Goal: Task Accomplishment & Management: Manage account settings

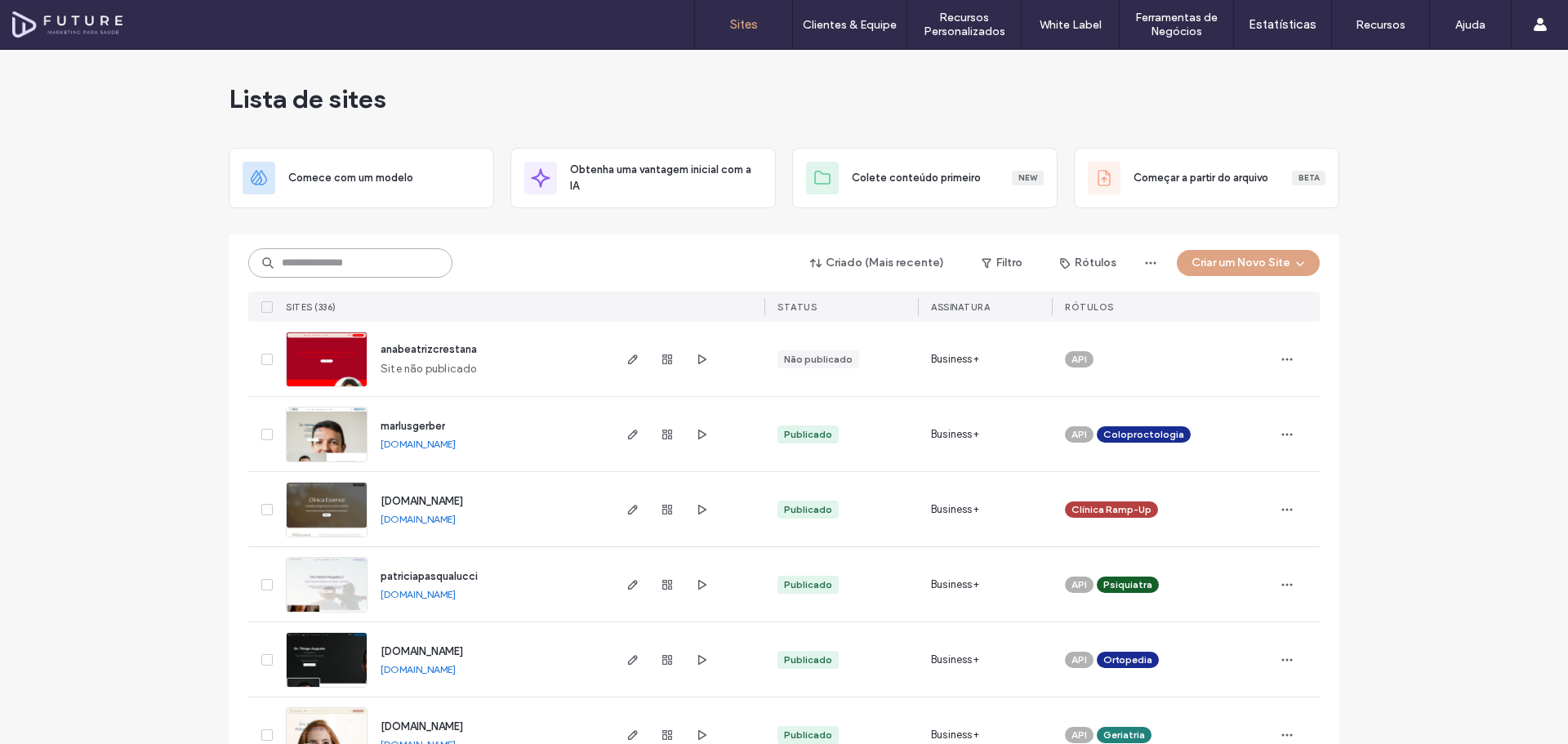
click at [375, 265] on input at bounding box center [350, 262] width 204 height 30
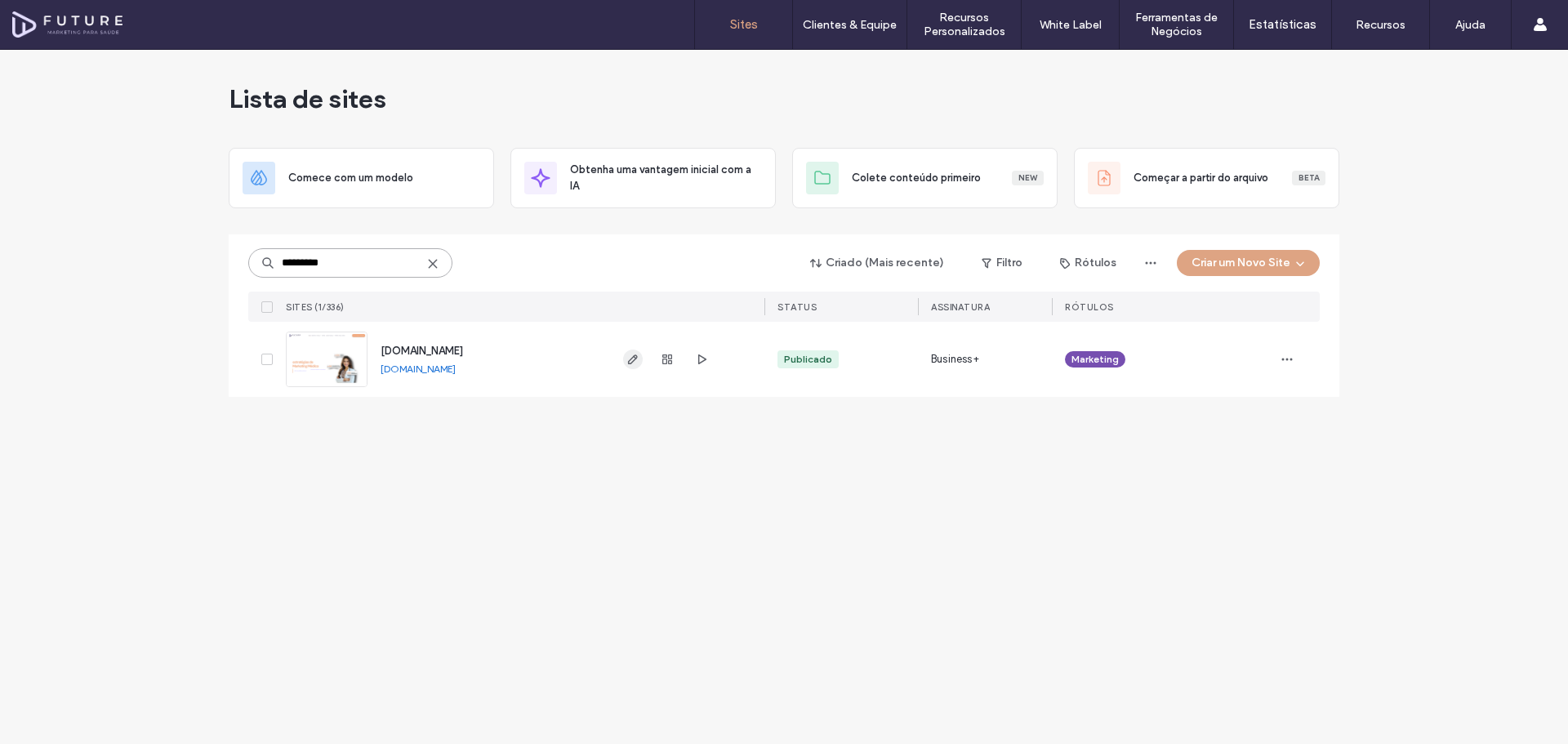
type input "*********"
click at [632, 366] on span "button" at bounding box center [633, 360] width 20 height 20
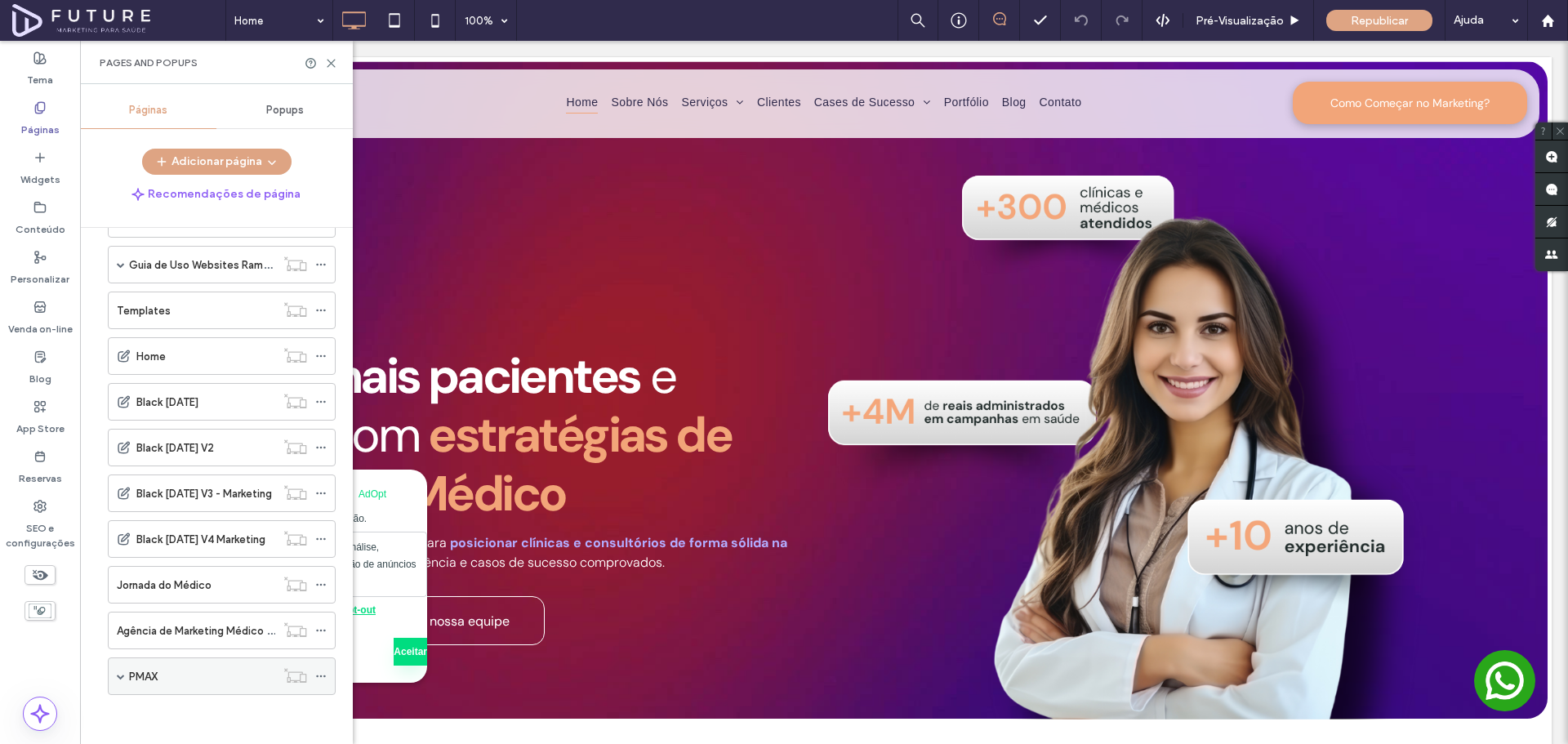
click at [122, 677] on span at bounding box center [120, 676] width 8 height 8
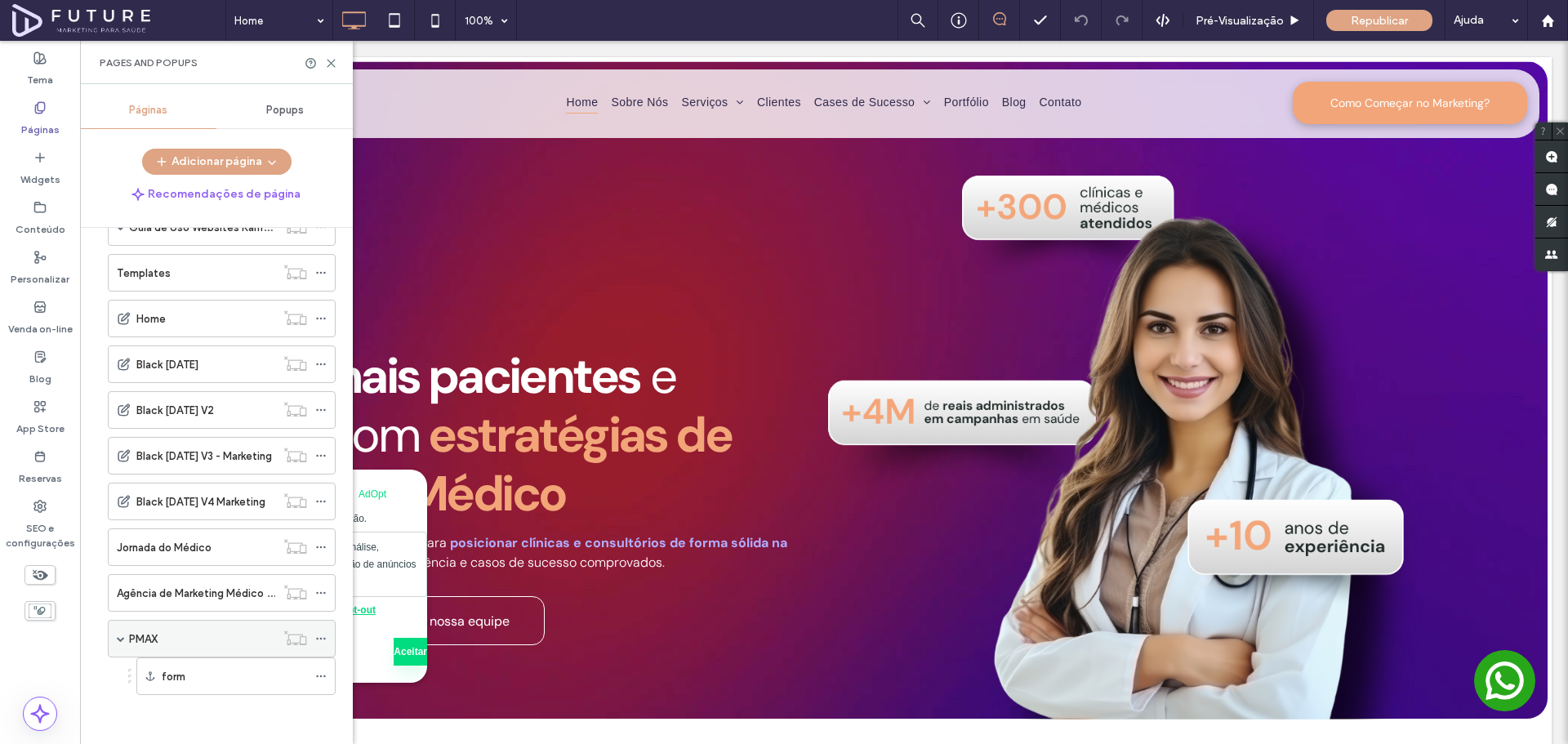
click at [150, 644] on label "PMAX" at bounding box center [143, 639] width 29 height 29
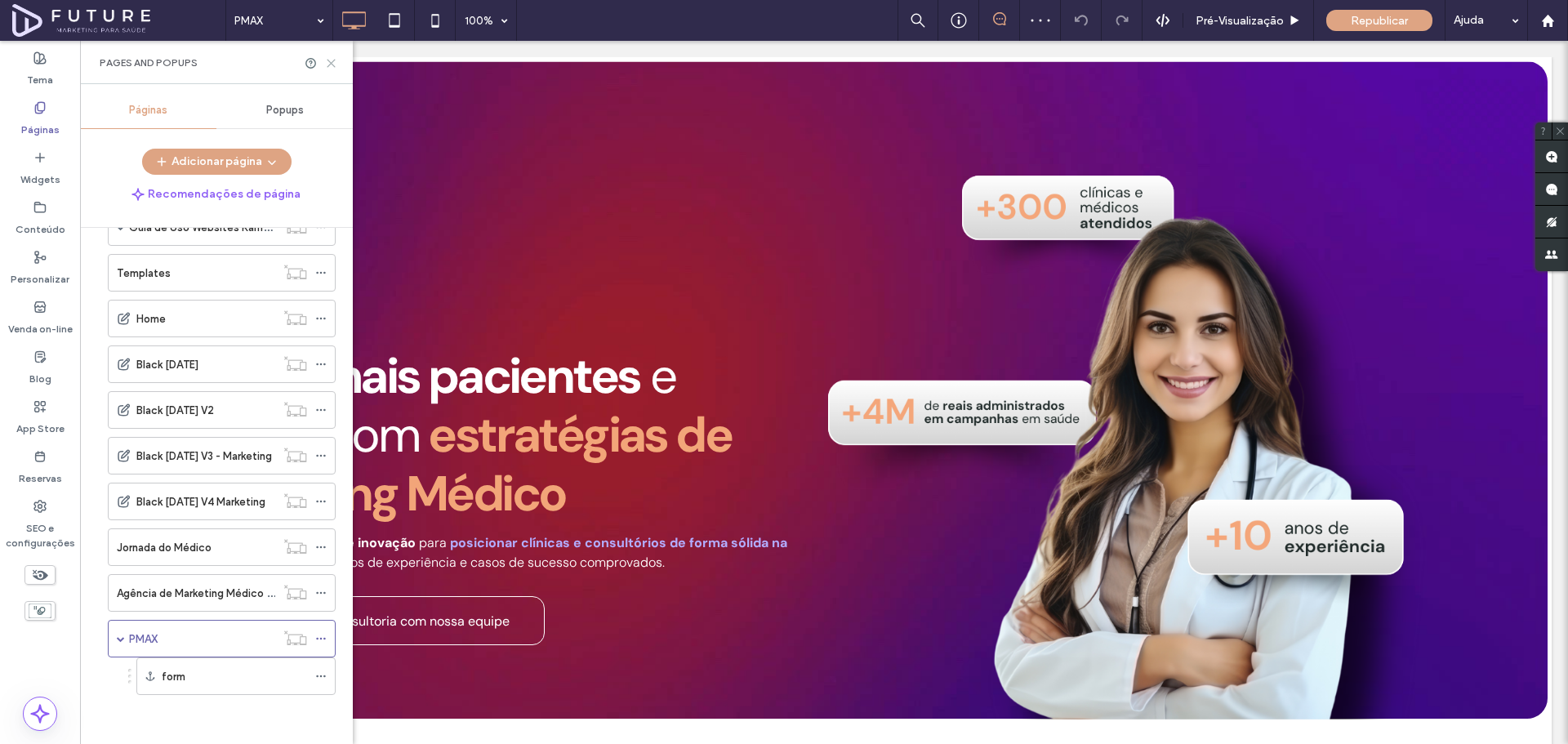
click at [332, 60] on icon at bounding box center [331, 64] width 13 height 13
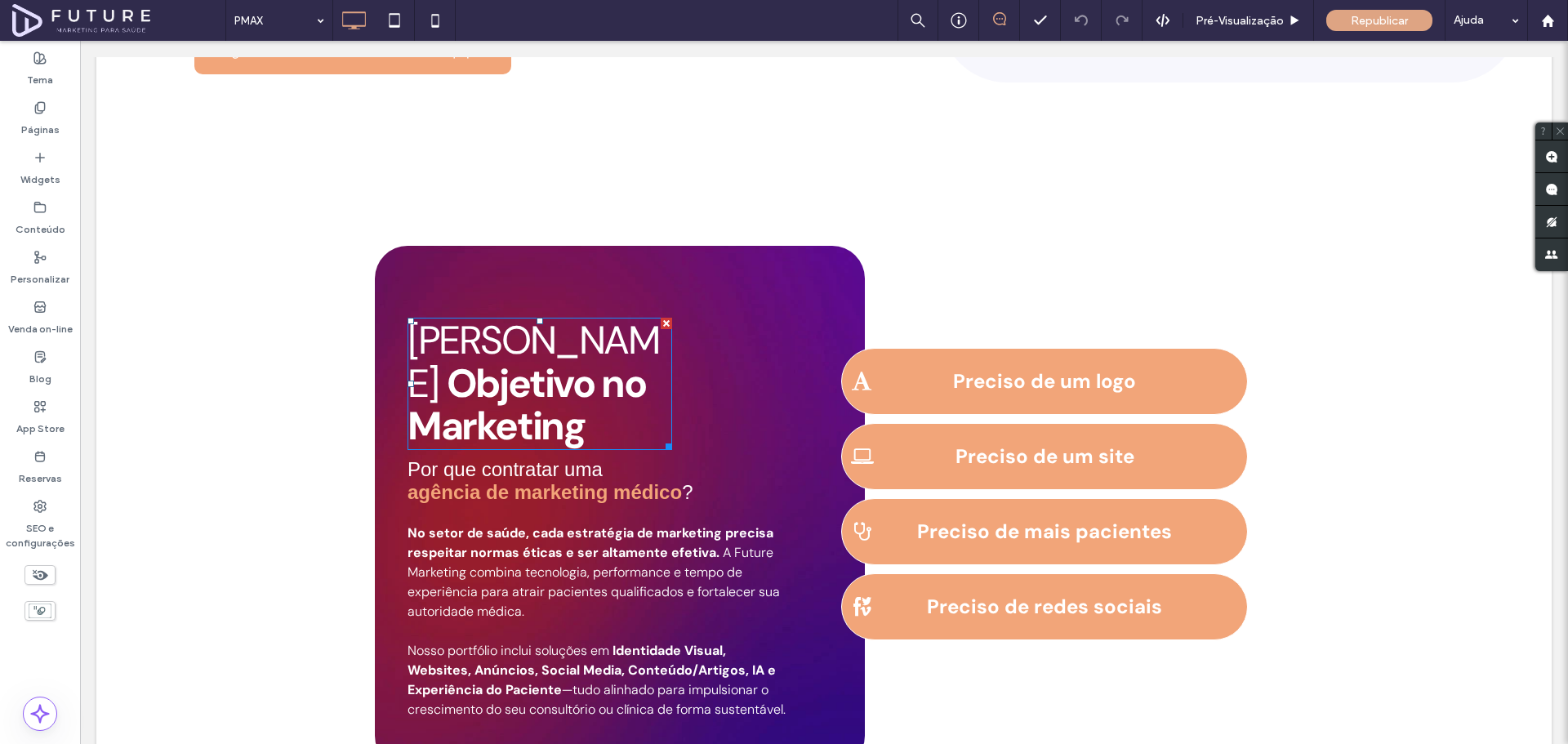
scroll to position [2518, 0]
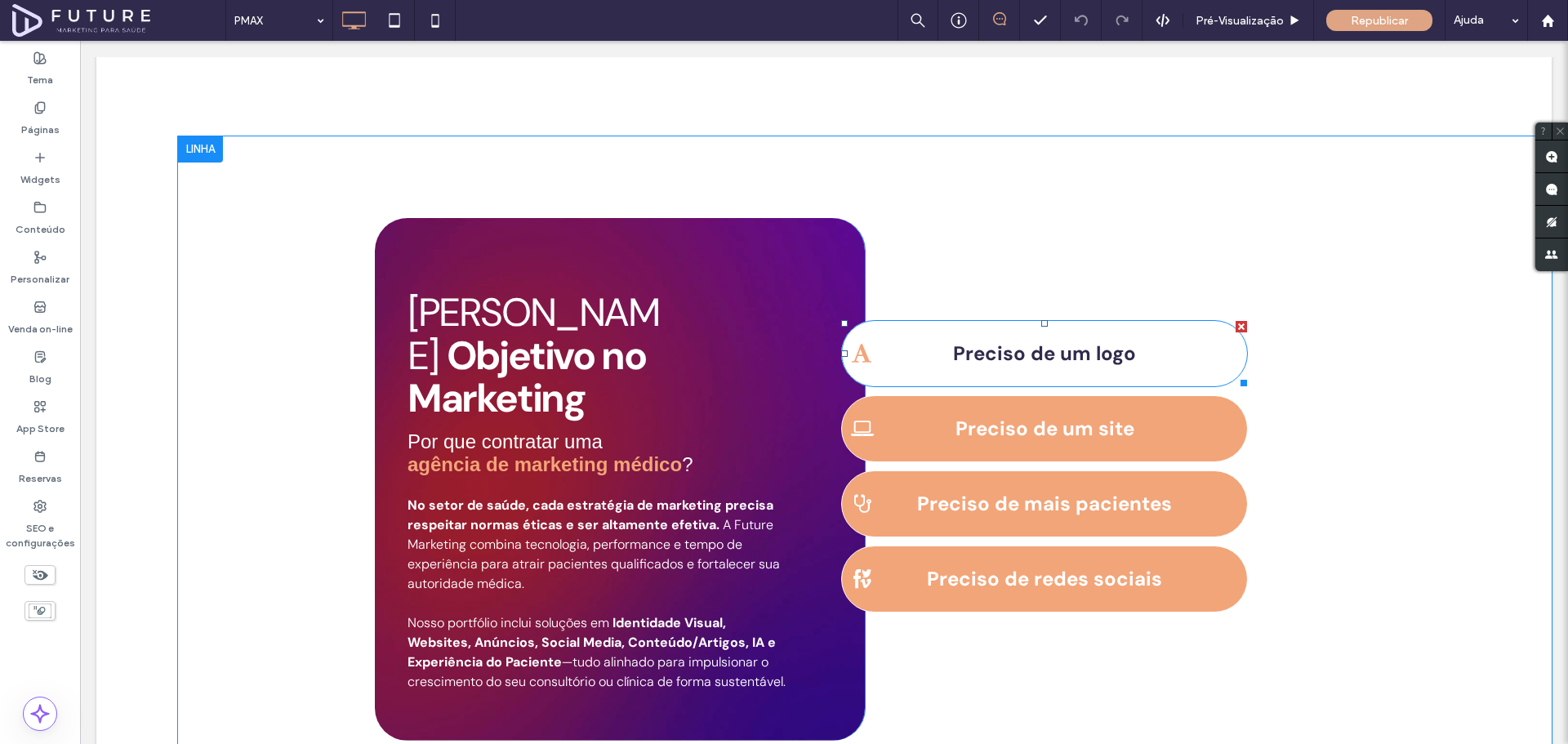
click at [933, 327] on link "Preciso de um logo" at bounding box center [1044, 354] width 406 height 67
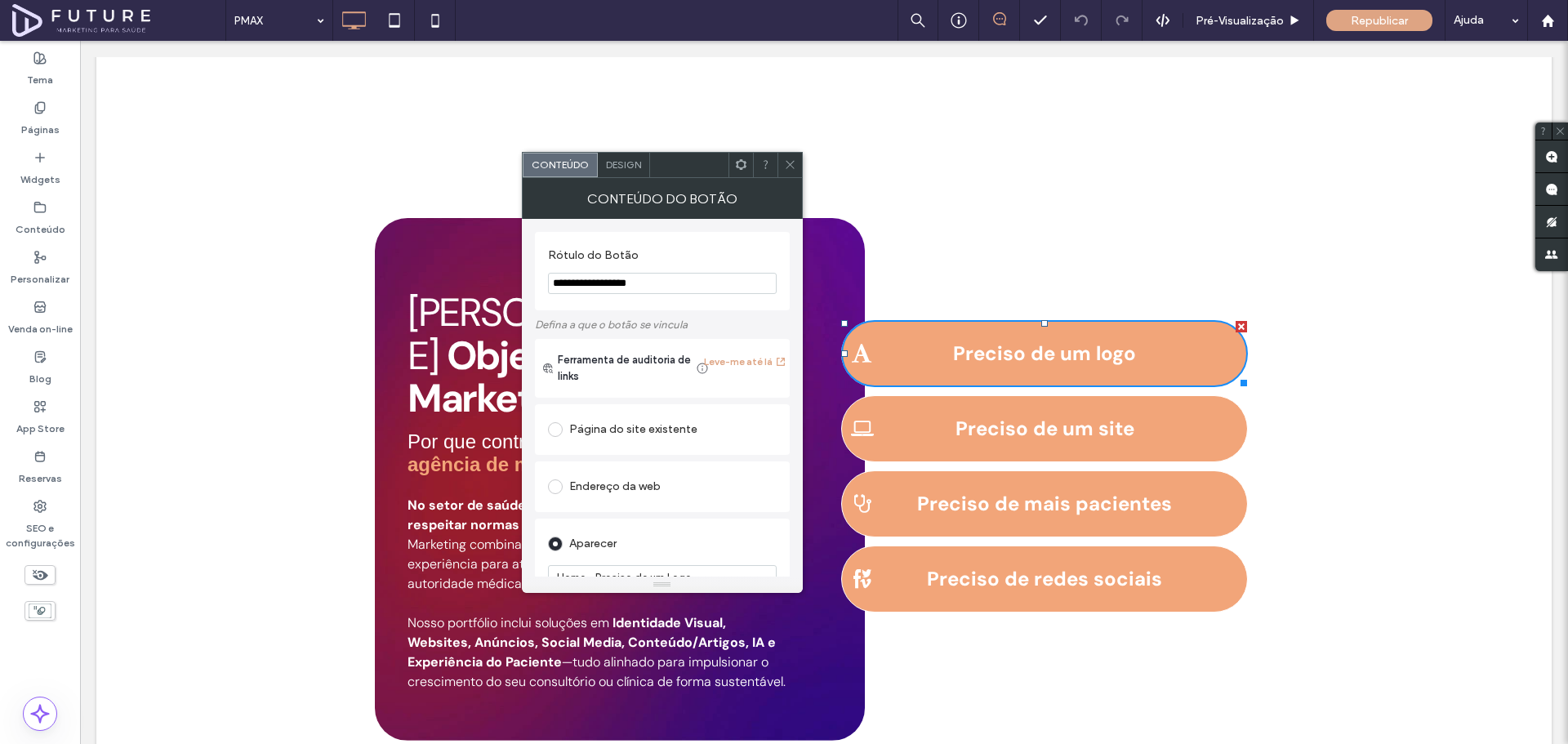
click at [790, 160] on icon at bounding box center [790, 165] width 13 height 13
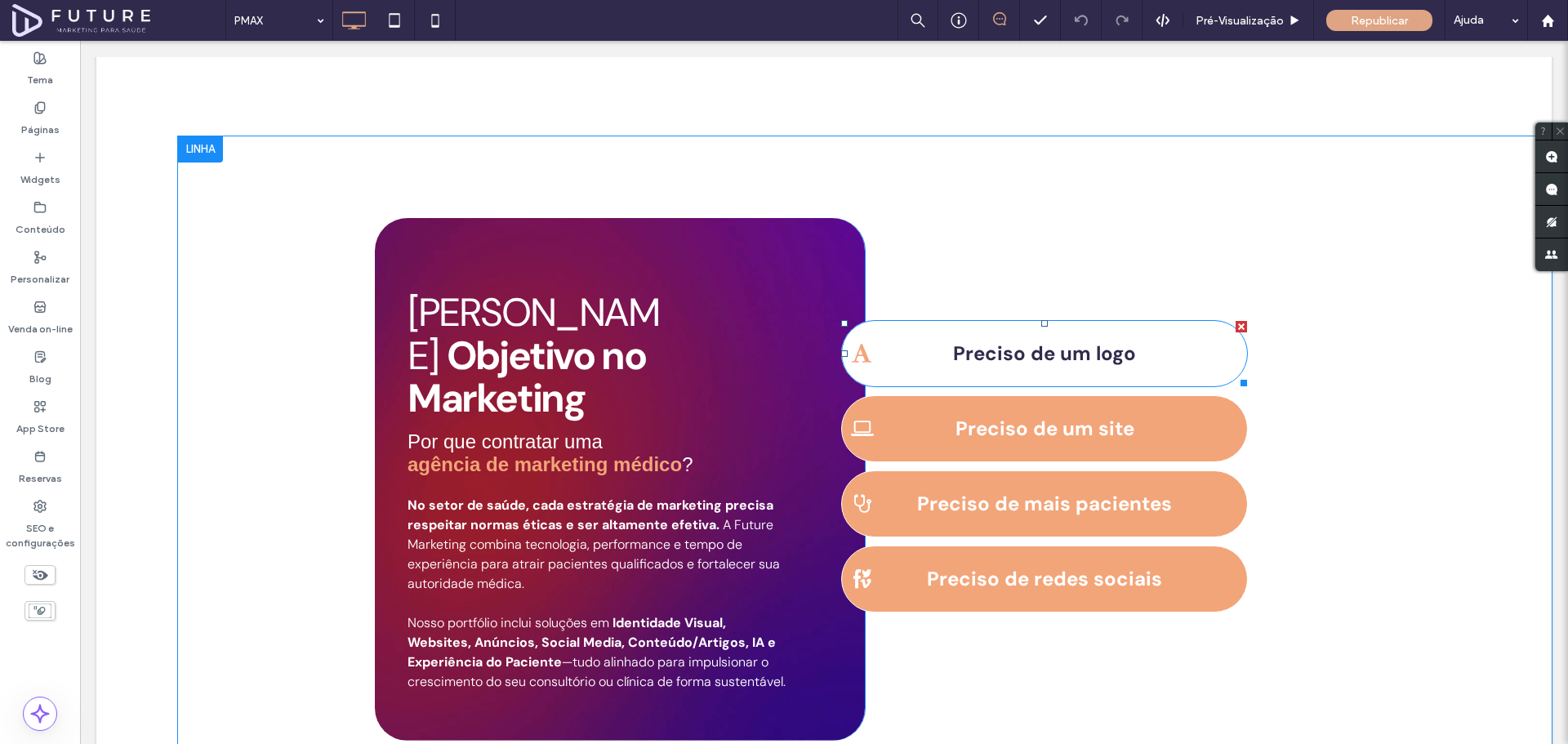
click at [979, 341] on span "Preciso de um logo" at bounding box center [1044, 354] width 183 height 25
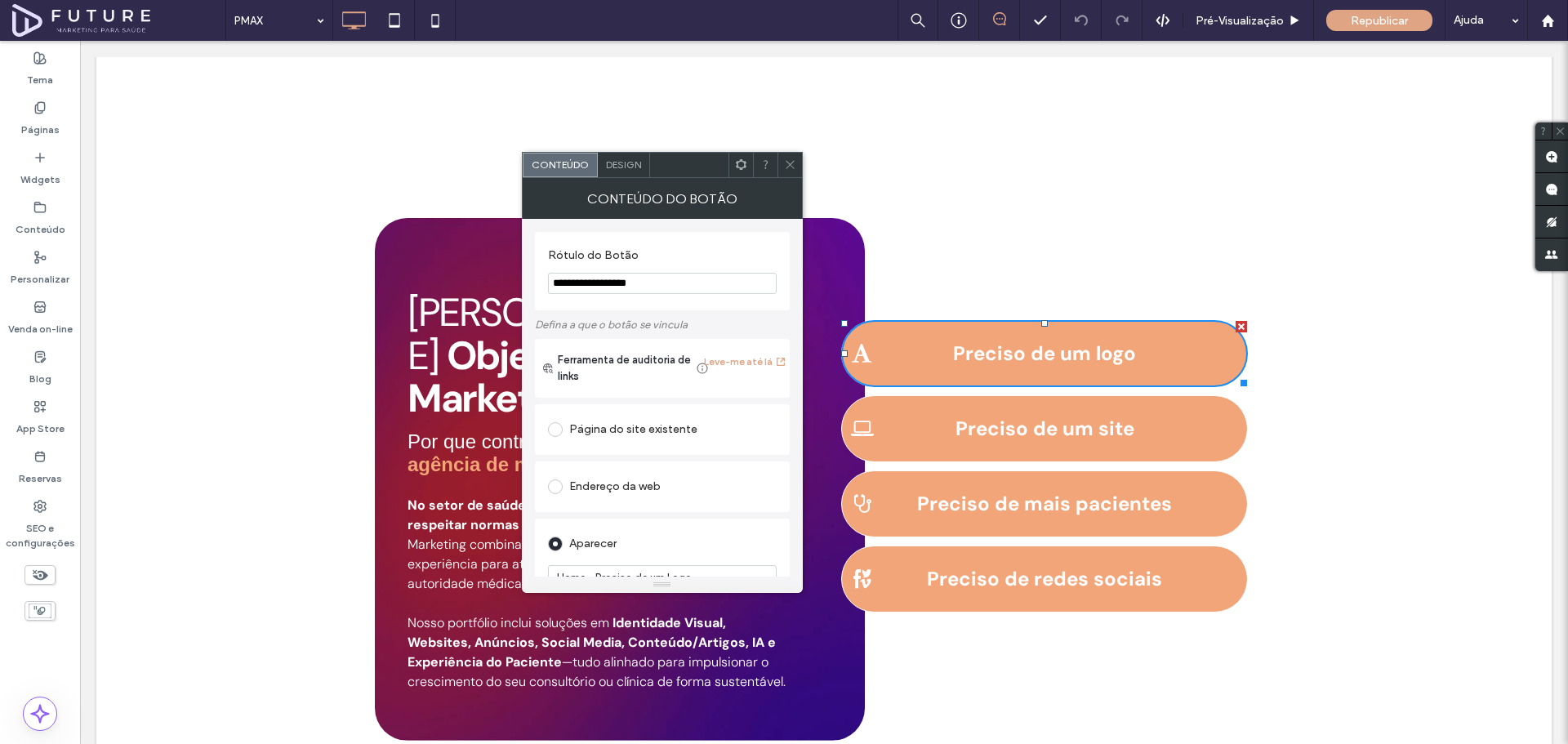
drag, startPoint x: 622, startPoint y: 281, endPoint x: 714, endPoint y: 291, distance: 92.5
click at [714, 291] on input "**********" at bounding box center [661, 284] width 228 height 21
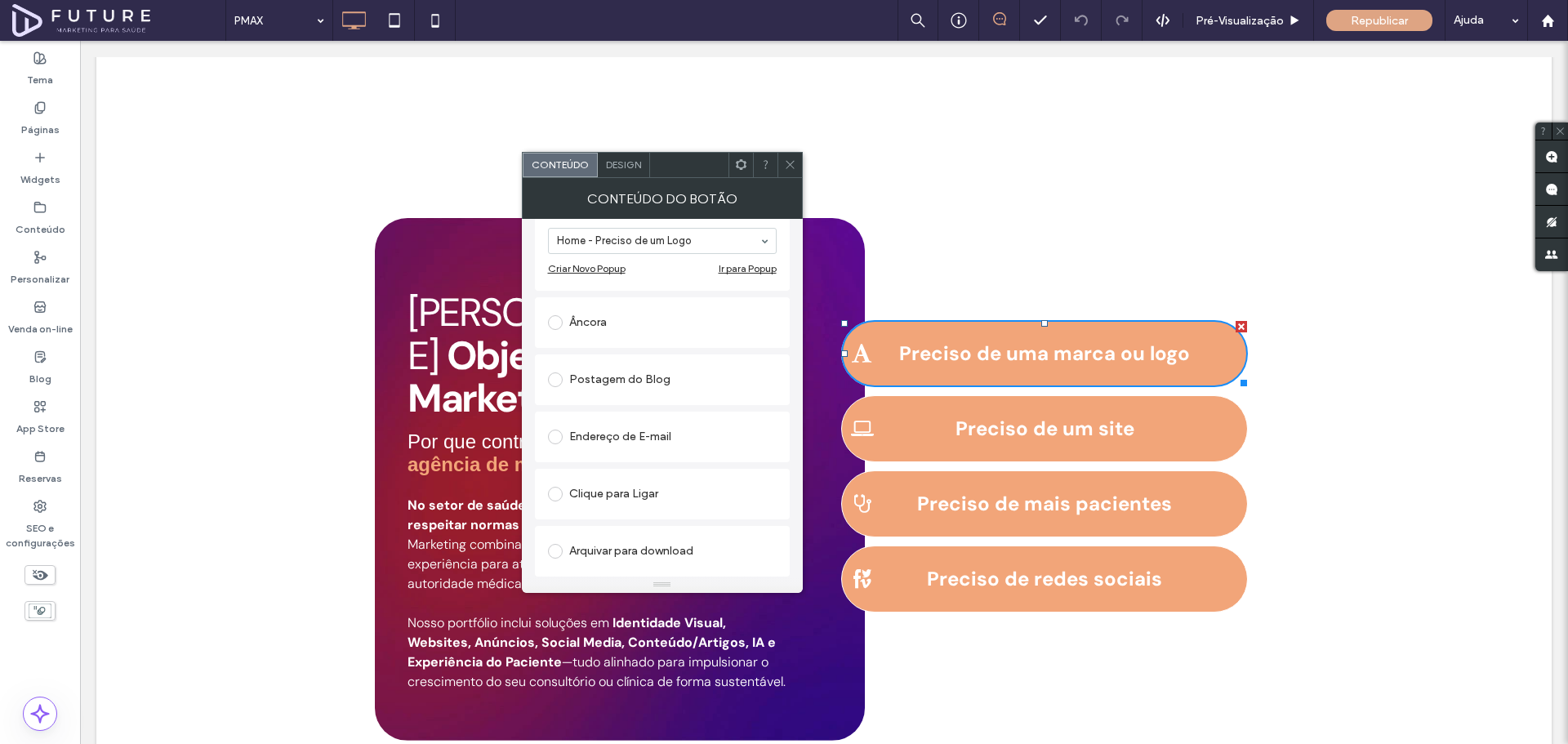
scroll to position [238, 0]
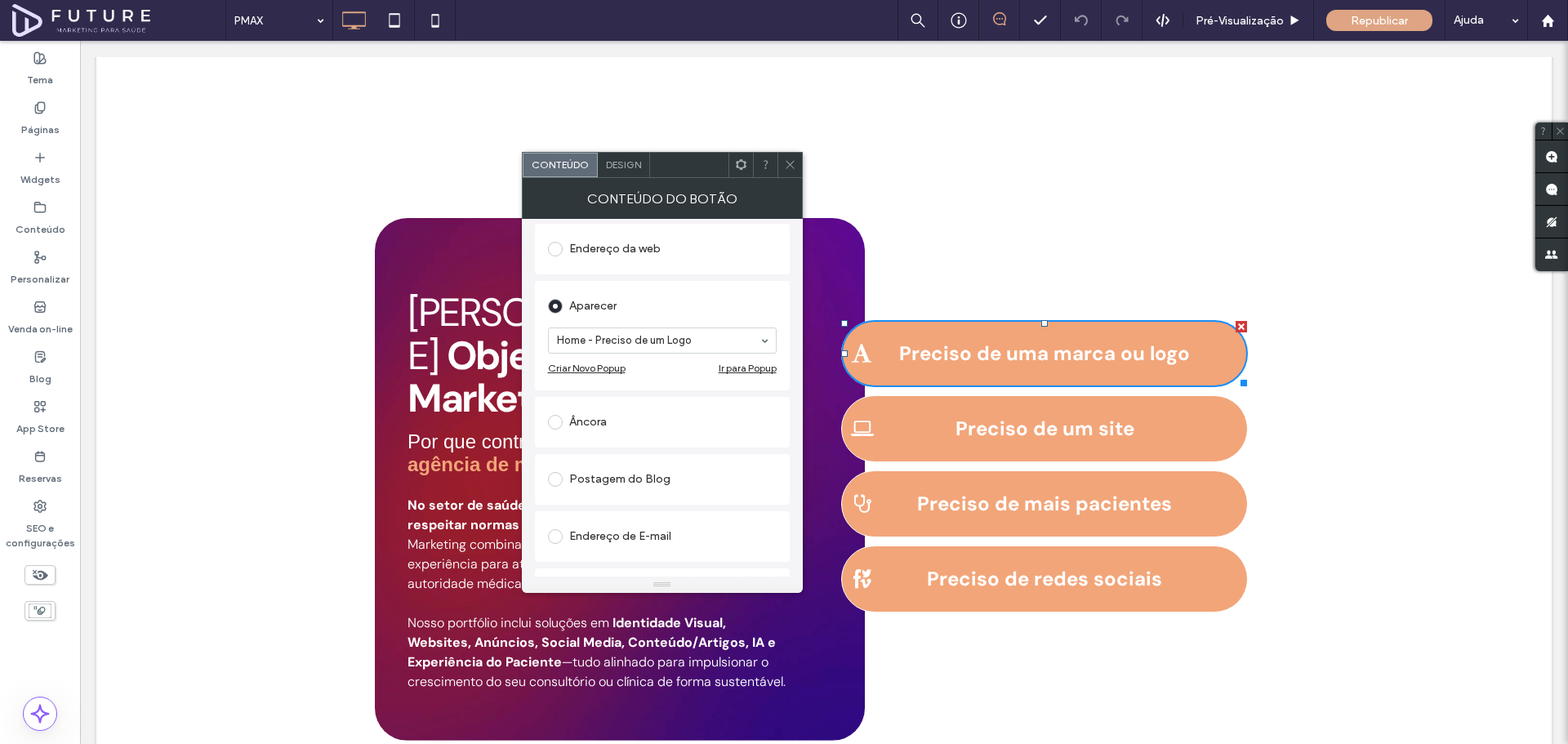
type input "**********"
click at [586, 434] on div "Âncora" at bounding box center [661, 422] width 228 height 26
click at [787, 161] on icon at bounding box center [790, 165] width 13 height 13
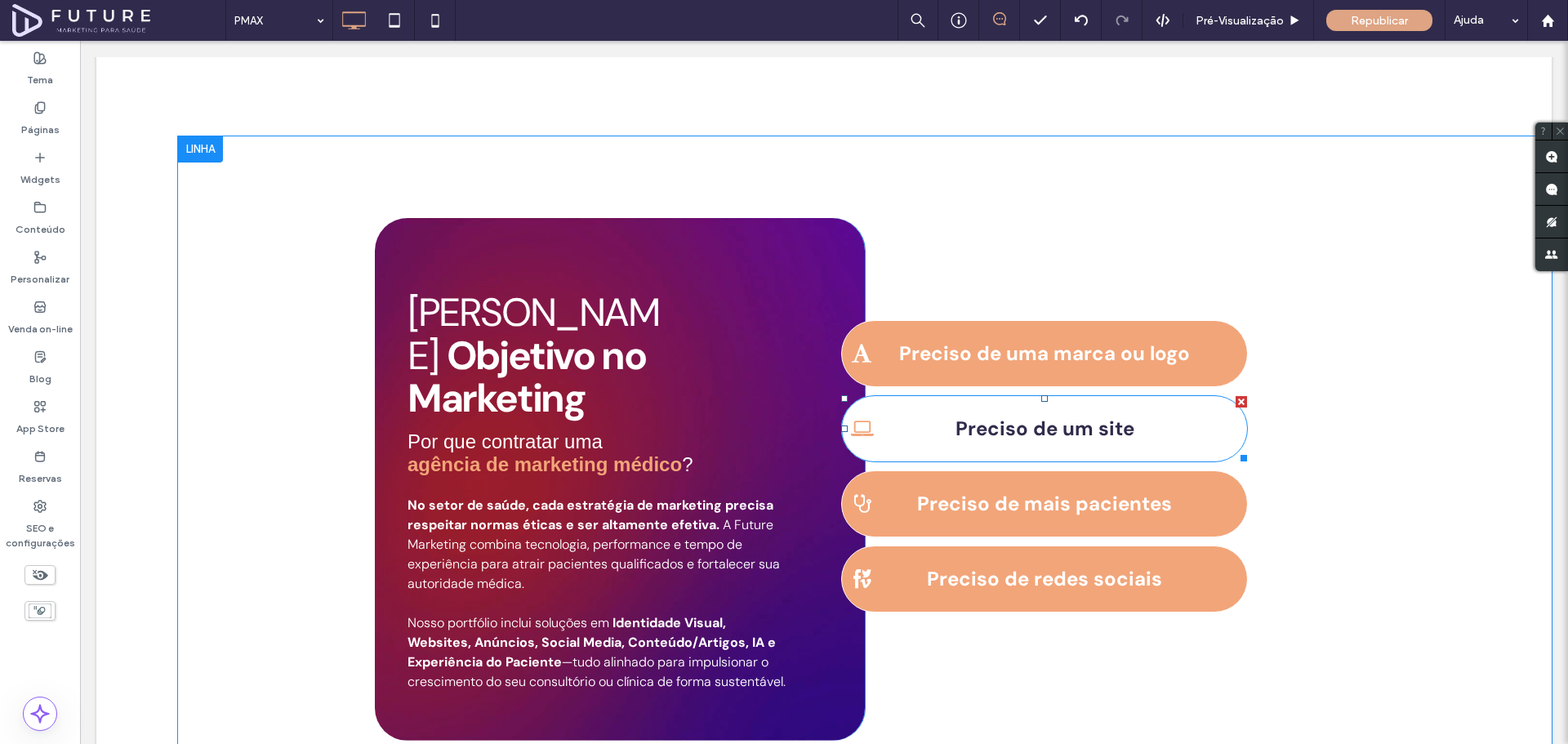
click at [1089, 415] on span "Preciso de um site" at bounding box center [1045, 428] width 179 height 25
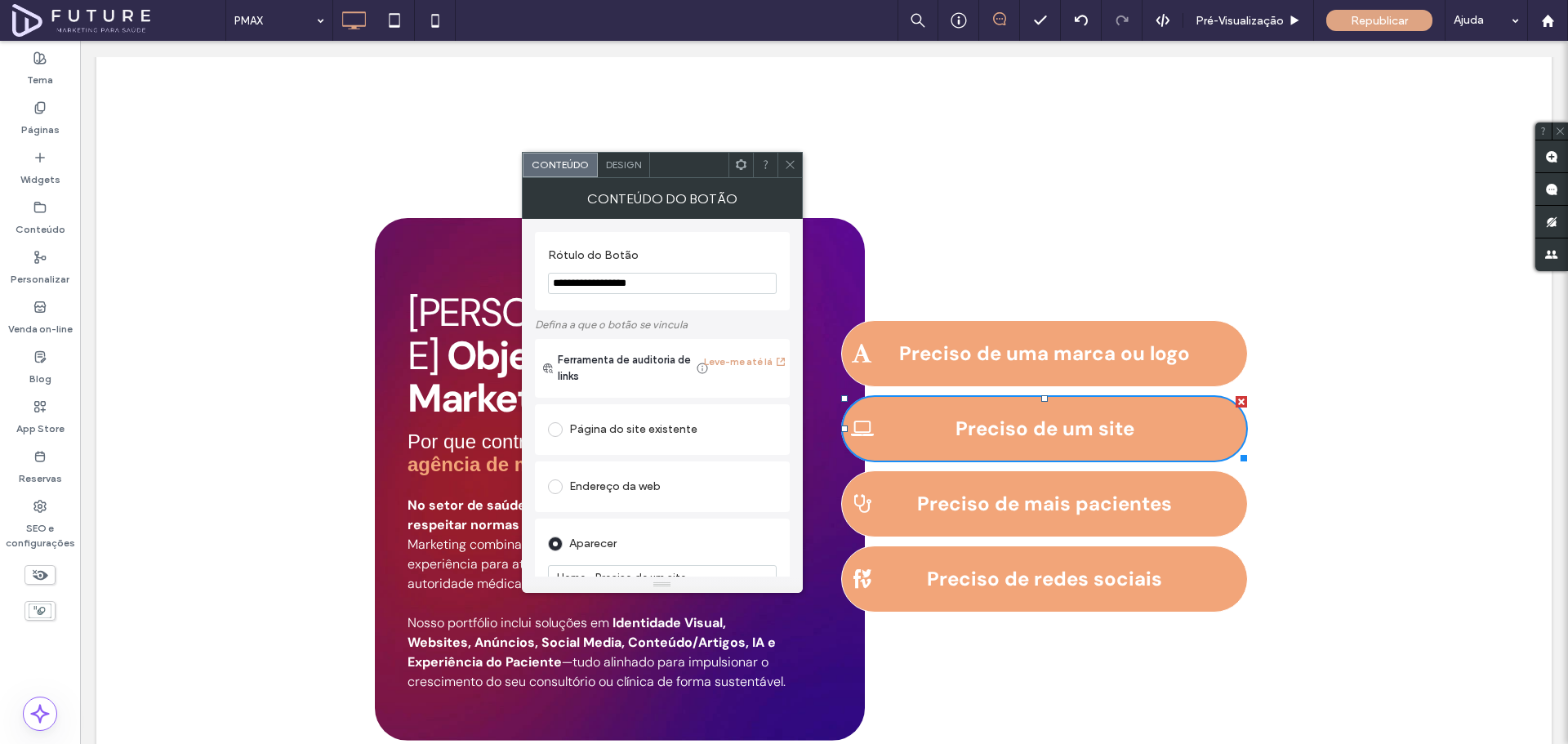
click at [622, 287] on input "**********" at bounding box center [661, 284] width 228 height 21
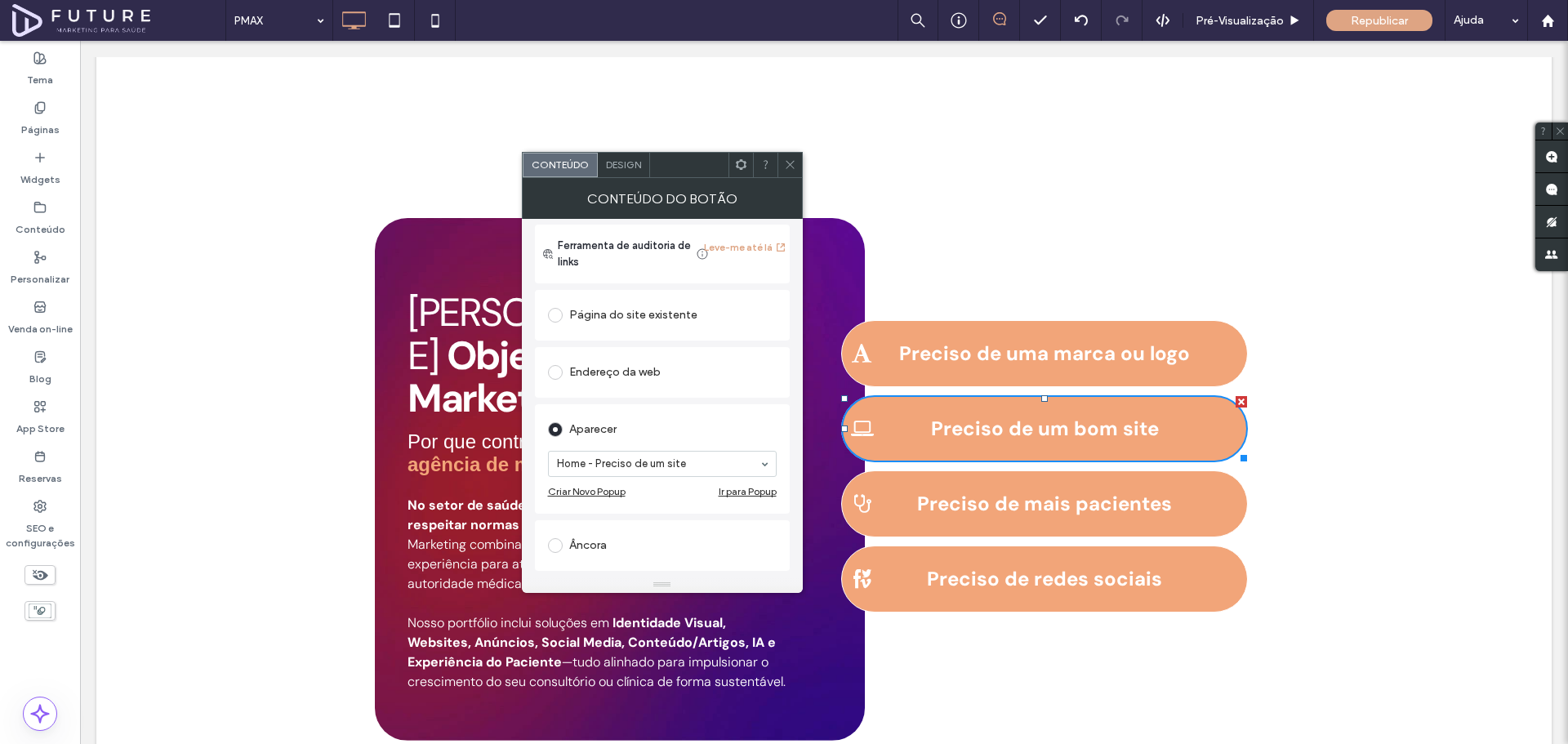
scroll to position [338, 0]
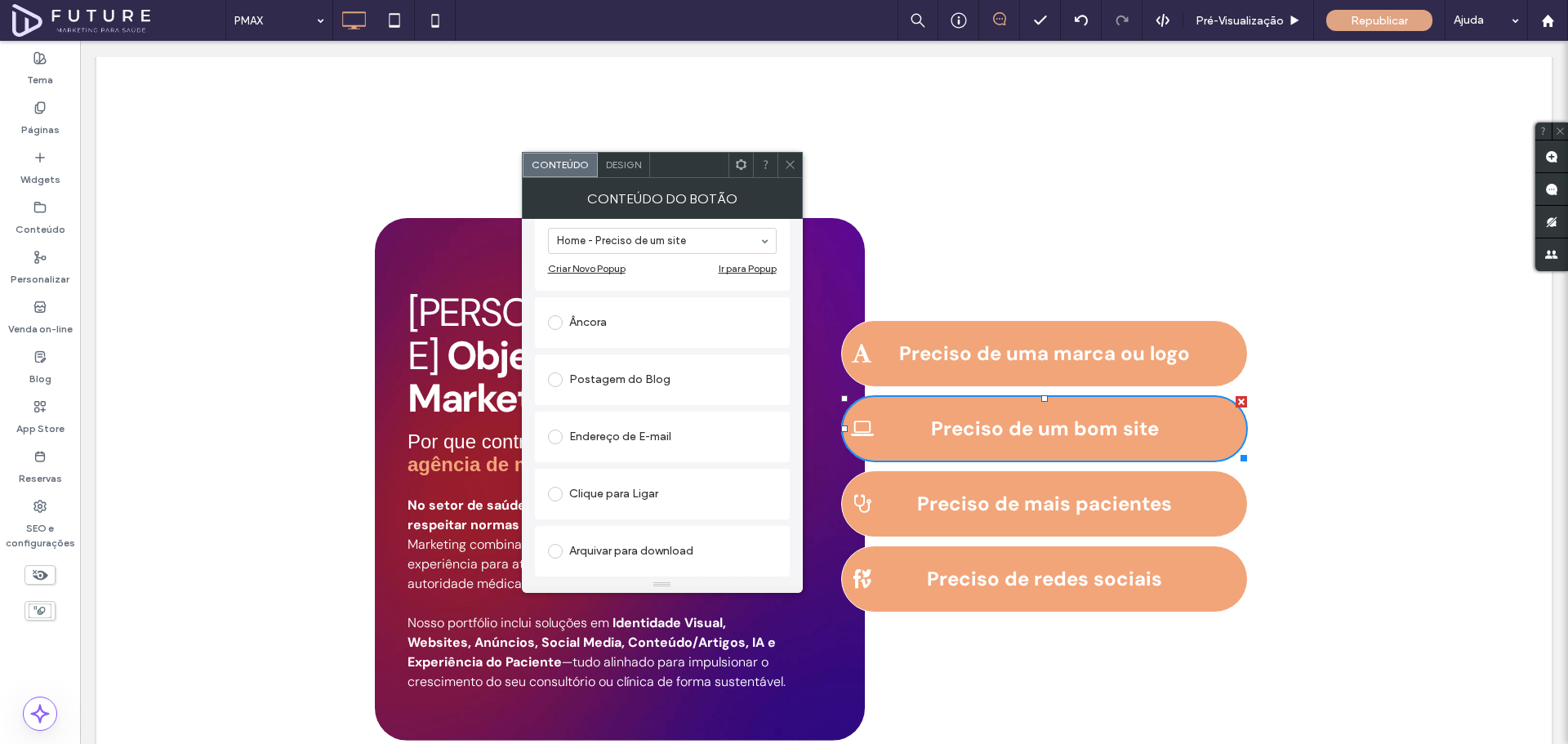
type input "**********"
click at [631, 330] on div "Âncora" at bounding box center [661, 322] width 228 height 26
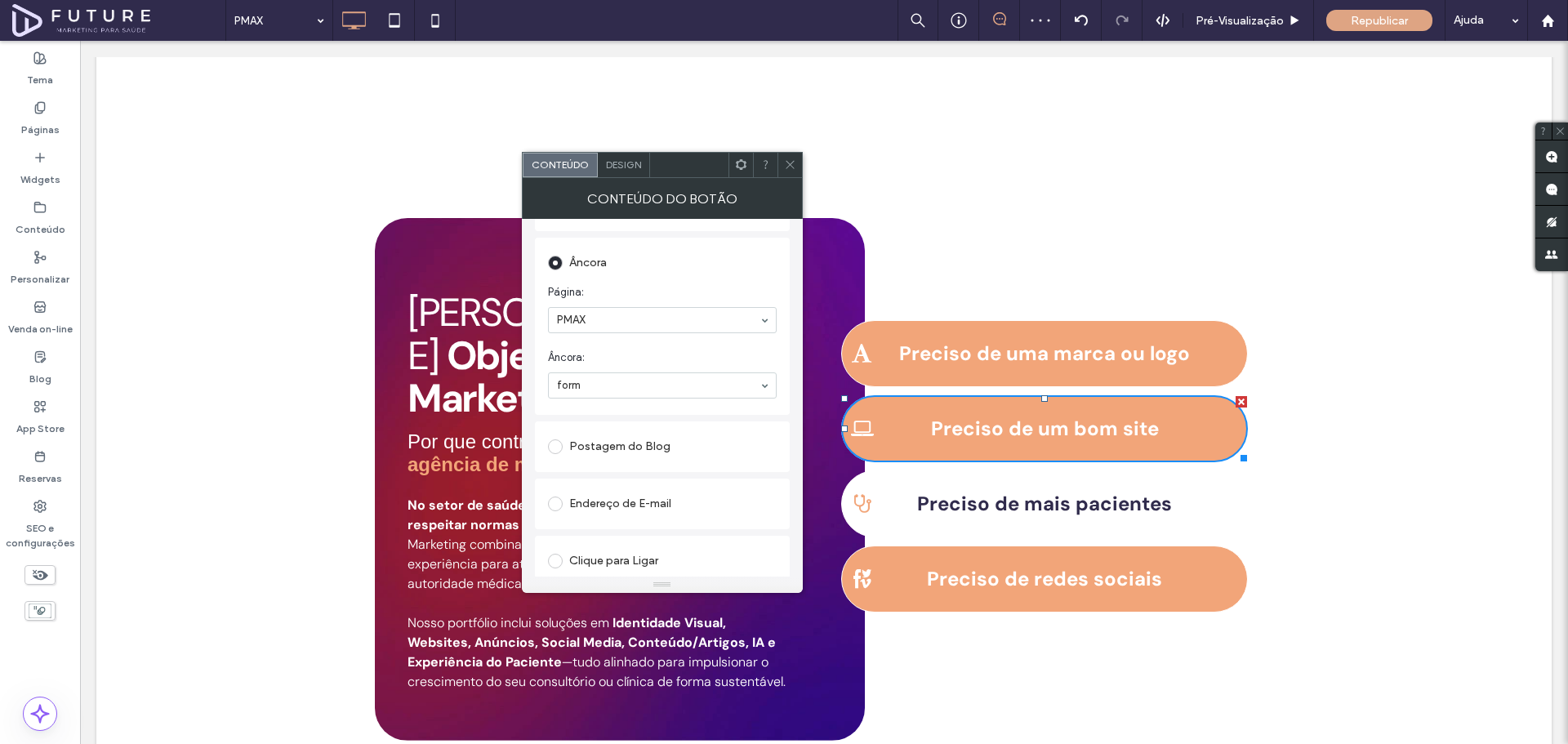
click at [1041, 491] on span "Preciso de mais pacientes" at bounding box center [1044, 503] width 255 height 25
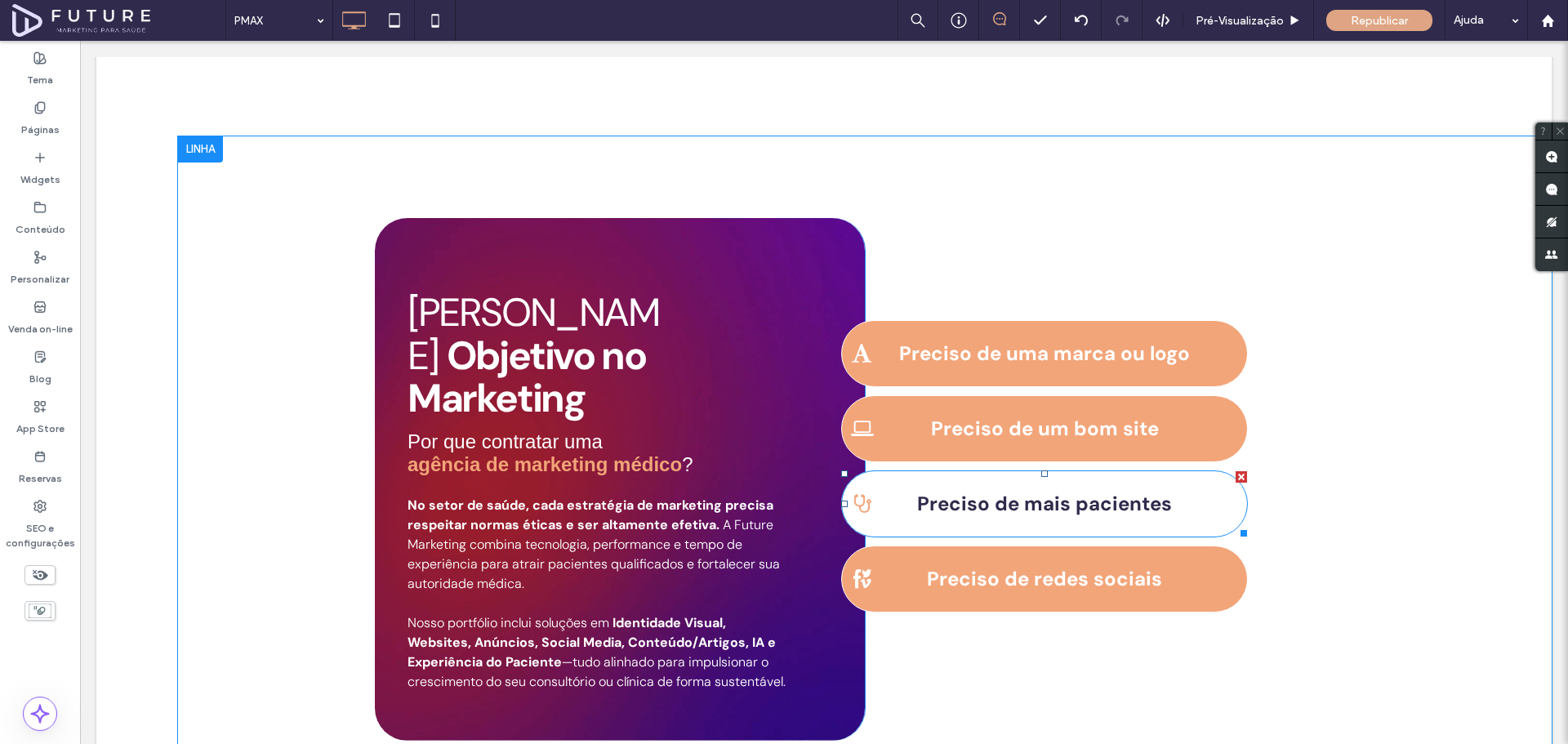
click at [994, 491] on span "Preciso de mais pacientes" at bounding box center [1044, 503] width 255 height 25
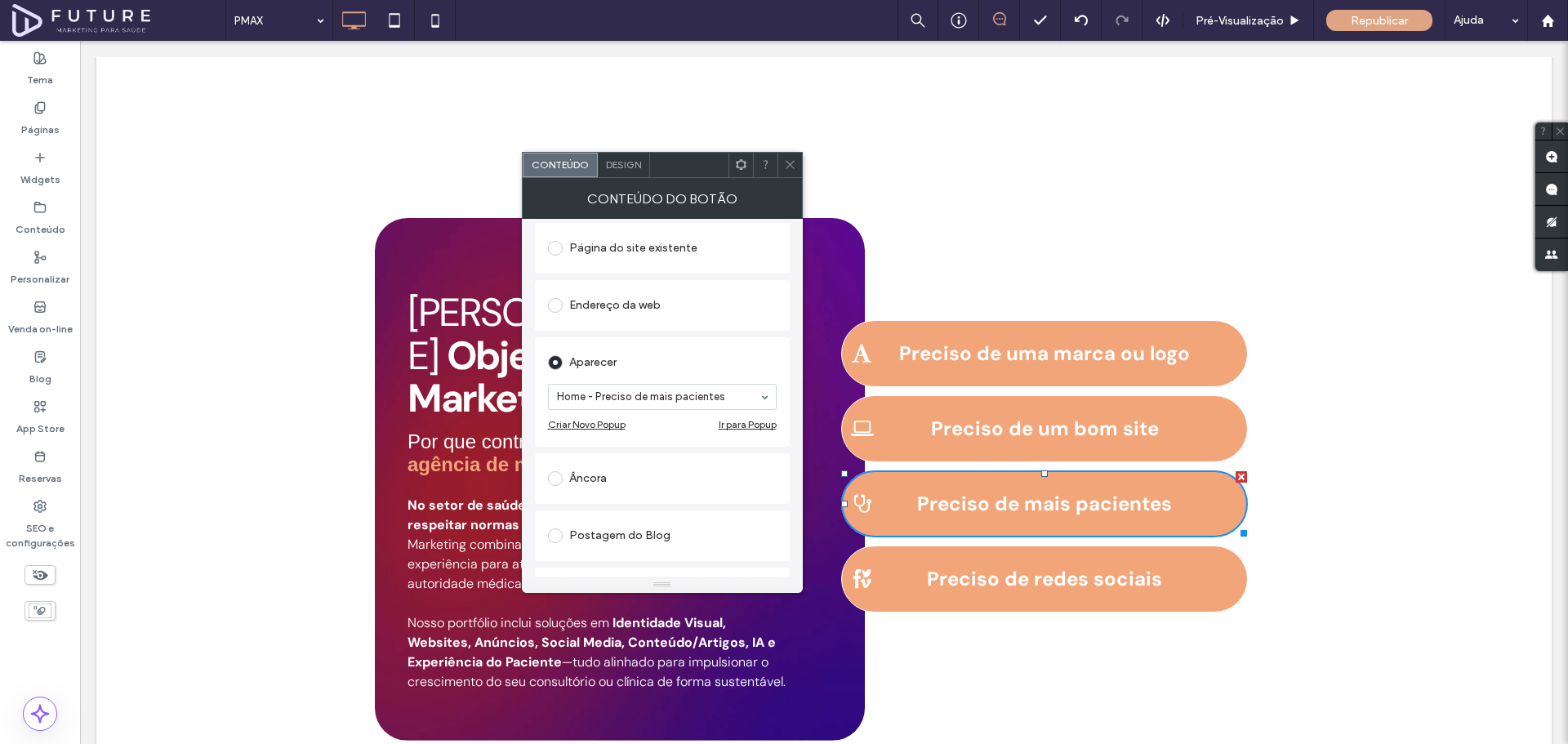
scroll to position [182, 0]
click at [592, 479] on div "Âncora" at bounding box center [661, 477] width 228 height 26
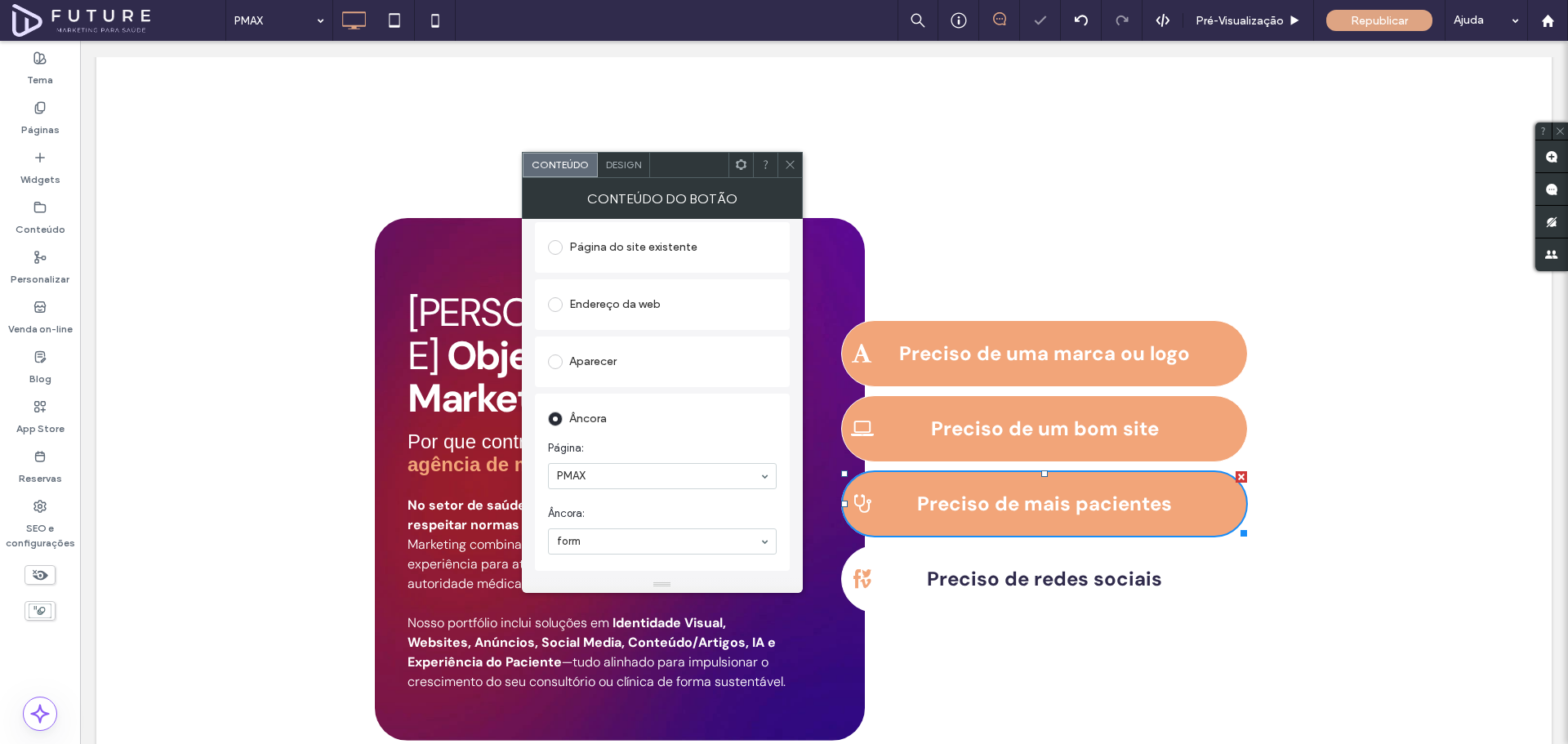
click at [1024, 566] on span "Preciso de redes sociais" at bounding box center [1044, 578] width 235 height 25
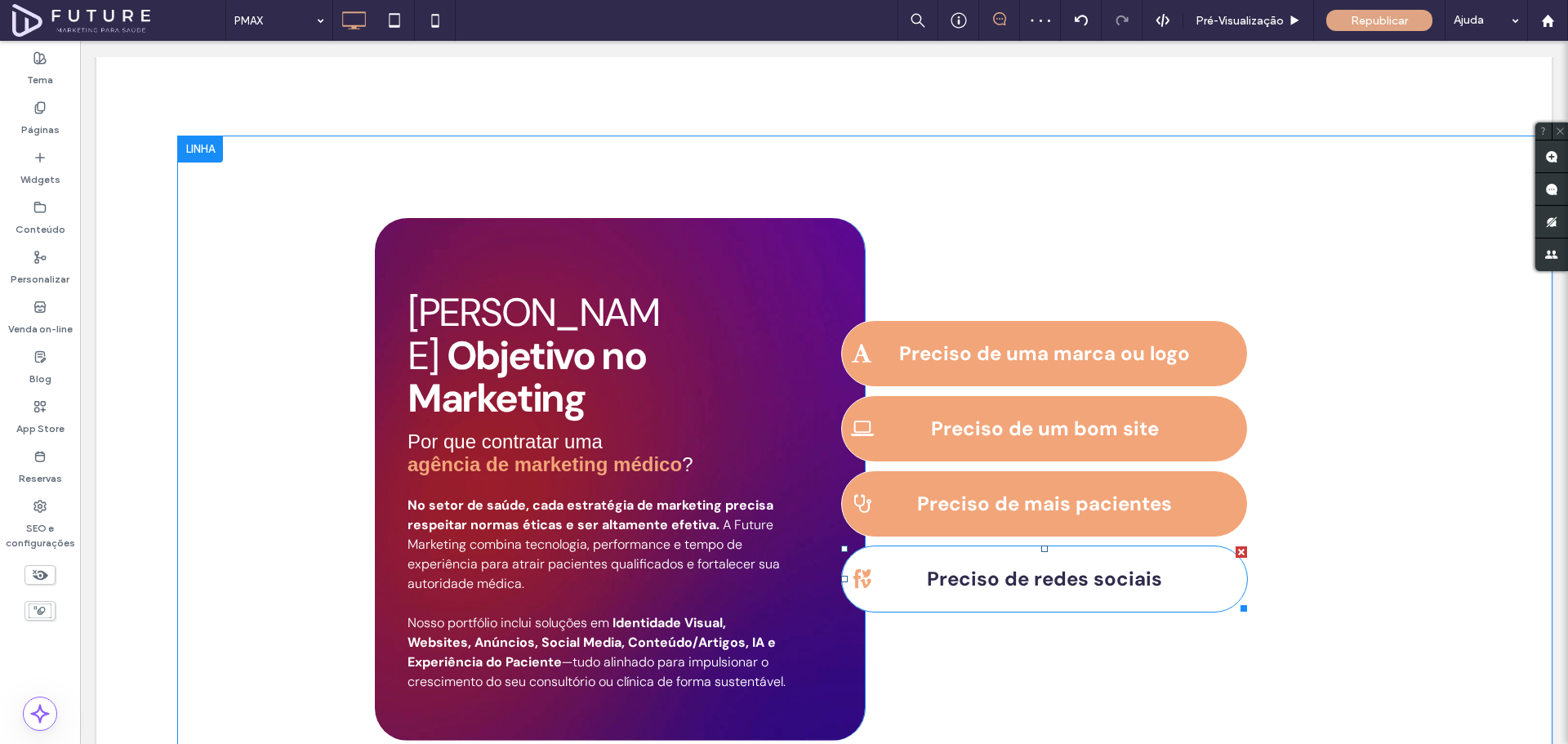
click at [1059, 566] on span "Preciso de redes sociais" at bounding box center [1044, 578] width 235 height 25
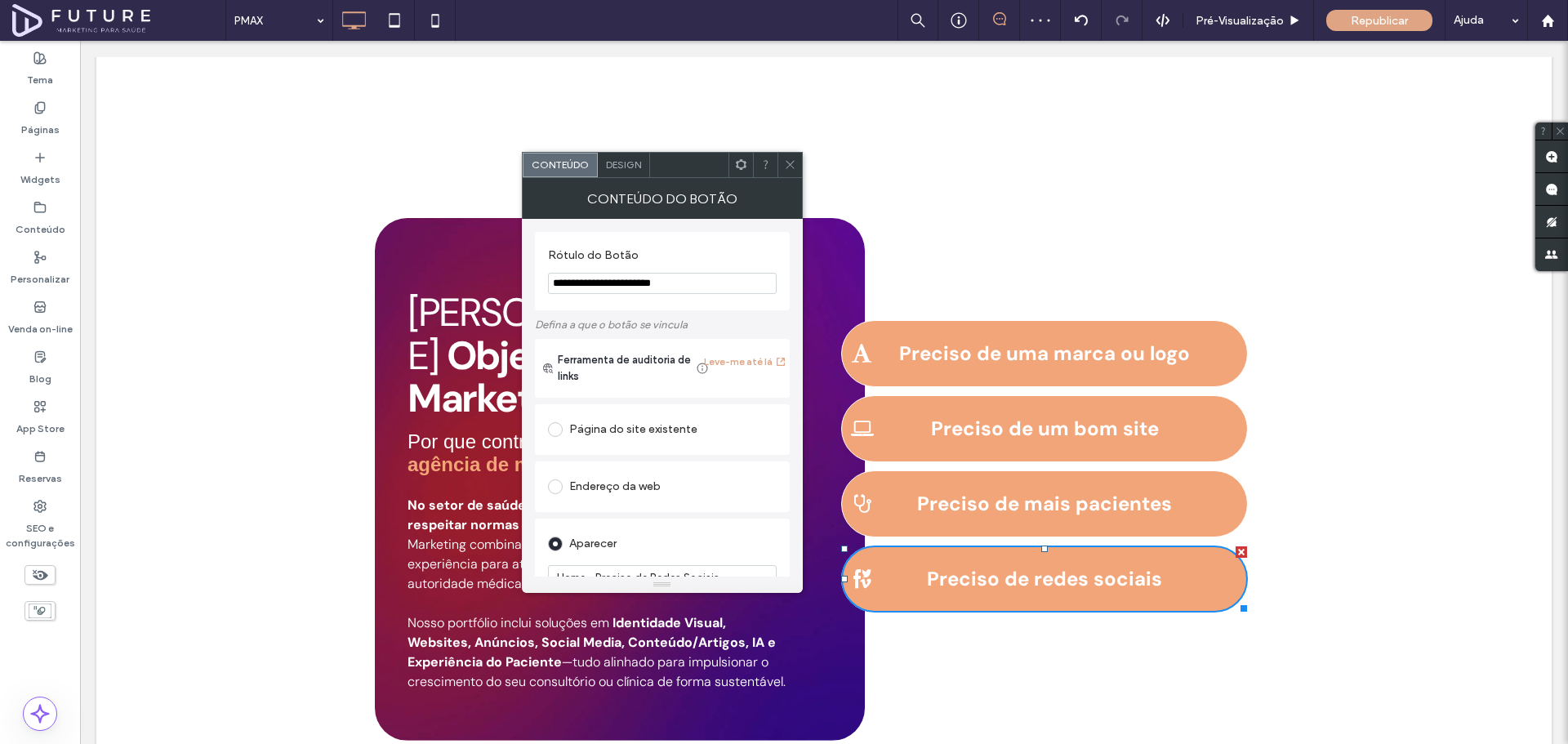
scroll to position [247, 0]
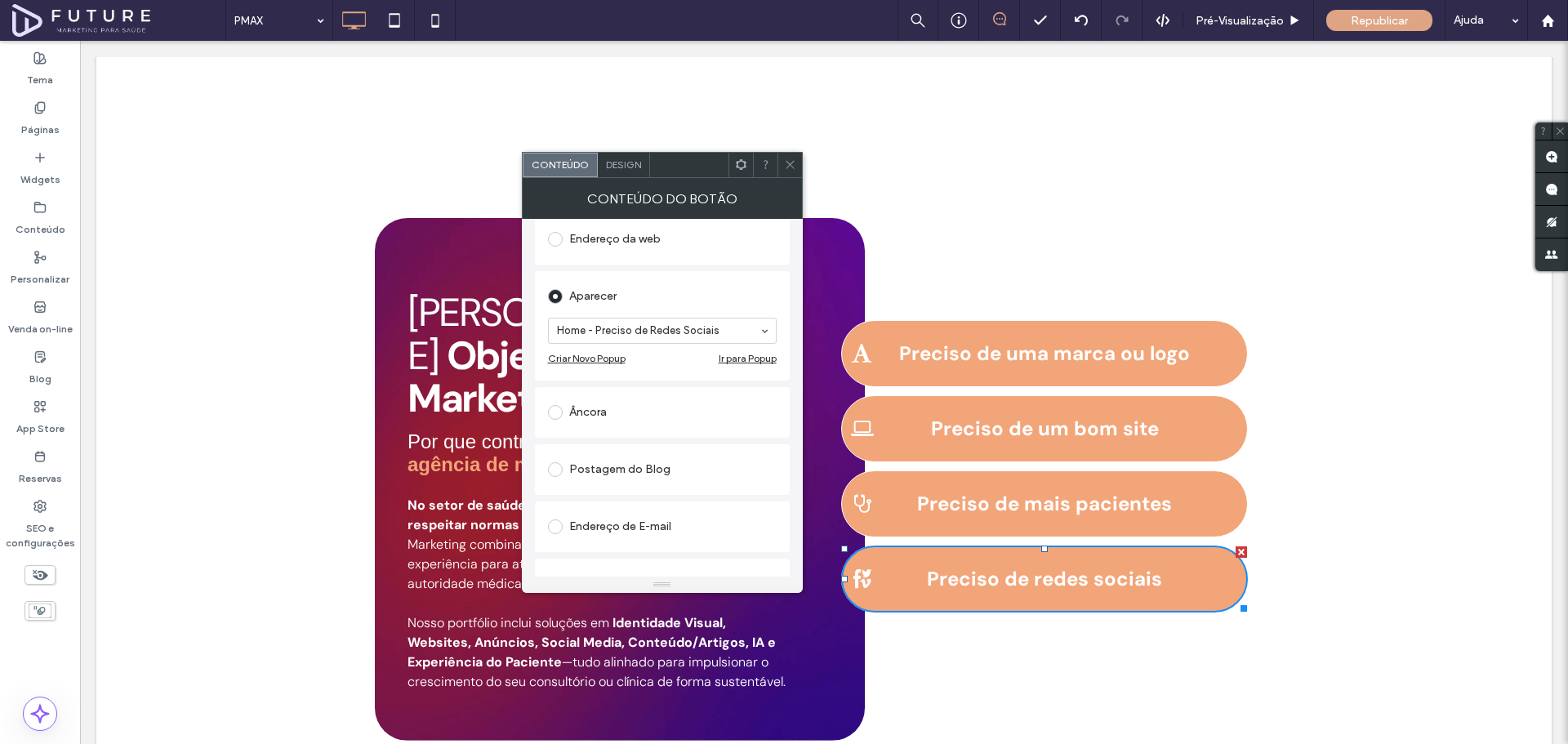
click at [592, 415] on div "Âncora" at bounding box center [661, 412] width 228 height 26
click at [791, 158] on icon at bounding box center [790, 165] width 13 height 13
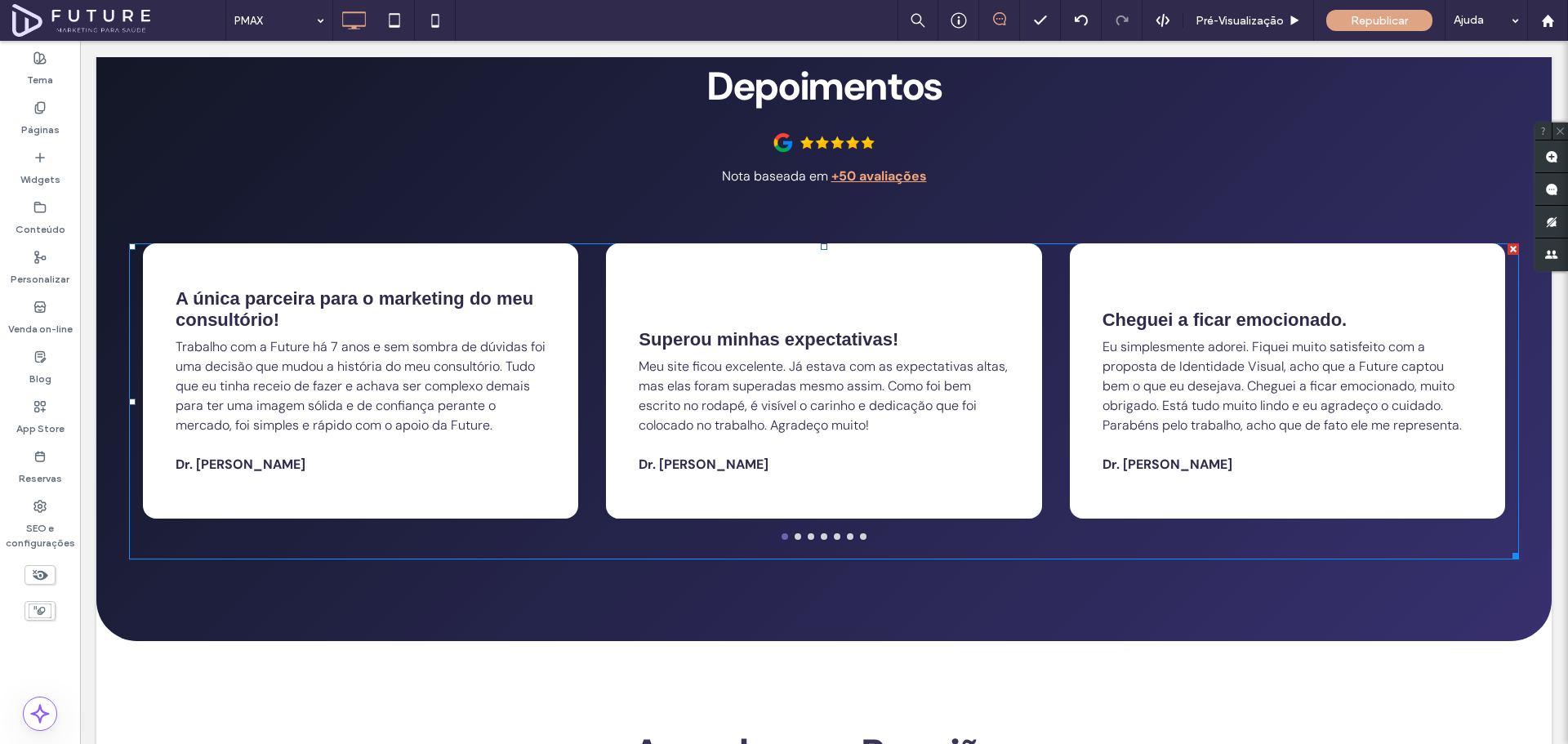
scroll to position [4058, 0]
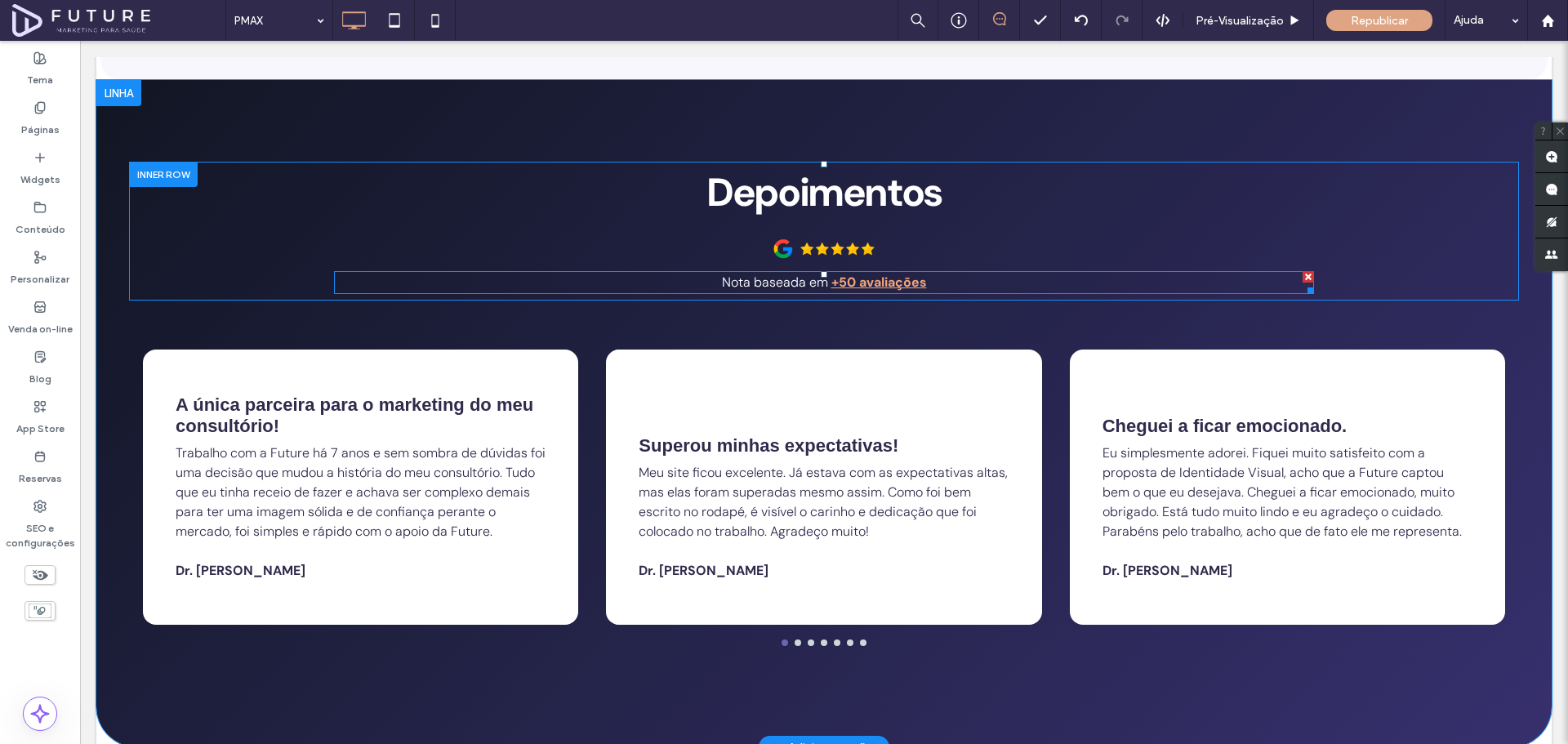
click at [861, 274] on strong "+50 avaliações" at bounding box center [879, 282] width 96 height 17
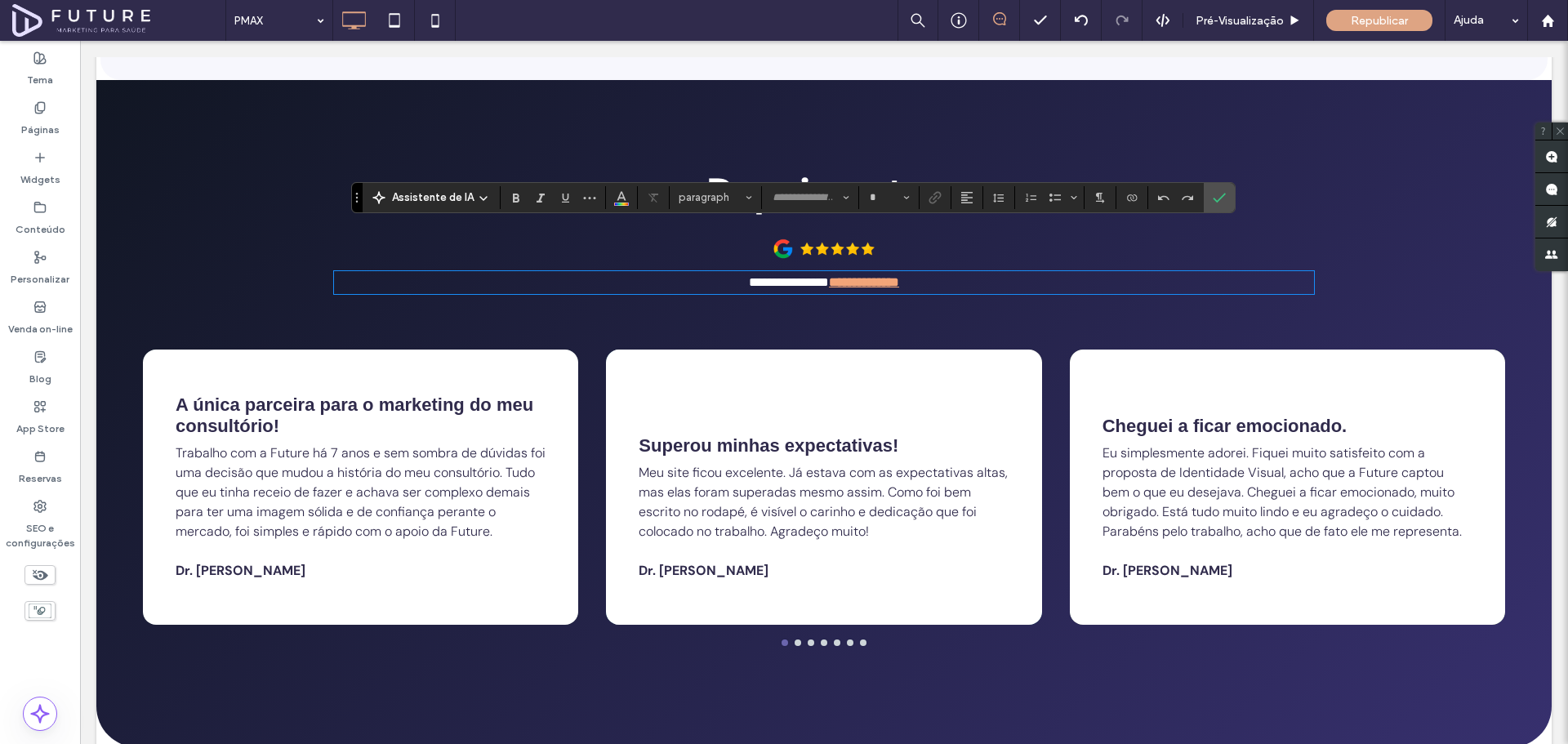
type input "*******"
type input "**"
click at [870, 276] on strong "**********" at bounding box center [864, 282] width 70 height 13
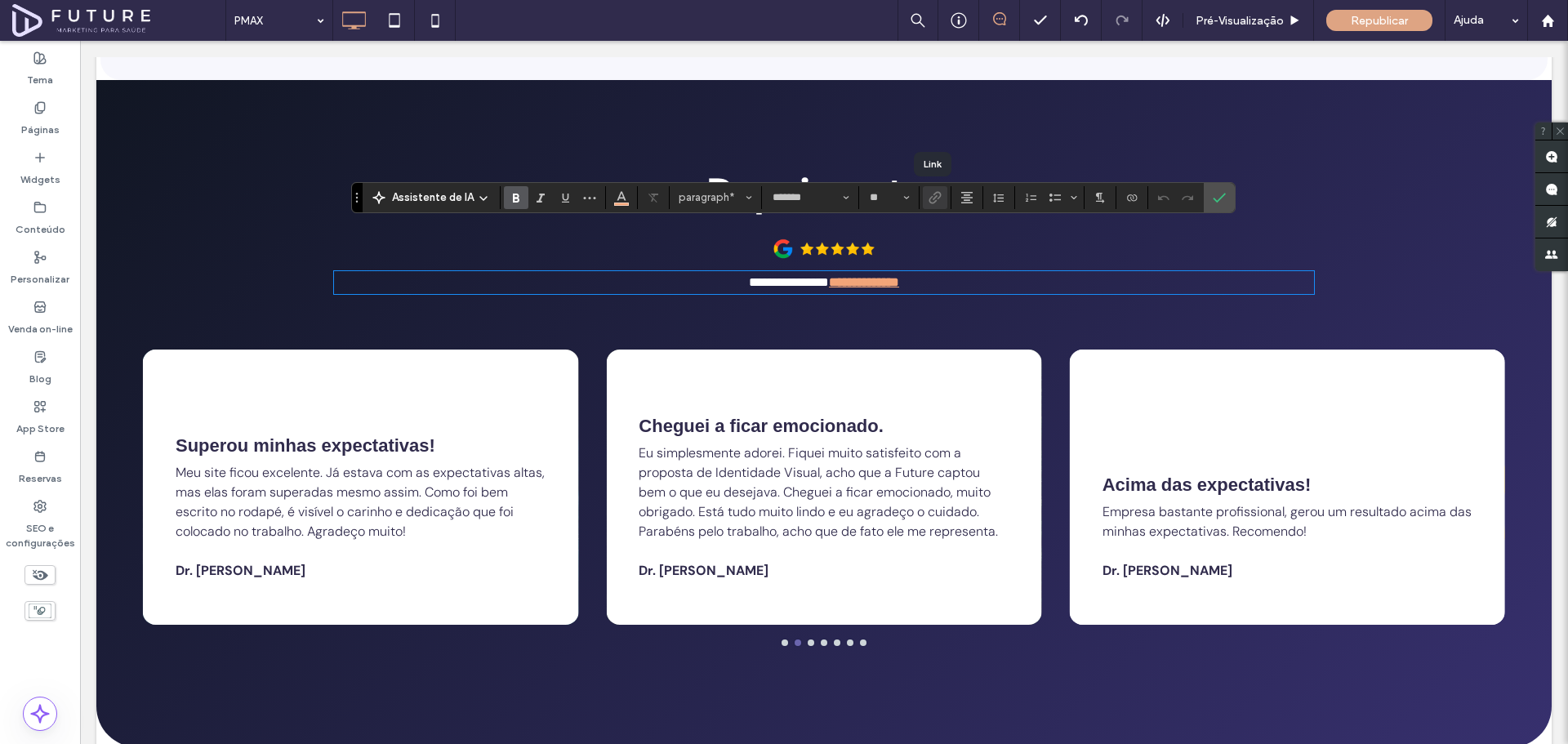
click at [936, 195] on div at bounding box center [934, 198] width 24 height 23
click at [1339, 176] on div "**********" at bounding box center [823, 231] width 1390 height 139
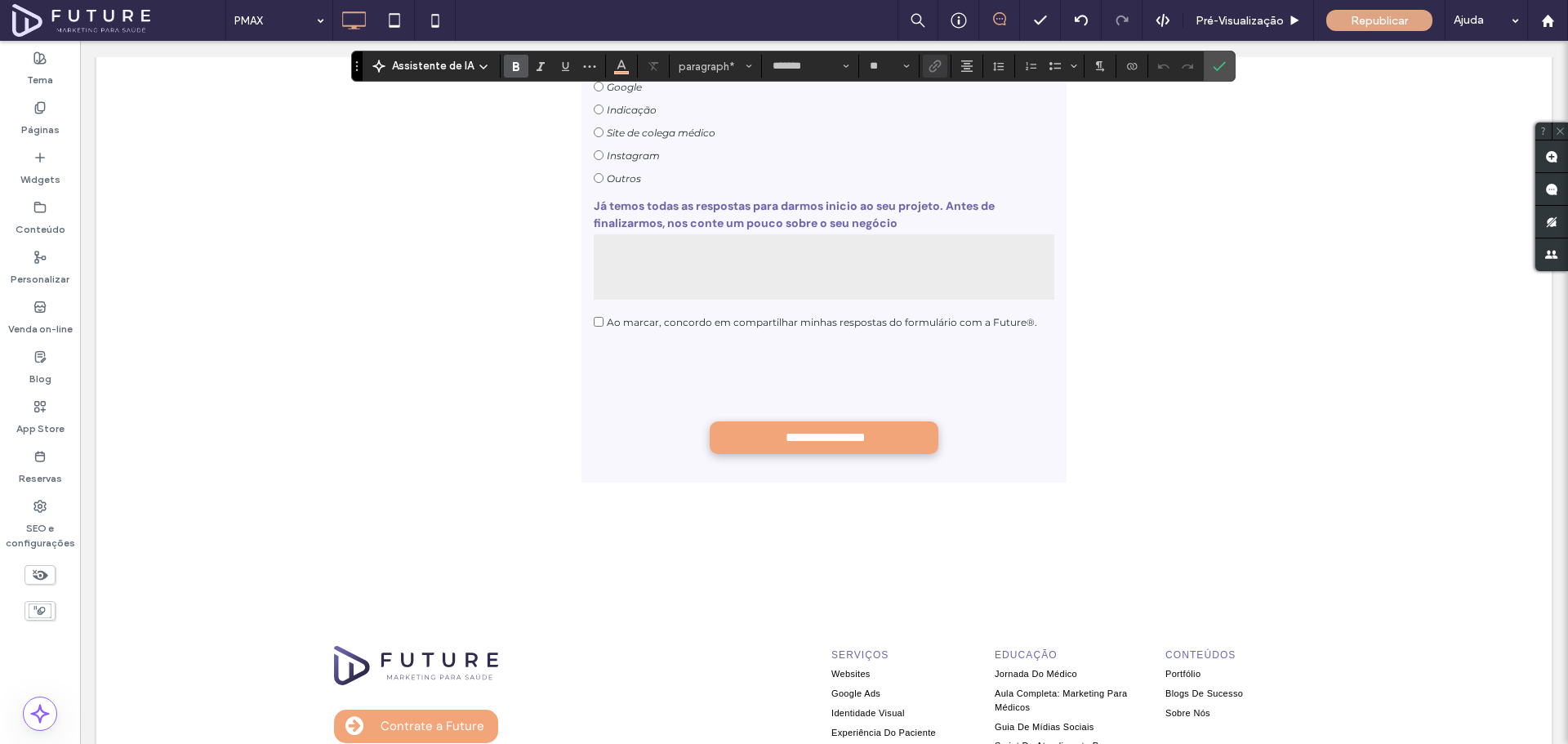
scroll to position [5963, 0]
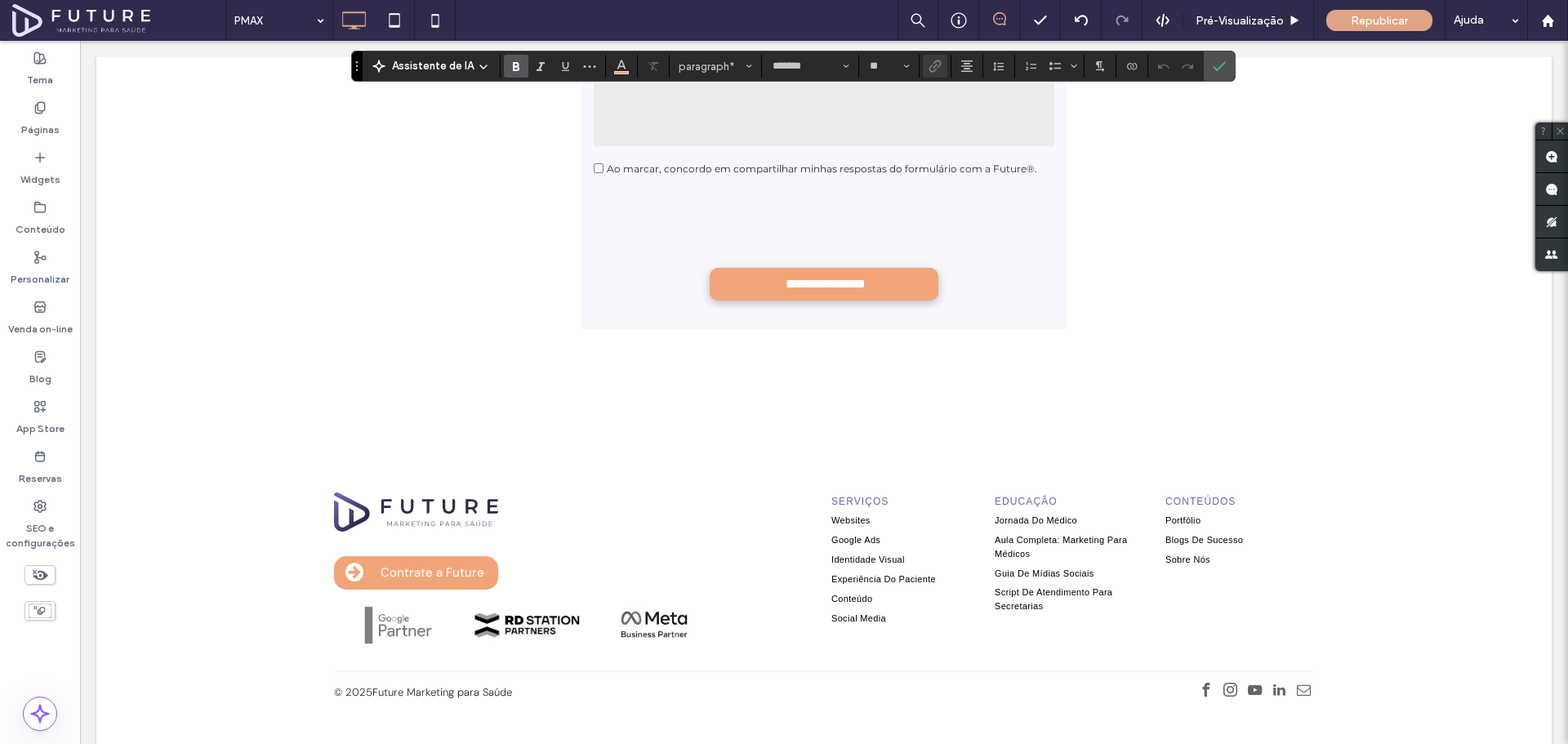
click at [798, 423] on div "Contrate a Future Button Button Button Ver Mais Click To Paste Serviços Website…" at bounding box center [824, 599] width 1455 height 351
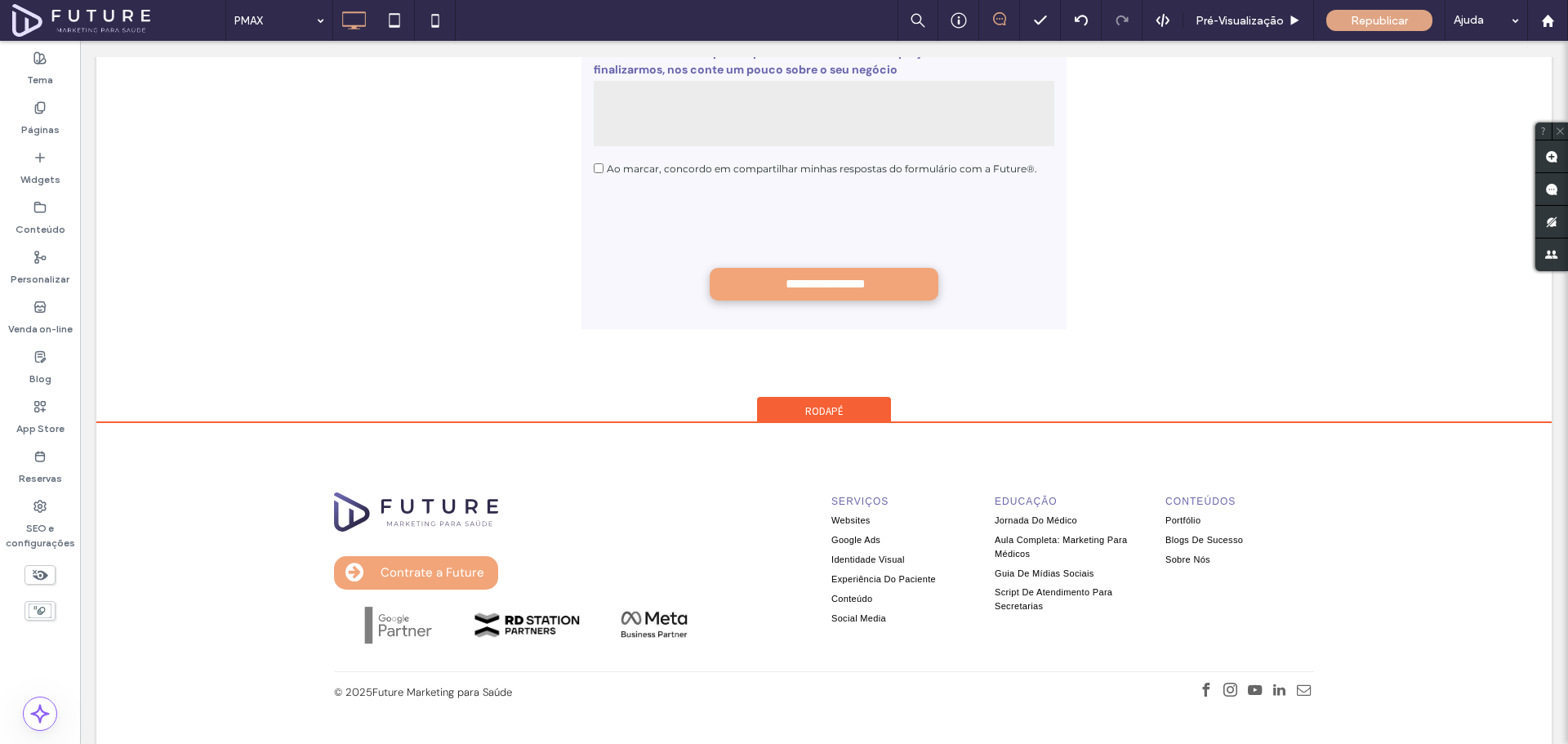
click at [825, 405] on span "Rodapé" at bounding box center [824, 412] width 38 height 14
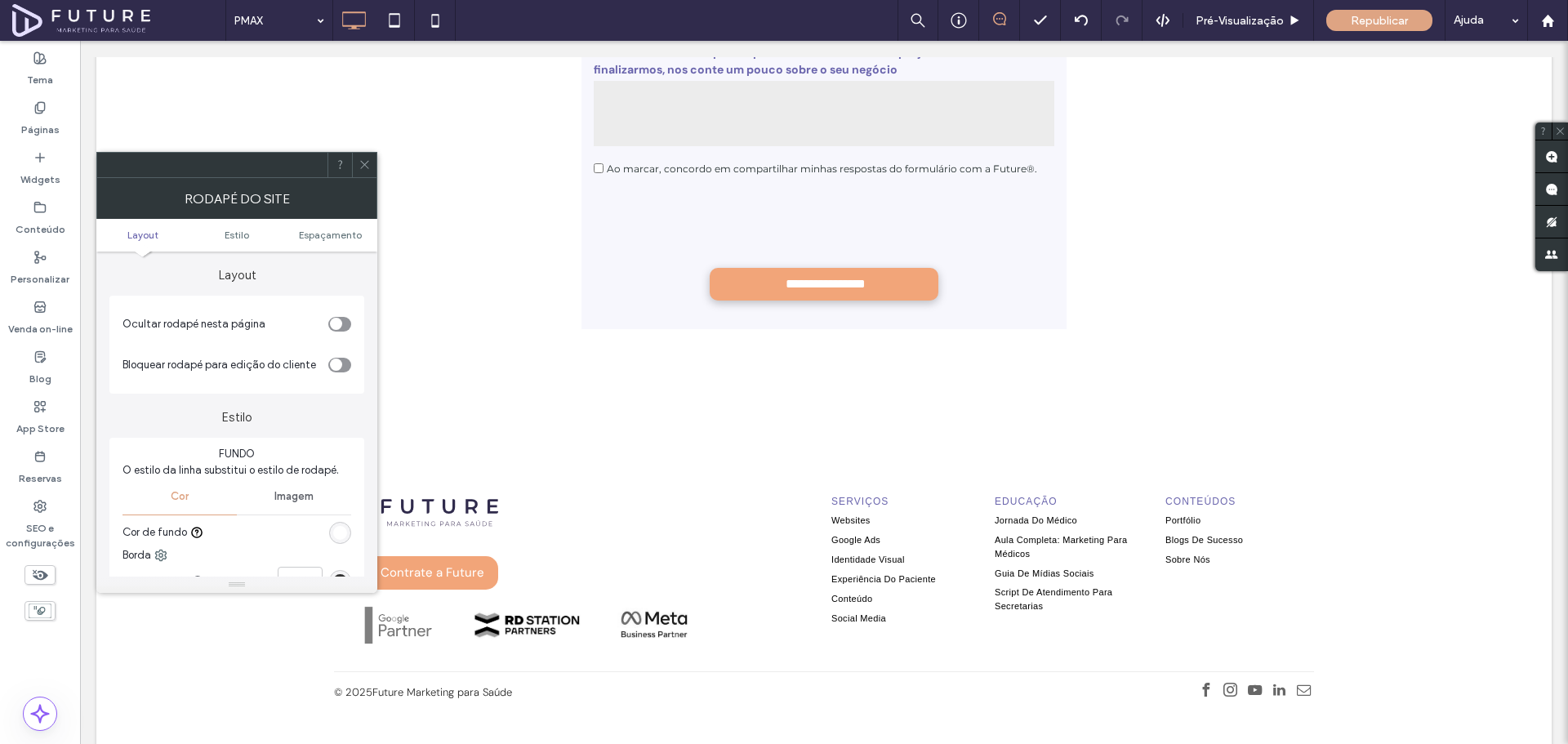
click at [369, 160] on icon at bounding box center [365, 165] width 13 height 13
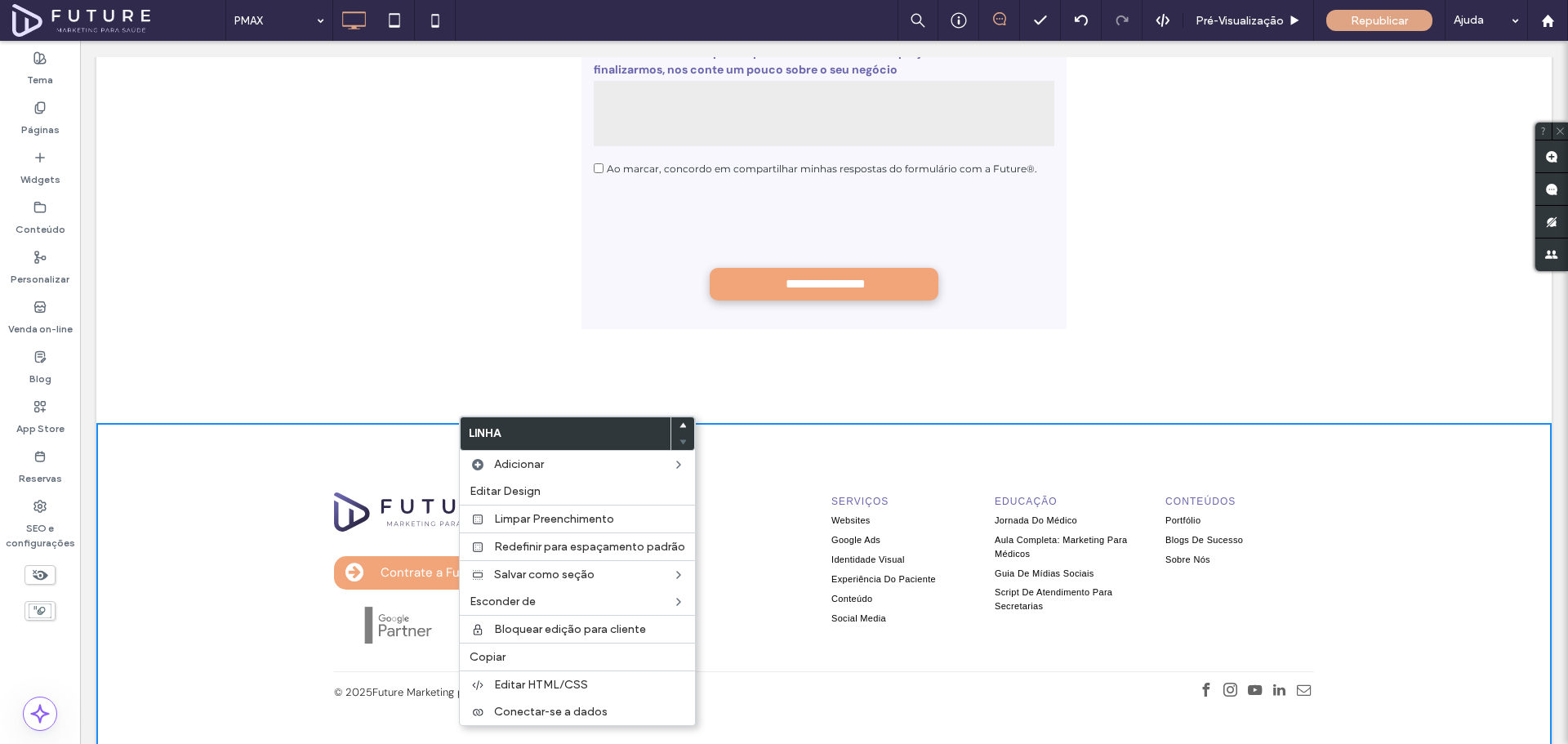
click at [207, 423] on div "Contrate a Future Button Button Button Ver Mais Click To Paste Serviços Website…" at bounding box center [824, 599] width 1455 height 351
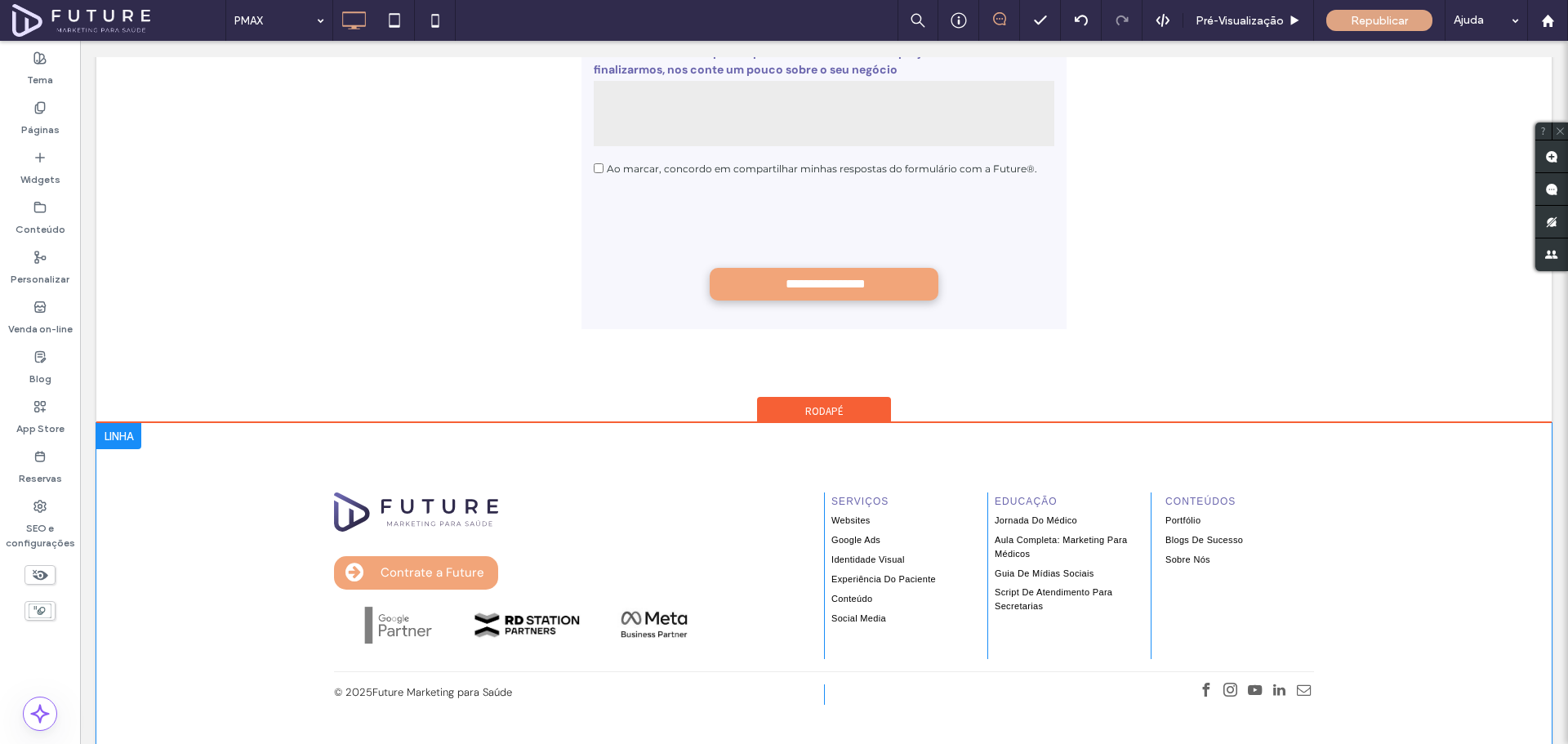
click at [117, 423] on div at bounding box center [119, 436] width 45 height 26
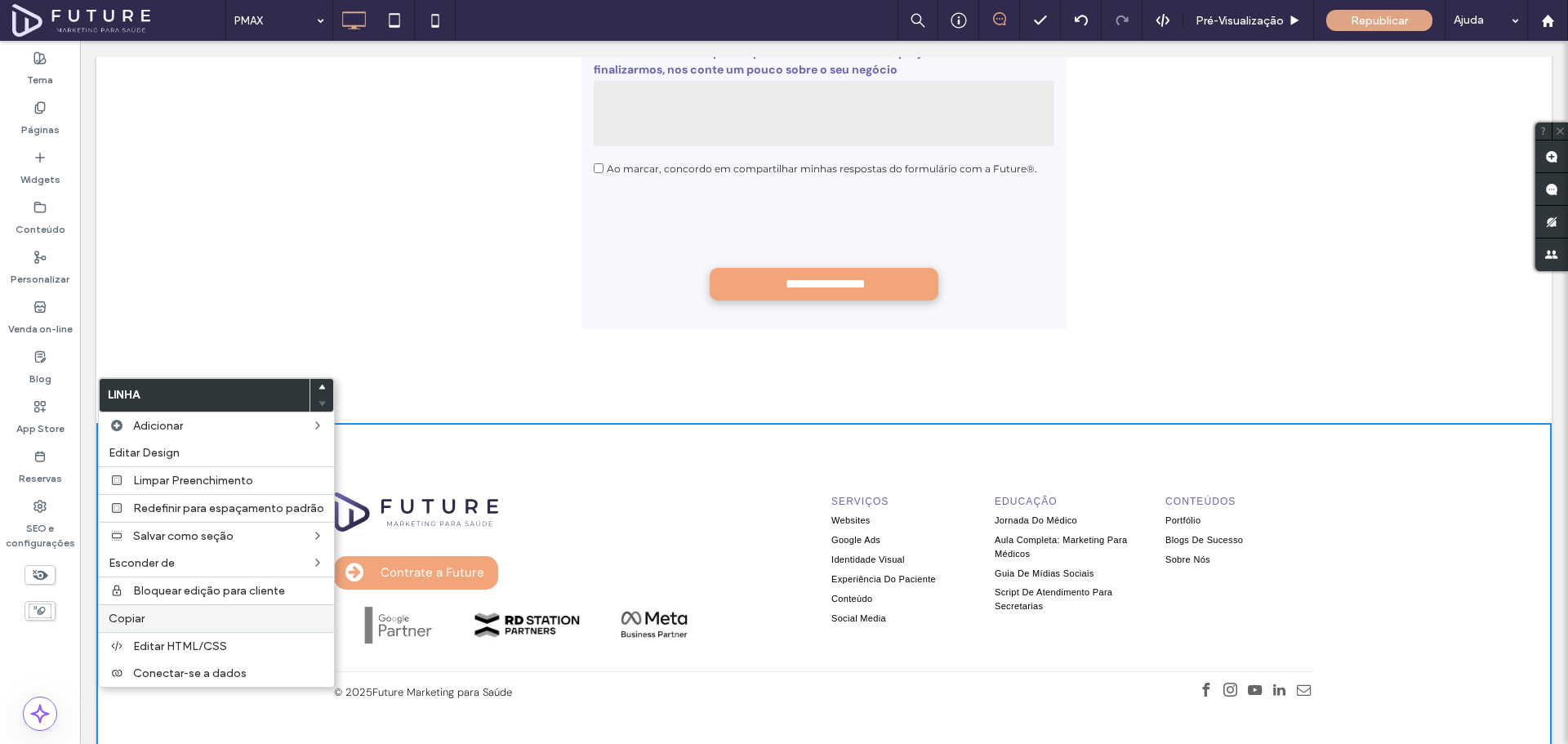
click at [165, 620] on label "Copiar" at bounding box center [216, 619] width 216 height 14
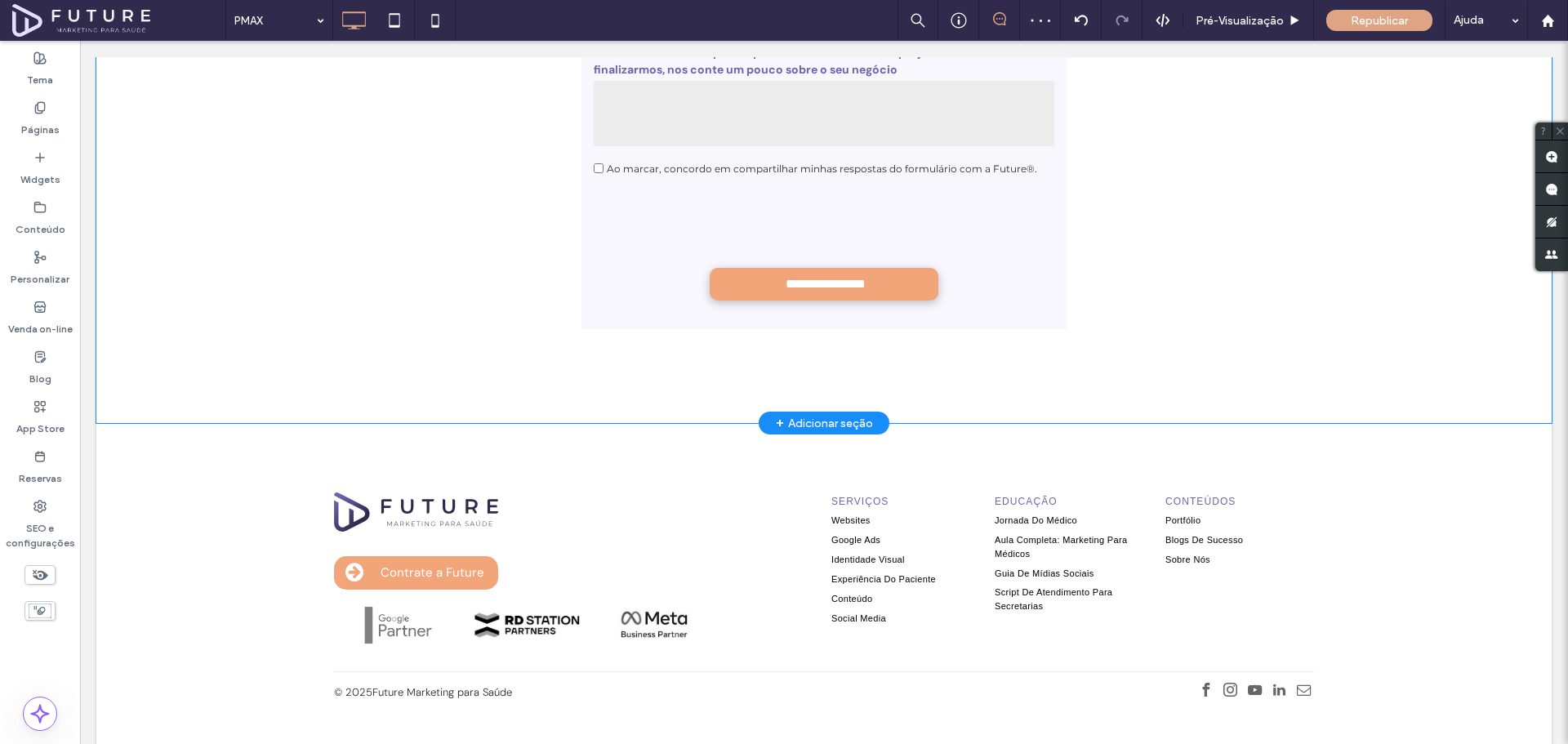
click at [799, 415] on div "+ Adicionar seção" at bounding box center [824, 423] width 98 height 18
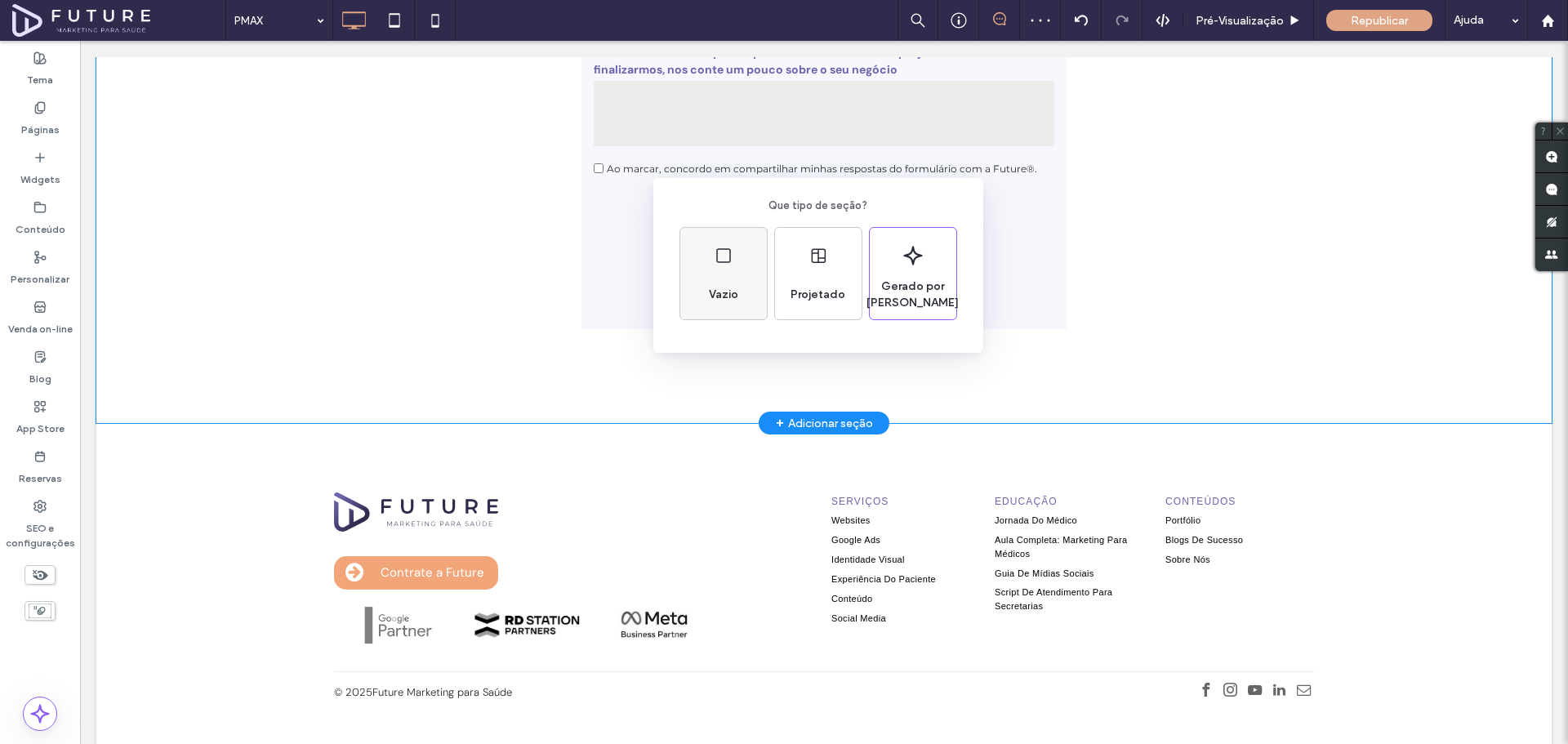
click at [725, 262] on use at bounding box center [723, 255] width 14 height 14
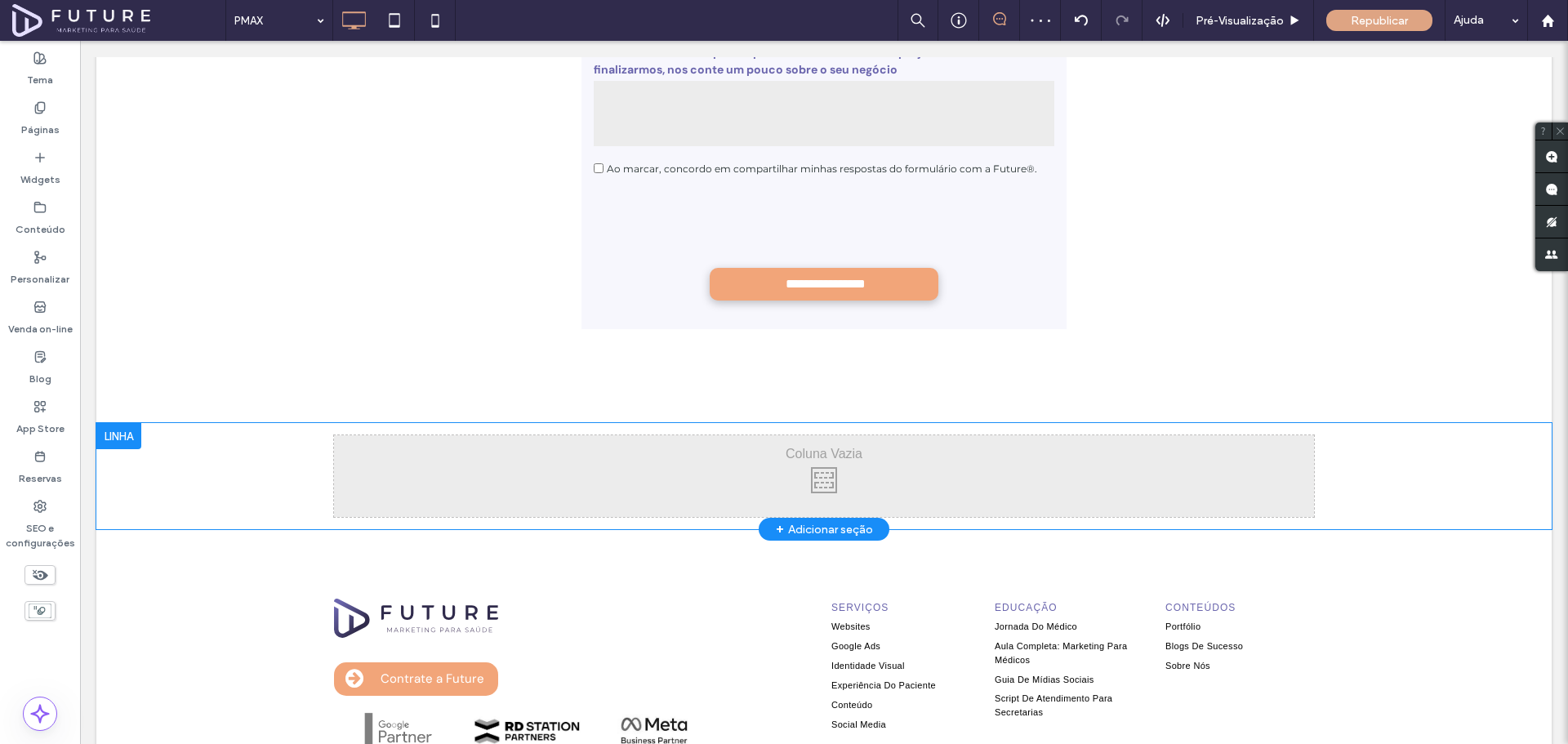
click at [761, 435] on div "Click To Paste Click To Paste" at bounding box center [823, 475] width 980 height 81
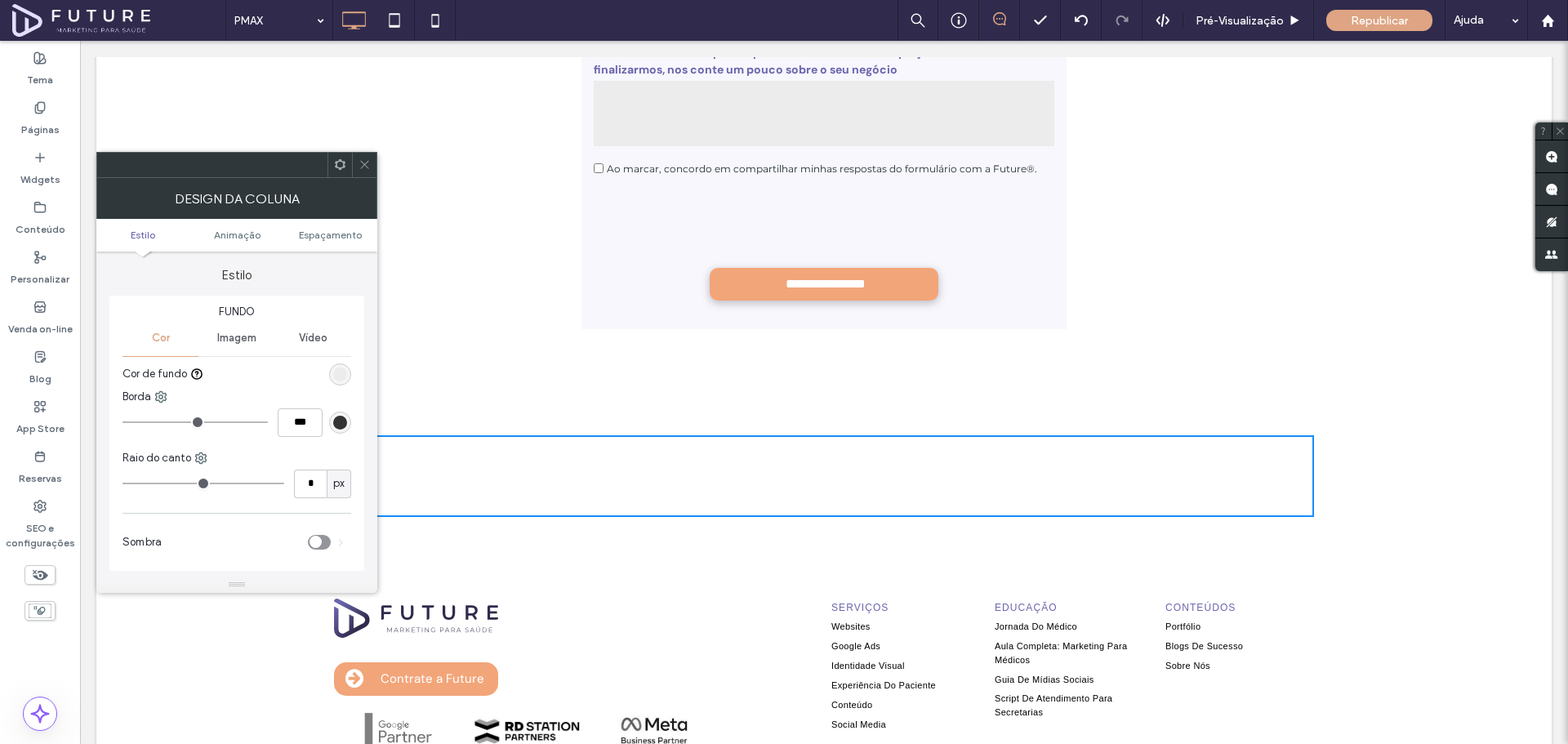
click at [366, 165] on icon at bounding box center [365, 165] width 13 height 13
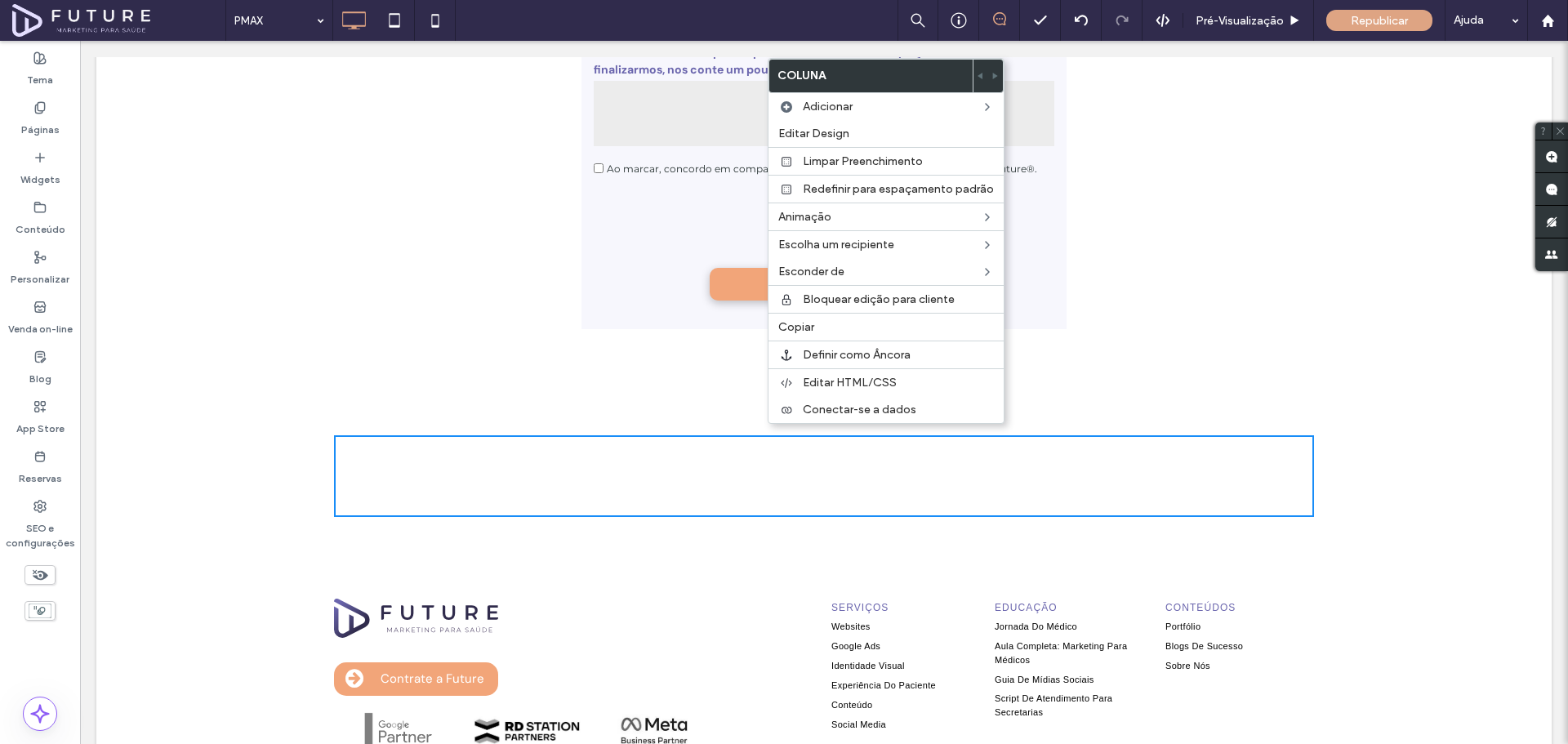
click at [456, 440] on div "Click To Paste Click To Paste" at bounding box center [823, 475] width 980 height 81
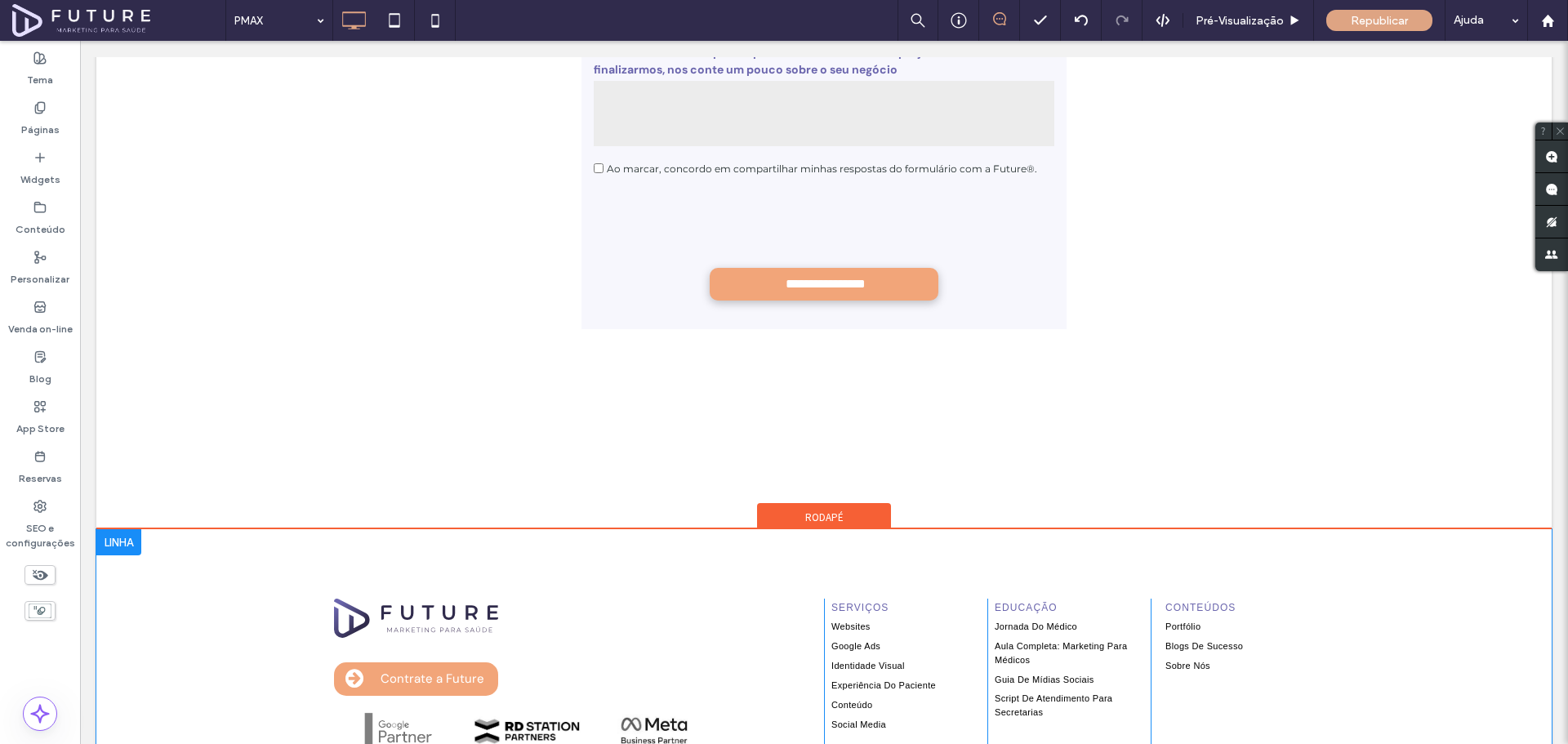
click at [124, 529] on div at bounding box center [119, 542] width 45 height 26
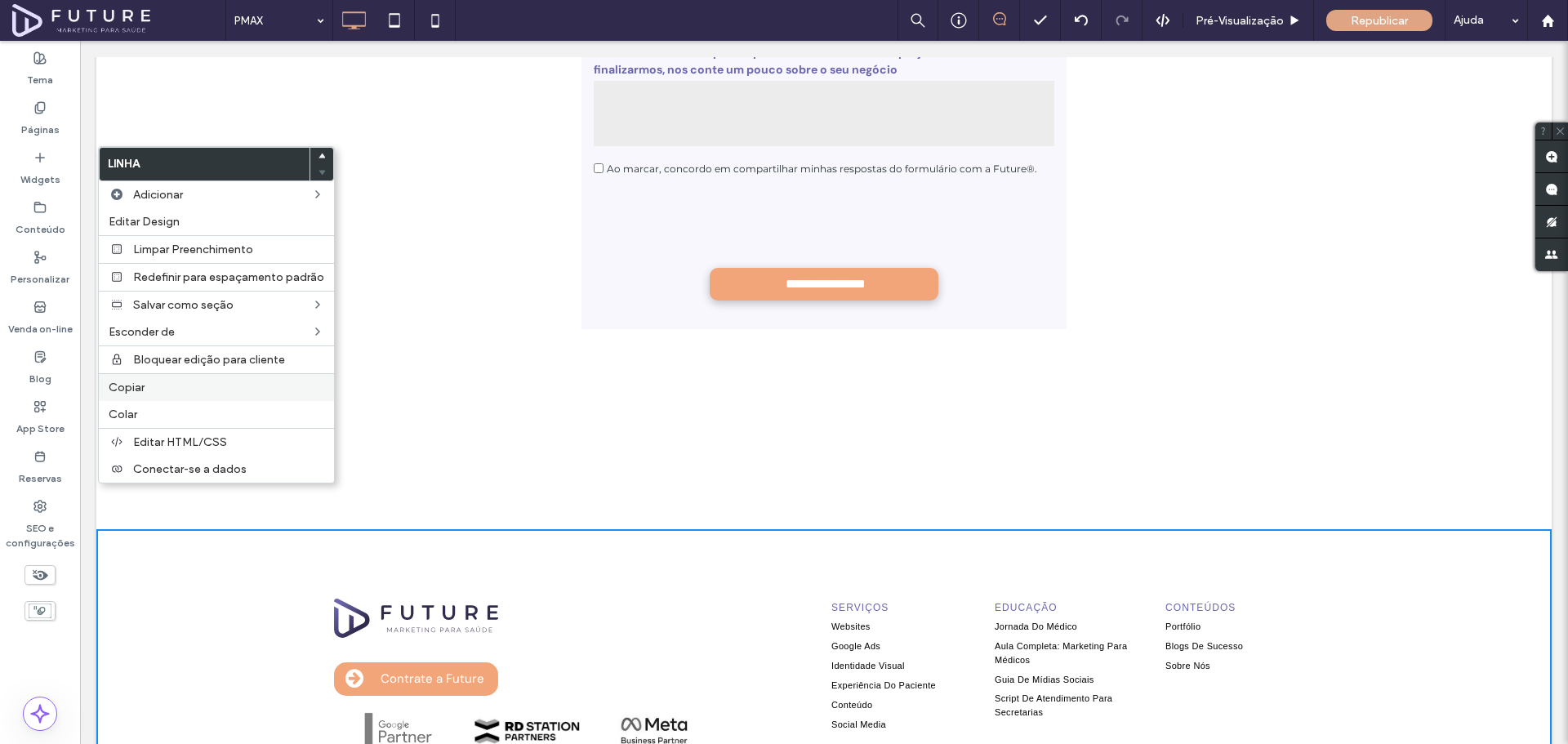
click at [182, 391] on label "Copiar" at bounding box center [216, 388] width 216 height 14
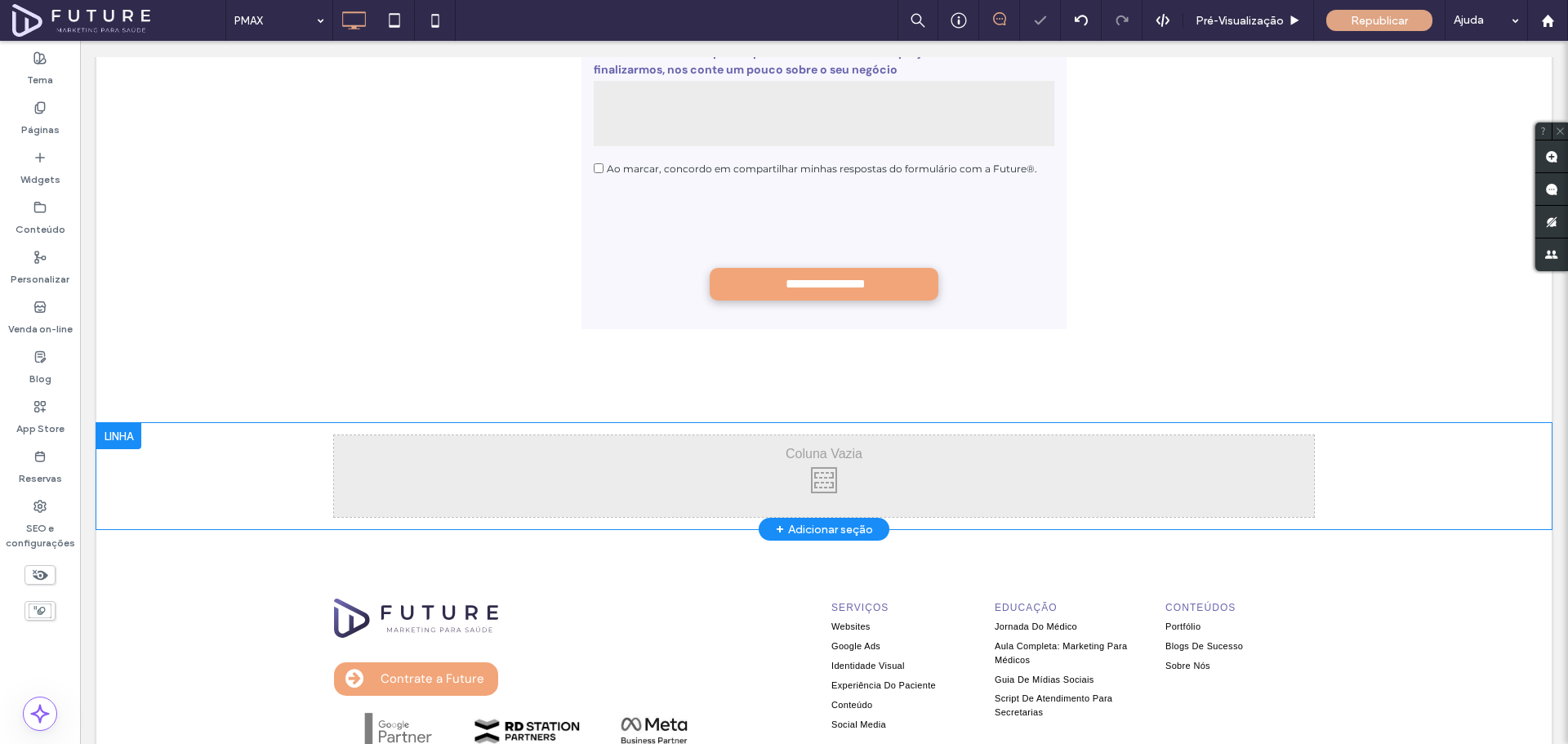
click at [137, 423] on div at bounding box center [119, 436] width 45 height 26
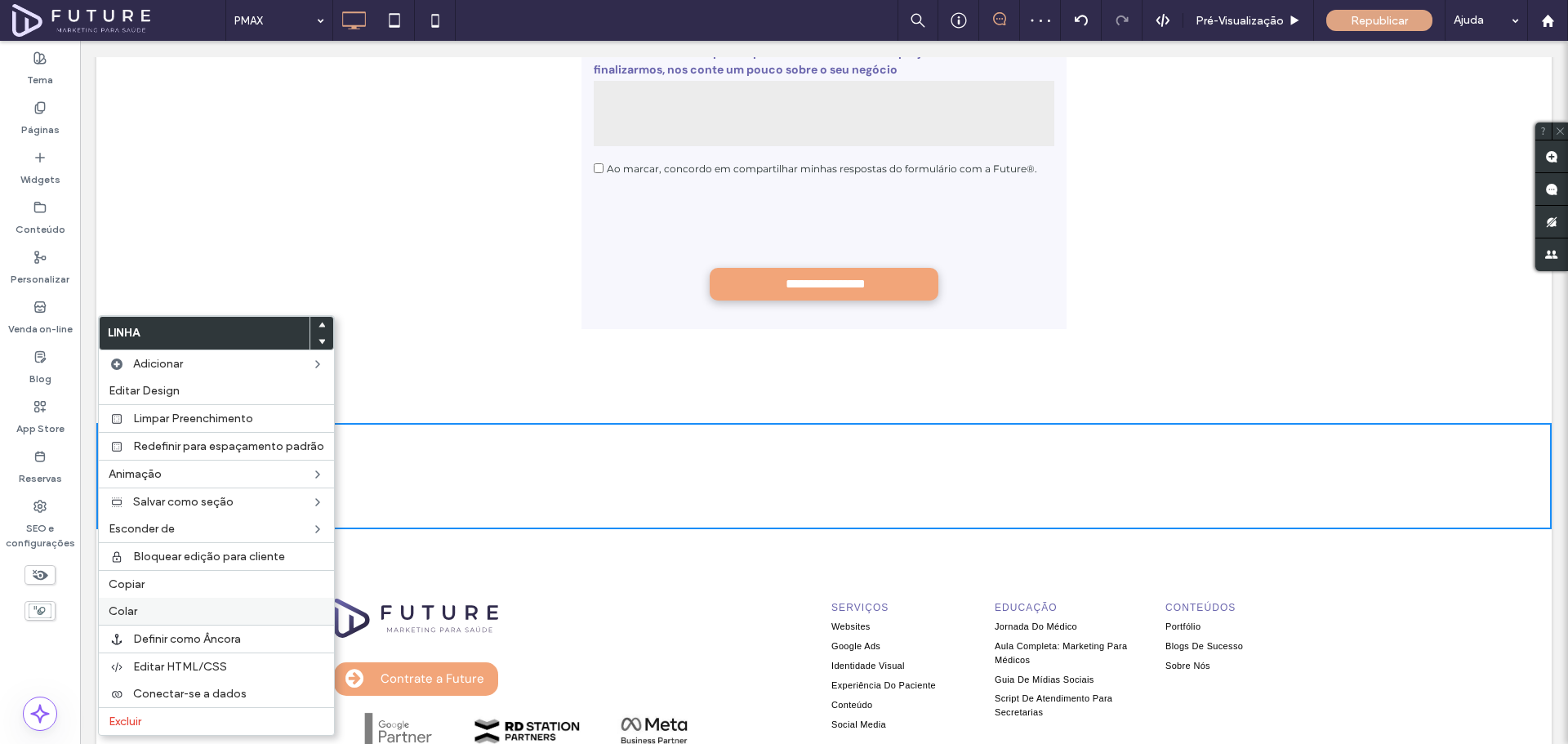
click at [174, 610] on label "Colar" at bounding box center [216, 611] width 216 height 14
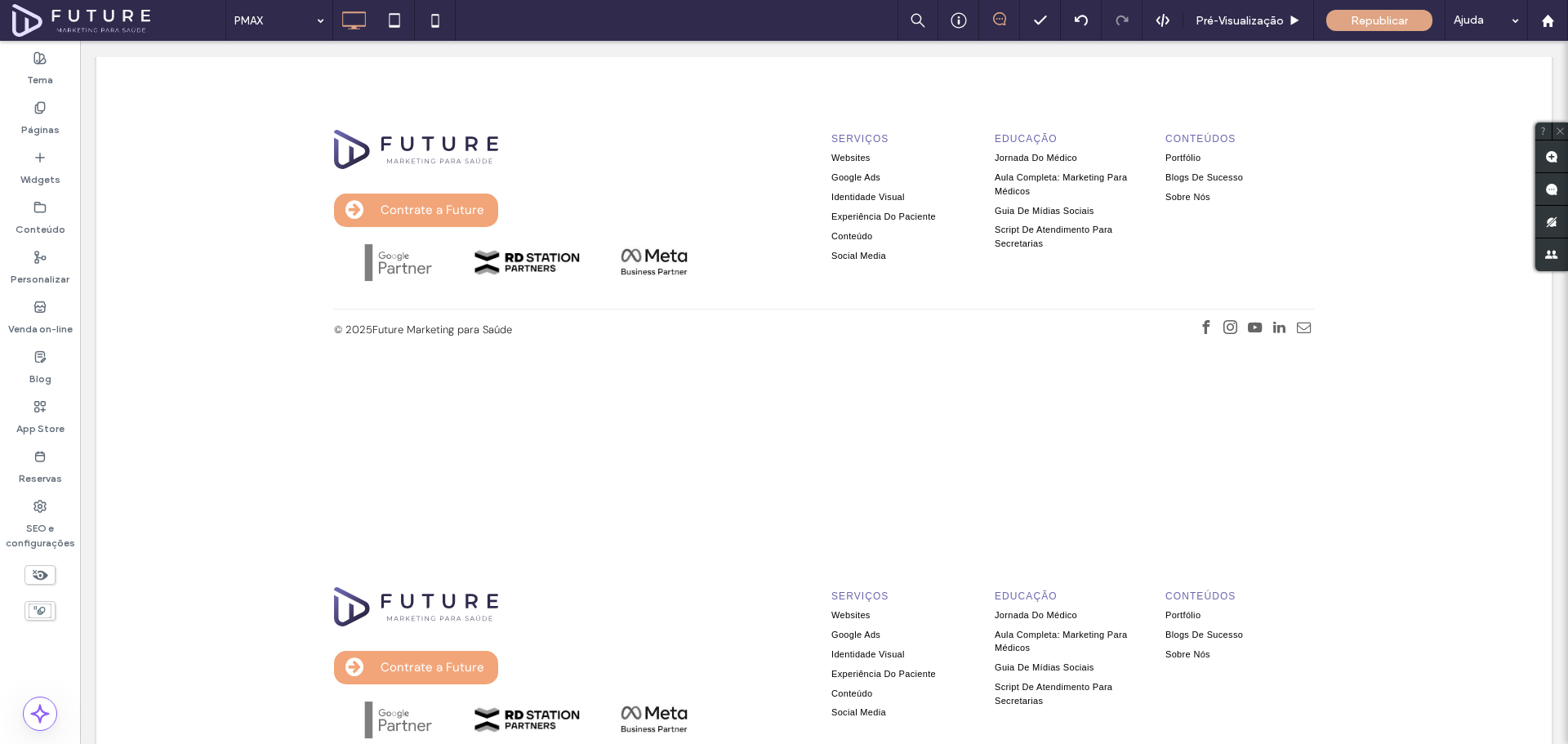
scroll to position [6370, 0]
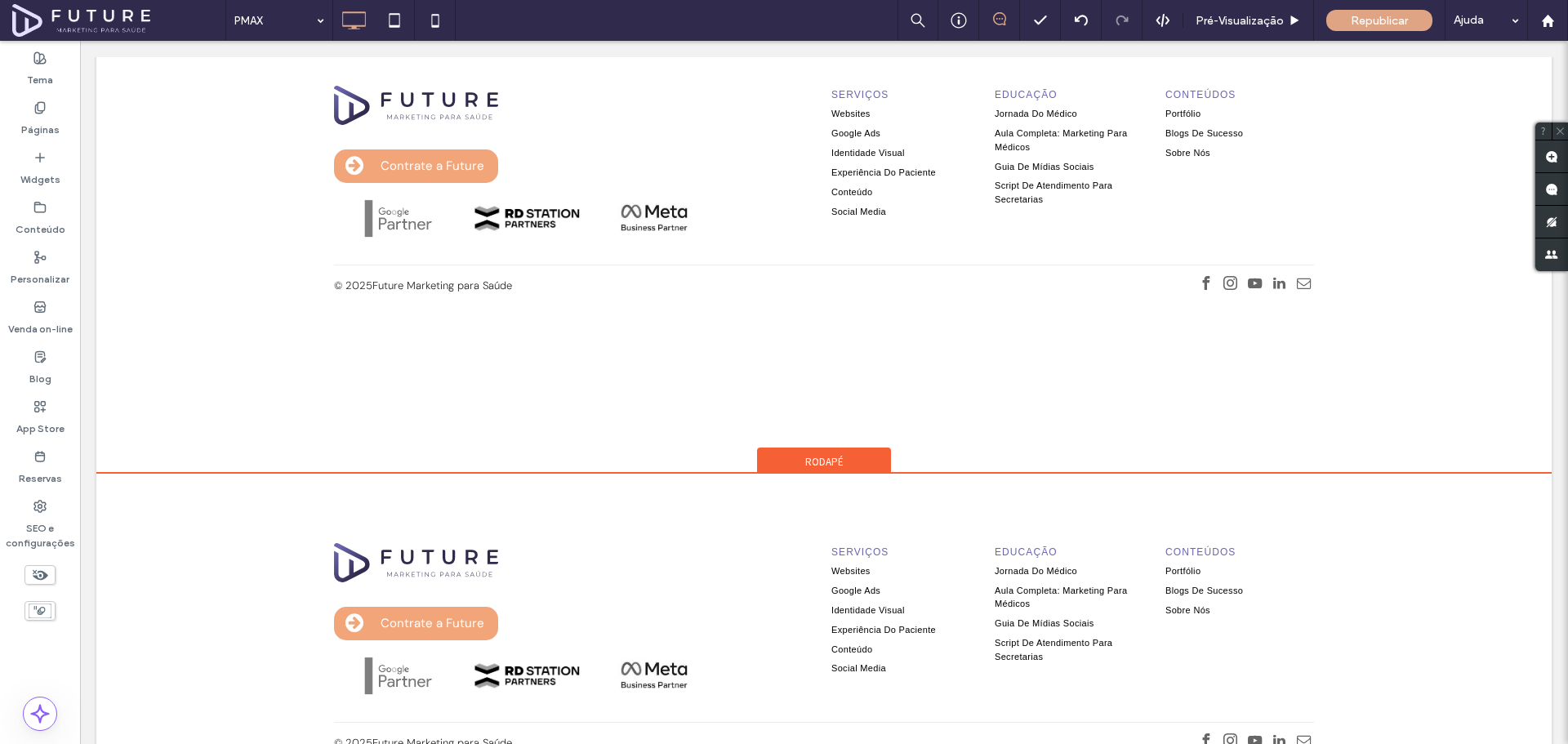
click at [811, 455] on span "Rodapé" at bounding box center [824, 462] width 38 height 14
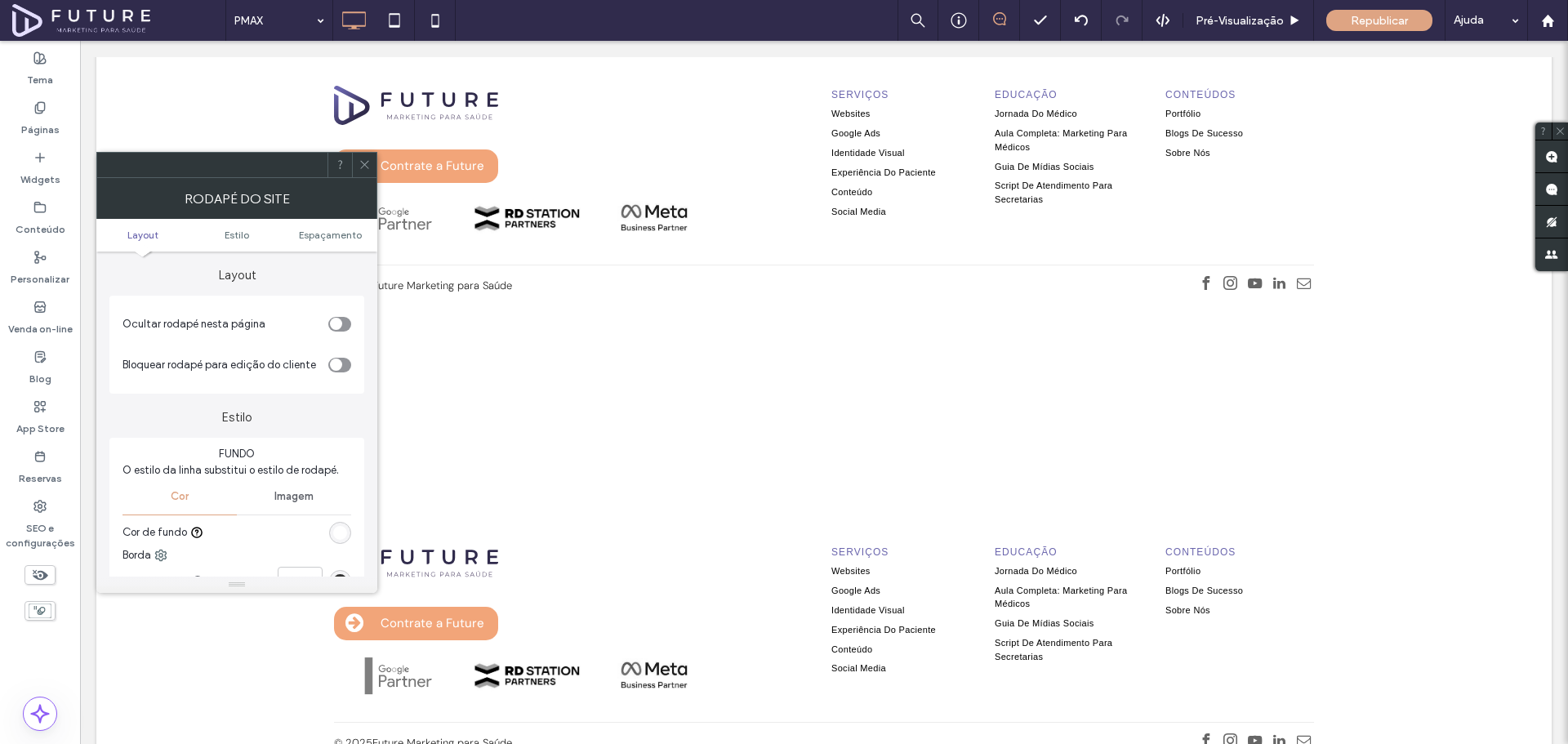
click at [338, 323] on icon "toggle" at bounding box center [335, 324] width 6 height 4
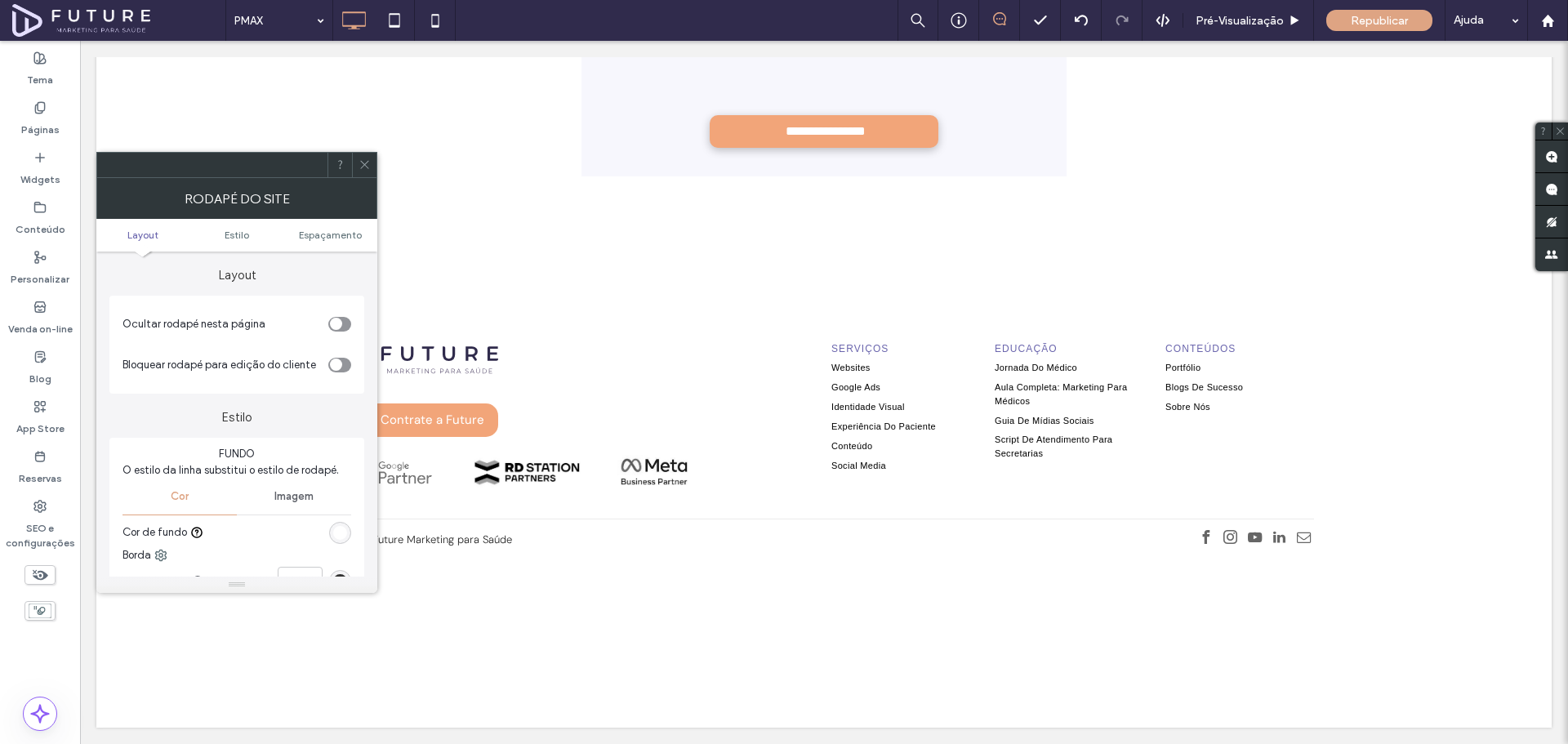
scroll to position [6069, 0]
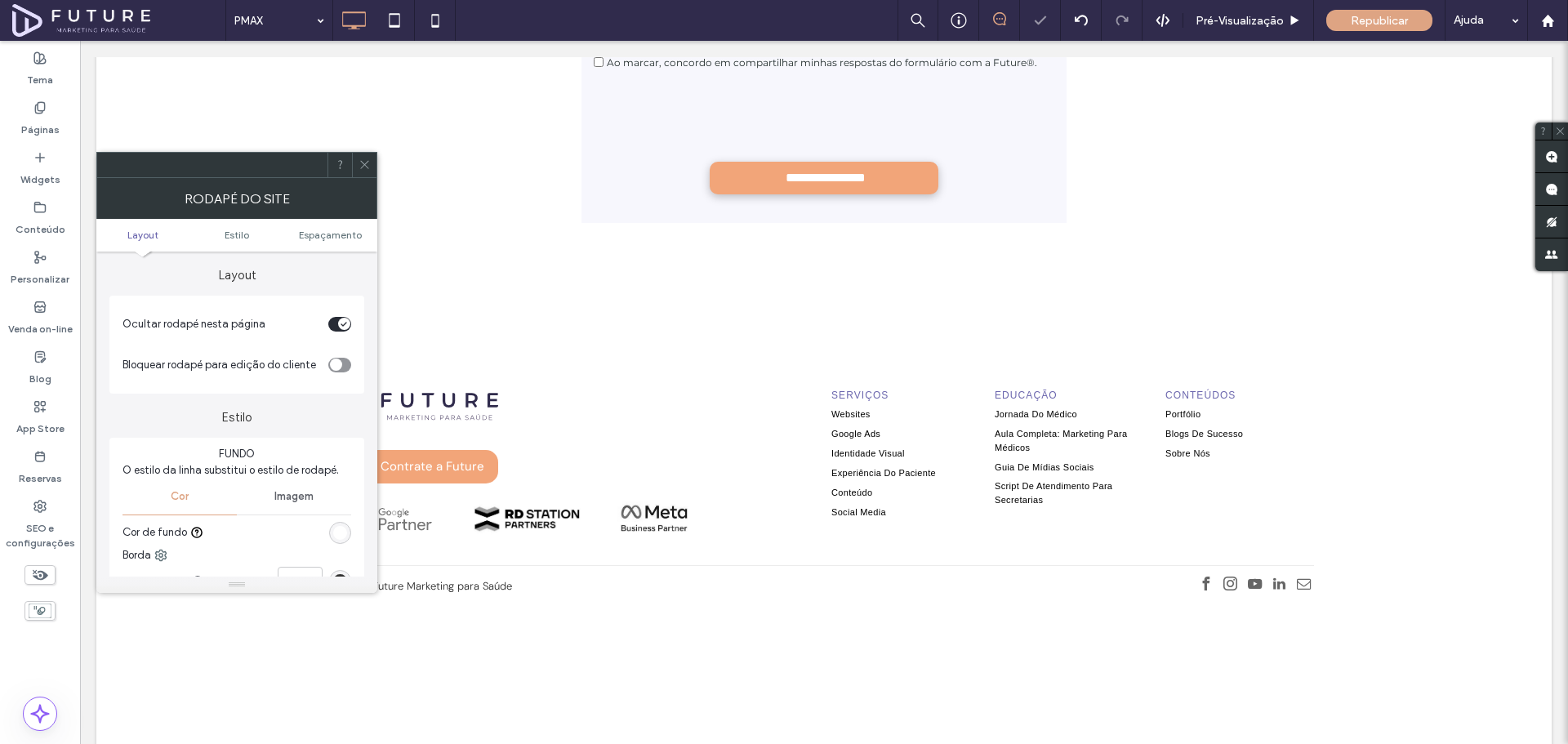
click at [369, 164] on icon at bounding box center [365, 165] width 13 height 13
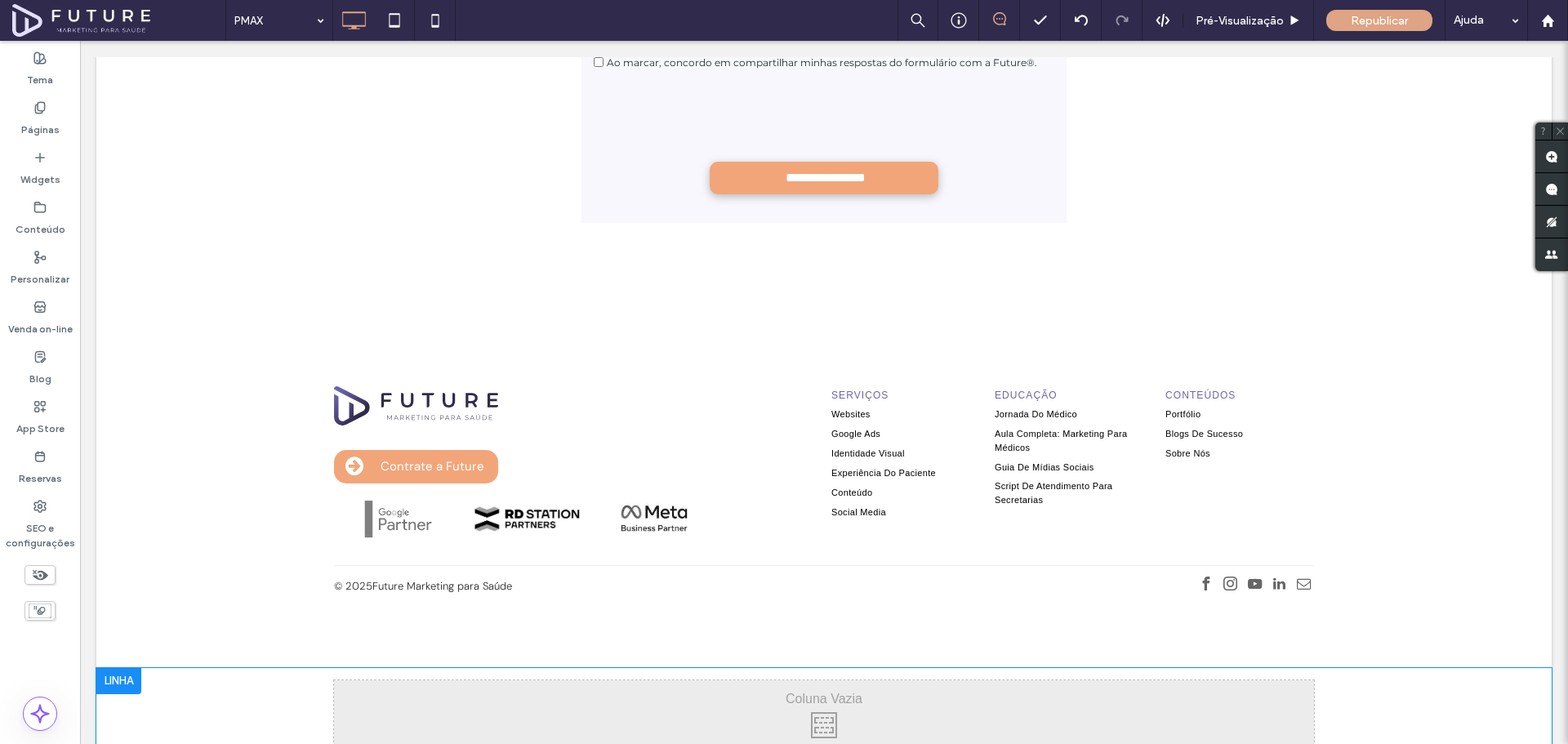
click at [108, 668] on div at bounding box center [119, 680] width 45 height 26
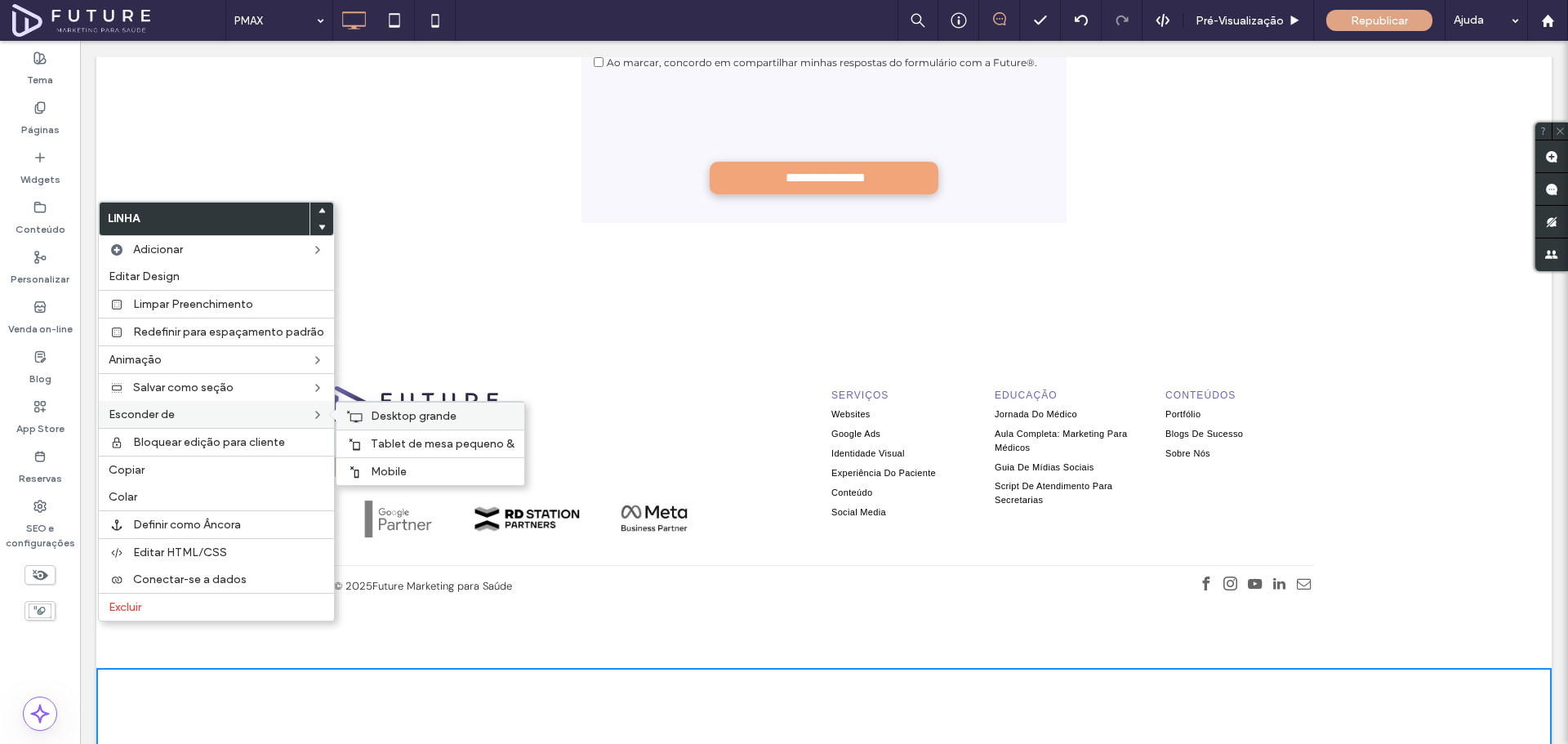
click at [359, 408] on div "Desktop grande" at bounding box center [430, 415] width 188 height 28
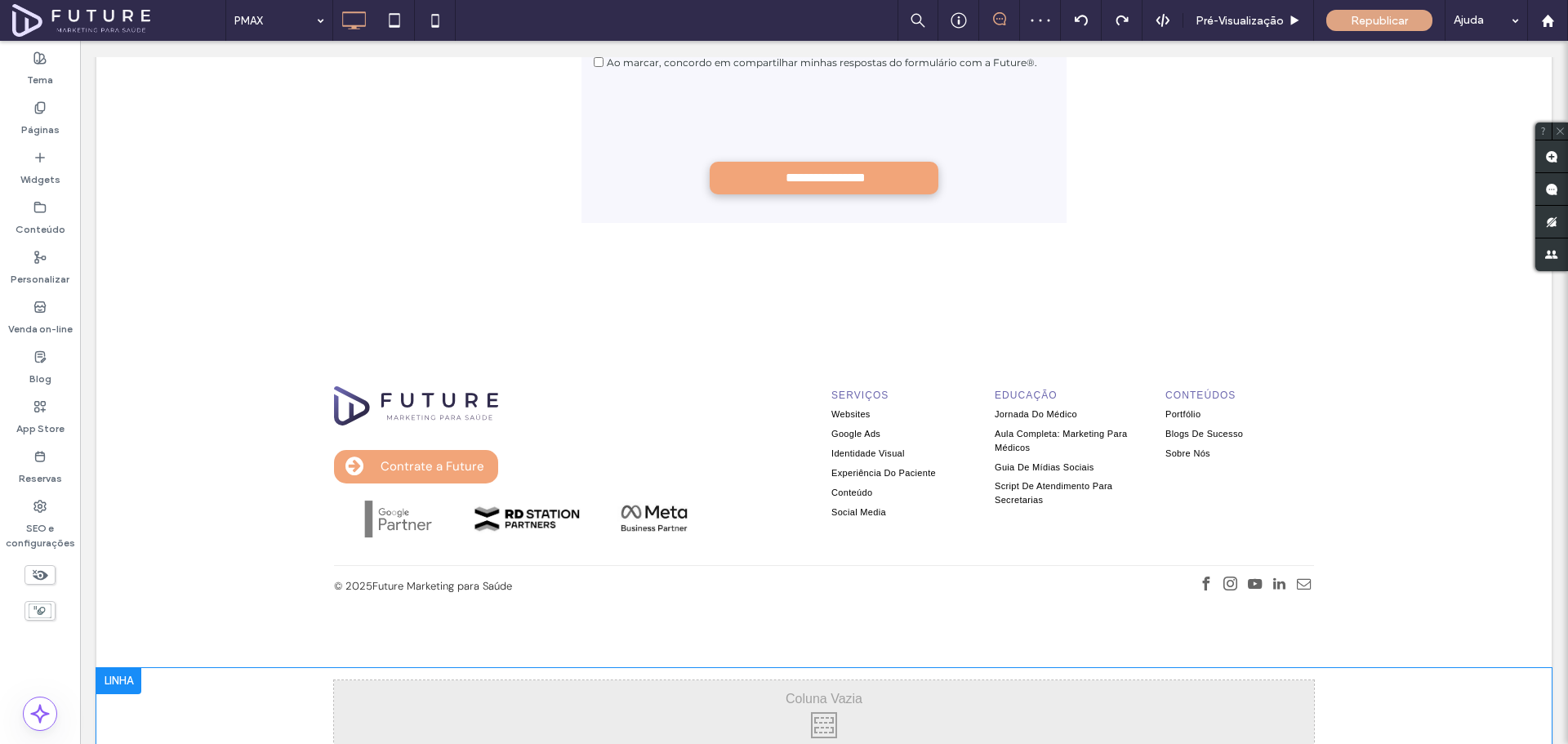
click at [119, 668] on div at bounding box center [119, 680] width 45 height 26
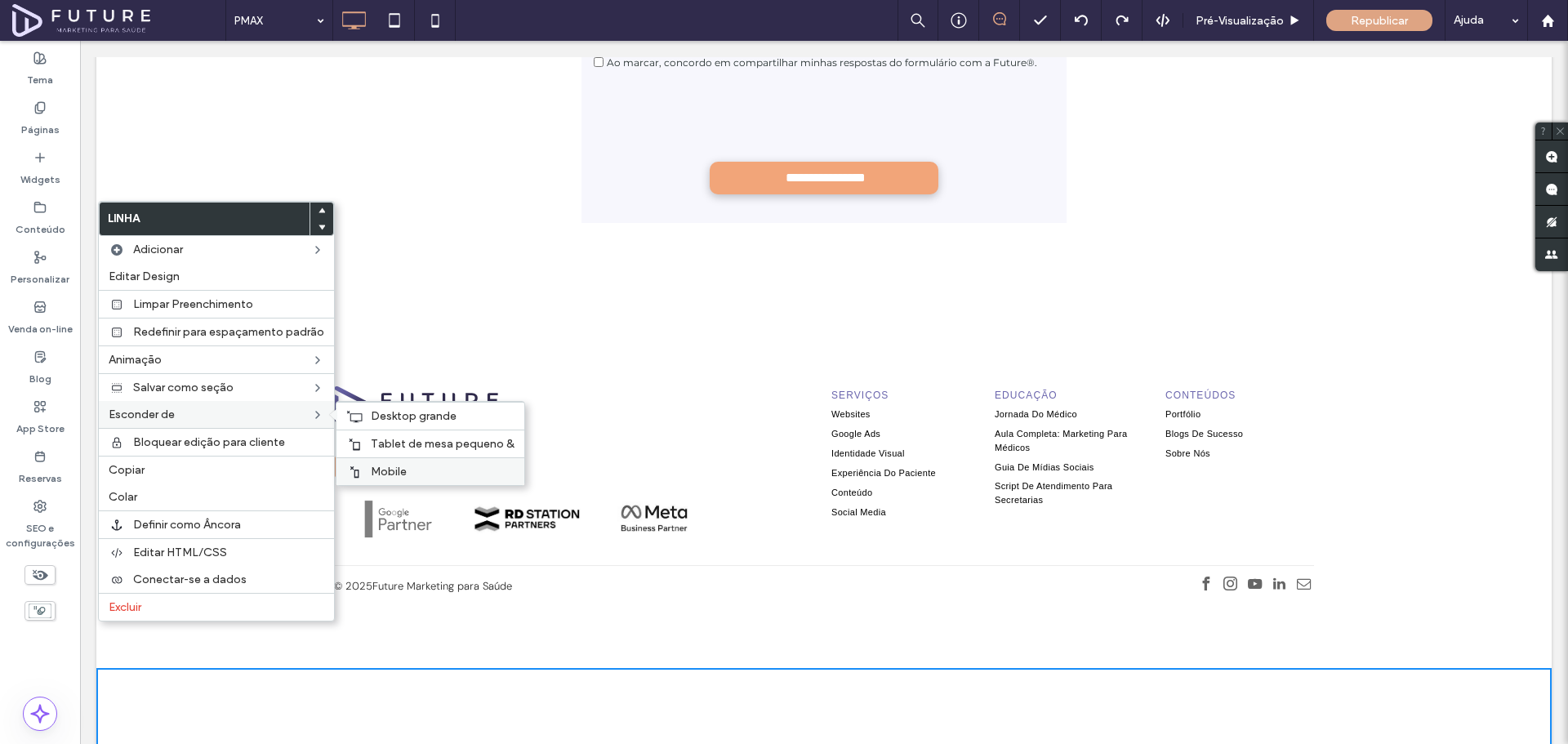
click at [375, 469] on span "Mobile" at bounding box center [388, 472] width 36 height 14
click at [359, 440] on div at bounding box center [354, 444] width 16 height 13
click at [357, 417] on icon at bounding box center [354, 416] width 16 height 13
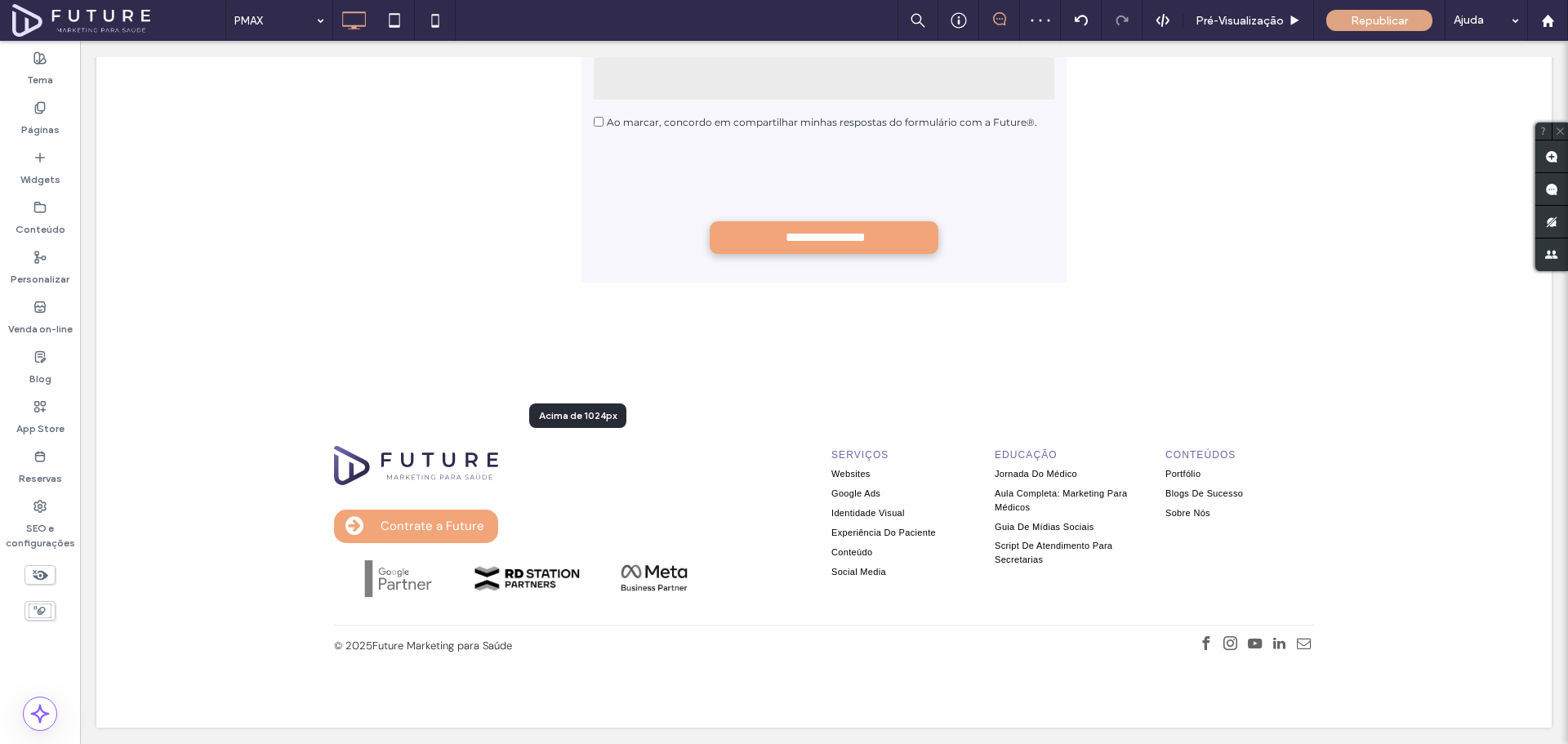
scroll to position [5963, 0]
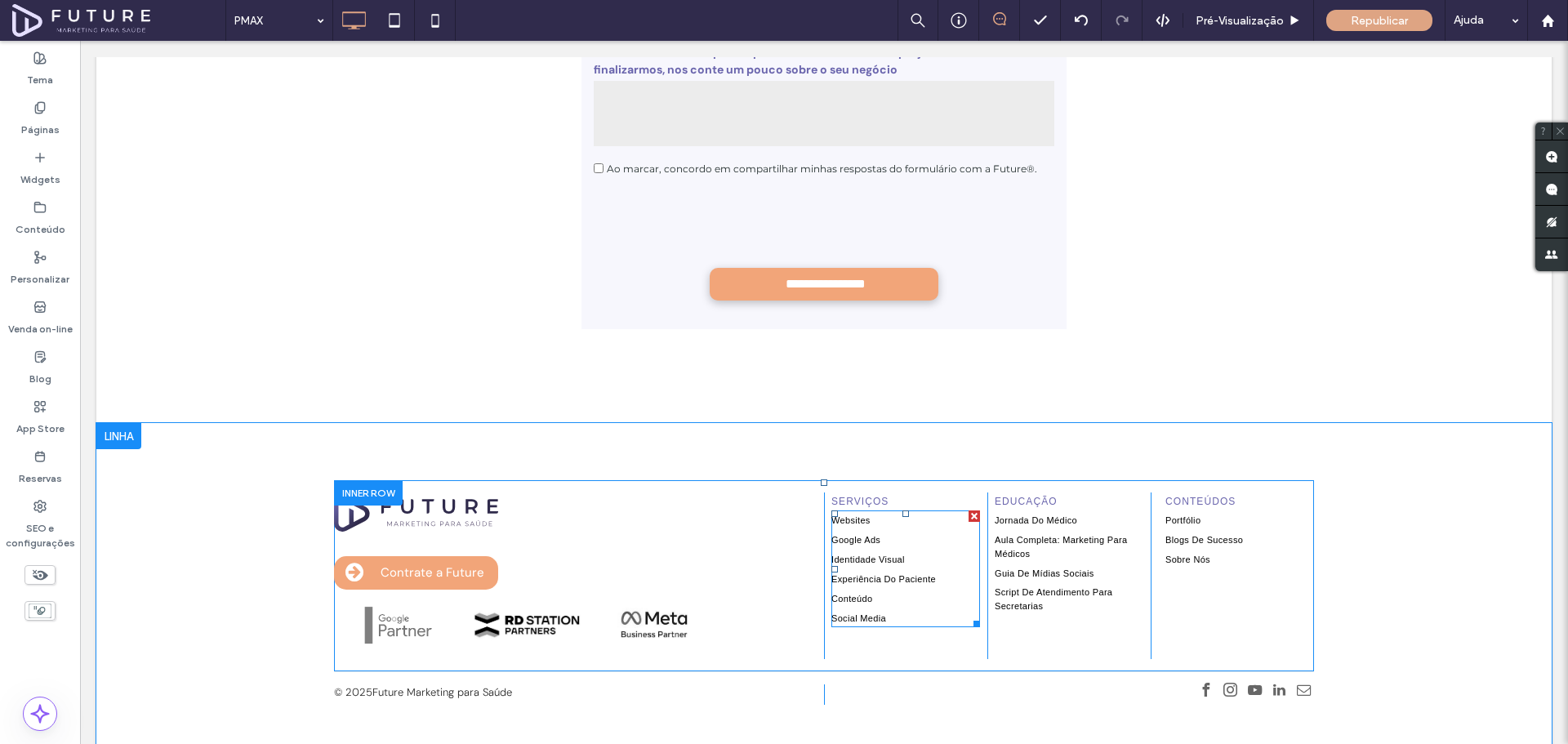
click at [968, 510] on div at bounding box center [974, 516] width 12 height 12
click at [968, 492] on div at bounding box center [974, 498] width 12 height 12
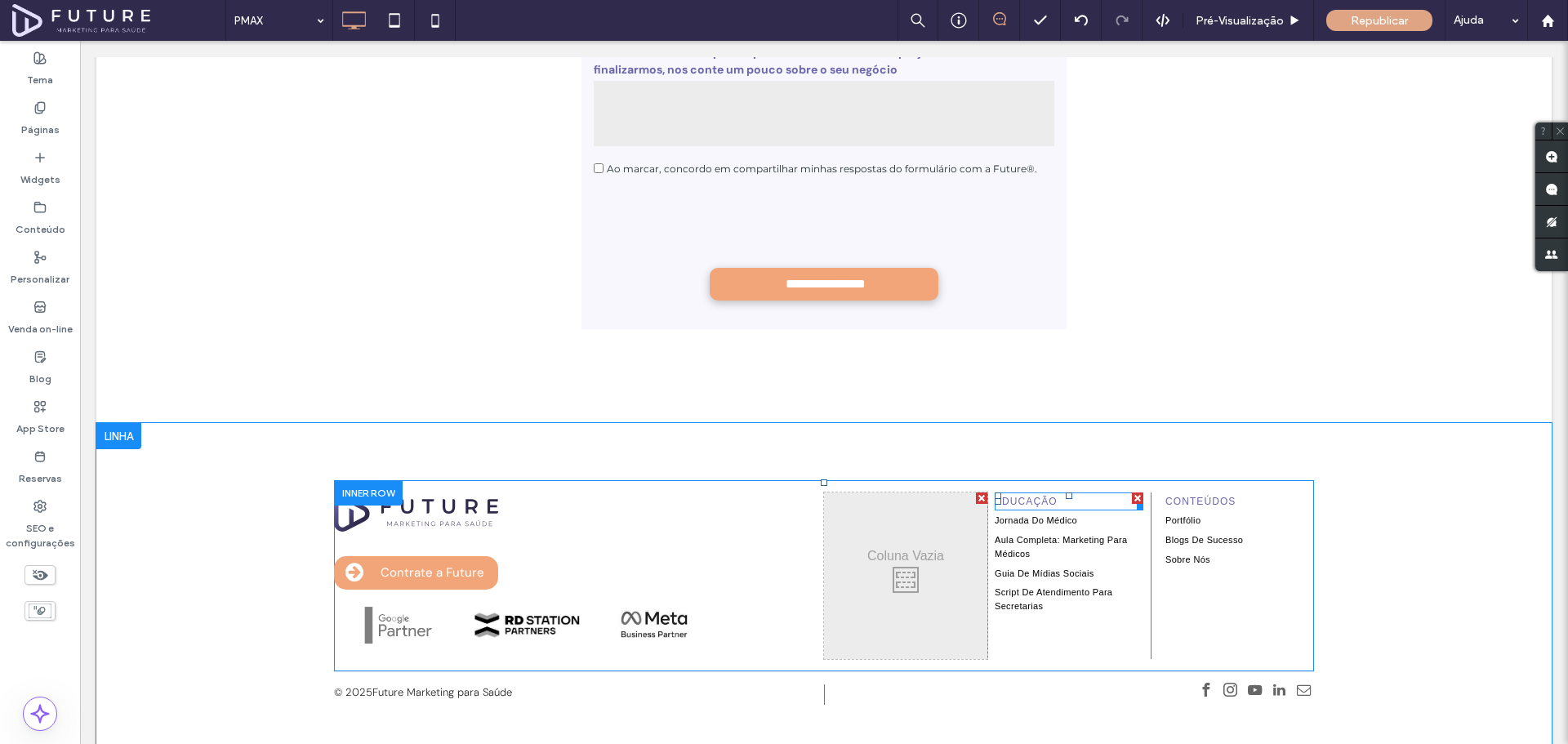
click at [1132, 492] on div at bounding box center [1138, 498] width 12 height 12
click at [1132, 486] on div at bounding box center [1138, 492] width 12 height 12
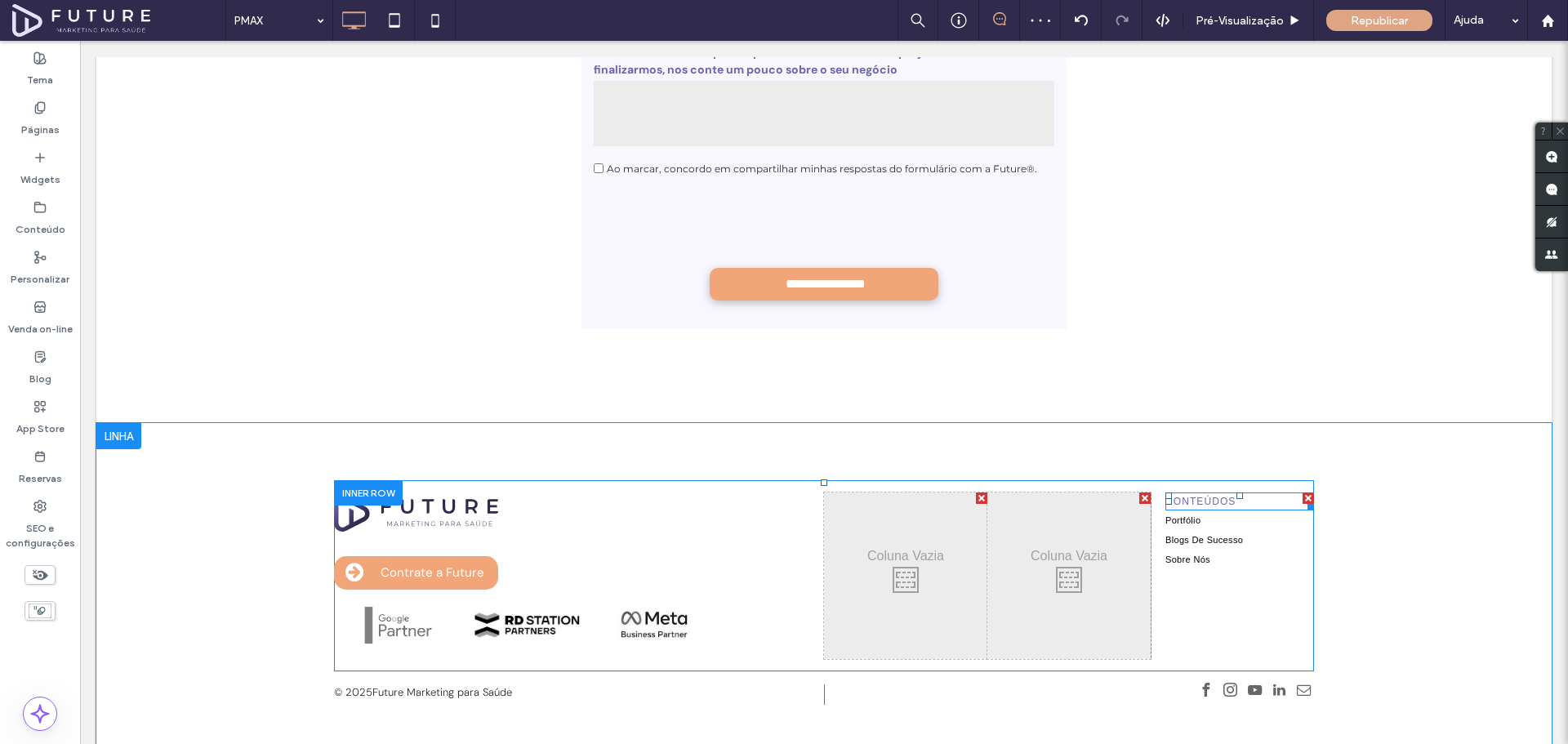
click at [1302, 492] on div at bounding box center [1308, 498] width 12 height 12
click at [1302, 486] on div at bounding box center [1308, 492] width 12 height 12
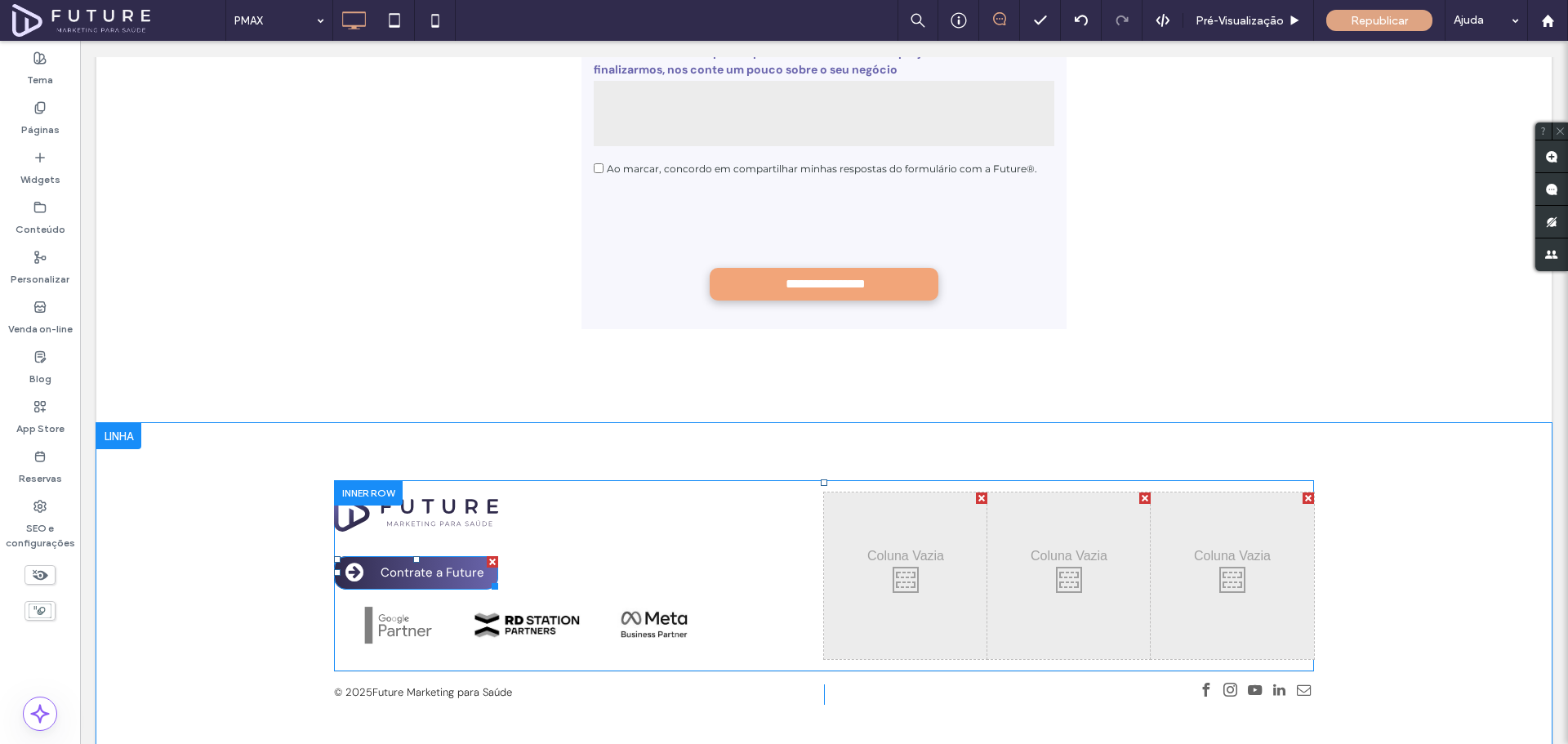
click at [488, 556] on div at bounding box center [492, 561] width 12 height 12
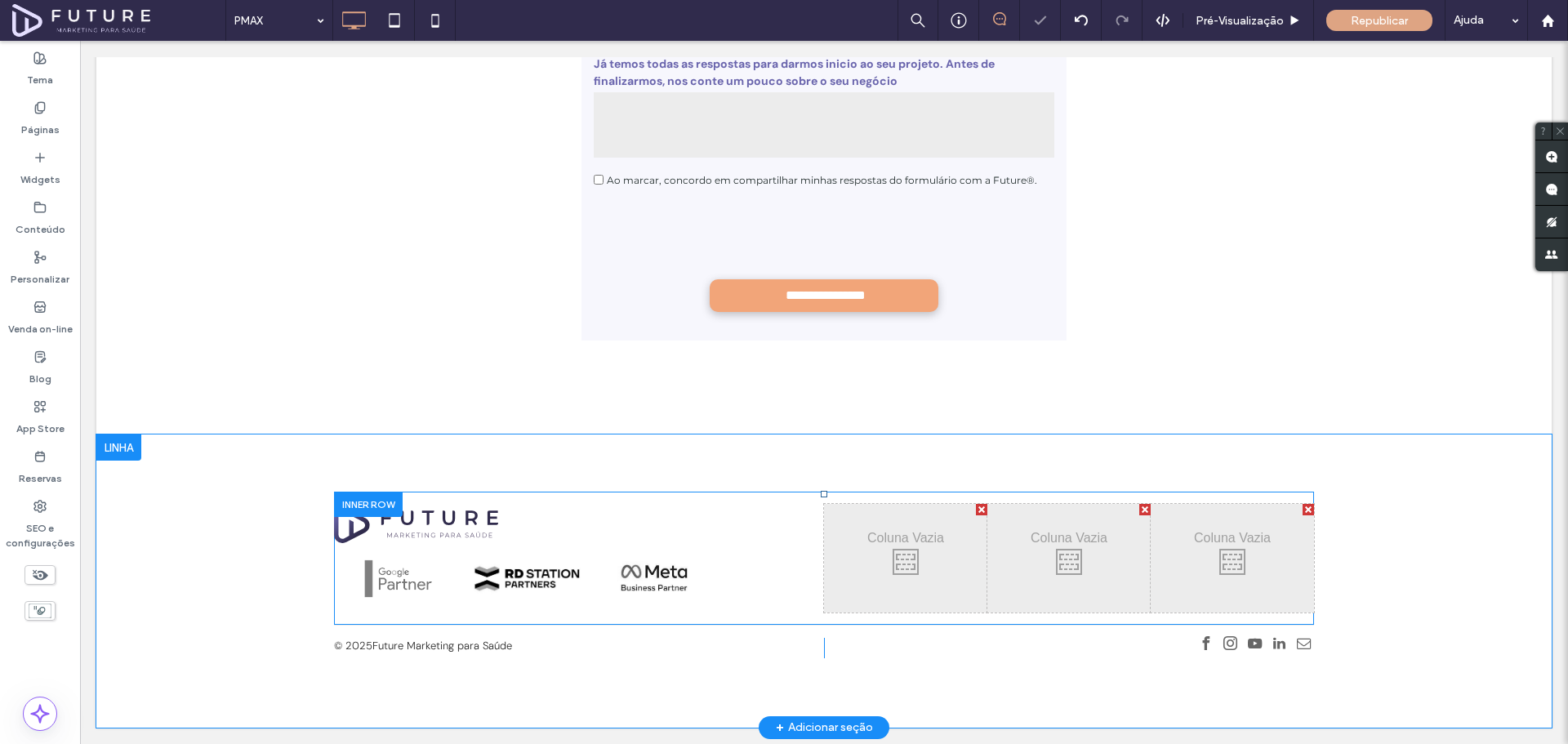
scroll to position [5905, 0]
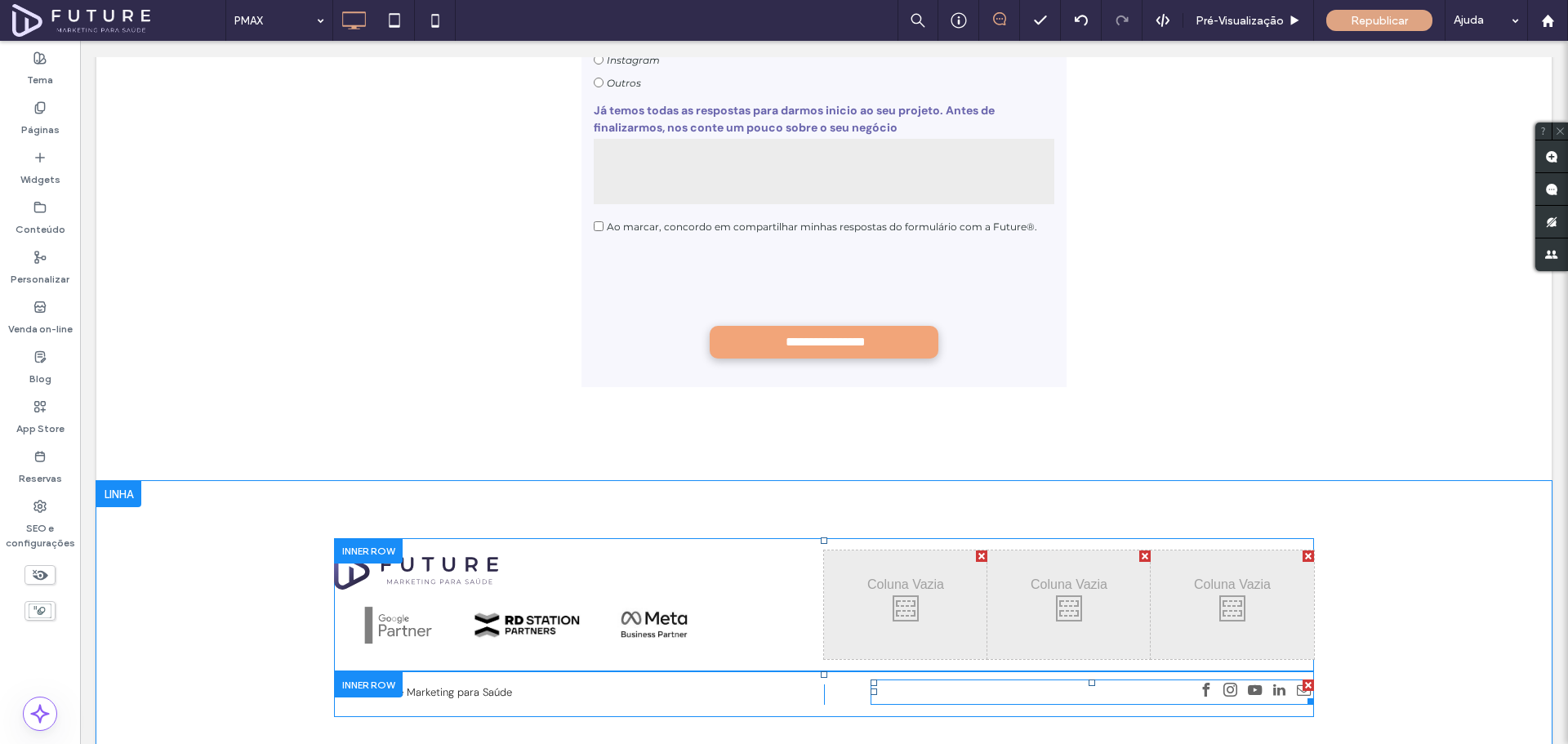
click at [1302, 680] on div at bounding box center [1308, 685] width 12 height 12
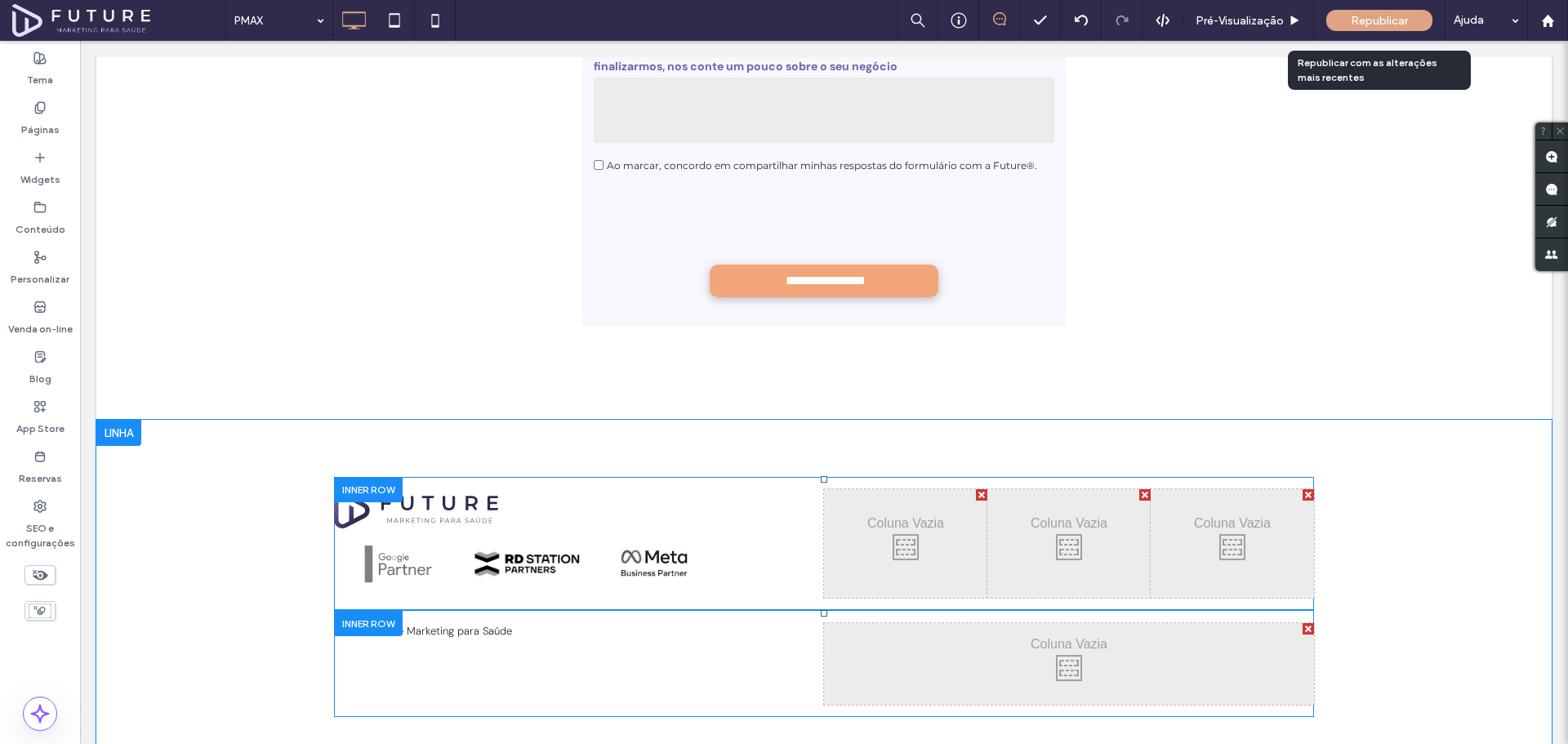
click at [1372, 19] on span "Republicar" at bounding box center [1379, 21] width 57 height 14
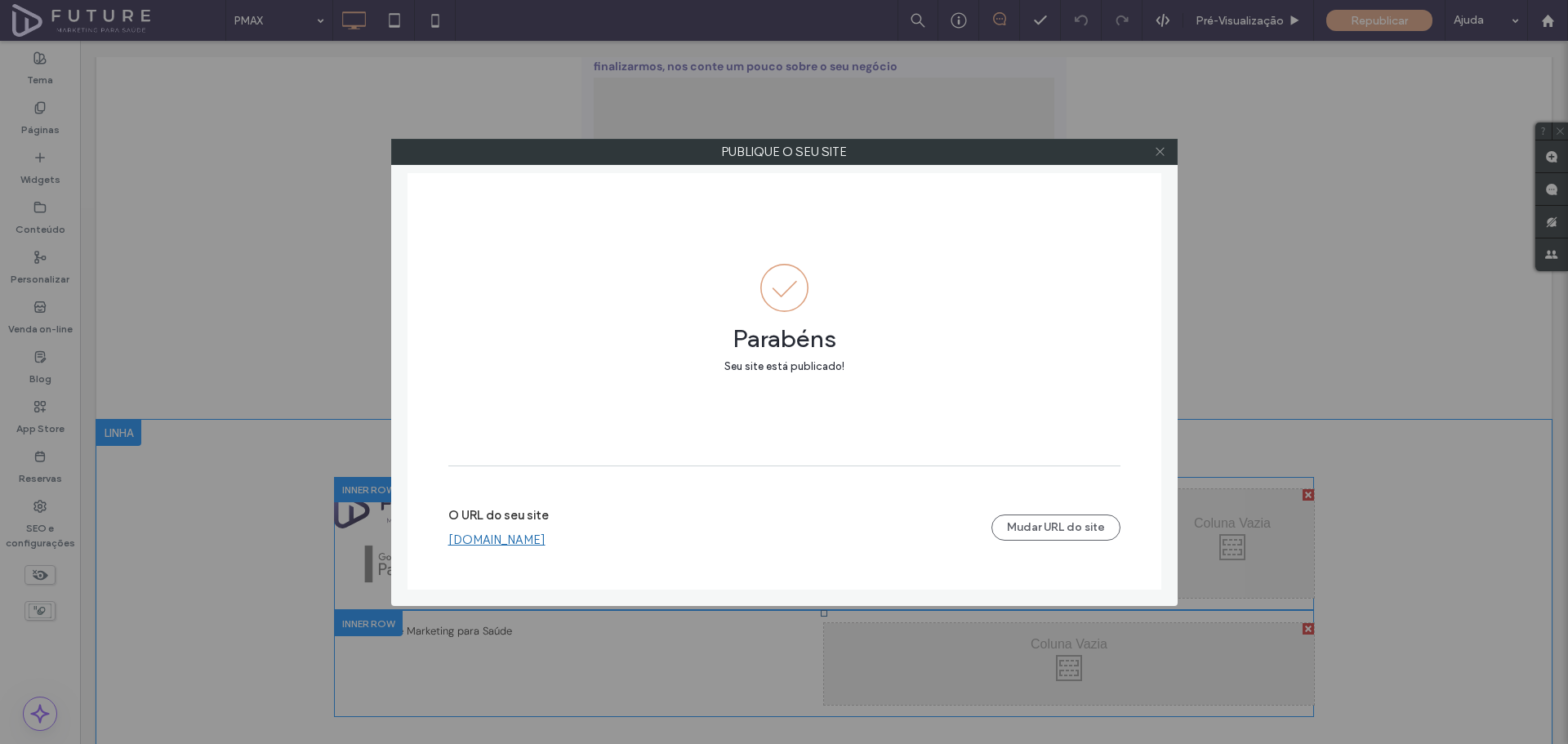
click at [1163, 149] on icon at bounding box center [1160, 151] width 13 height 13
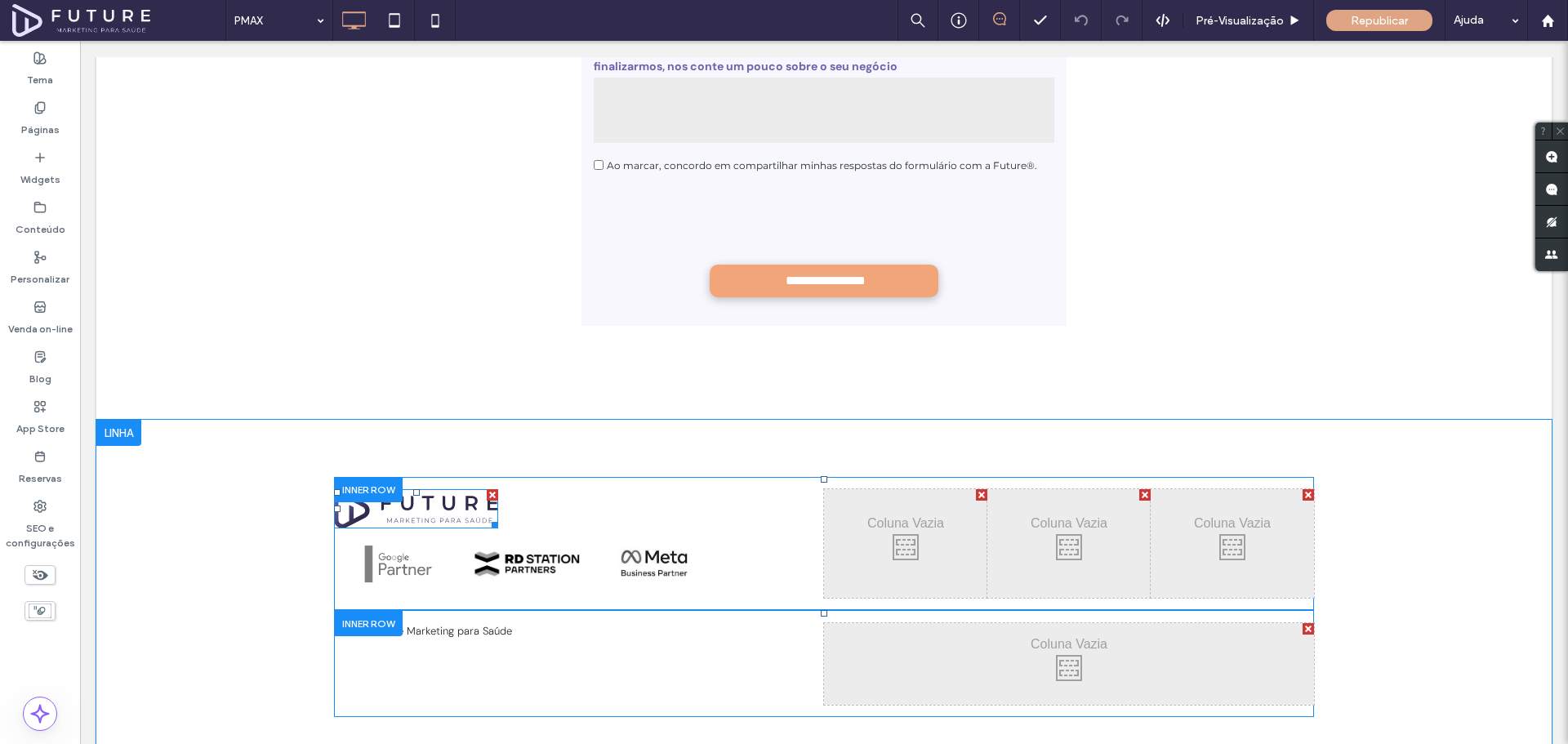
click at [417, 490] on img at bounding box center [415, 509] width 164 height 39
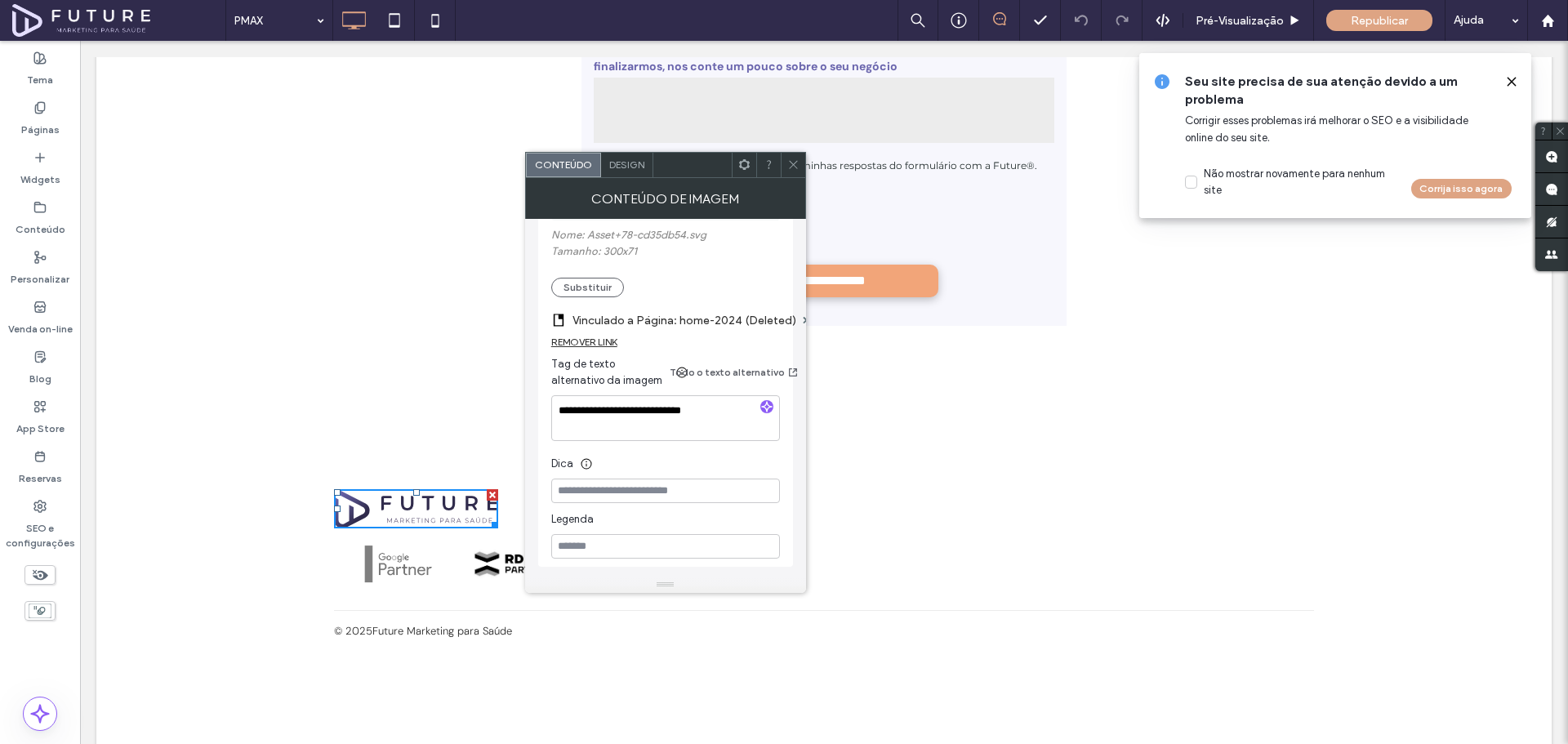
scroll to position [325, 0]
click at [591, 341] on div "REMOVER LINK" at bounding box center [584, 343] width 66 height 13
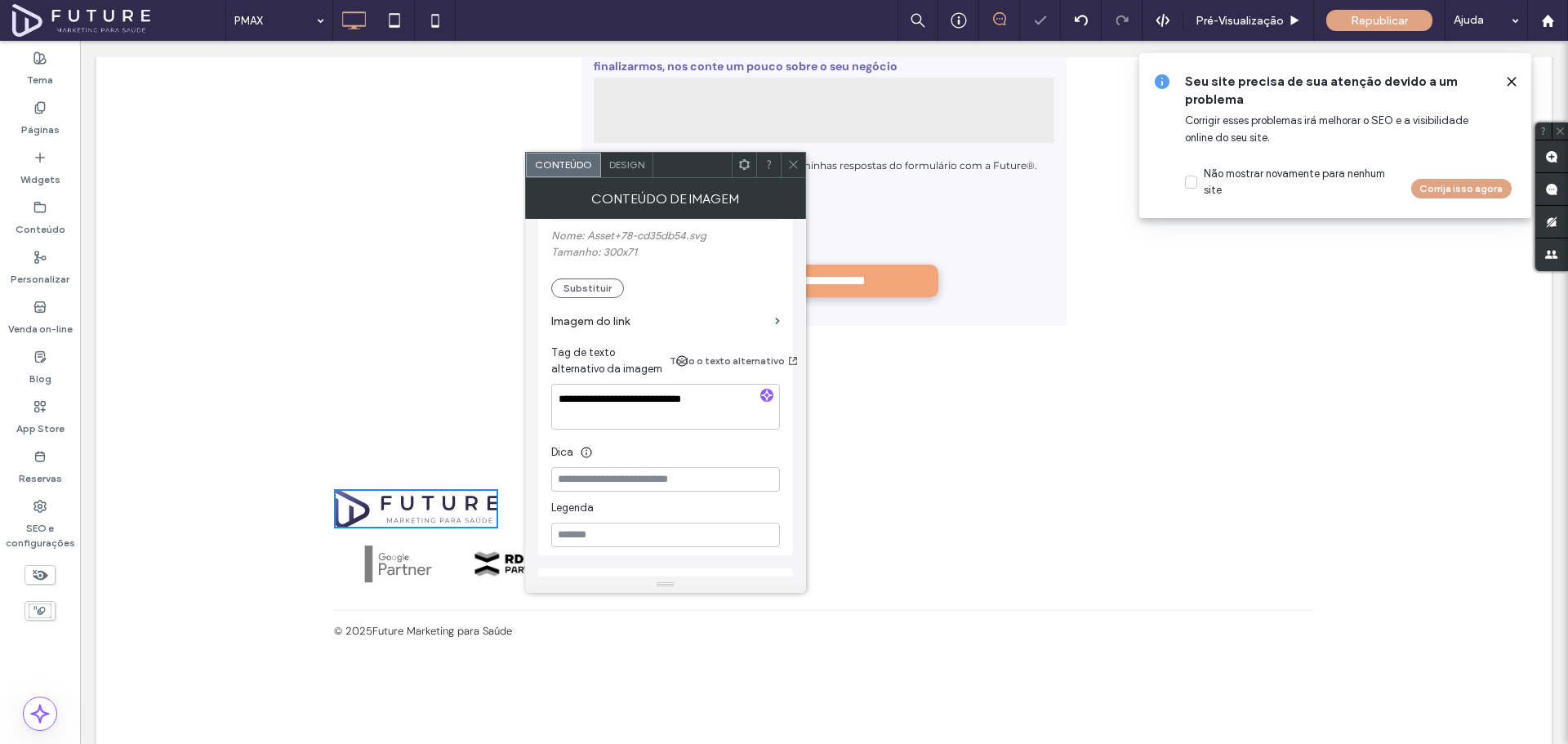
click at [794, 167] on icon at bounding box center [794, 165] width 13 height 13
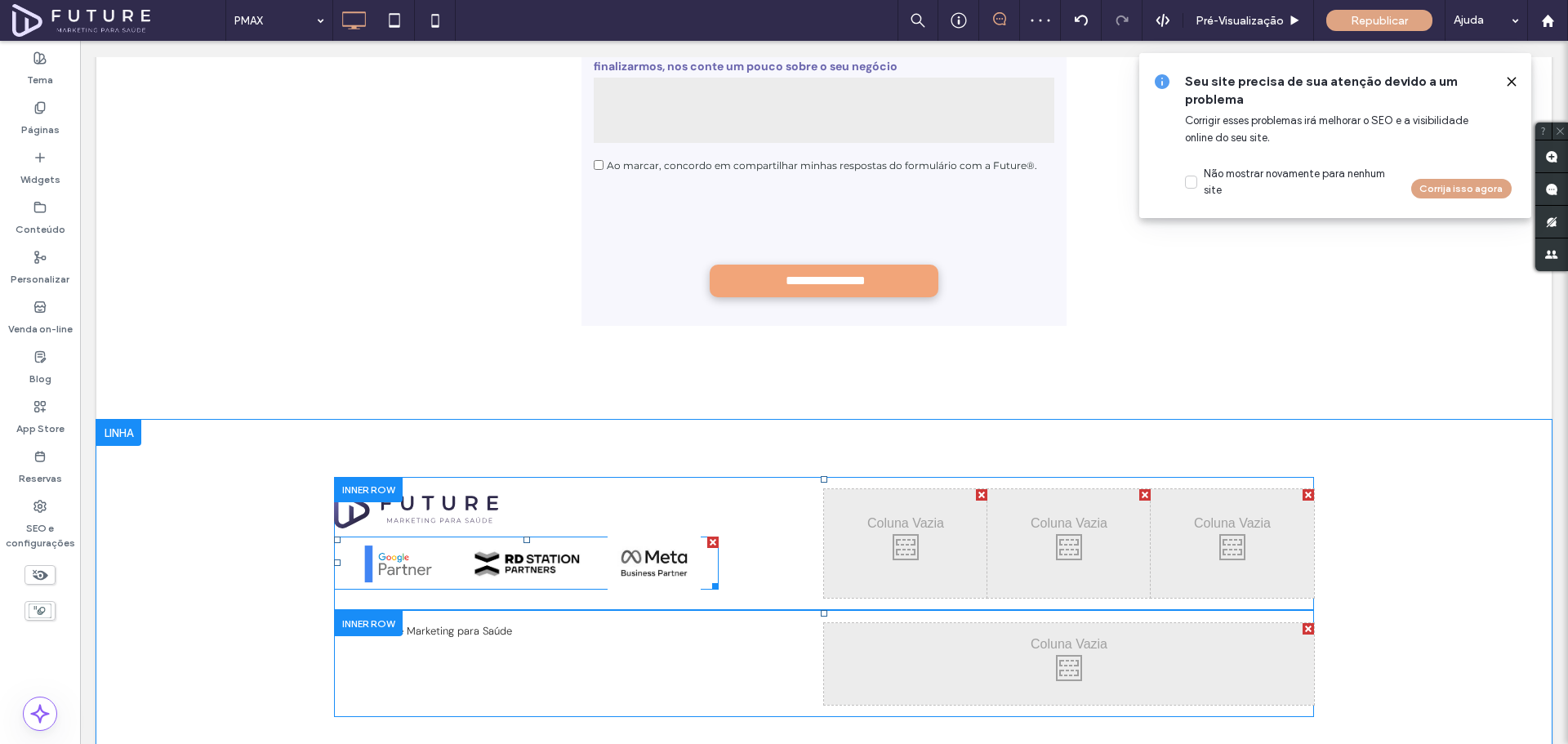
click at [385, 537] on link at bounding box center [397, 563] width 128 height 53
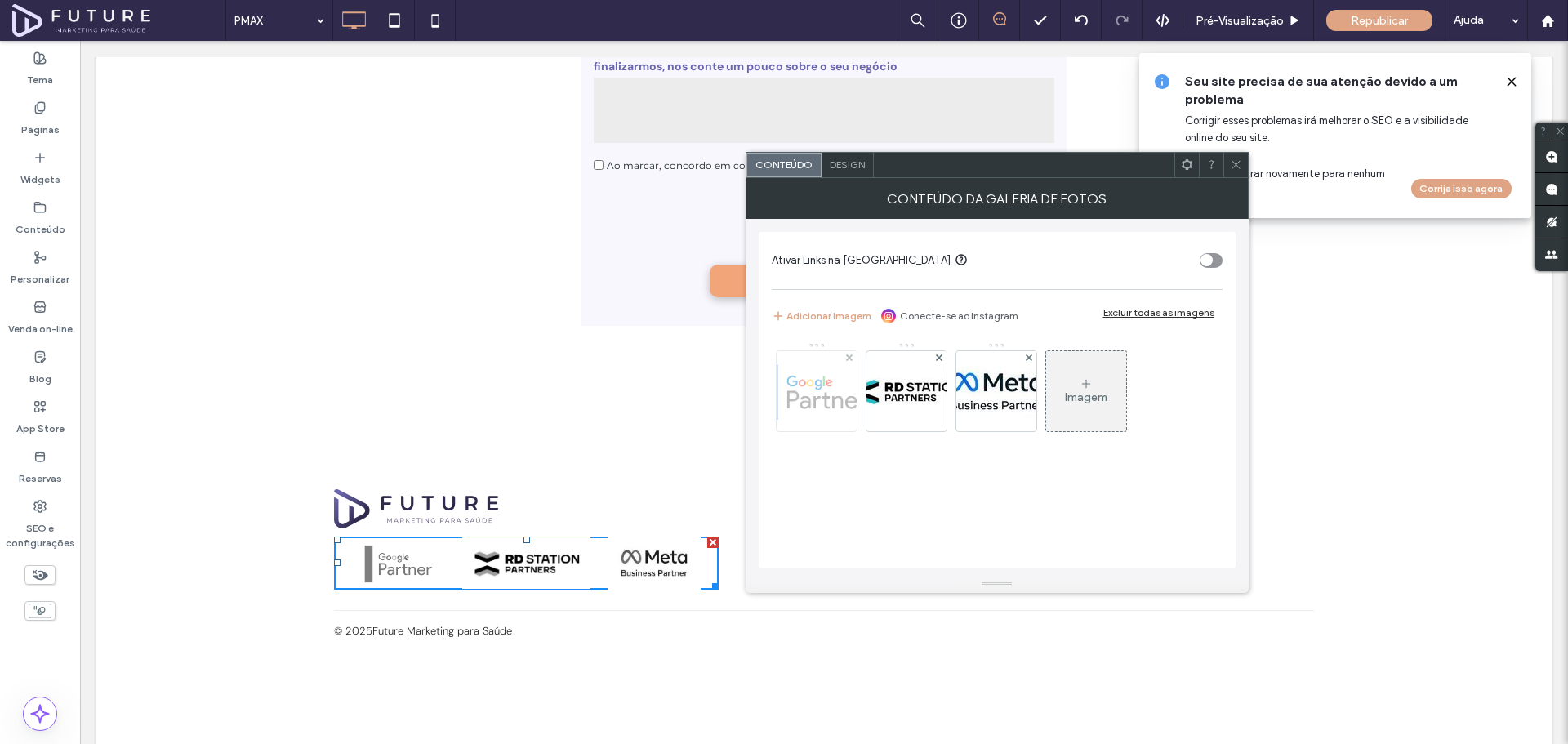
click at [797, 395] on img at bounding box center [816, 390] width 116 height 80
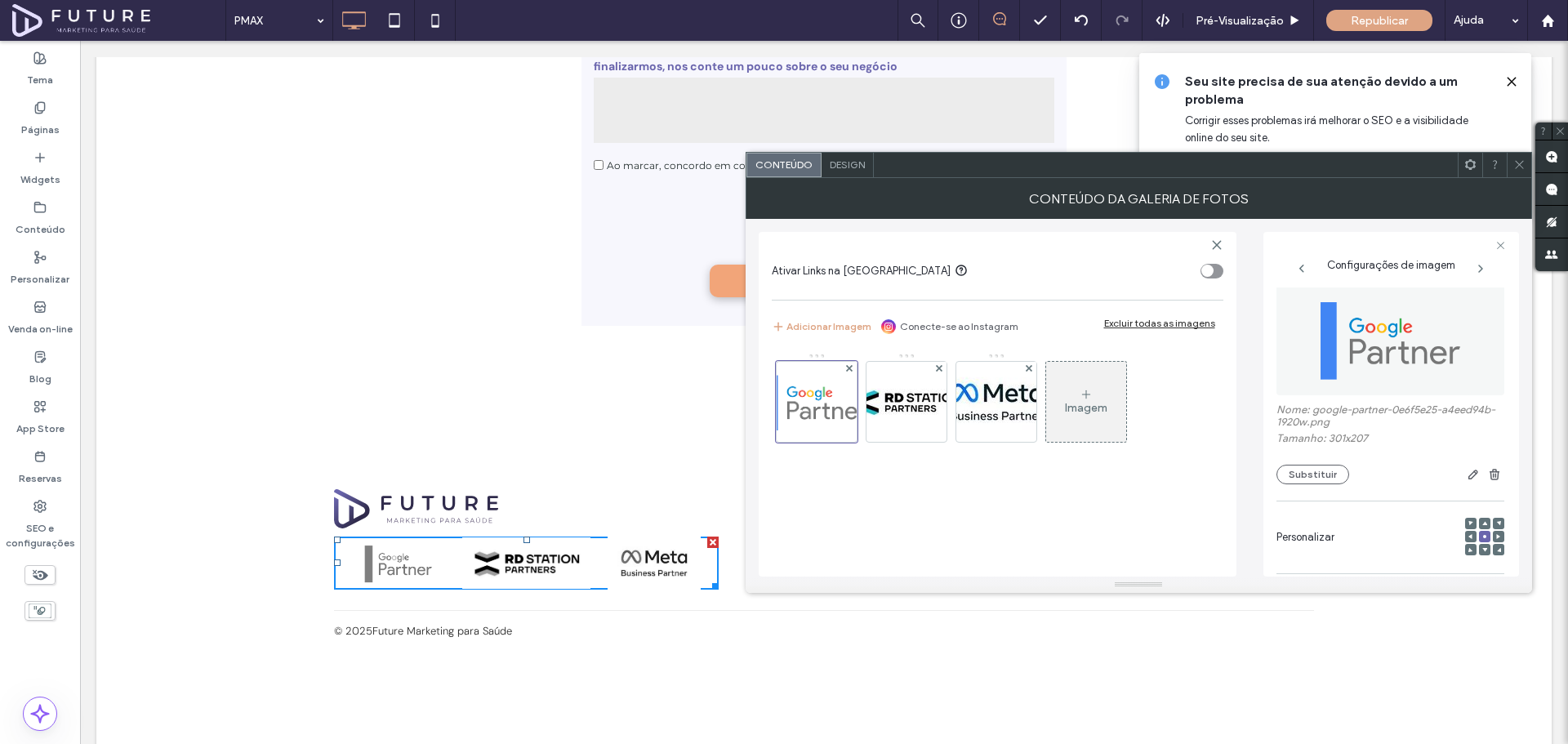
scroll to position [0, 0]
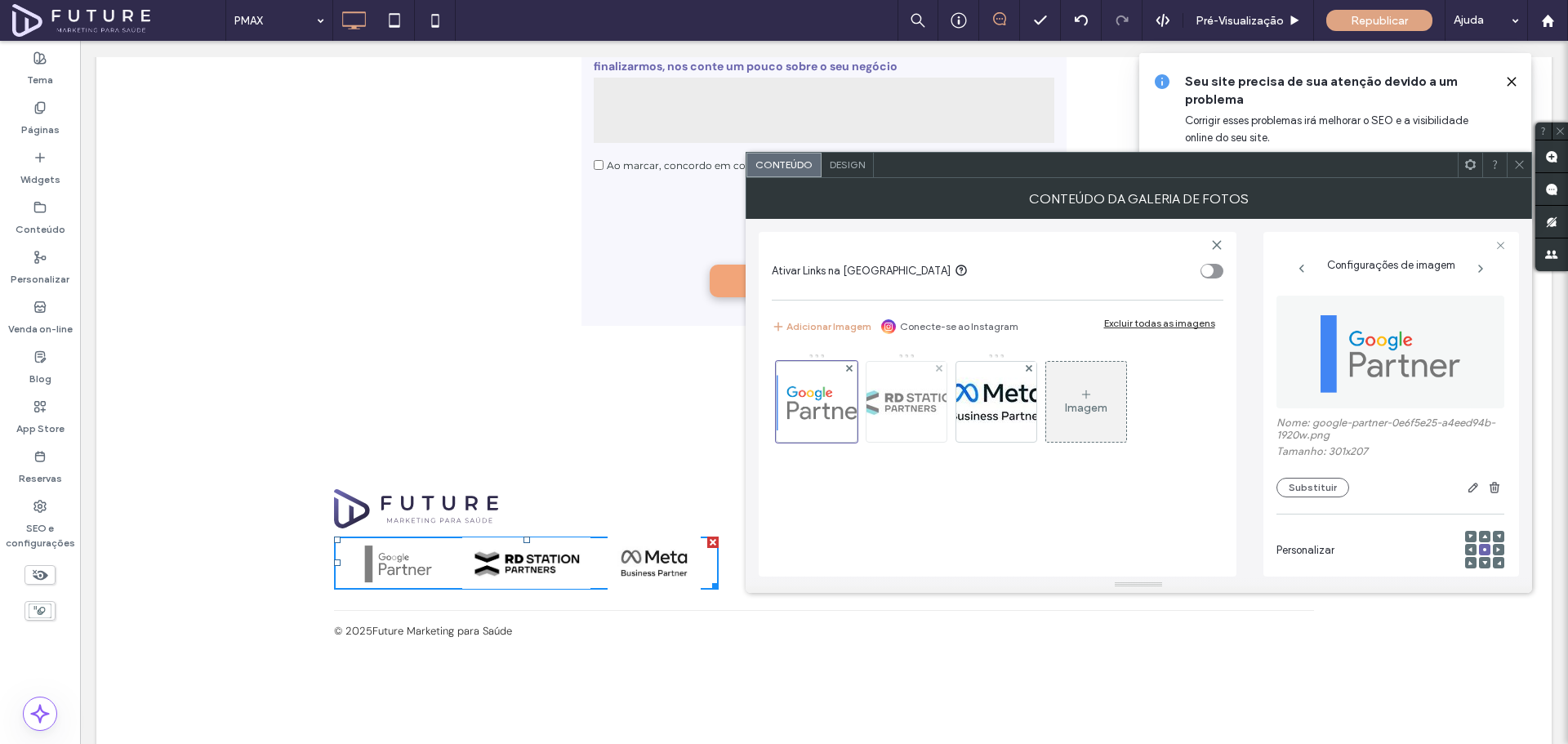
click at [901, 413] on img at bounding box center [907, 402] width 131 height 52
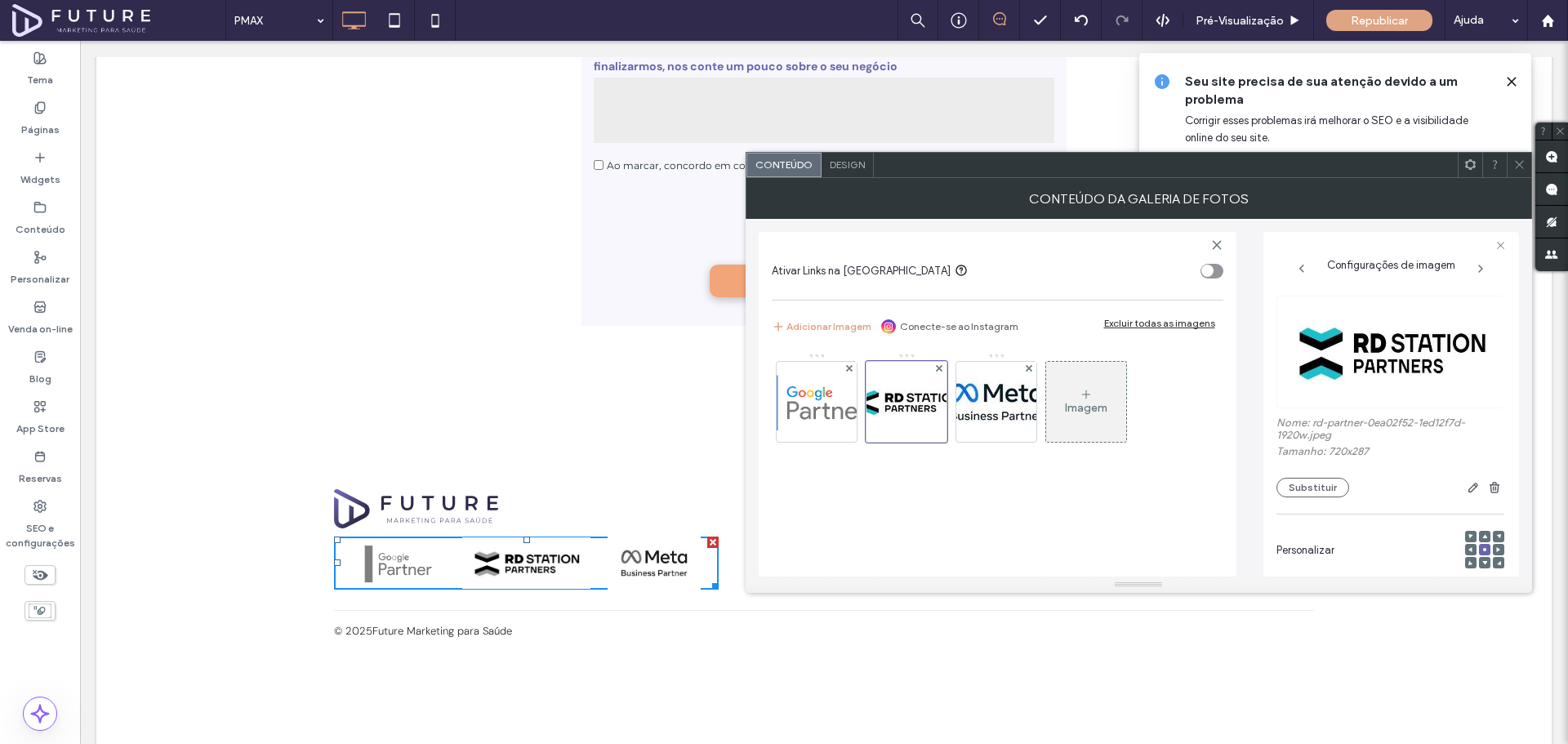
scroll to position [459, 0]
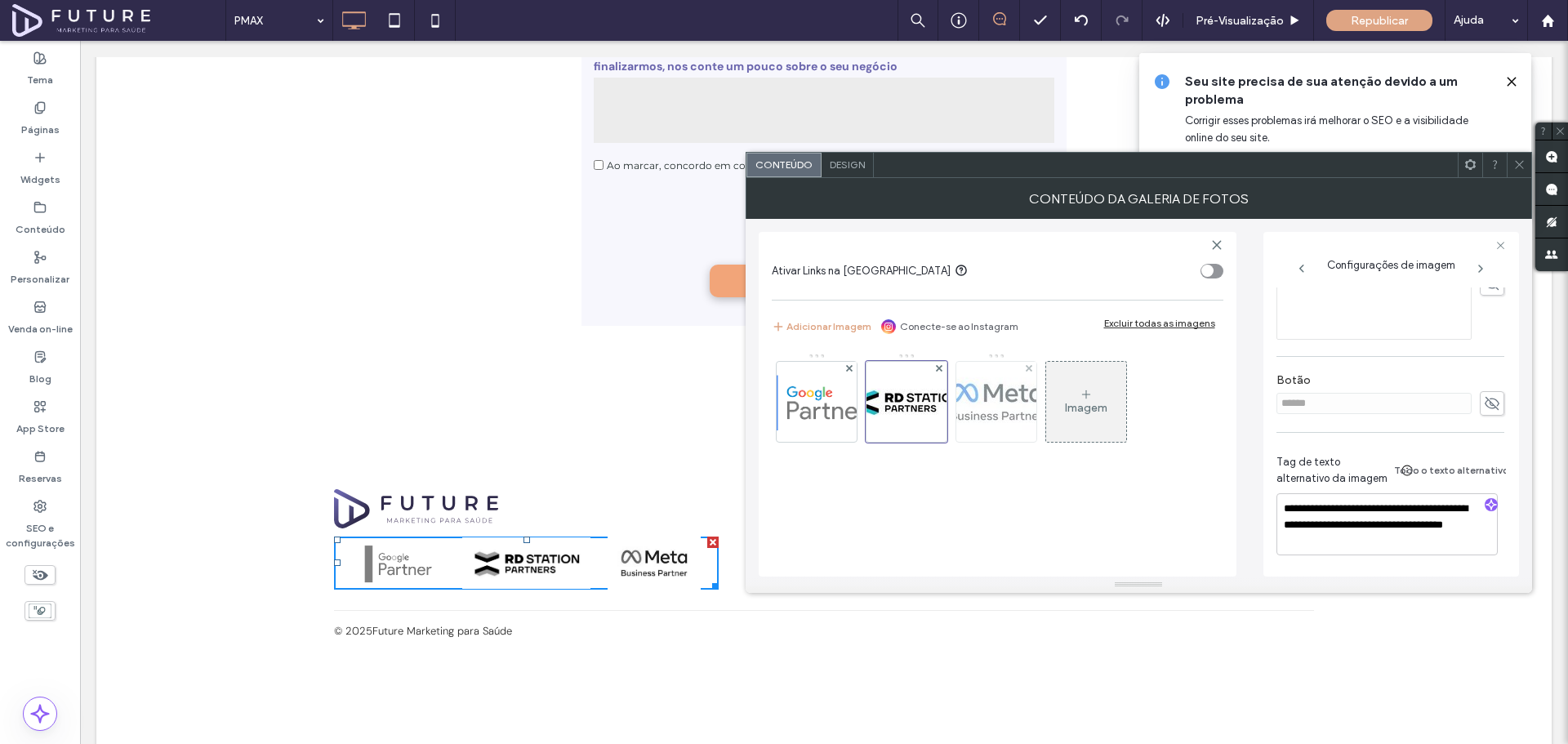
click at [1012, 416] on img at bounding box center [996, 402] width 131 height 75
click at [1513, 163] on icon at bounding box center [1520, 165] width 13 height 13
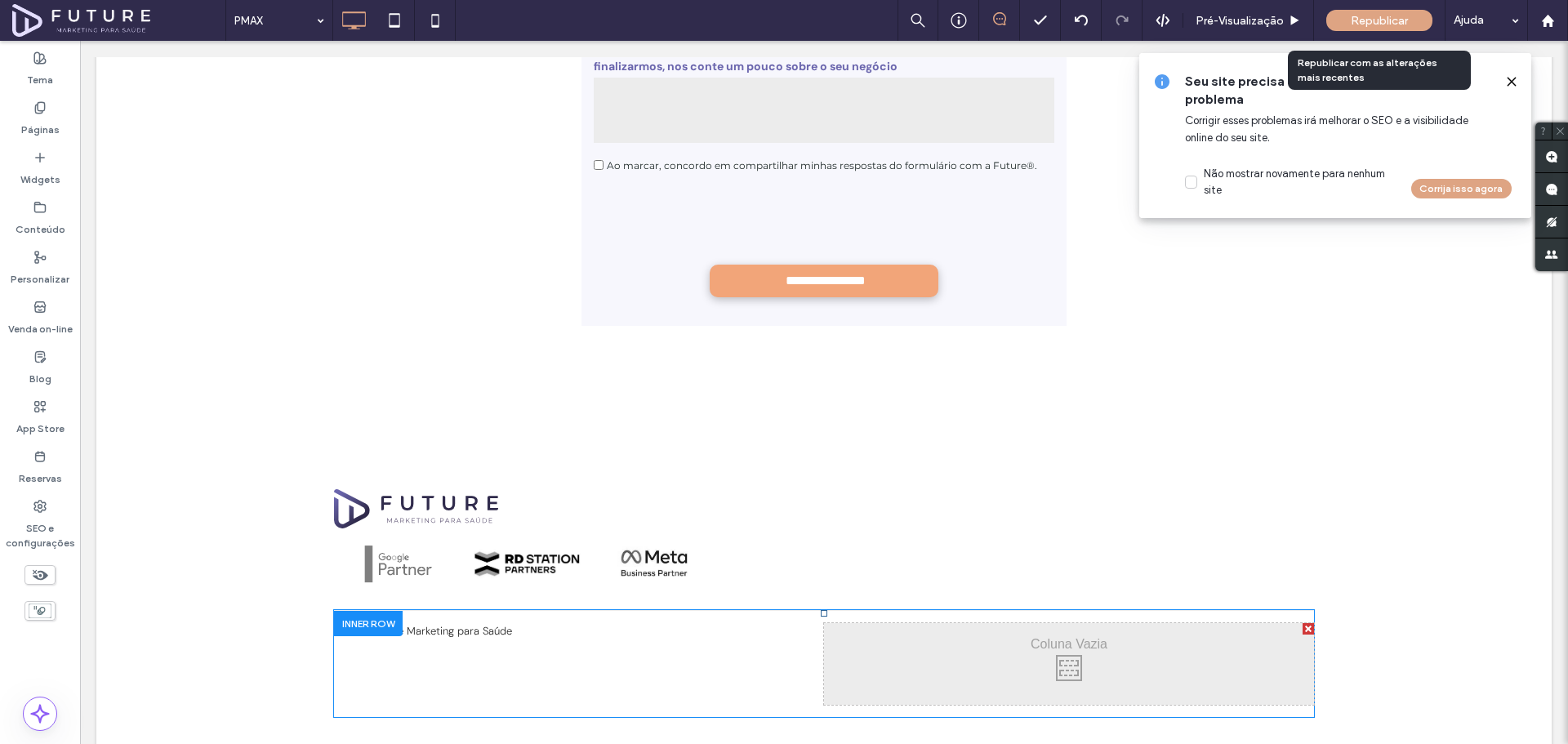
click at [1393, 11] on div "Republicar" at bounding box center [1379, 21] width 107 height 21
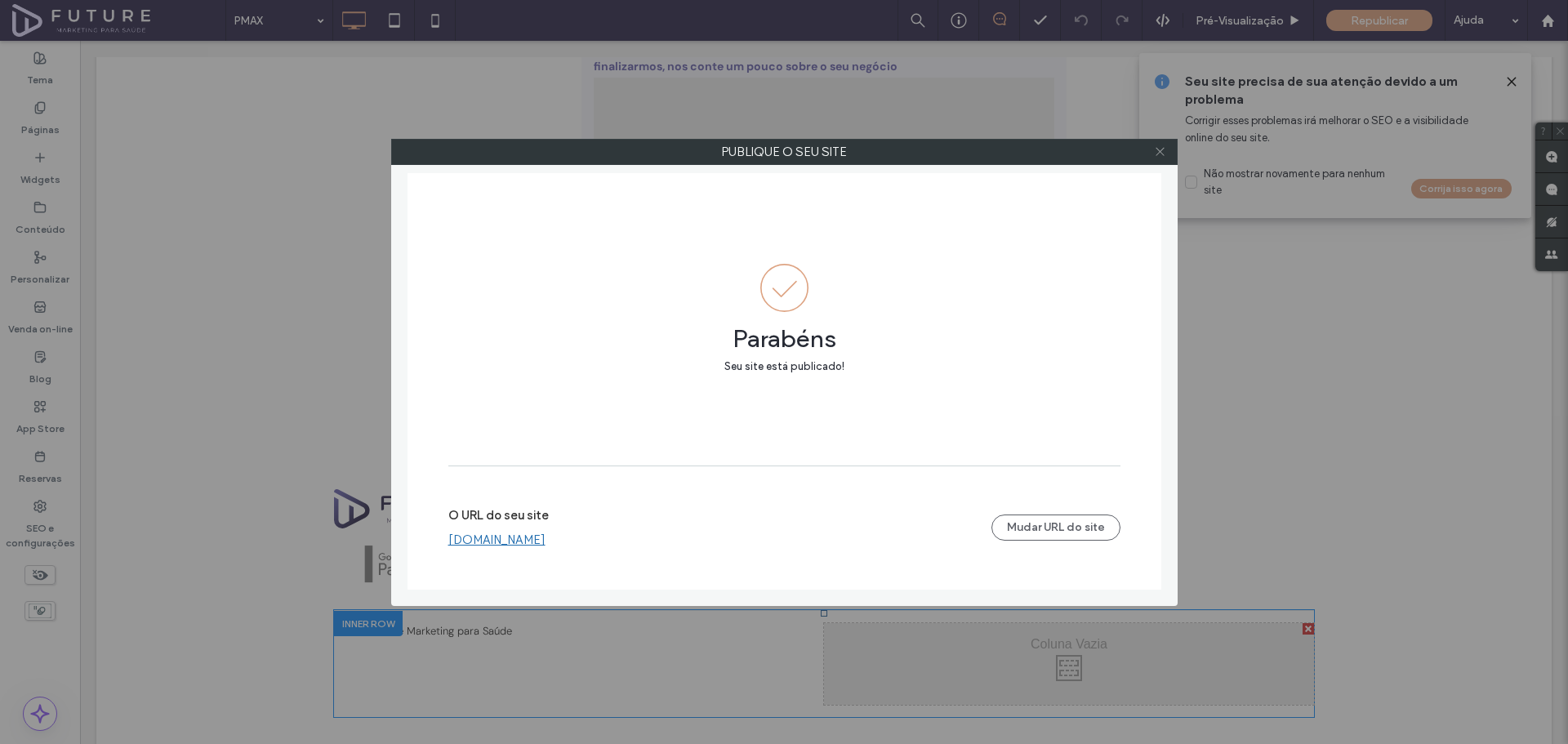
click at [1155, 151] on icon at bounding box center [1160, 151] width 13 height 13
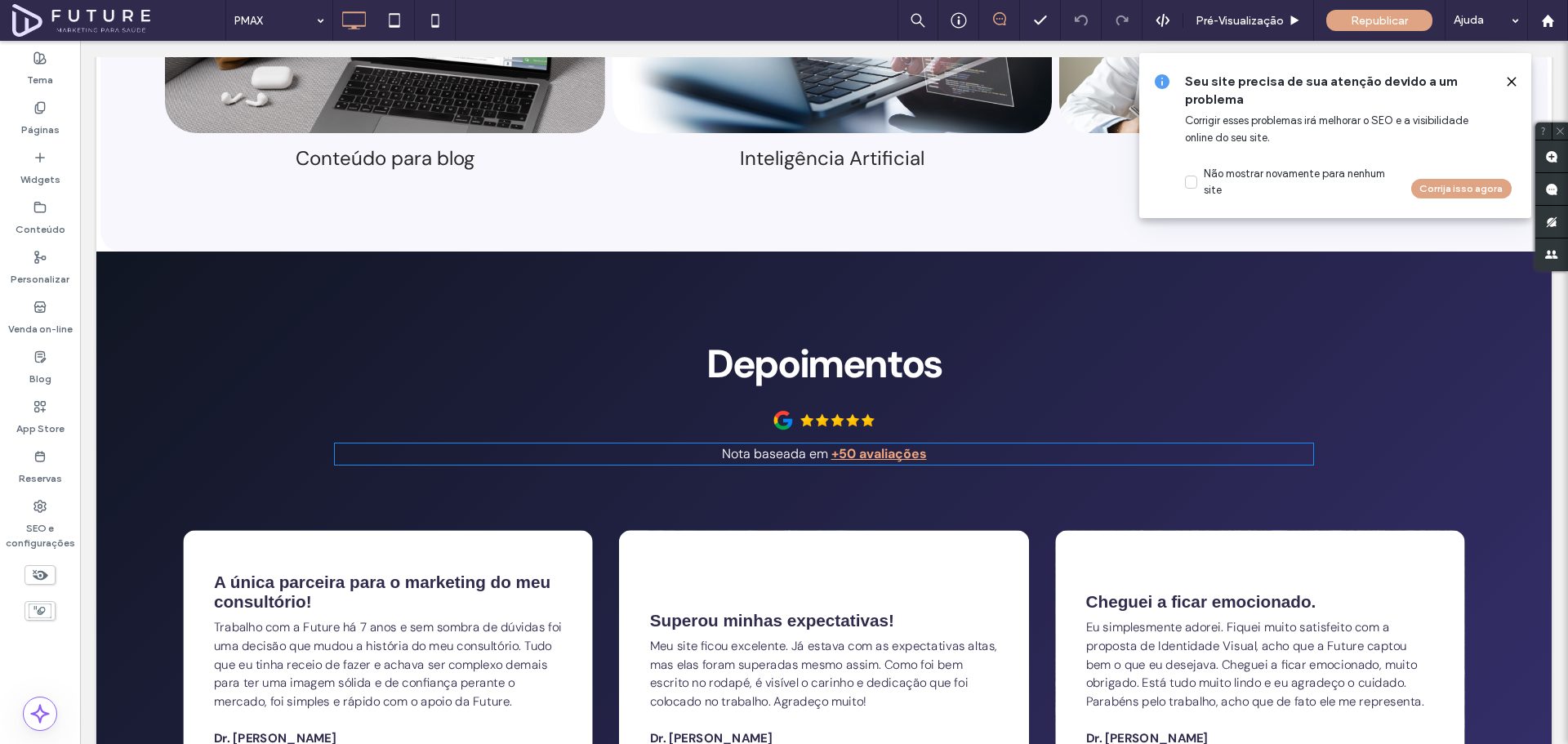
scroll to position [3894, 0]
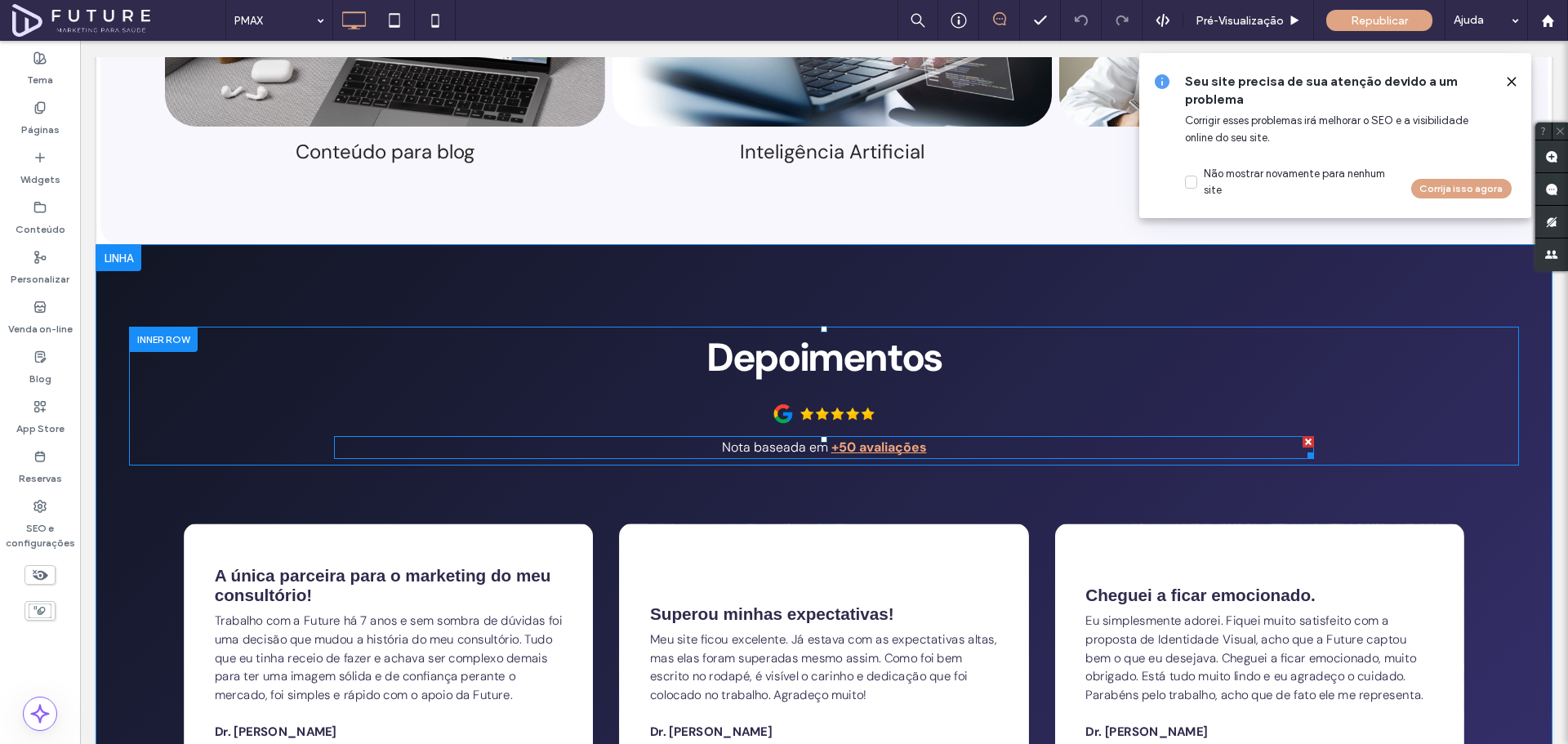
click at [947, 438] on p "Nota baseada em +50 avaliações" at bounding box center [823, 448] width 980 height 20
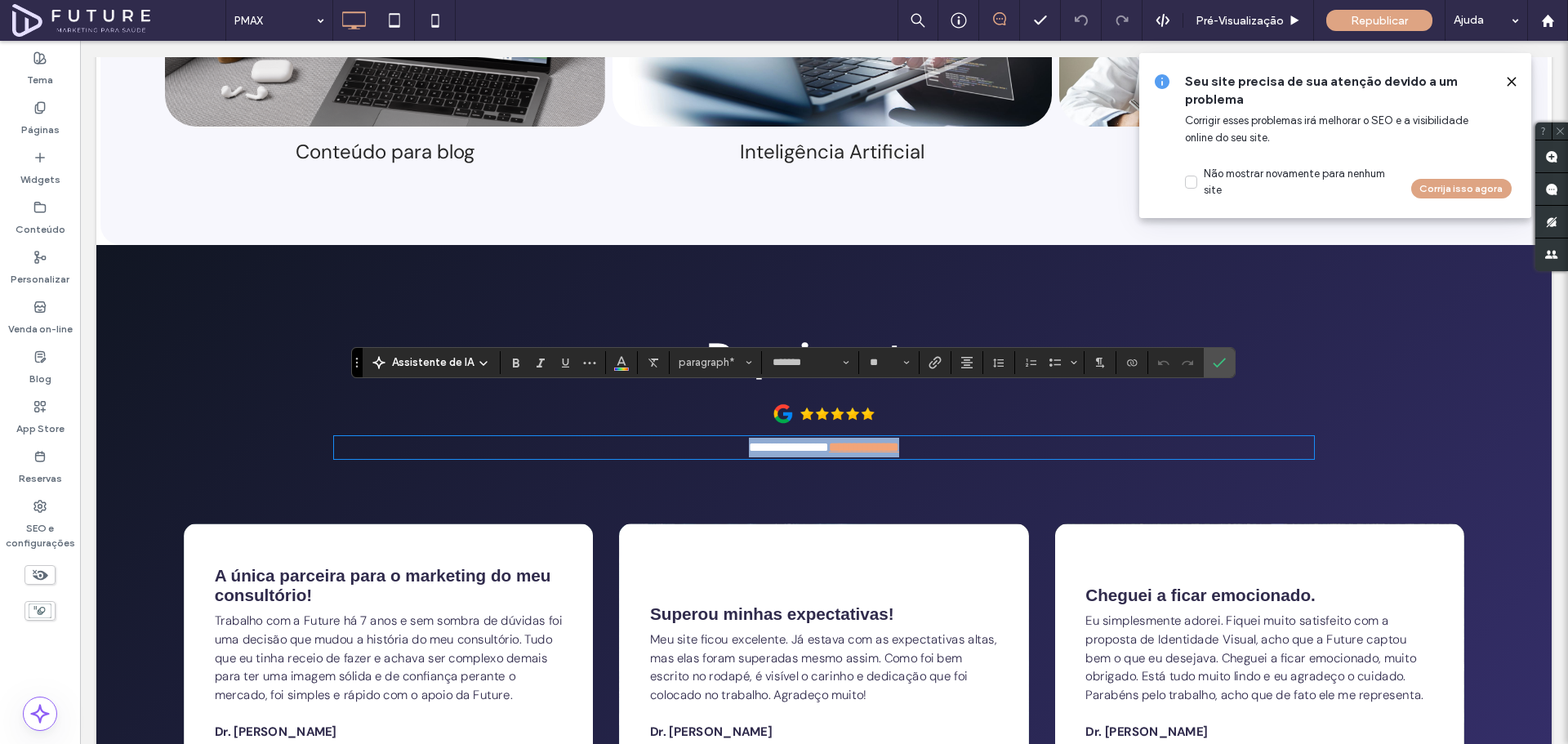
click at [947, 438] on p "**********" at bounding box center [823, 448] width 980 height 20
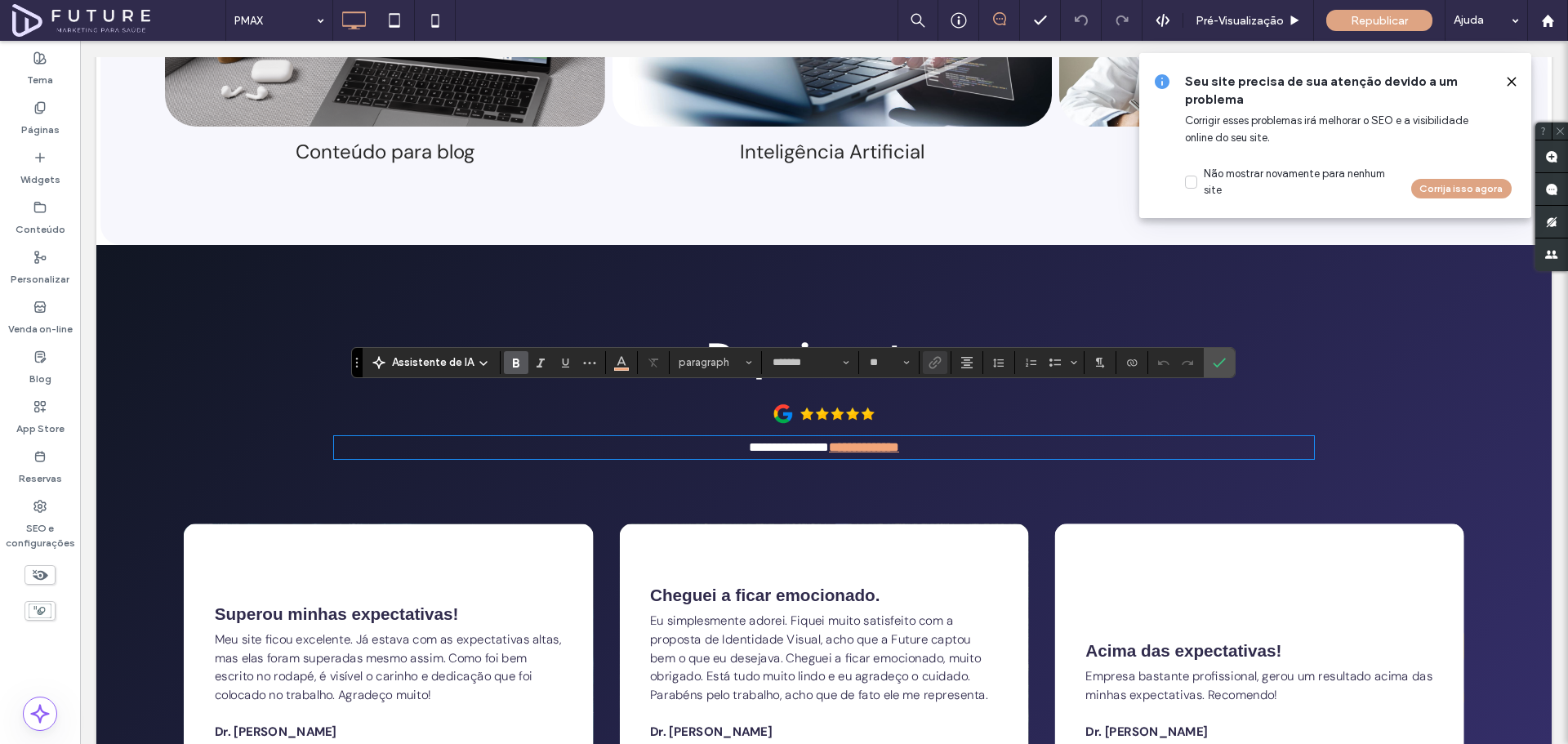
click at [1015, 329] on h2 "Depoimentos" at bounding box center [824, 358] width 596 height 59
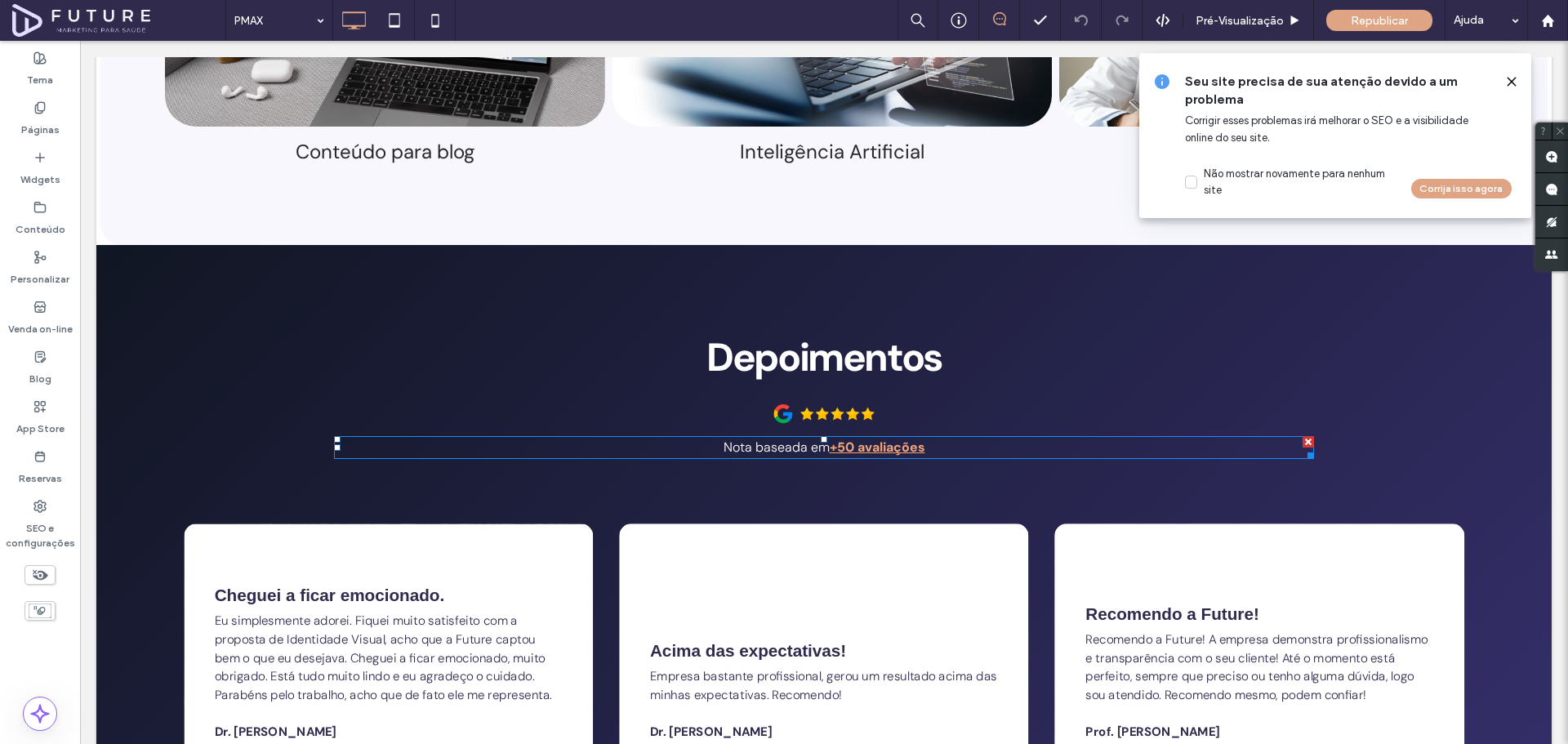
click at [946, 438] on p "Nota baseada em +50 avaliações" at bounding box center [823, 448] width 980 height 20
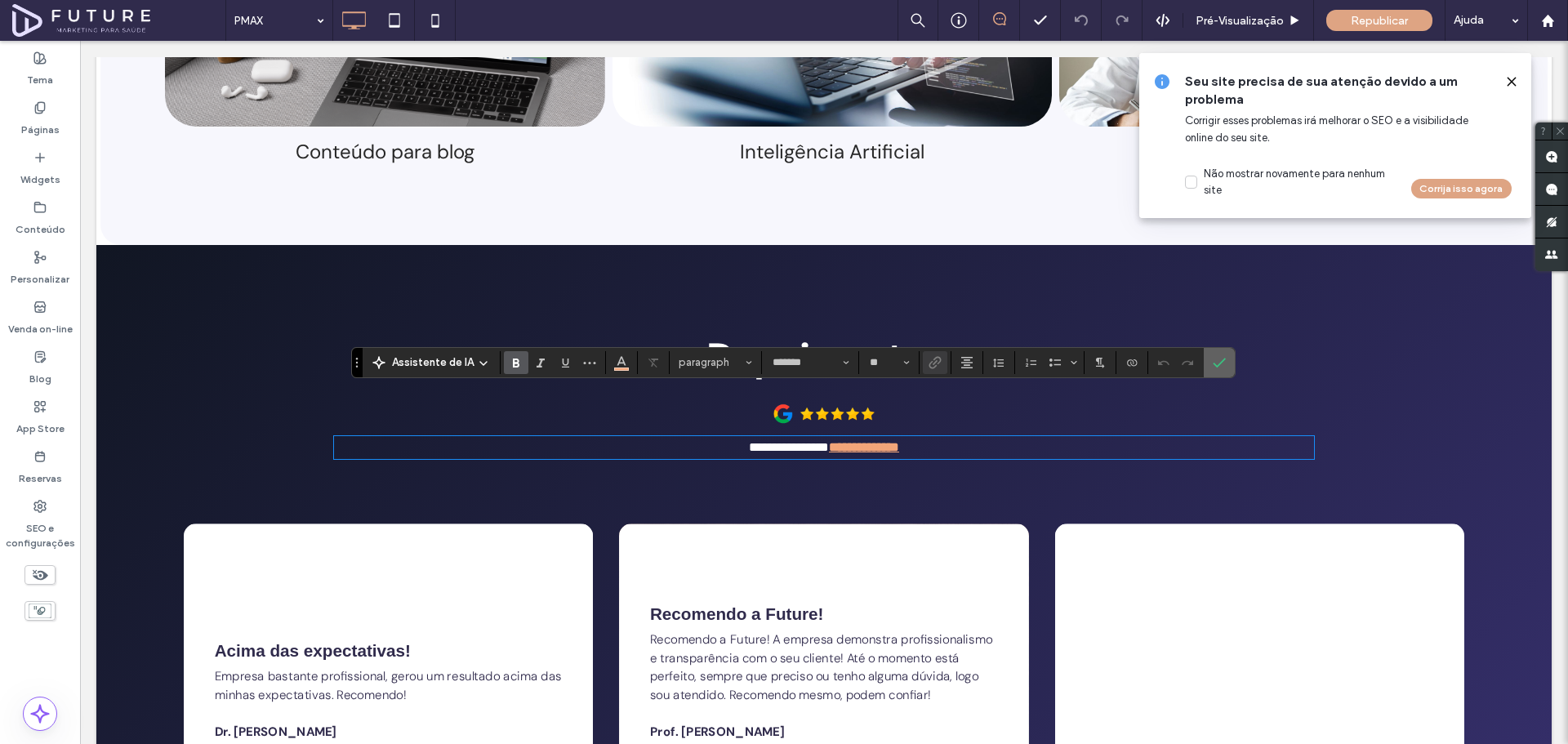
click at [1230, 364] on section at bounding box center [1219, 363] width 31 height 30
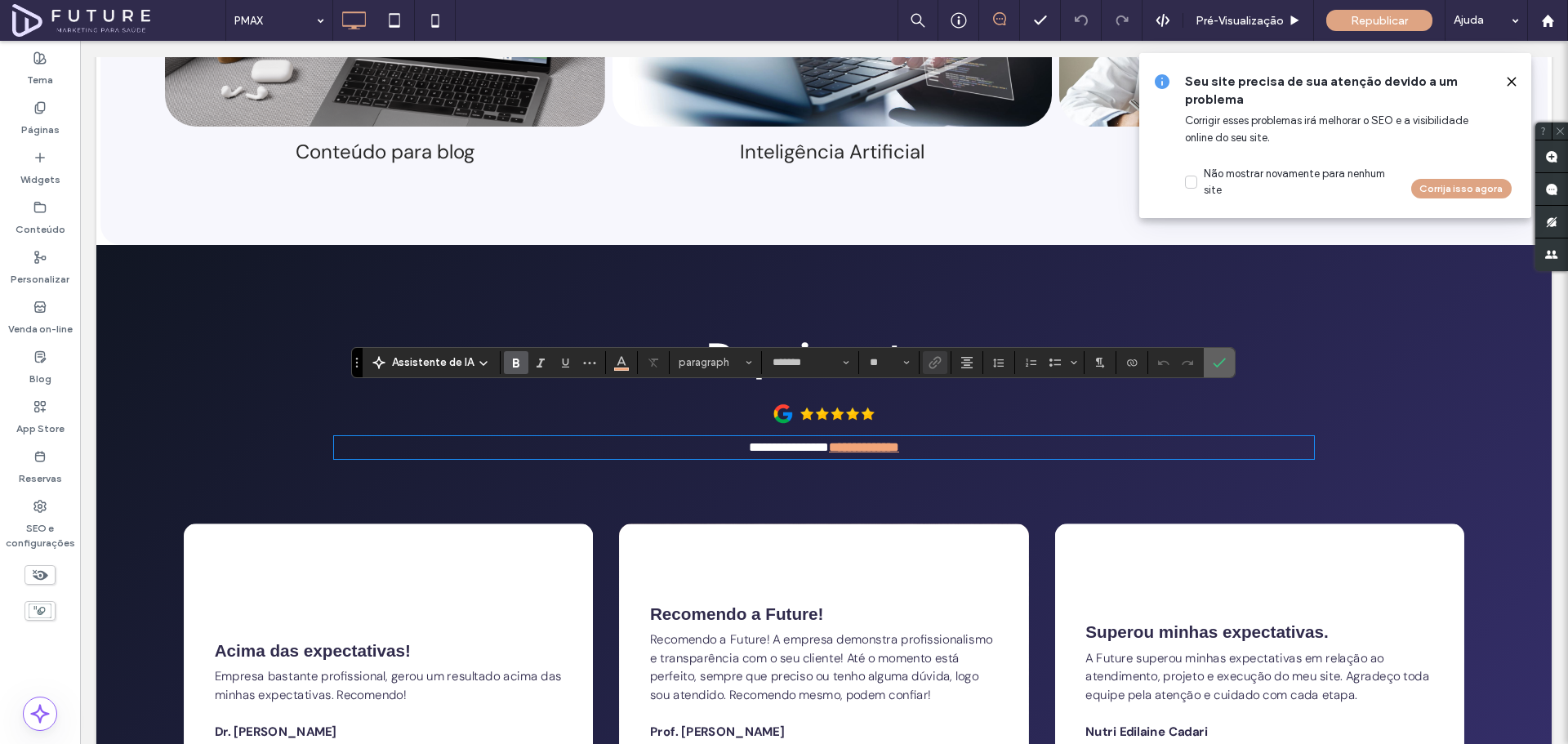
click at [1227, 363] on label "Confirmar" at bounding box center [1219, 363] width 24 height 30
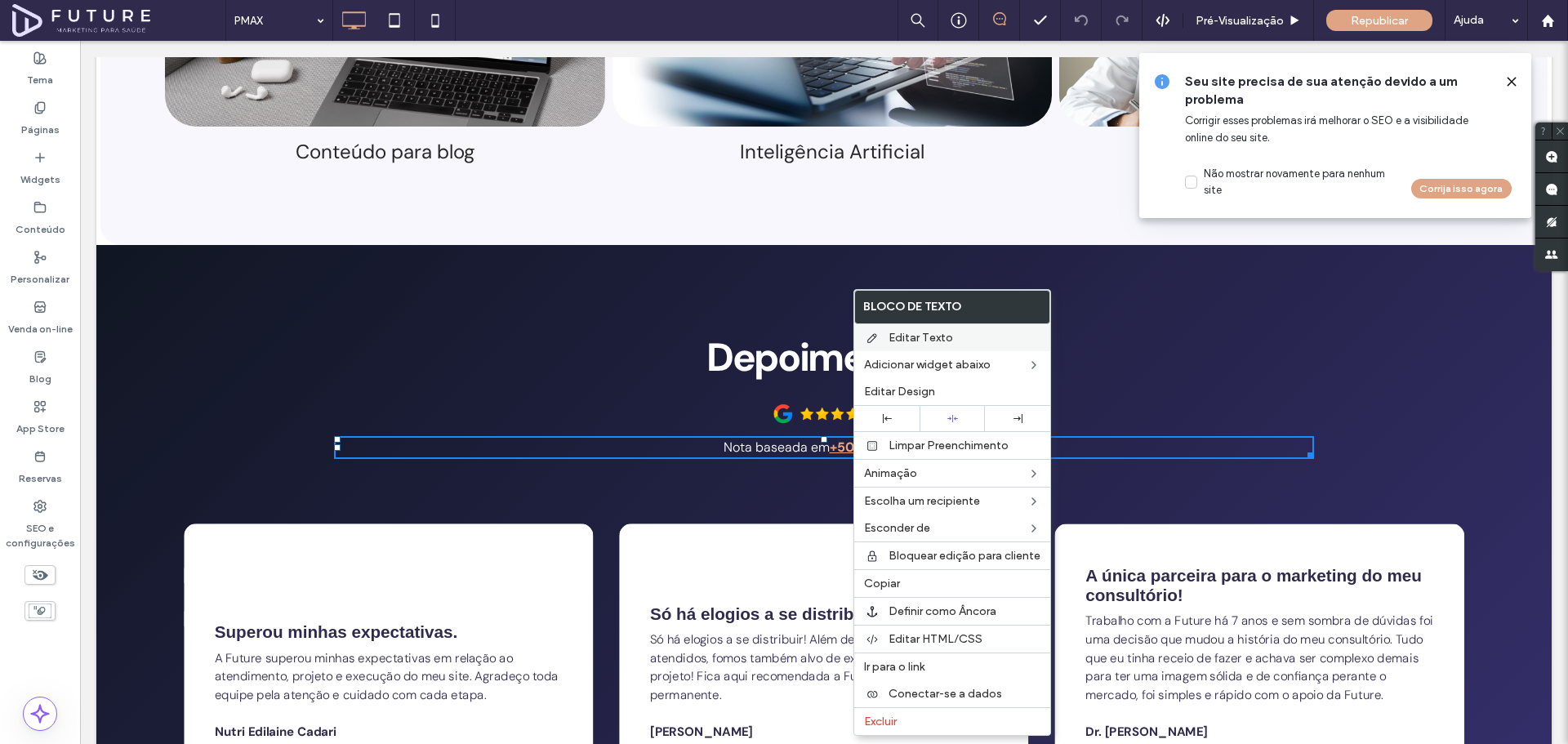
click at [908, 341] on span "Editar Texto" at bounding box center [921, 338] width 64 height 14
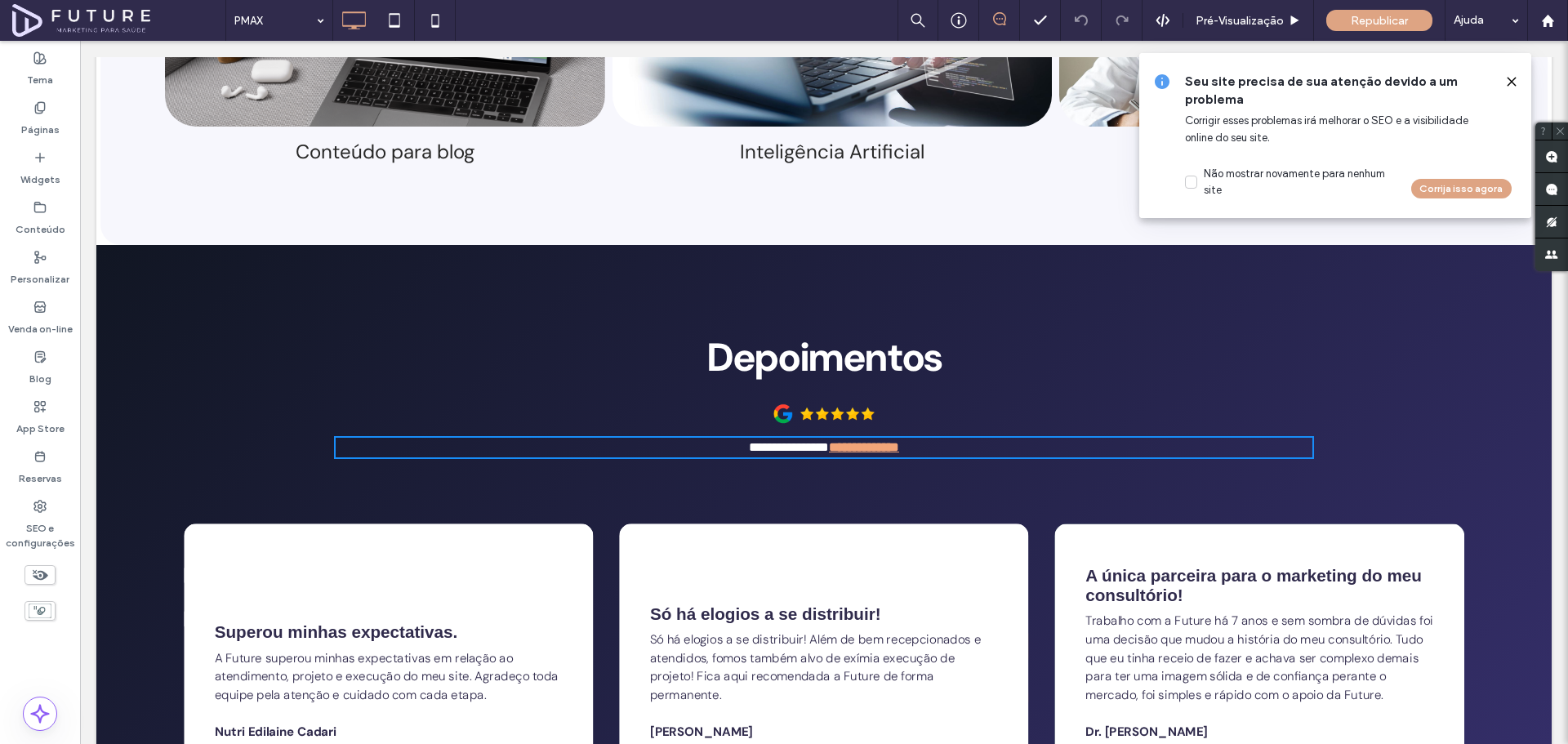
type input "*******"
type input "**"
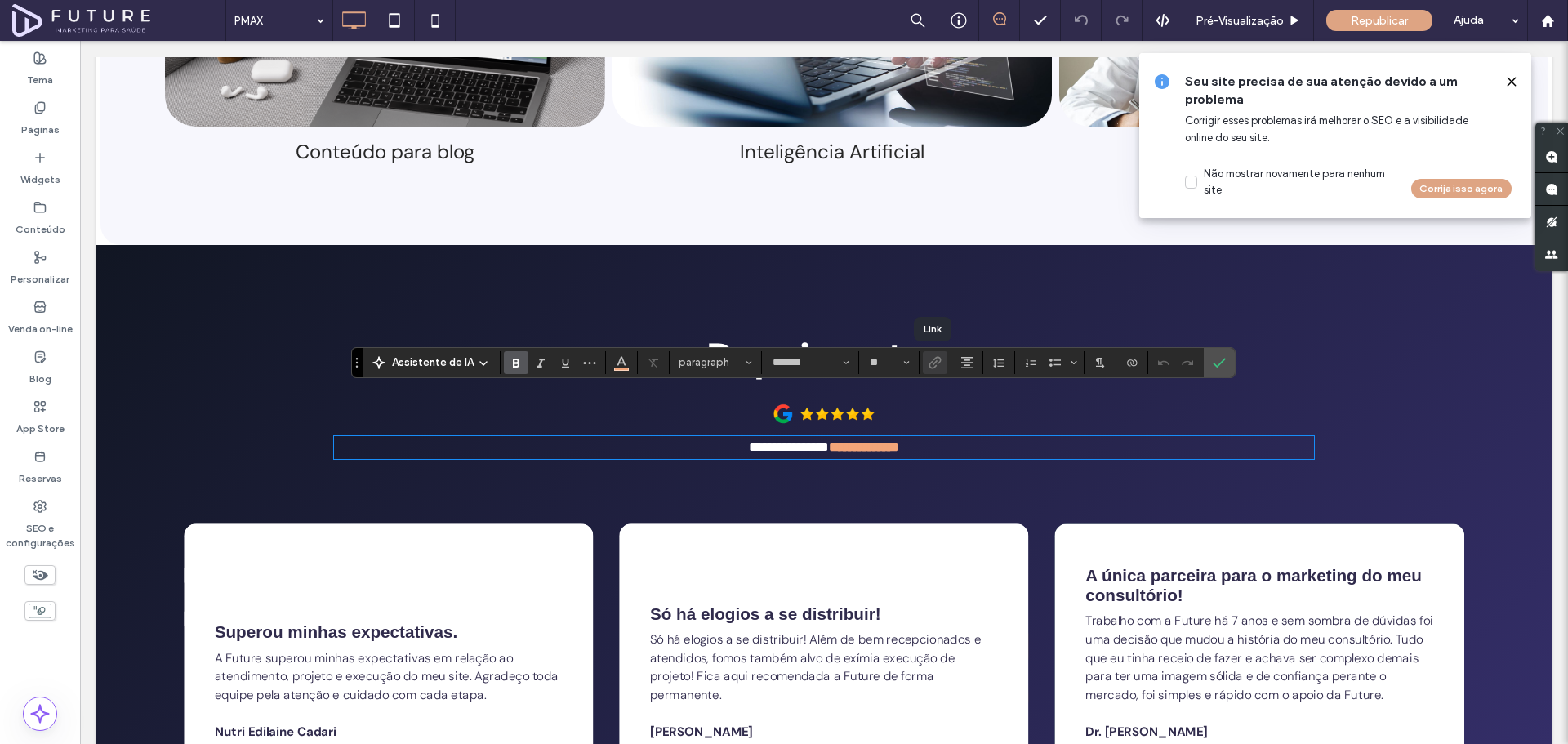
click at [938, 363] on div at bounding box center [934, 363] width 24 height 23
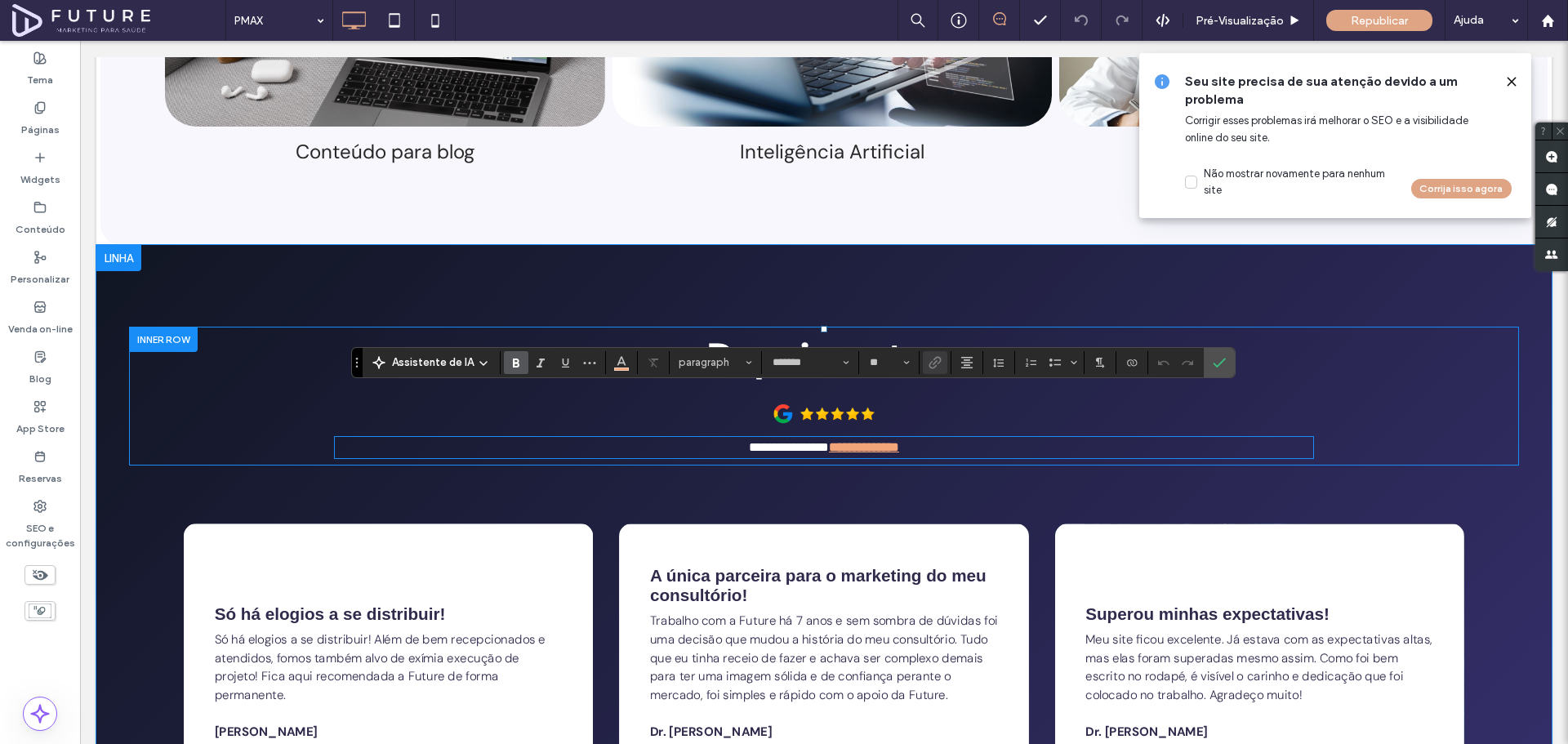
click at [896, 441] on strong "**********" at bounding box center [864, 448] width 70 height 13
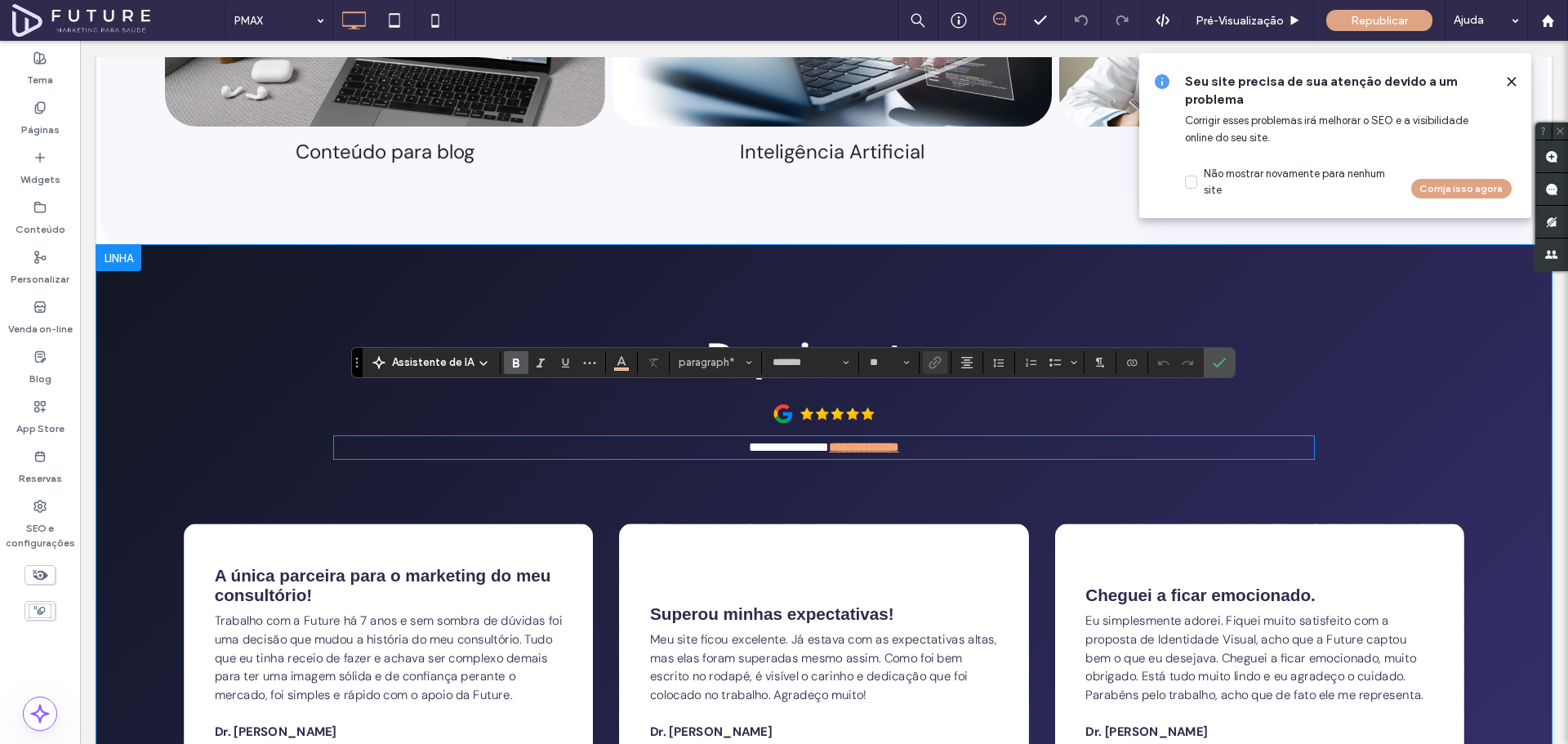
drag, startPoint x: 896, startPoint y: 401, endPoint x: 816, endPoint y: 462, distance: 100.6
click at [816, 462] on div "**********" at bounding box center [823, 578] width 1390 height 504
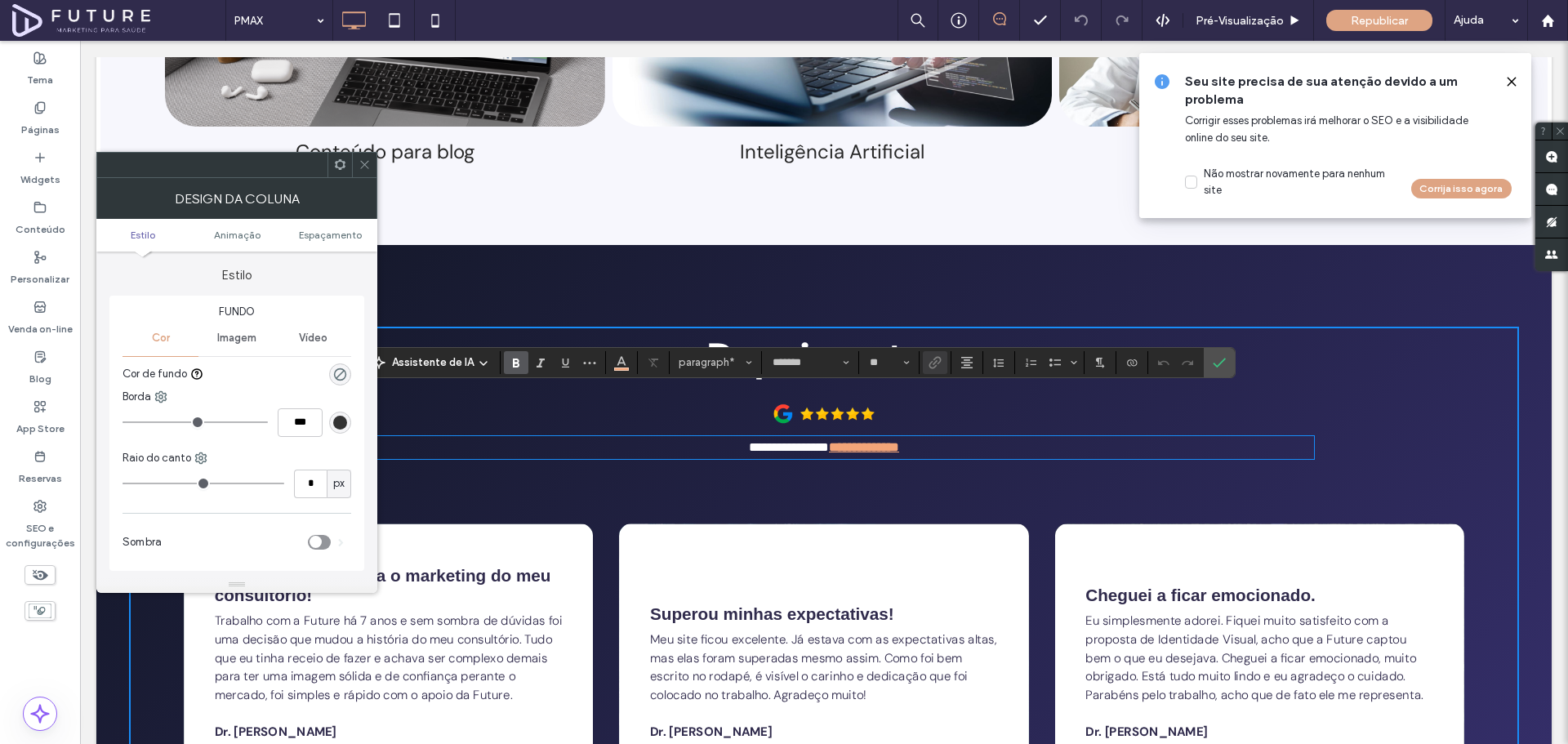
click at [848, 441] on strong "**********" at bounding box center [864, 448] width 70 height 13
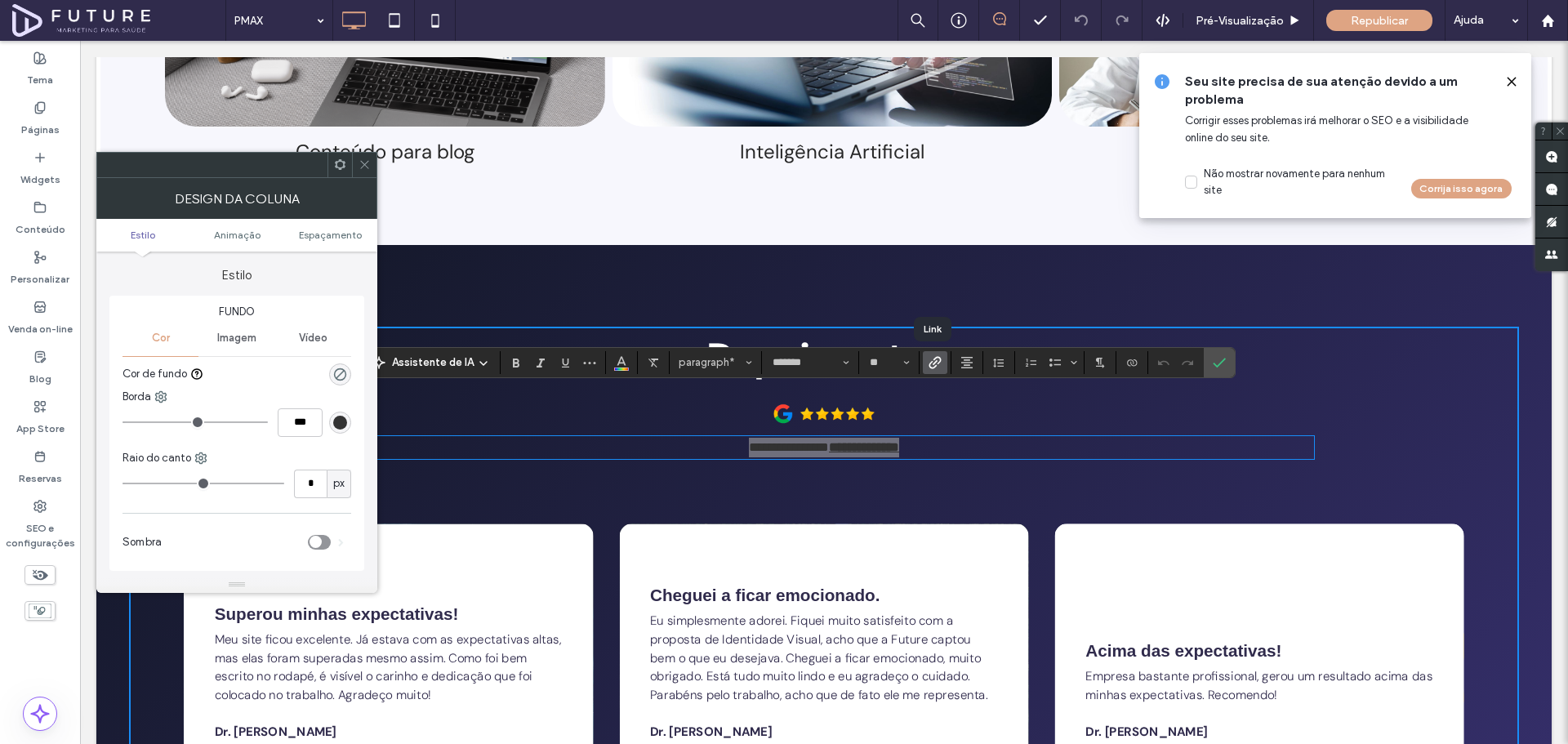
click at [929, 358] on icon "Link" at bounding box center [934, 363] width 13 height 13
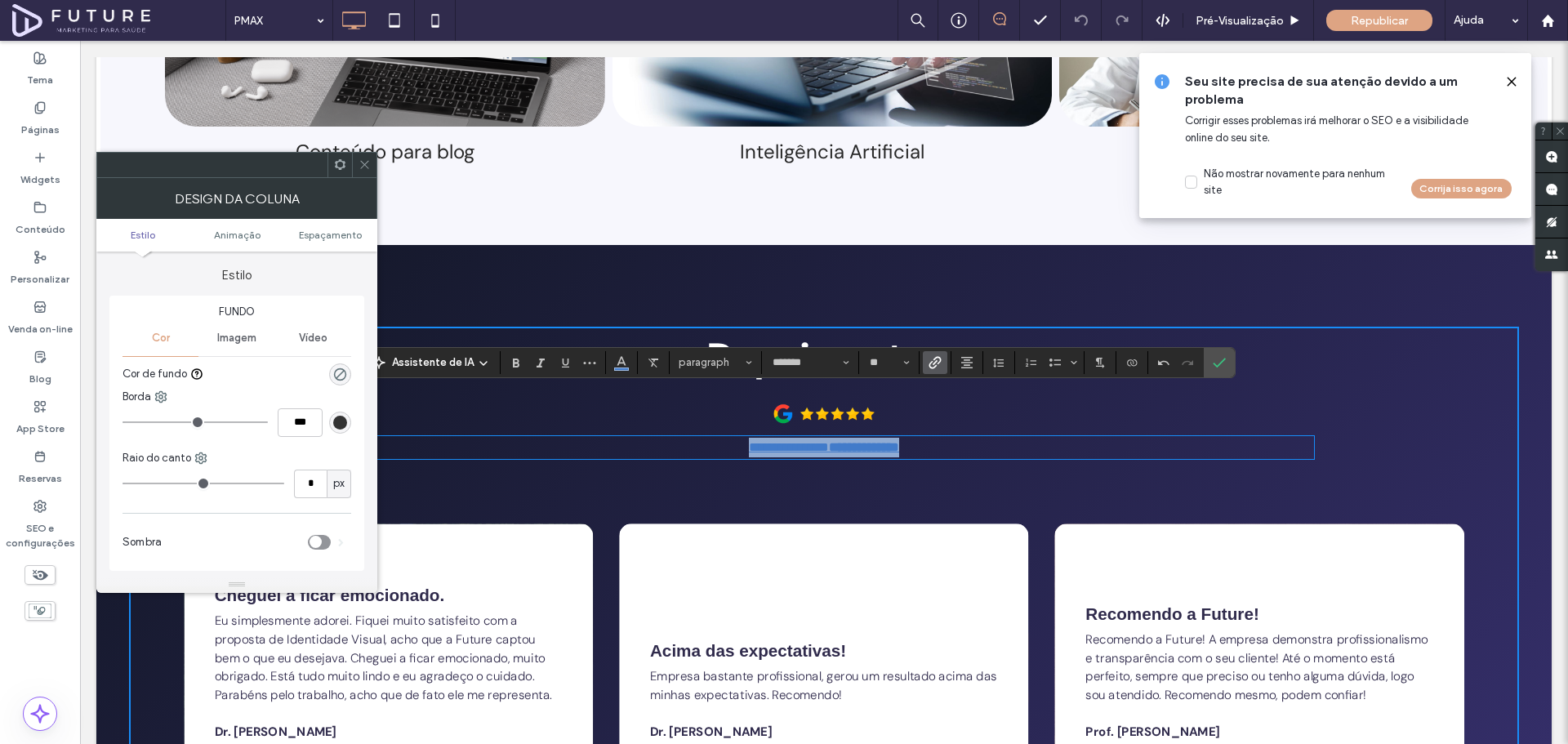
click at [961, 438] on p "**********" at bounding box center [823, 448] width 980 height 20
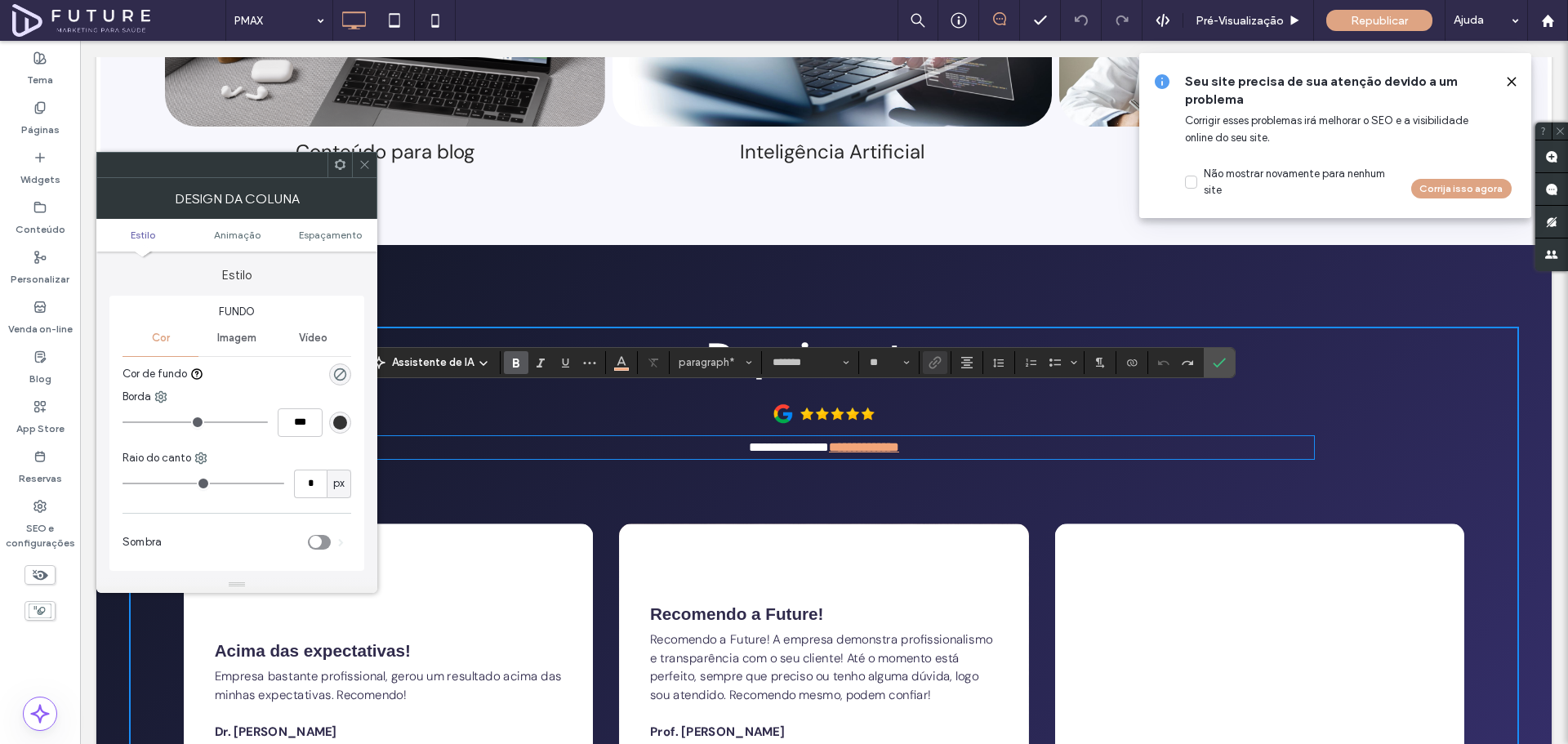
click at [878, 441] on strong "**********" at bounding box center [864, 448] width 70 height 13
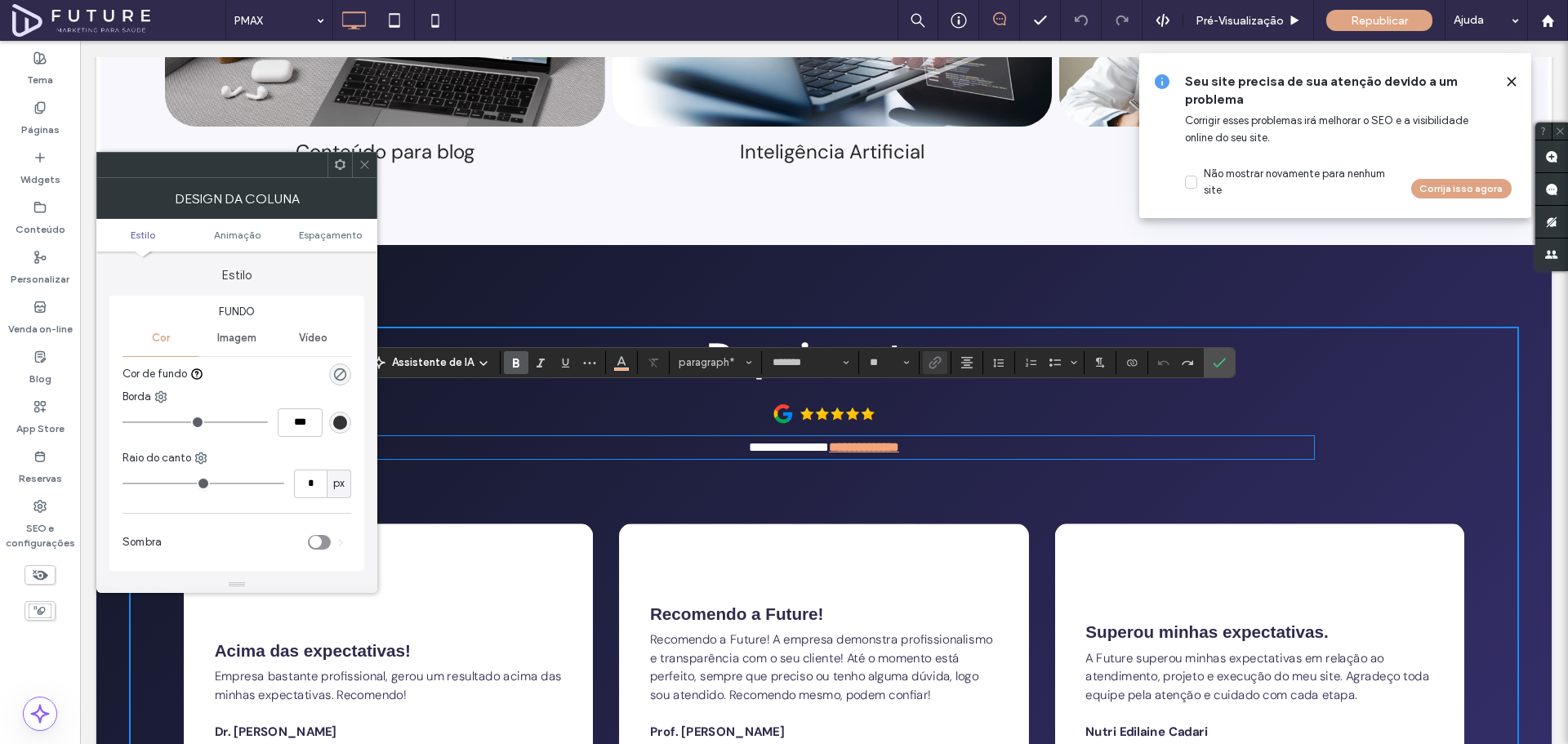
click at [790, 441] on span "**********" at bounding box center [788, 448] width 80 height 13
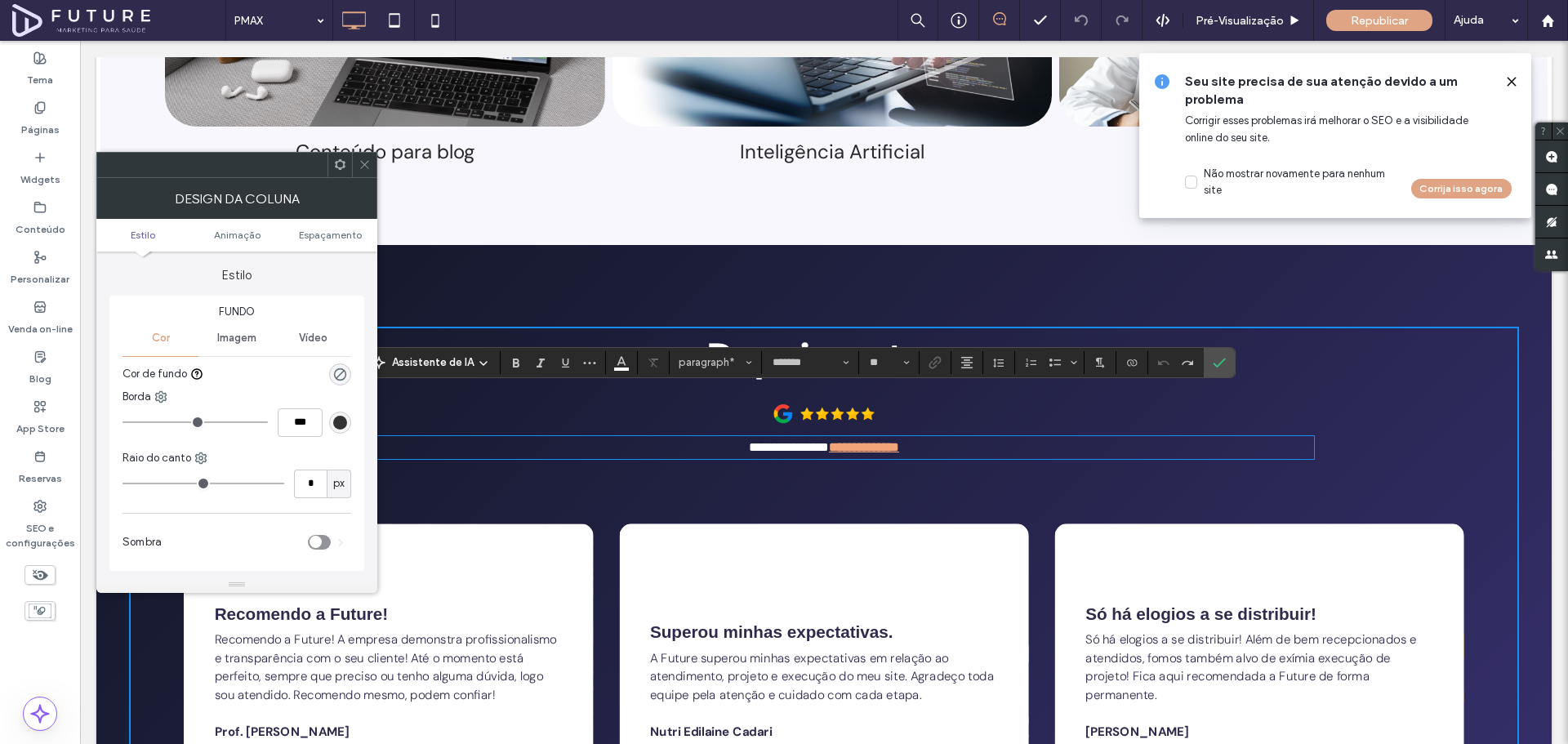
click at [846, 441] on strong "**********" at bounding box center [864, 448] width 70 height 13
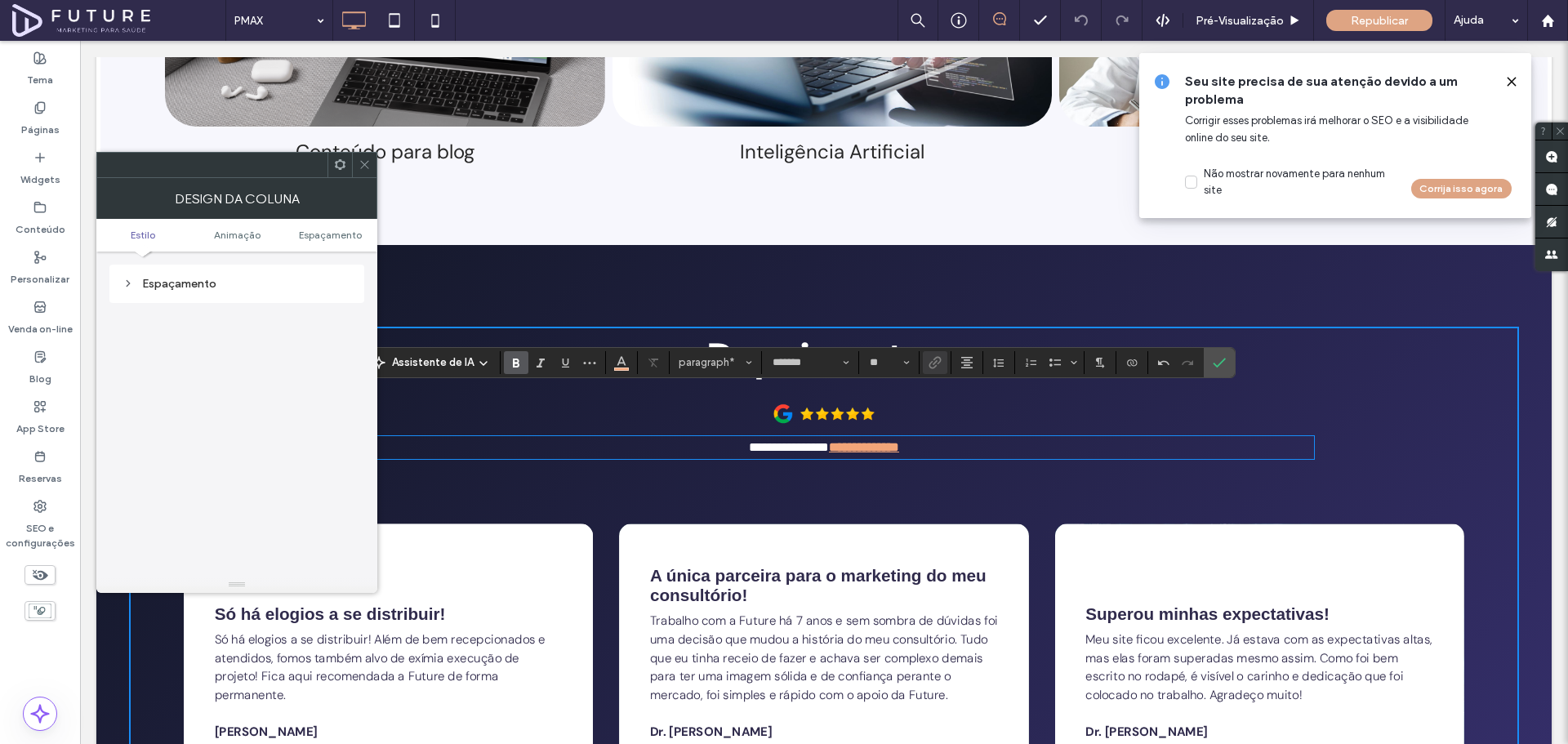
scroll to position [0, 0]
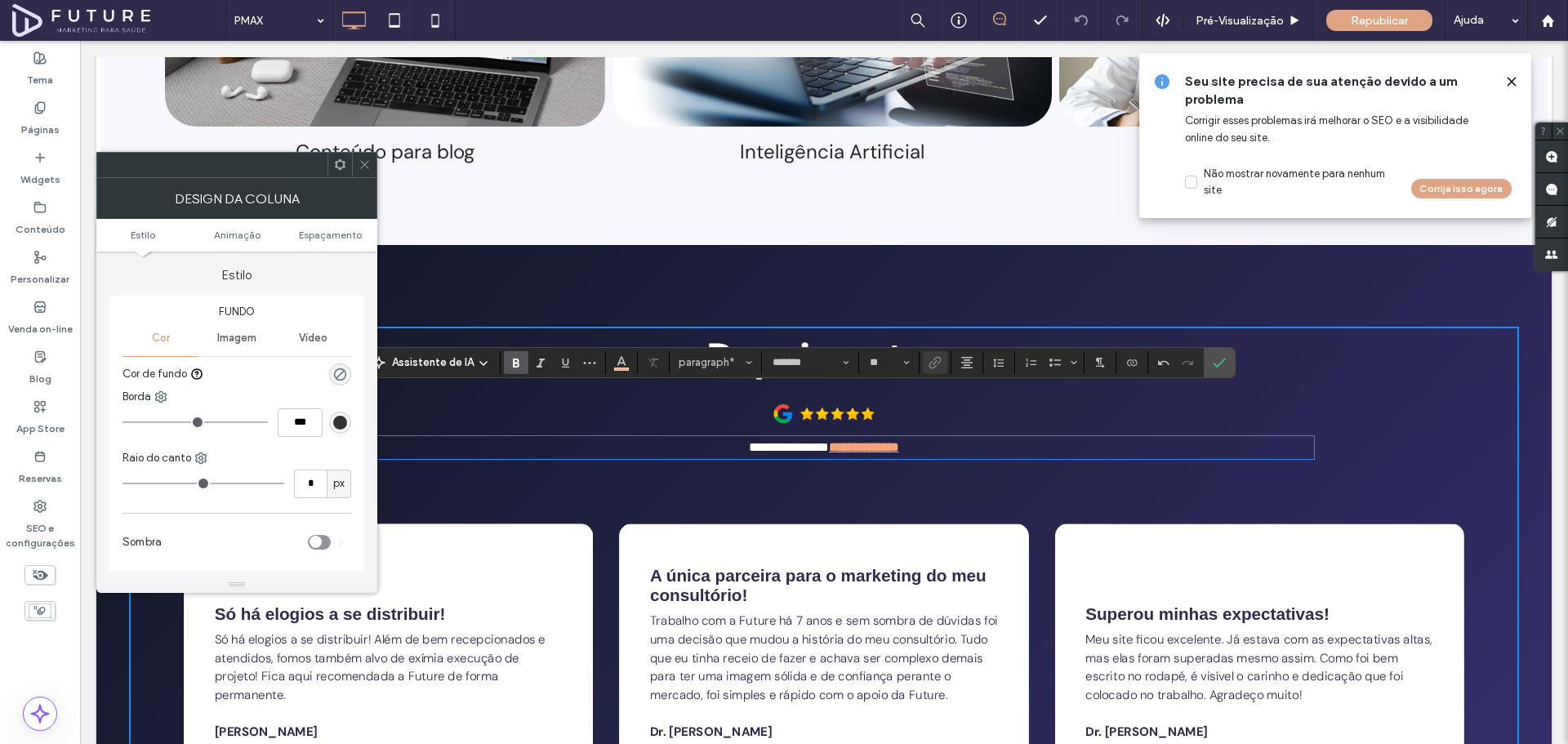
click at [367, 165] on icon at bounding box center [365, 165] width 13 height 13
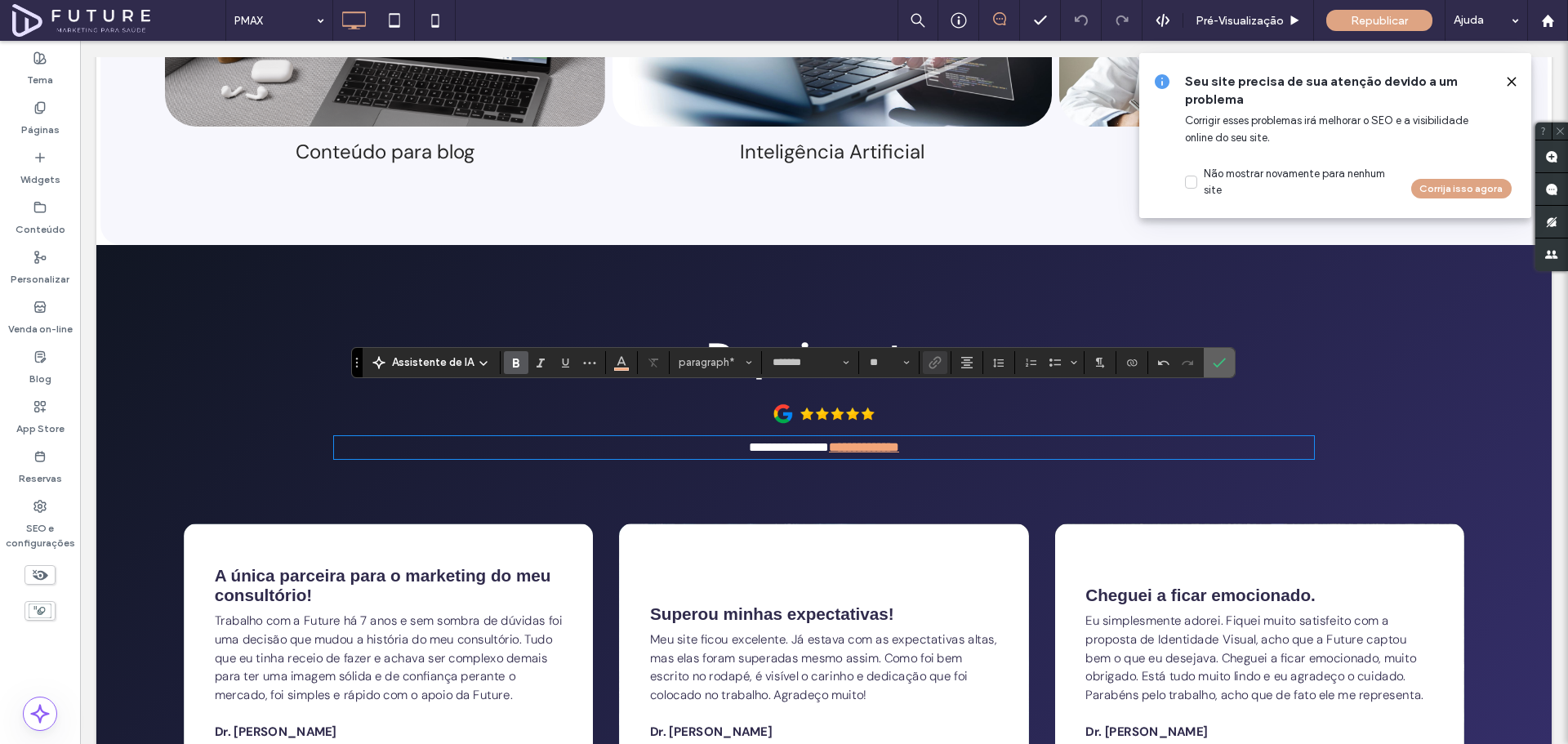
click at [1215, 360] on icon "Confirmar" at bounding box center [1219, 363] width 13 height 13
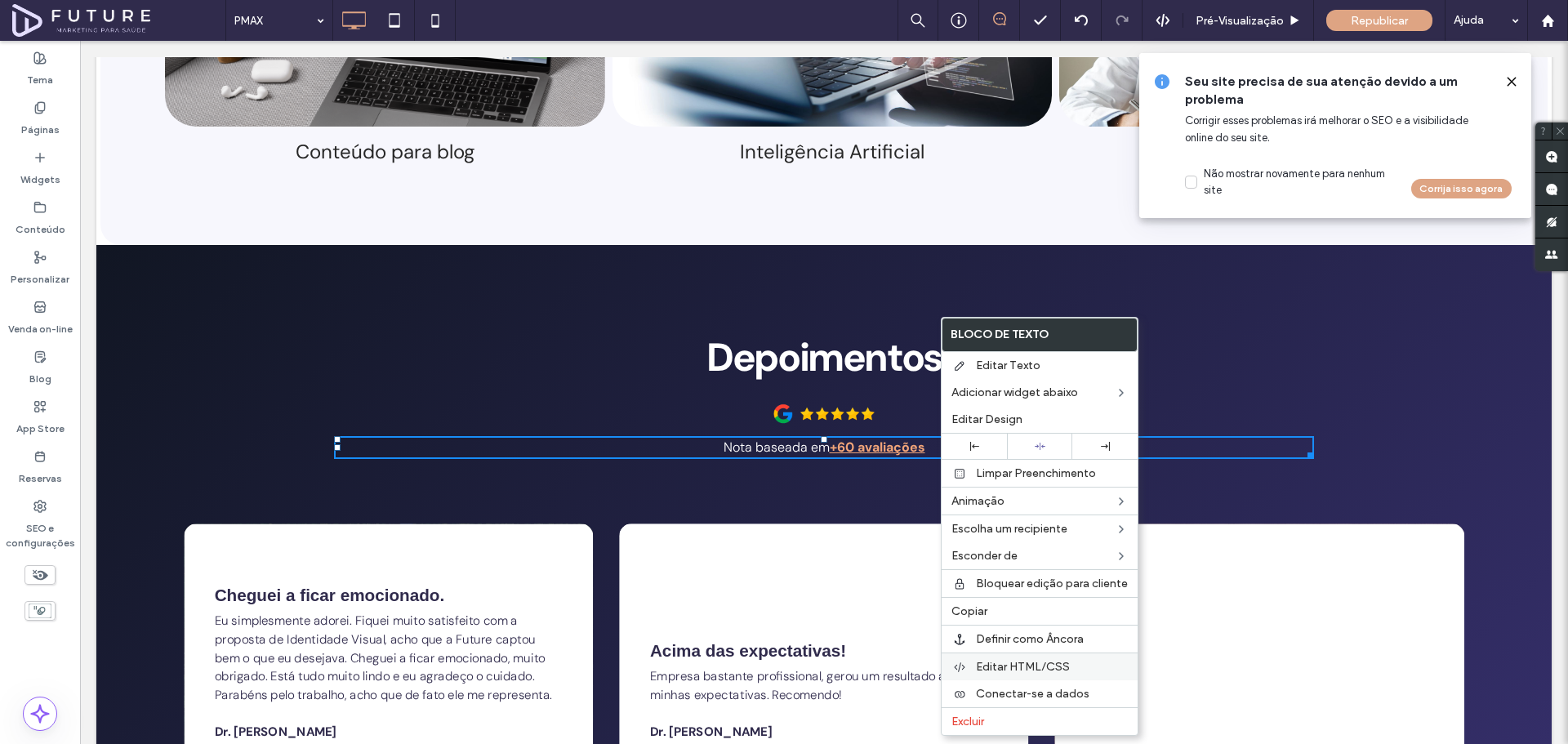
click at [1027, 668] on span "Editar HTML/CSS" at bounding box center [1022, 667] width 94 height 14
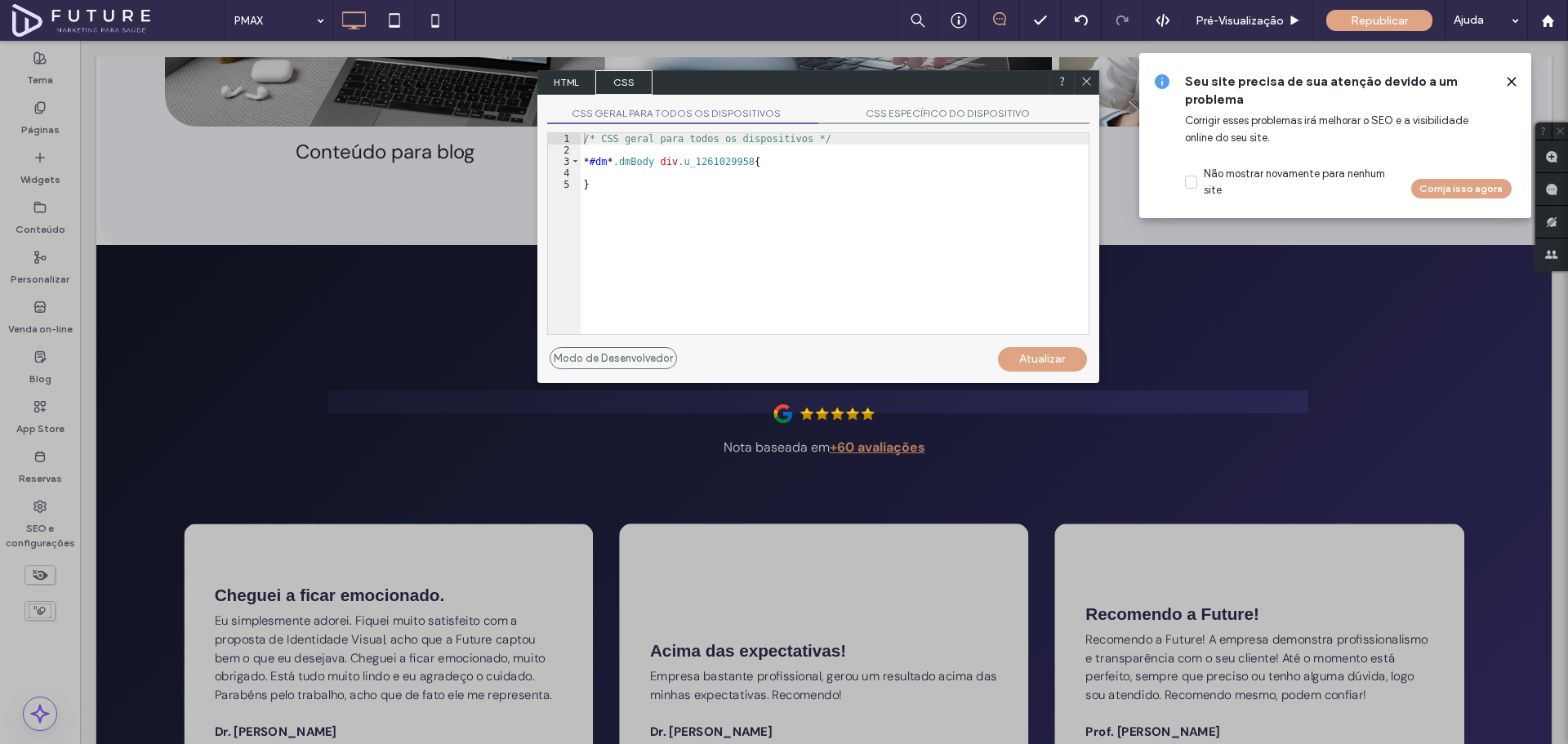
click at [605, 86] on span "CSS" at bounding box center [624, 81] width 57 height 24
click at [550, 88] on span "HTML" at bounding box center [567, 81] width 57 height 24
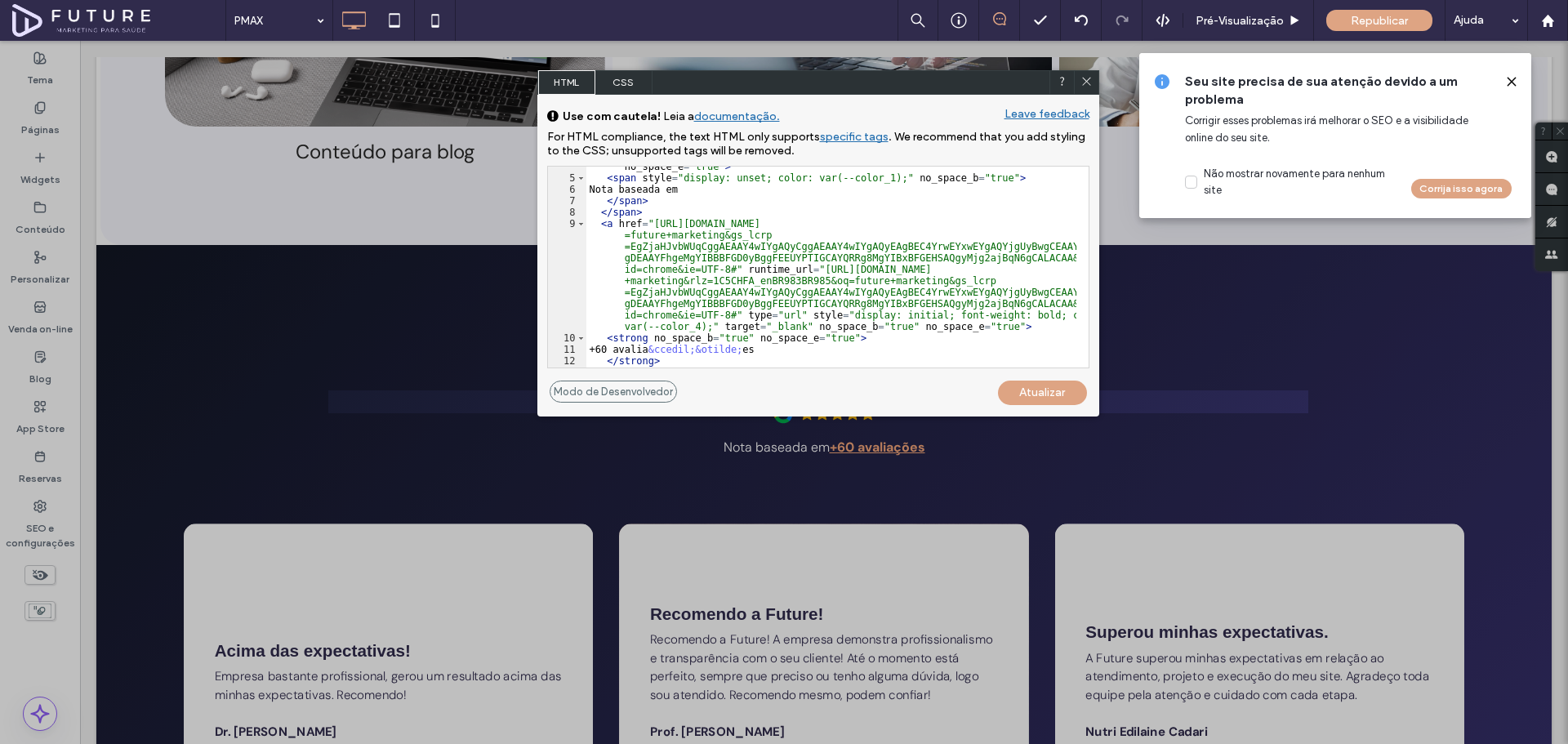
scroll to position [86, 0]
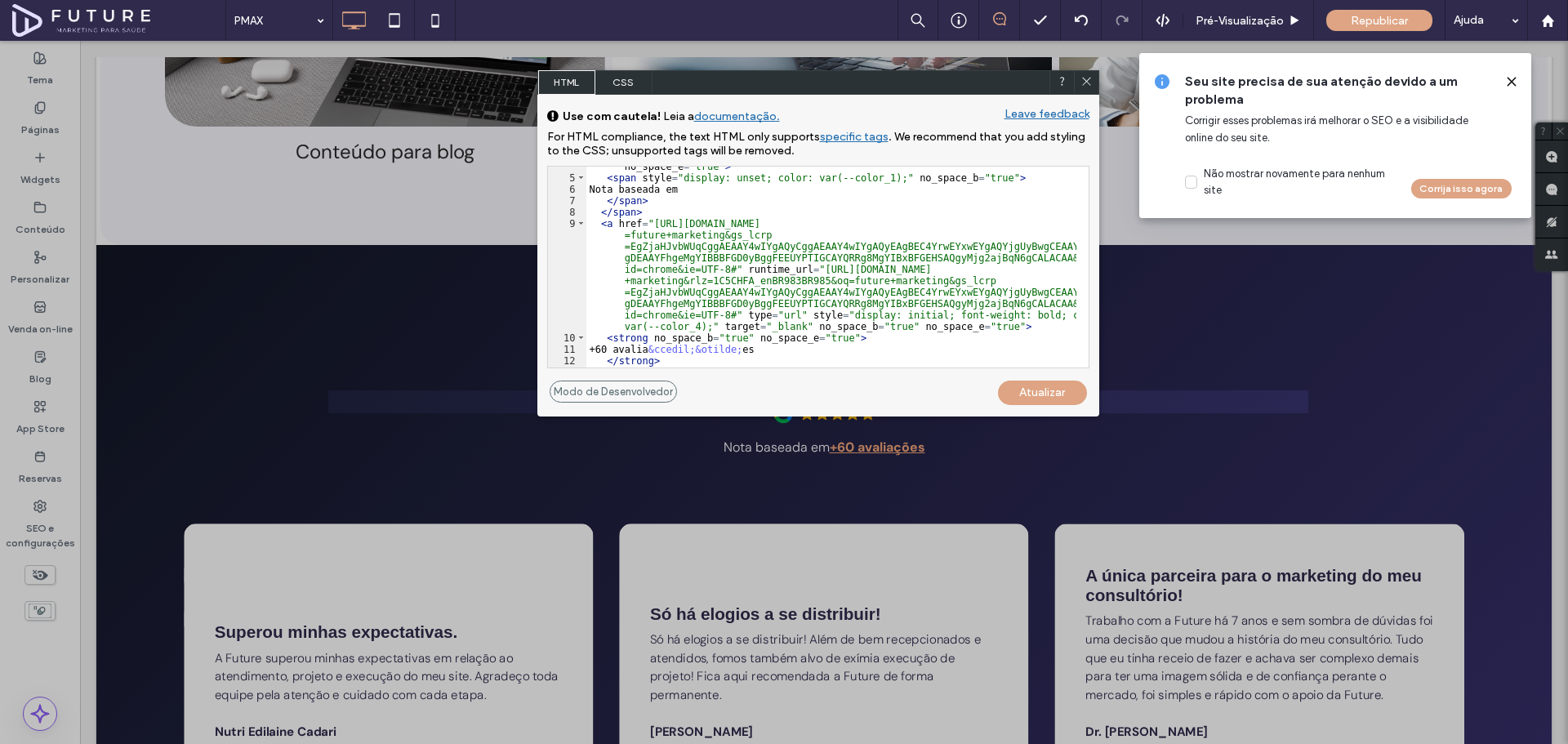
click at [825, 207] on div "< span class = "" style = "display: unset; color: var(--color_1);" no_space_b =…" at bounding box center [831, 267] width 490 height 235
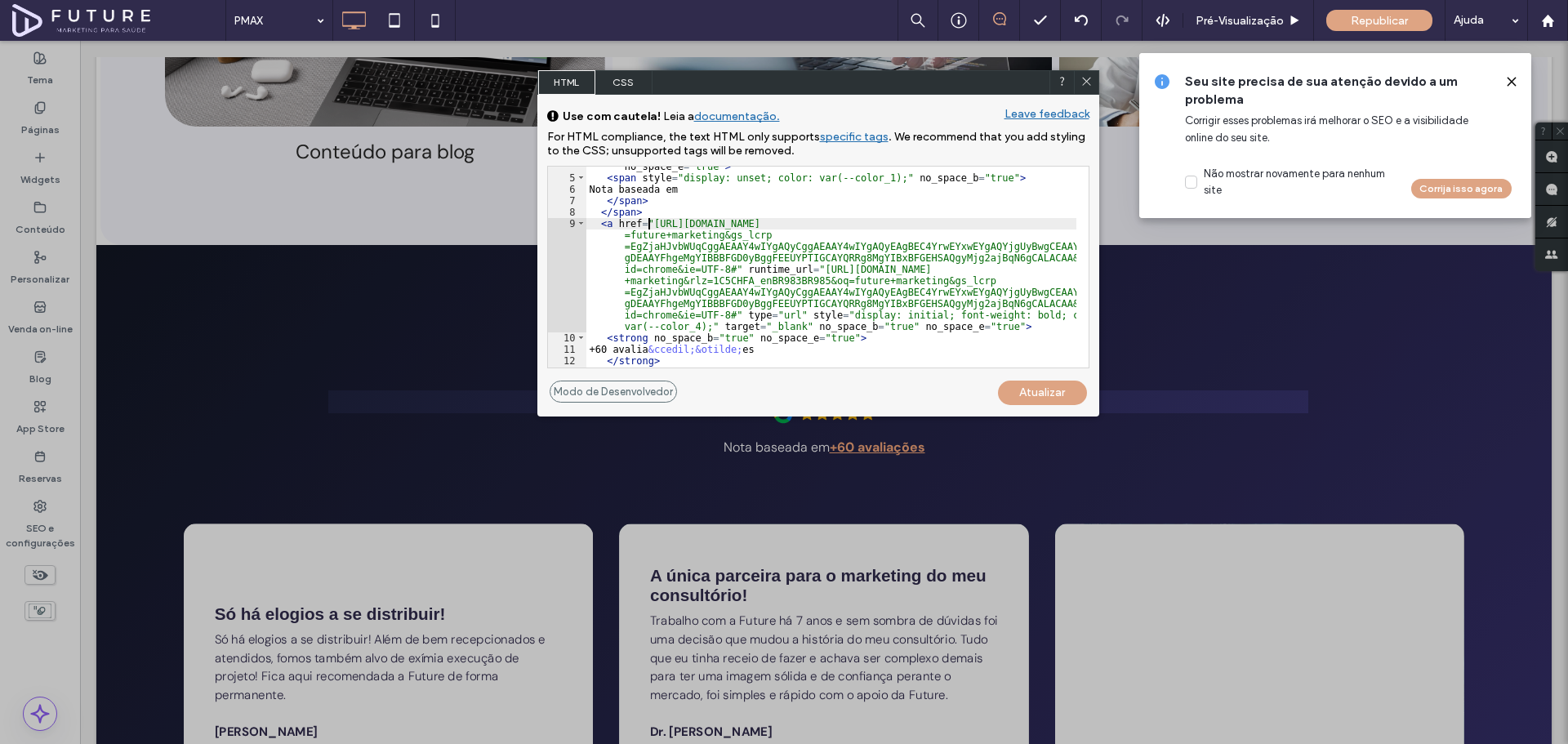
click at [647, 224] on div "< span class = "" style = "display: unset; color: var(--color_1);" no_space_b =…" at bounding box center [831, 267] width 490 height 235
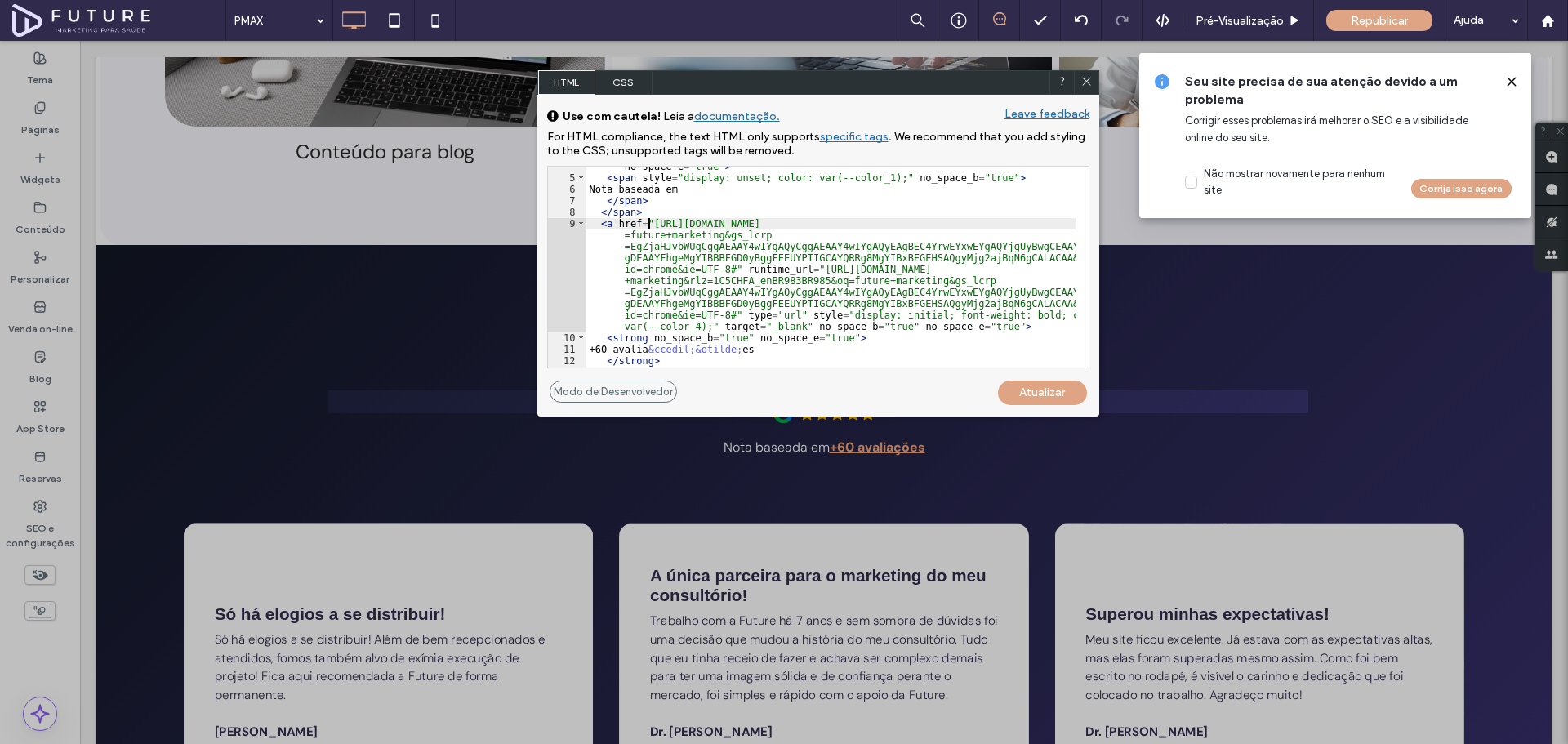
click at [723, 270] on div "< span class = "" style = "display: unset; color: var(--color_1);" no_space_b =…" at bounding box center [831, 267] width 490 height 235
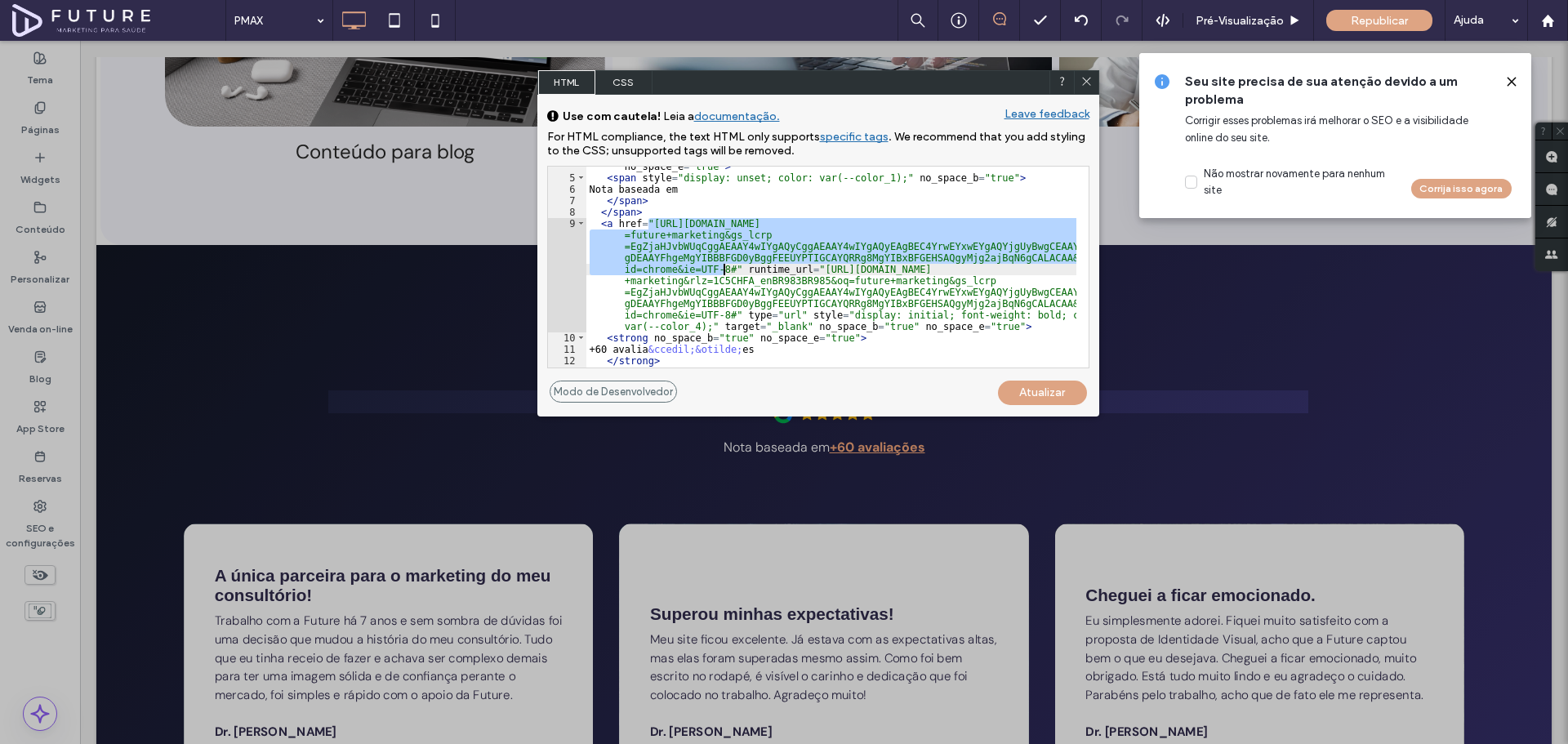
scroll to position [85, 0]
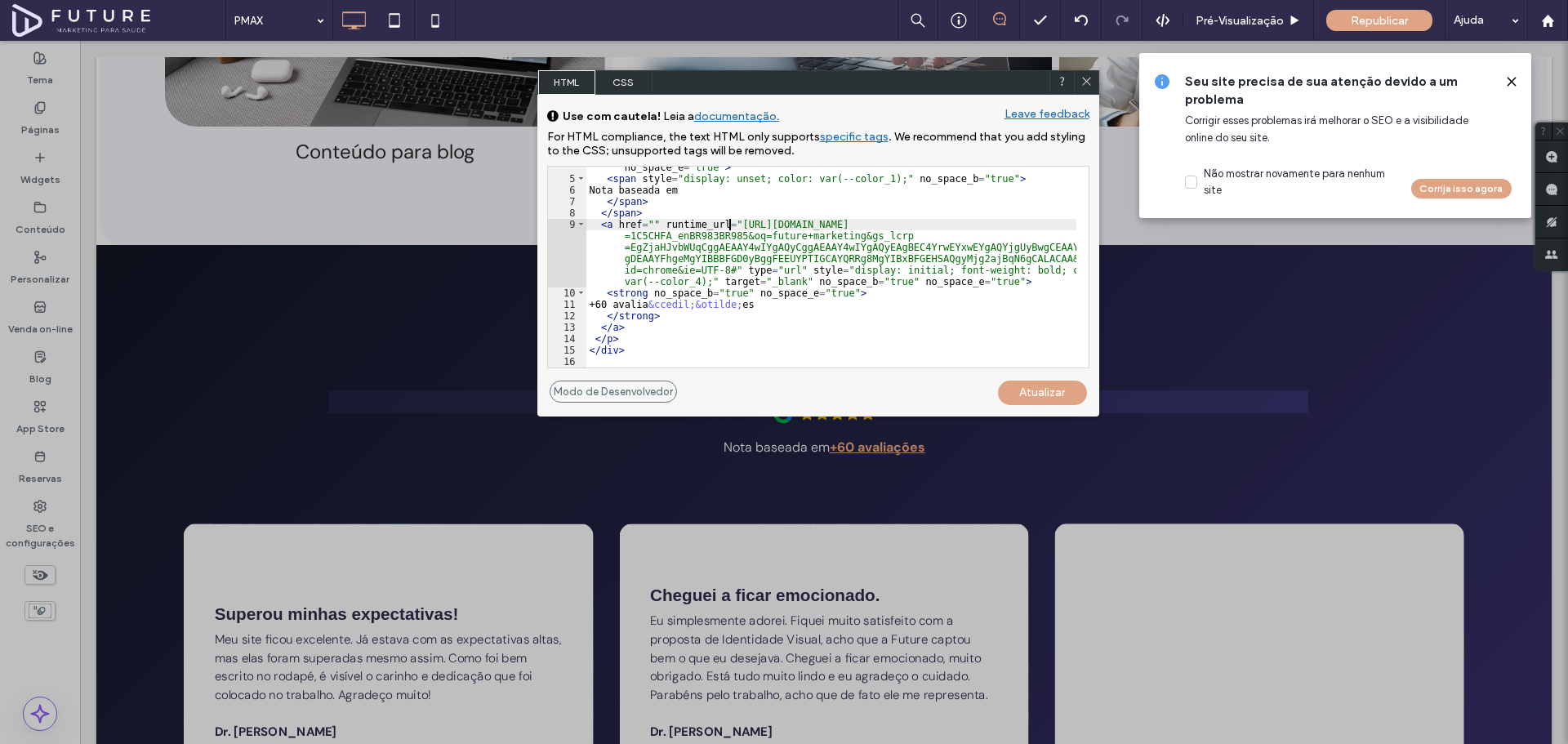
click at [731, 227] on div "< span class = "" style = "display: unset; color: var(--color_1);" no_space_b =…" at bounding box center [831, 268] width 490 height 235
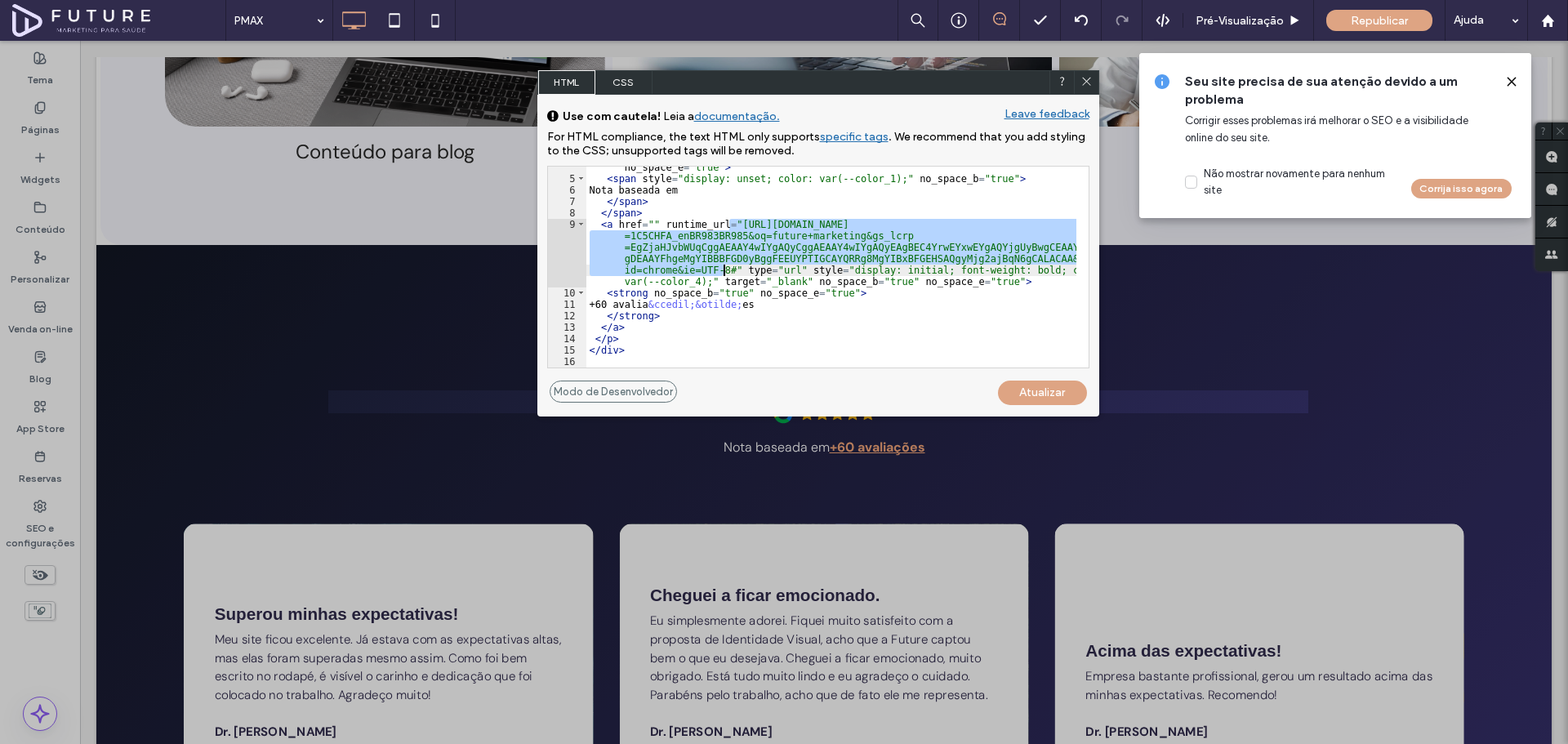
click at [722, 269] on div "< span class = "" style = "display: unset; color: var(--color_1);" no_space_b =…" at bounding box center [831, 268] width 490 height 235
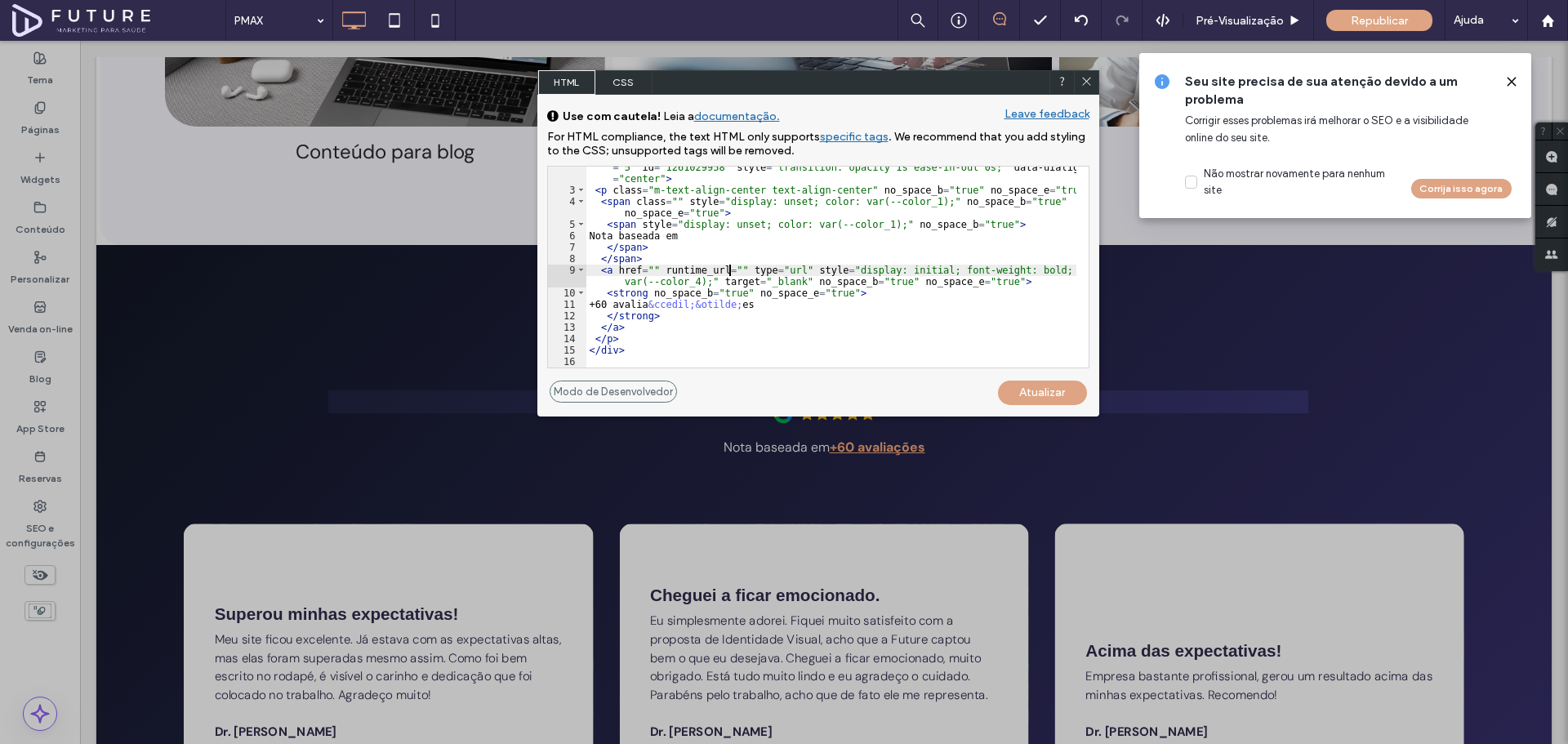
scroll to position [39, 0]
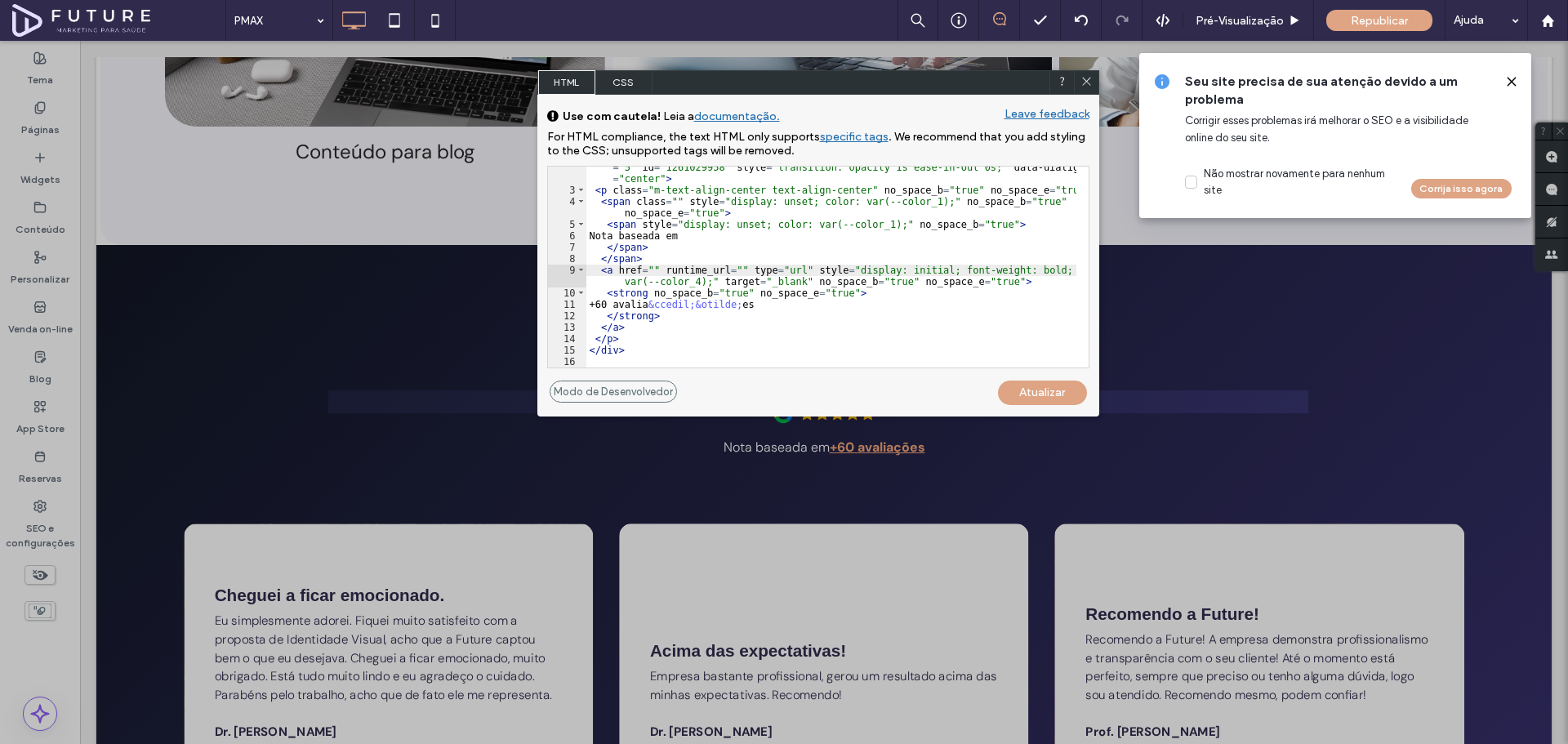
click at [1070, 387] on div "Atualizar" at bounding box center [1042, 392] width 89 height 24
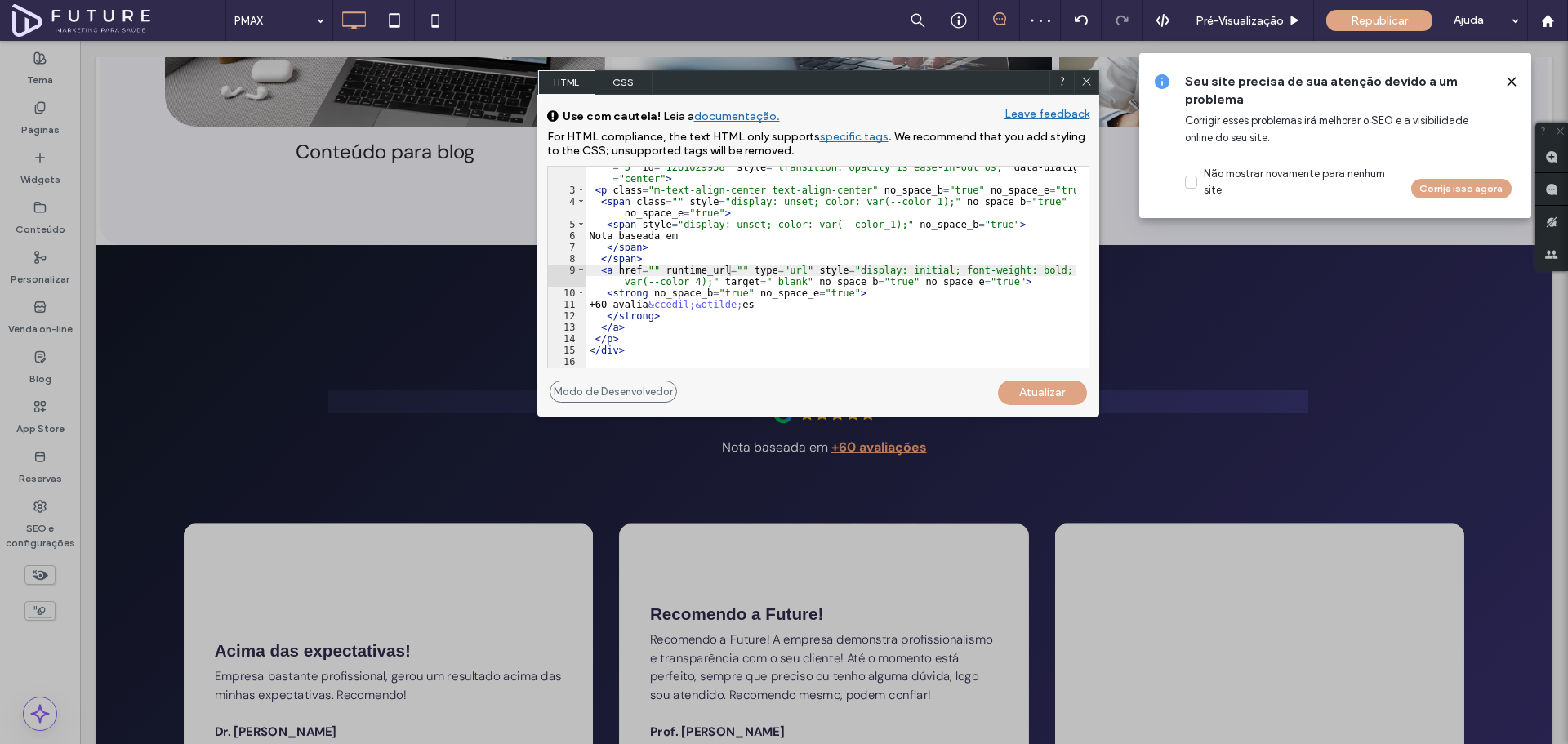
click at [1031, 390] on div "Atualizar" at bounding box center [1042, 392] width 89 height 24
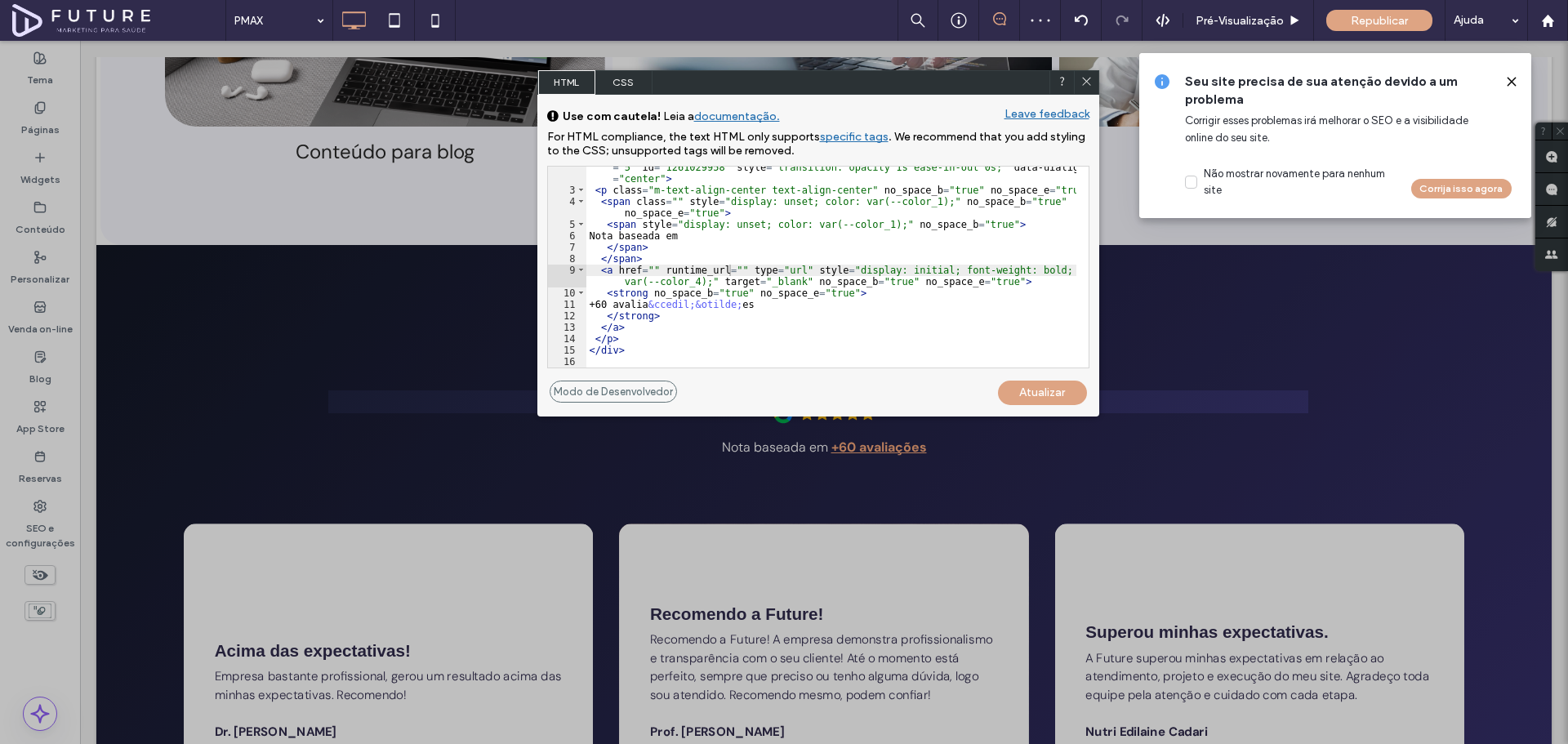
click at [1031, 390] on div "Atualizar" at bounding box center [1042, 392] width 89 height 24
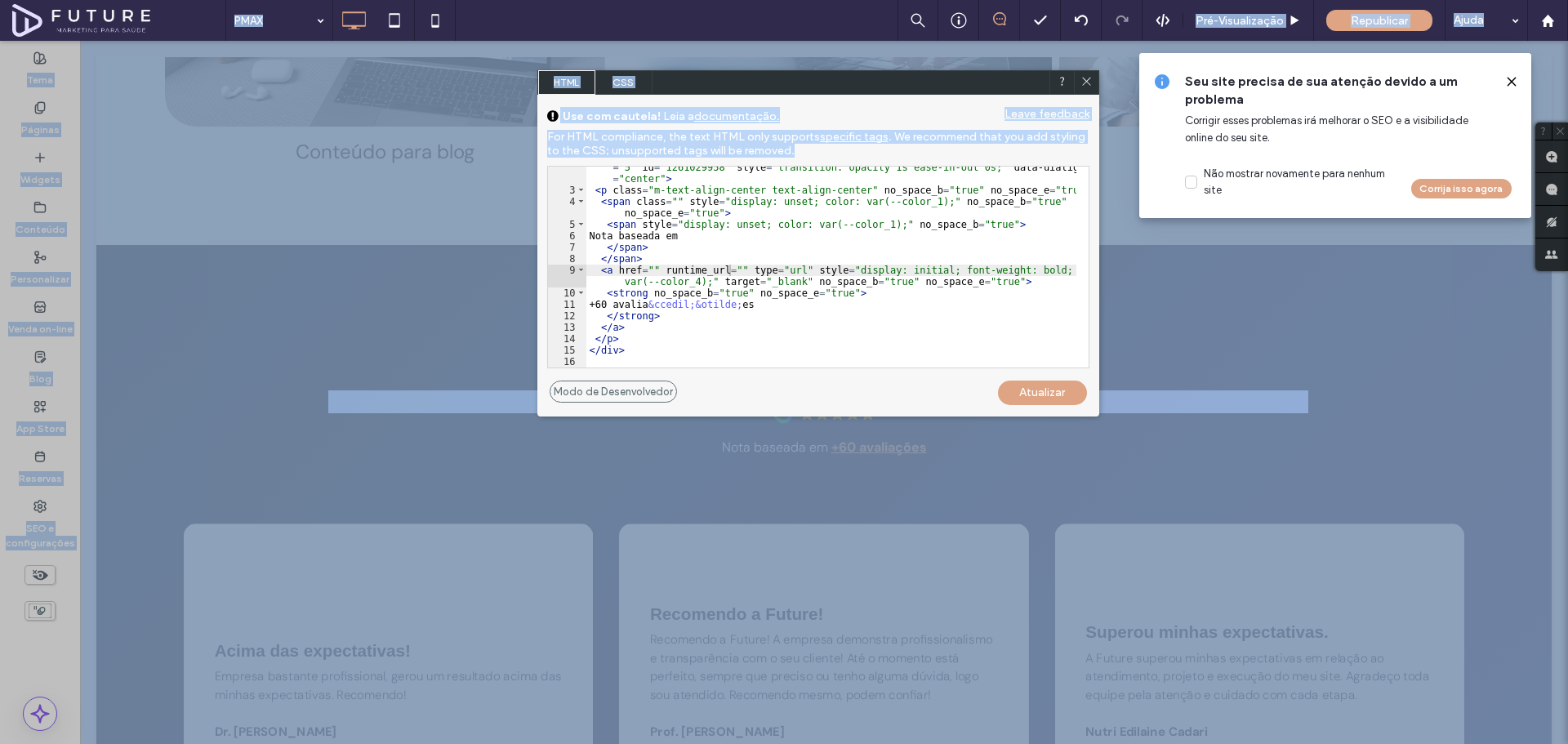
click at [1031, 390] on div "Atualizar" at bounding box center [1042, 392] width 89 height 24
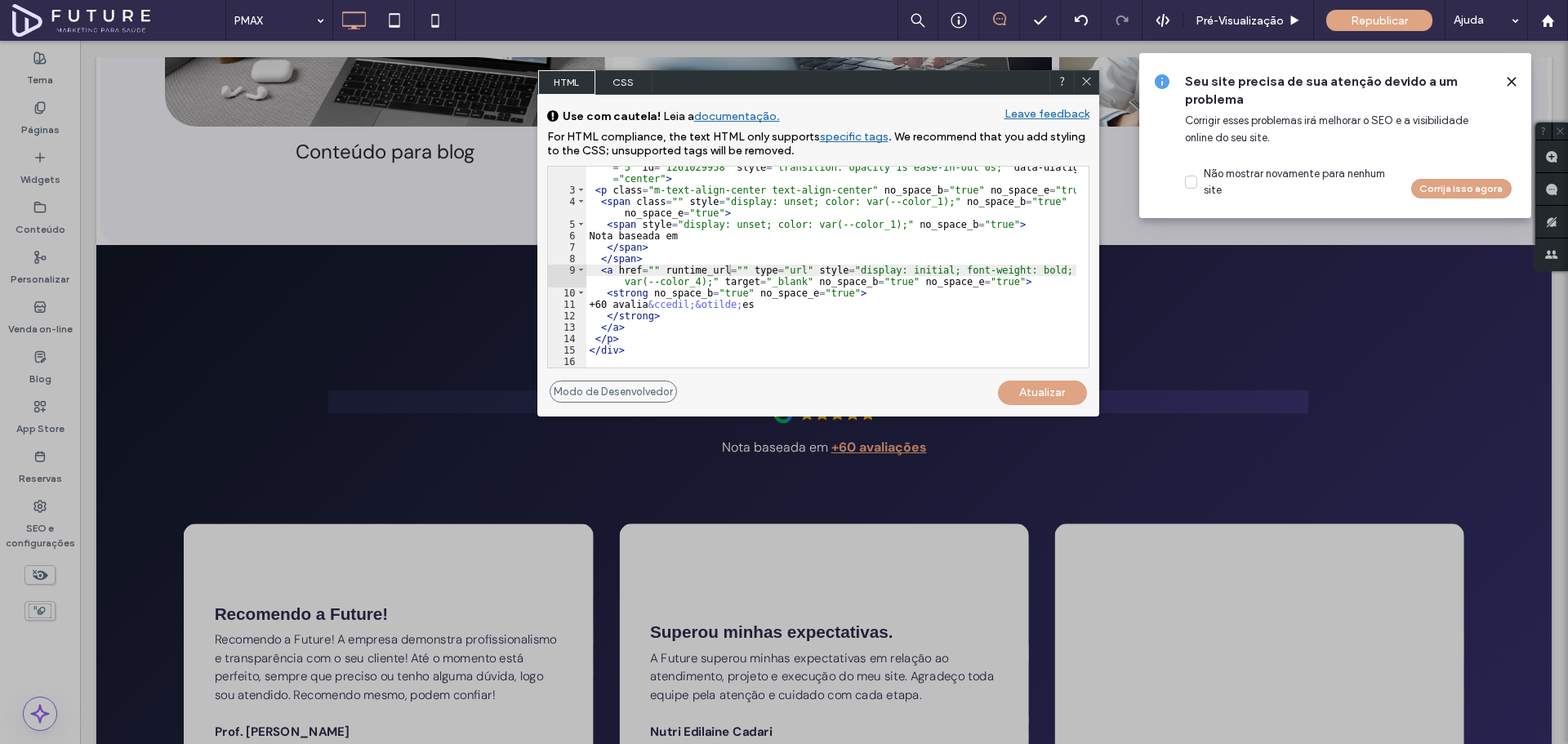
click at [922, 257] on div "< div class = "dmNewParagraph" data-dmtmpl = "true" data-element-type = "paragr…" at bounding box center [831, 274] width 490 height 247
click at [1039, 386] on div "Atualizar" at bounding box center [1042, 392] width 89 height 24
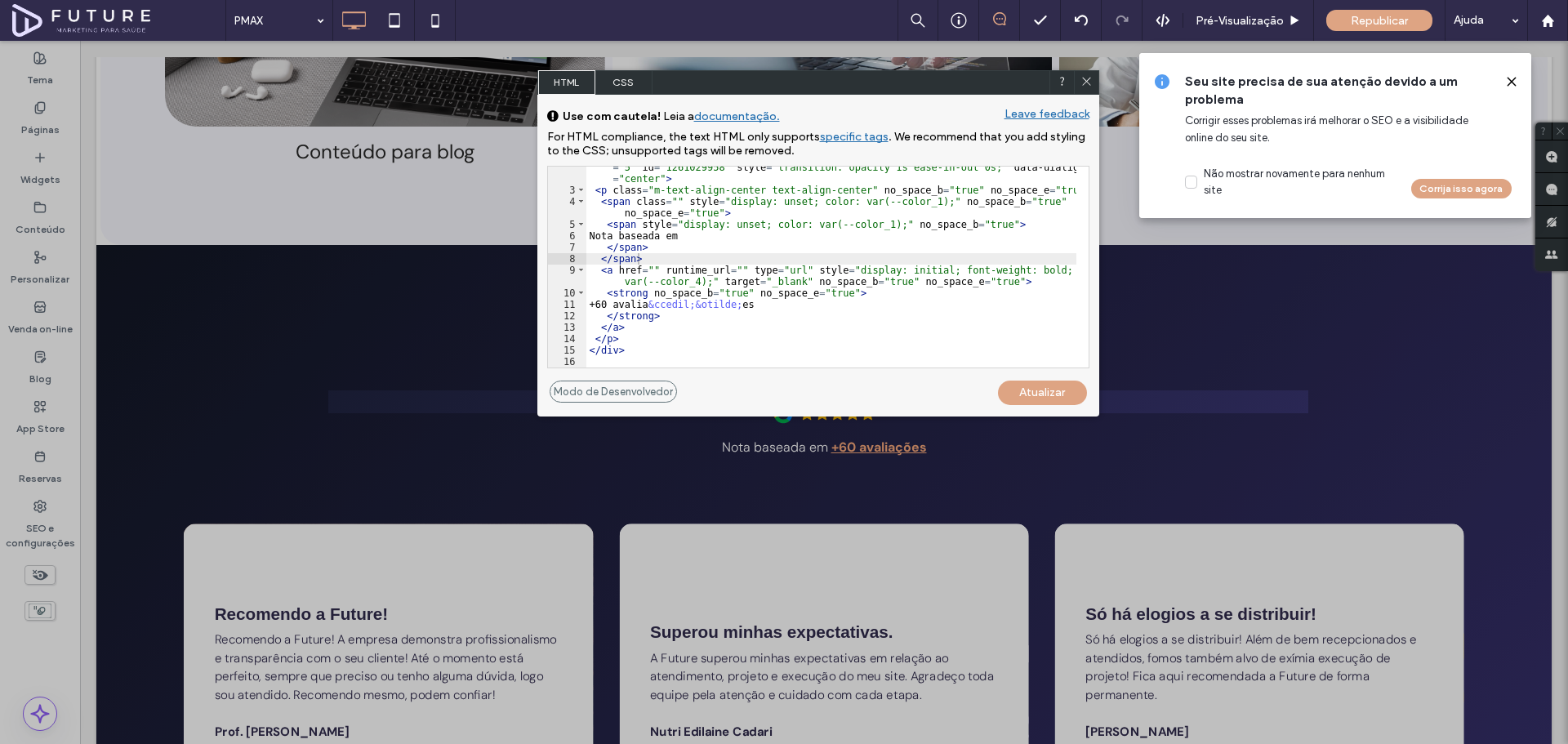
click at [1087, 76] on icon at bounding box center [1087, 81] width 13 height 13
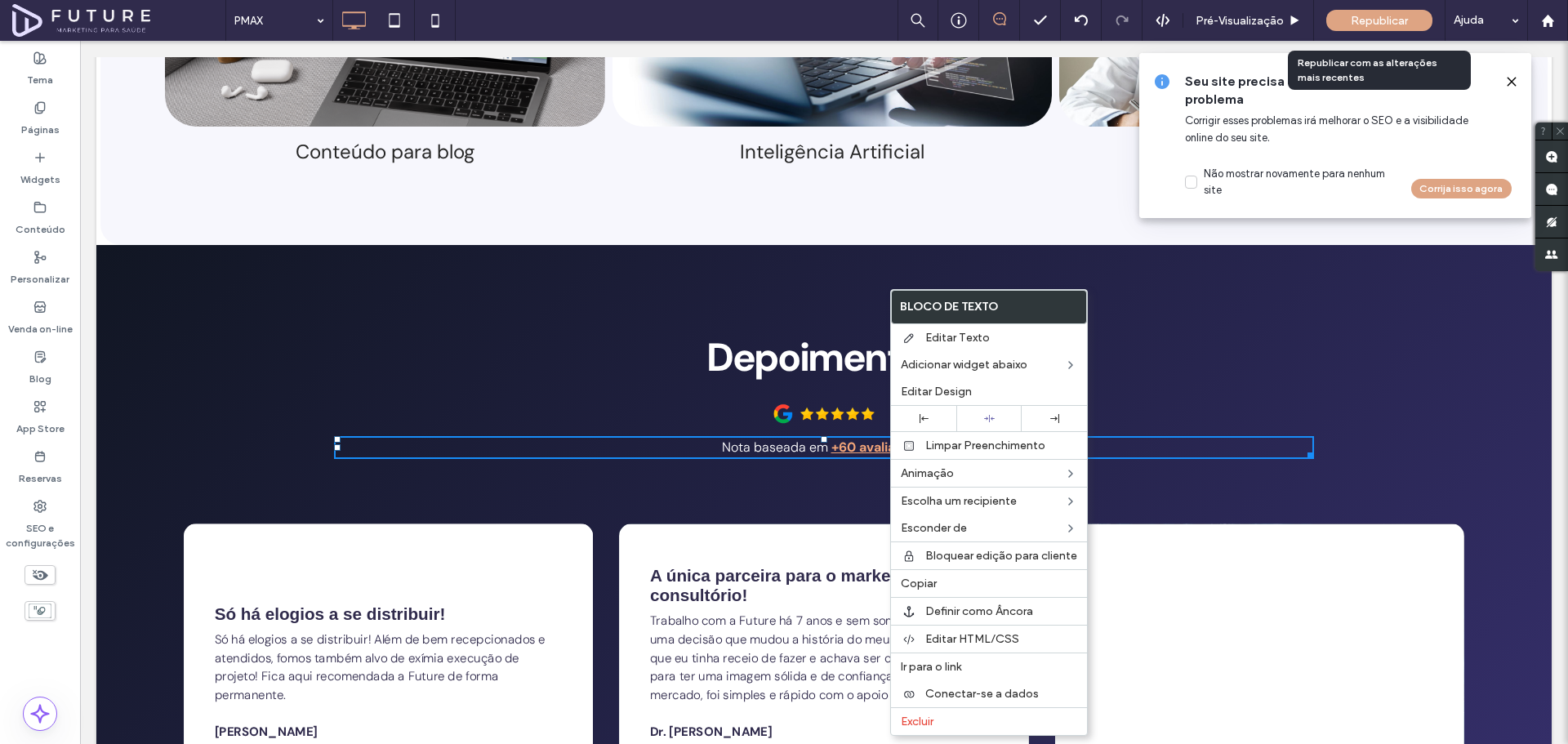
click at [1378, 14] on span "Republicar" at bounding box center [1379, 21] width 57 height 14
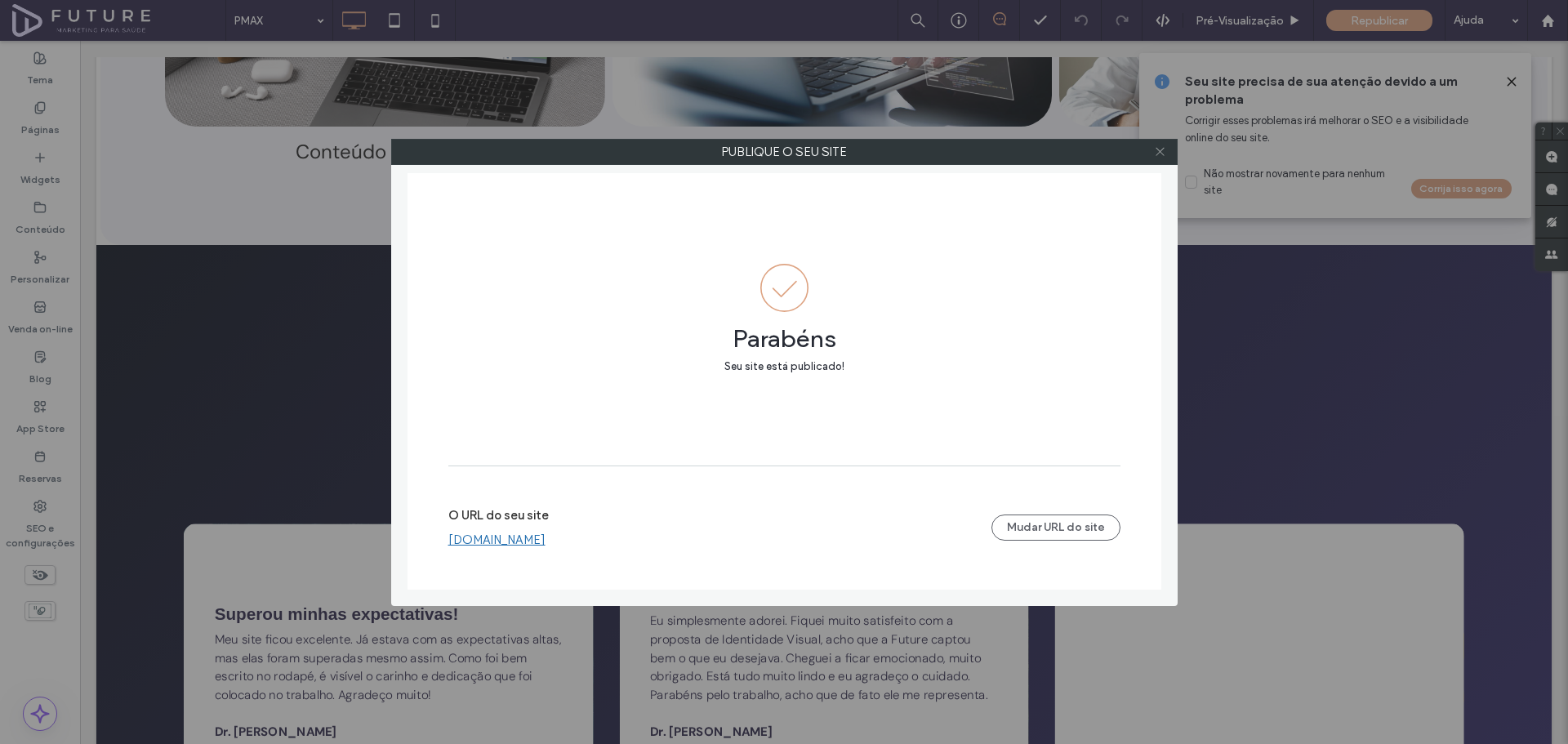
click at [1163, 150] on icon at bounding box center [1160, 151] width 13 height 13
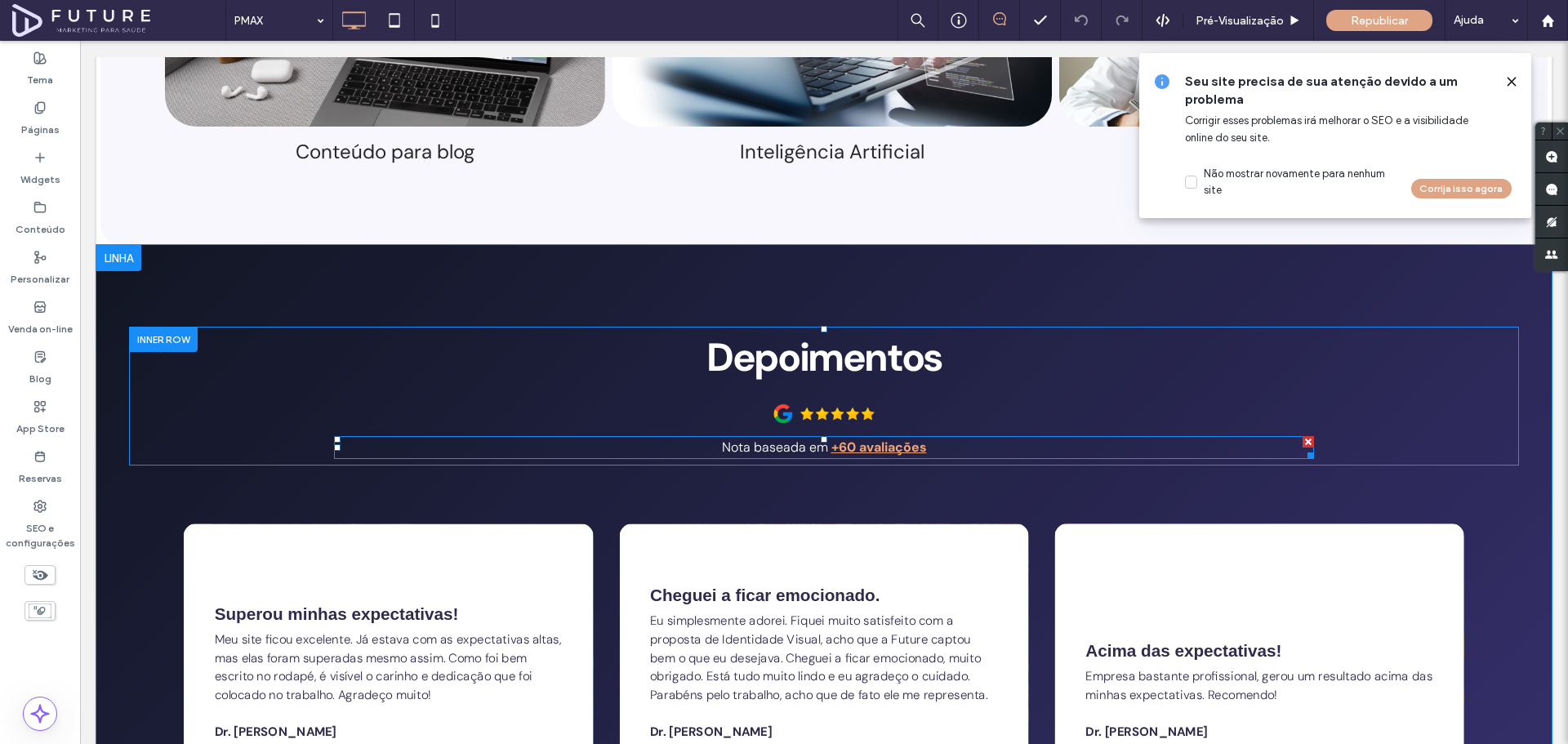
click at [806, 439] on span "Nota baseada em" at bounding box center [775, 447] width 107 height 17
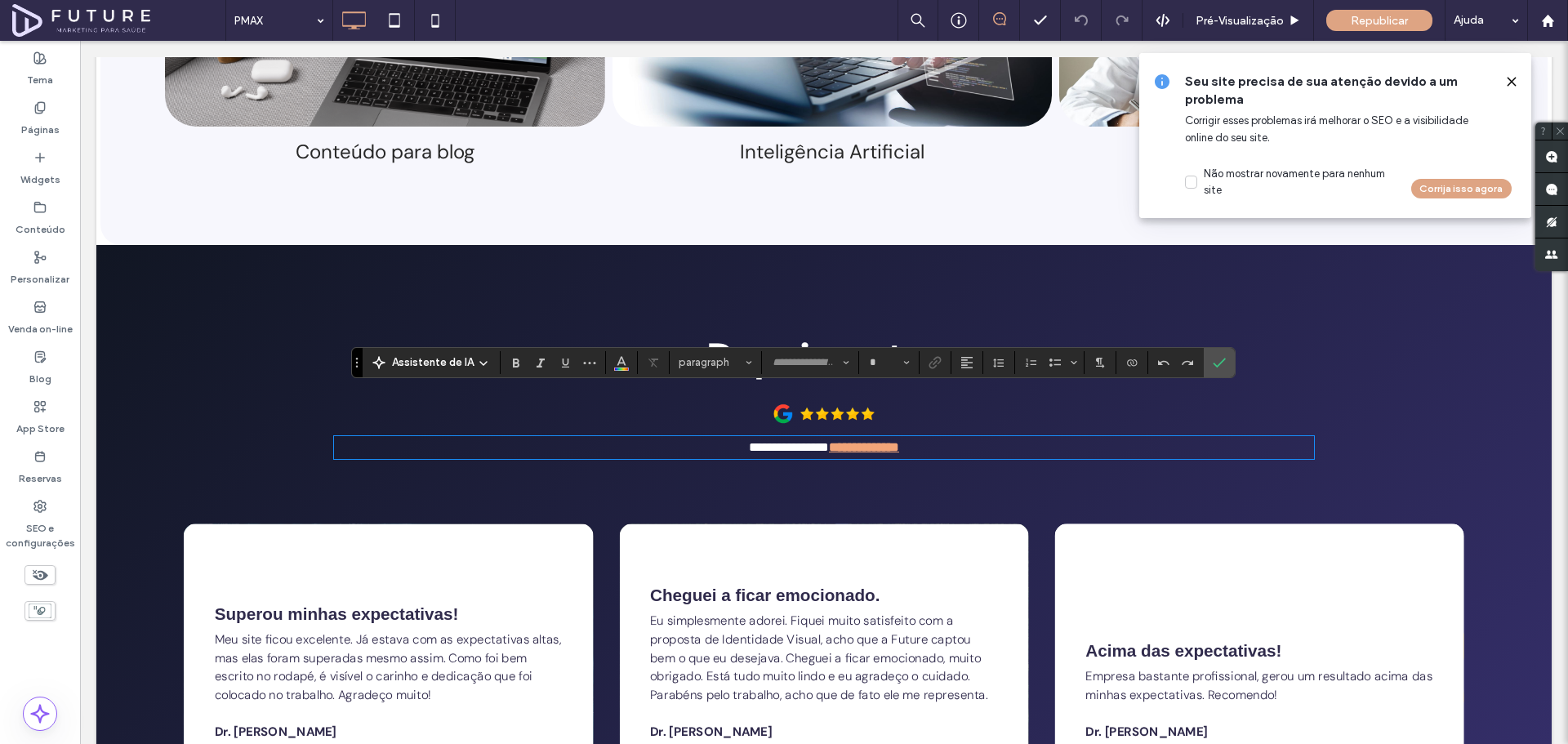
type input "*******"
type input "**"
click at [818, 441] on span "**********" at bounding box center [788, 448] width 80 height 13
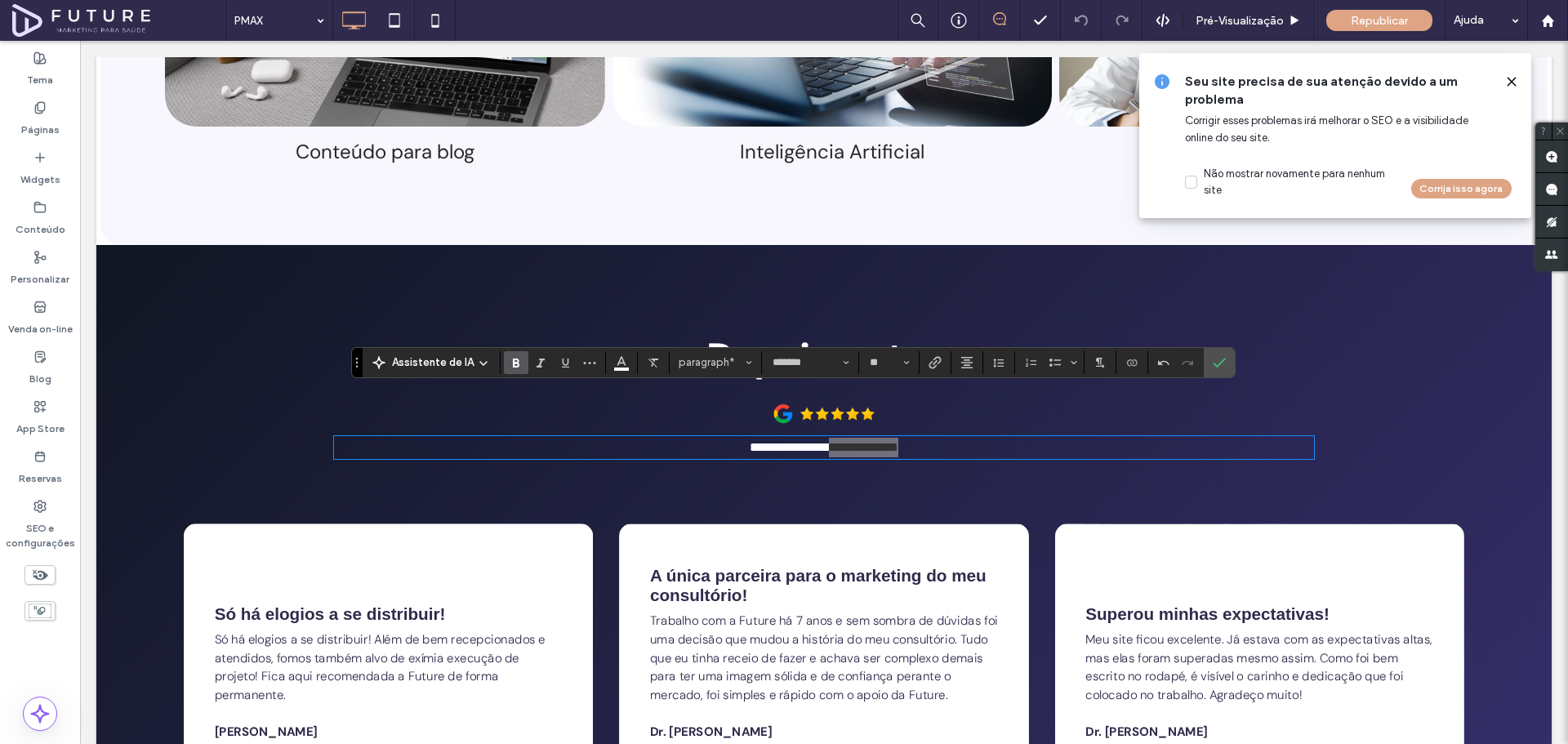
click at [515, 359] on use "Negrito" at bounding box center [516, 363] width 6 height 9
click at [618, 366] on icon "Cor" at bounding box center [621, 361] width 13 height 13
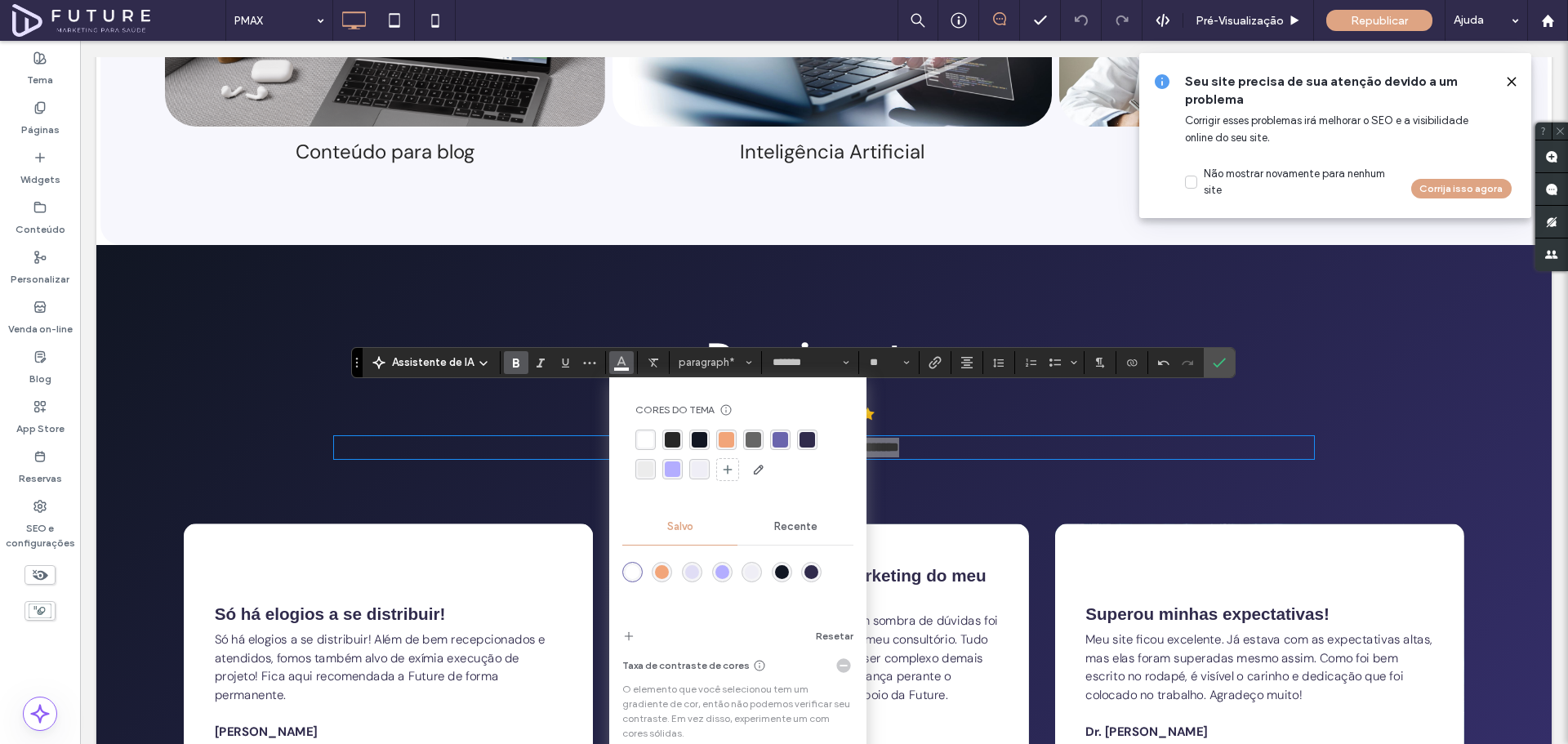
click at [725, 440] on div "rgba(242,165,121,1)" at bounding box center [726, 440] width 15 height 15
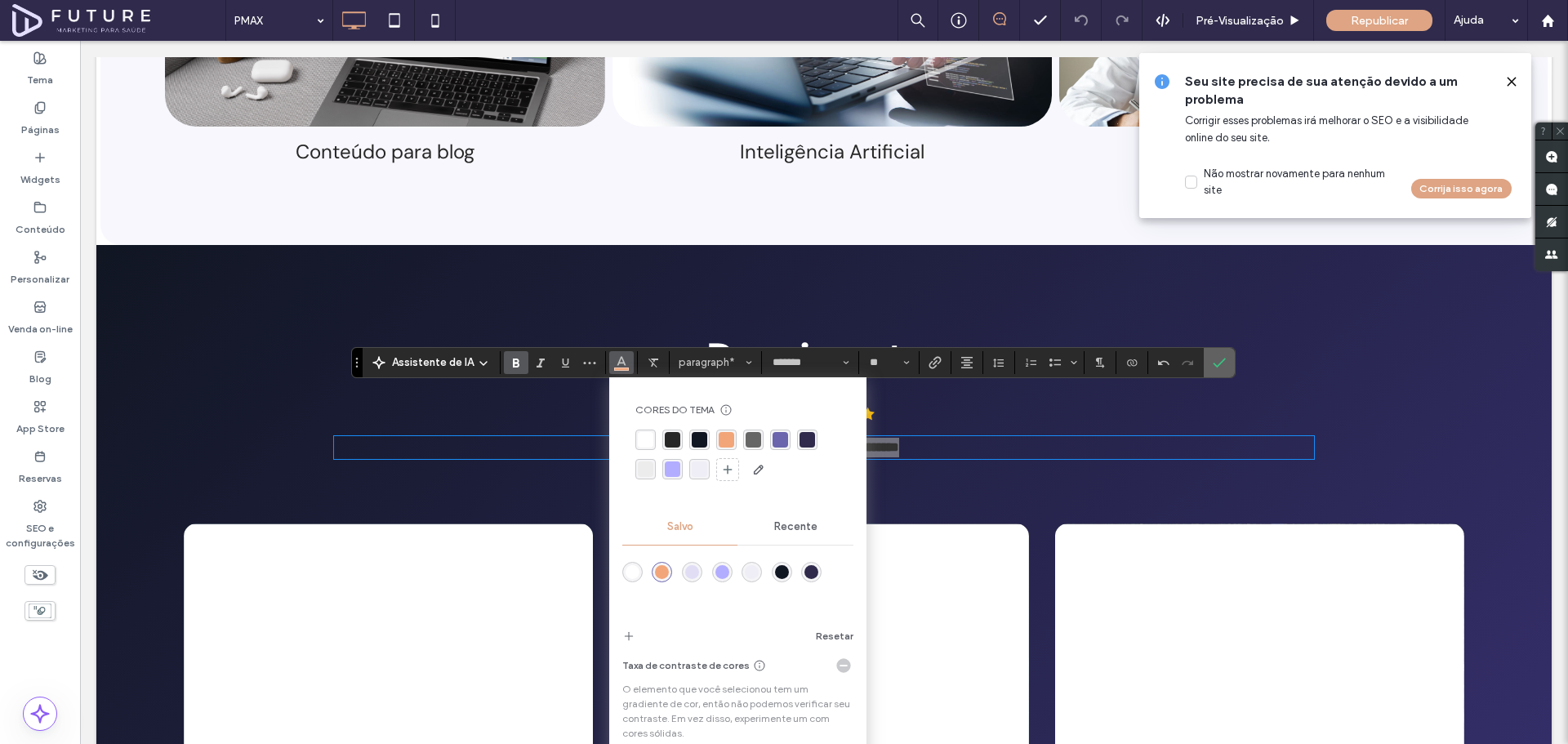
click at [1230, 363] on section at bounding box center [1219, 363] width 31 height 30
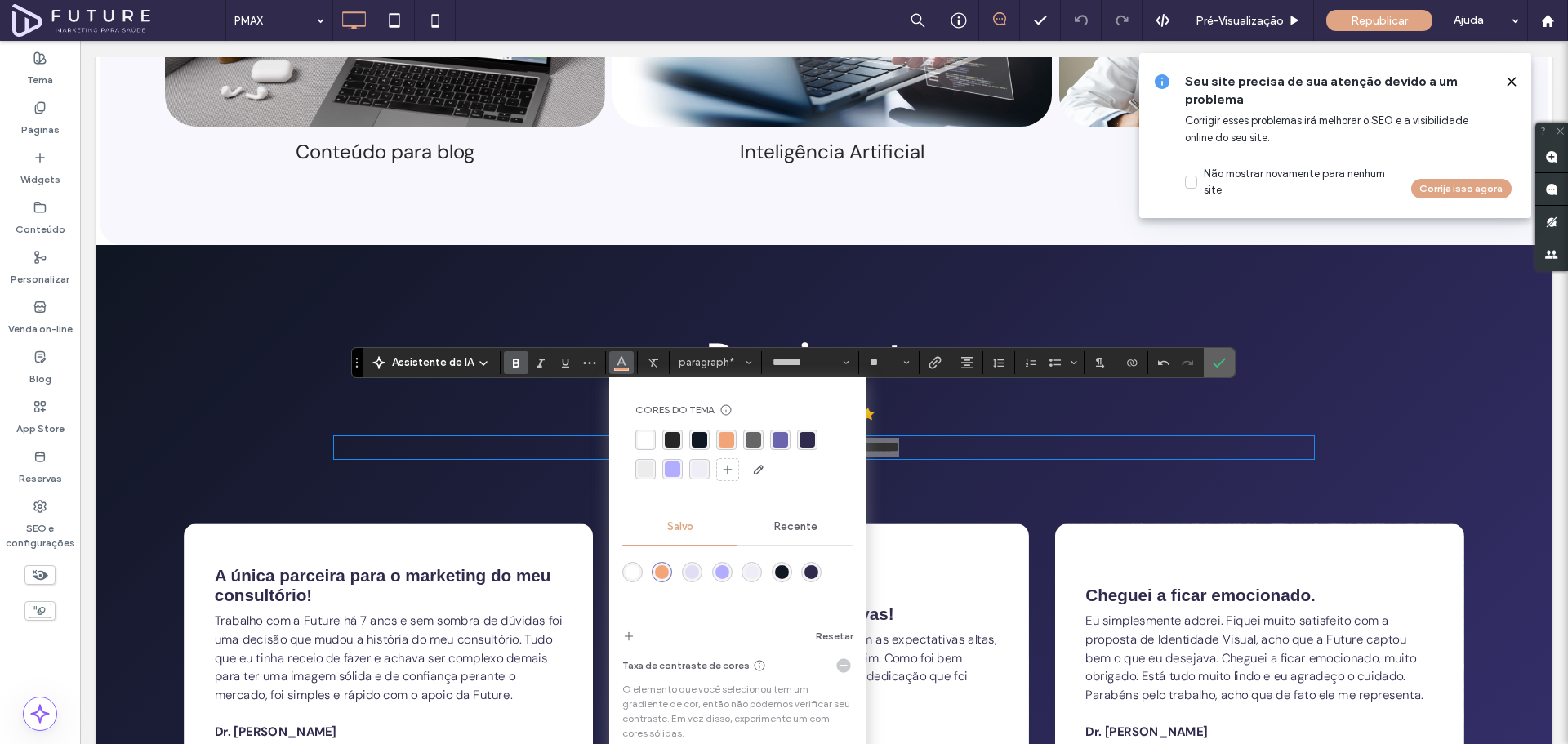
click at [1213, 359] on icon "Confirmar" at bounding box center [1219, 363] width 13 height 13
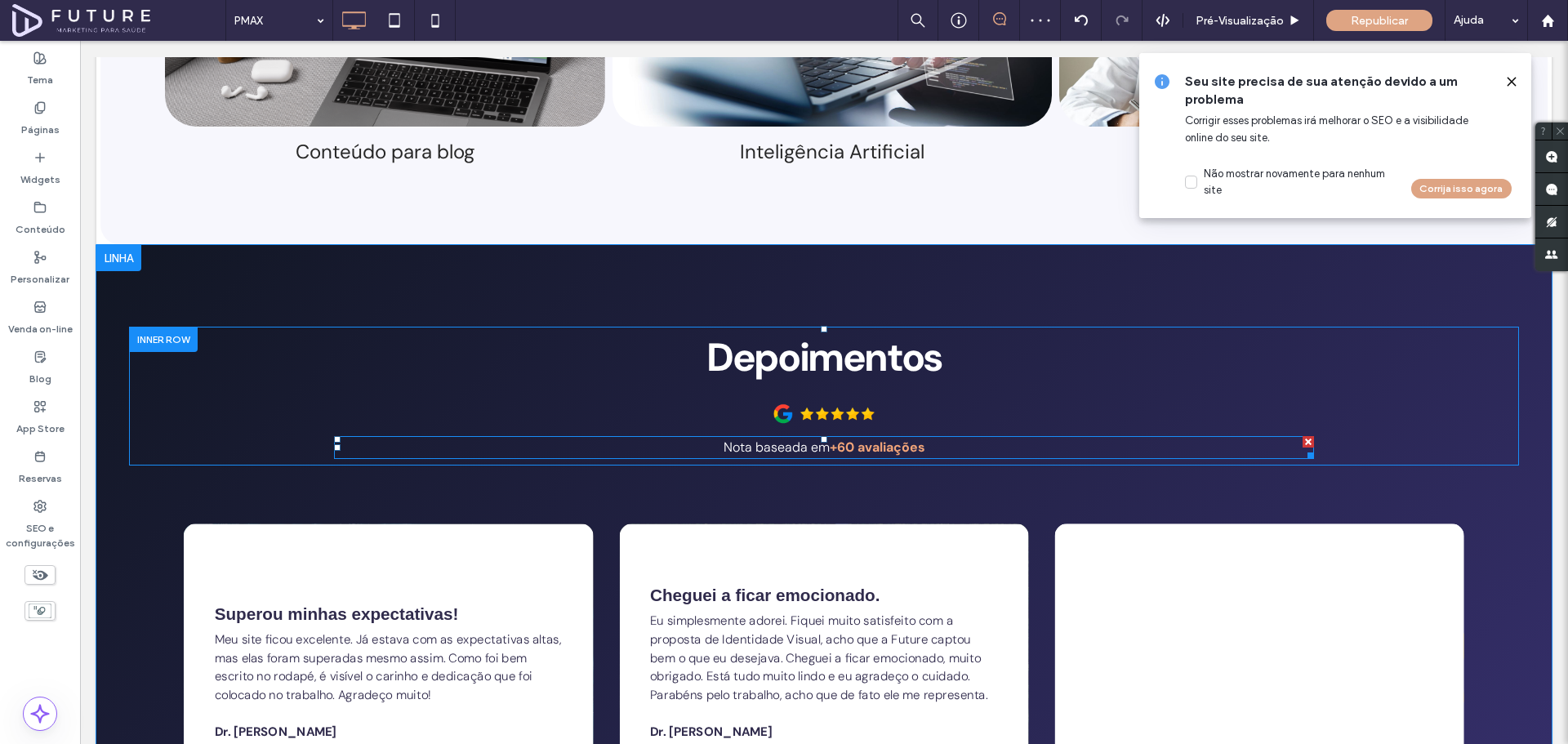
click at [831, 439] on strong "+60 avaliações" at bounding box center [877, 447] width 96 height 17
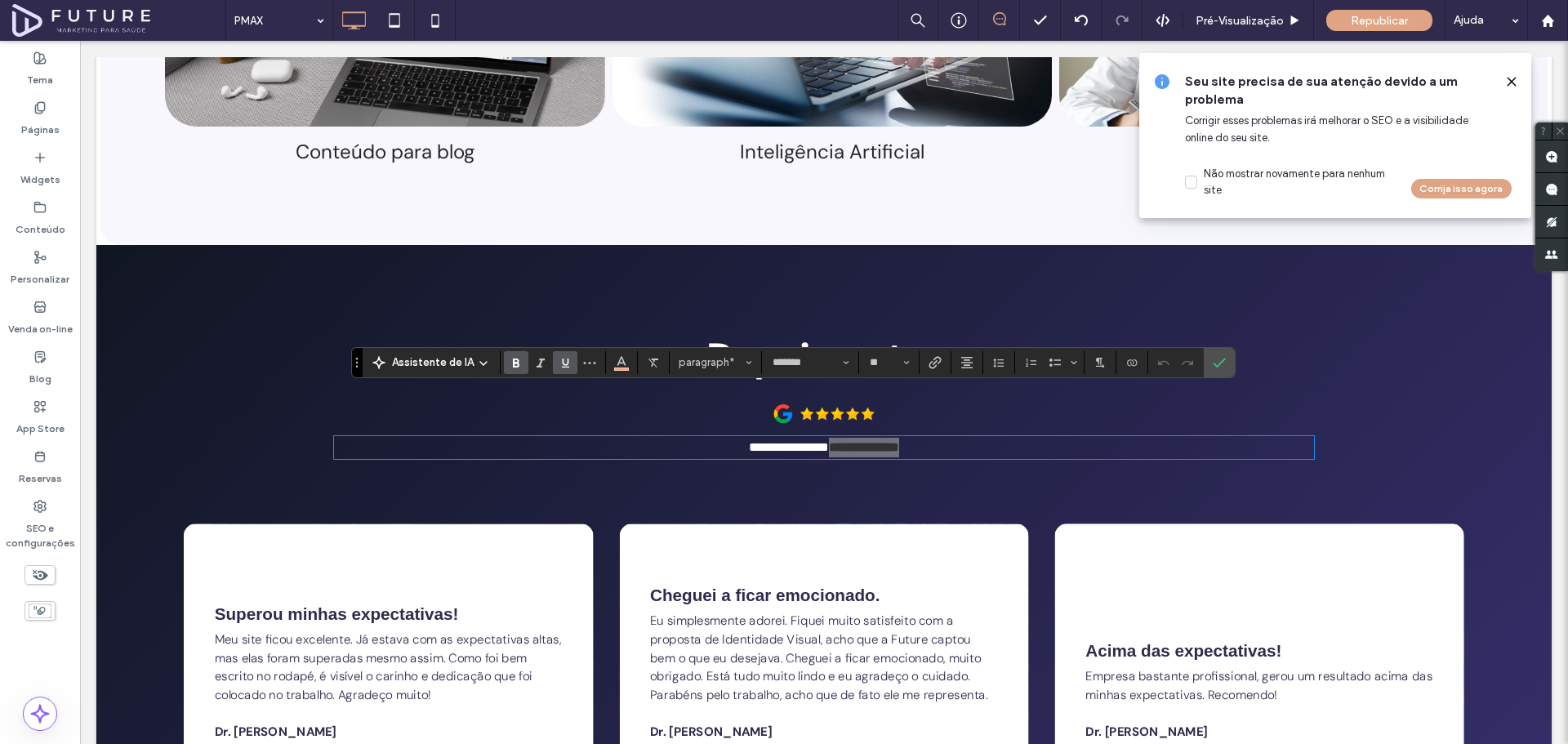
click at [561, 369] on icon "Sublinhado" at bounding box center [565, 363] width 13 height 13
click at [1197, 327] on div "**********" at bounding box center [823, 396] width 980 height 139
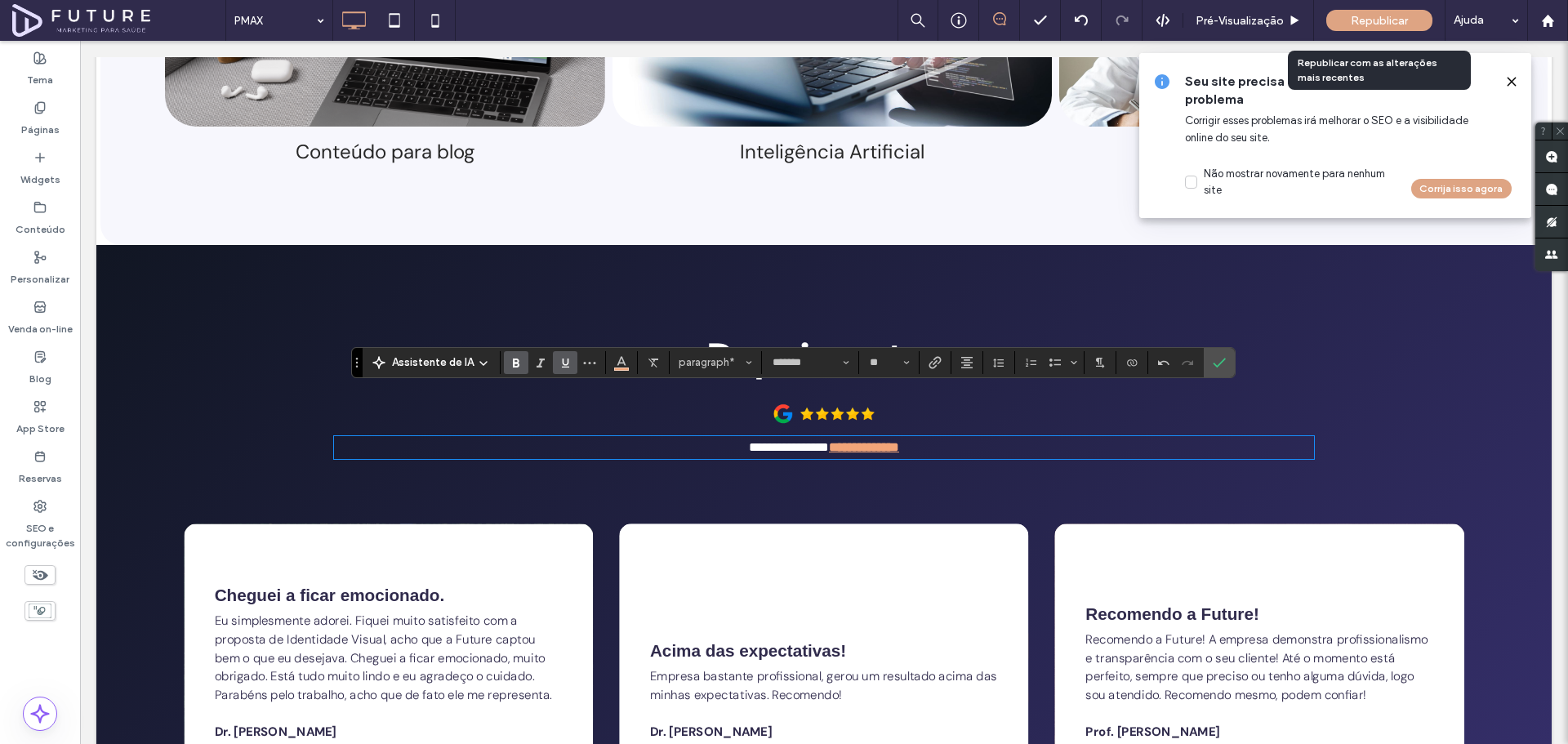
click at [1365, 15] on span "Republicar" at bounding box center [1379, 21] width 57 height 14
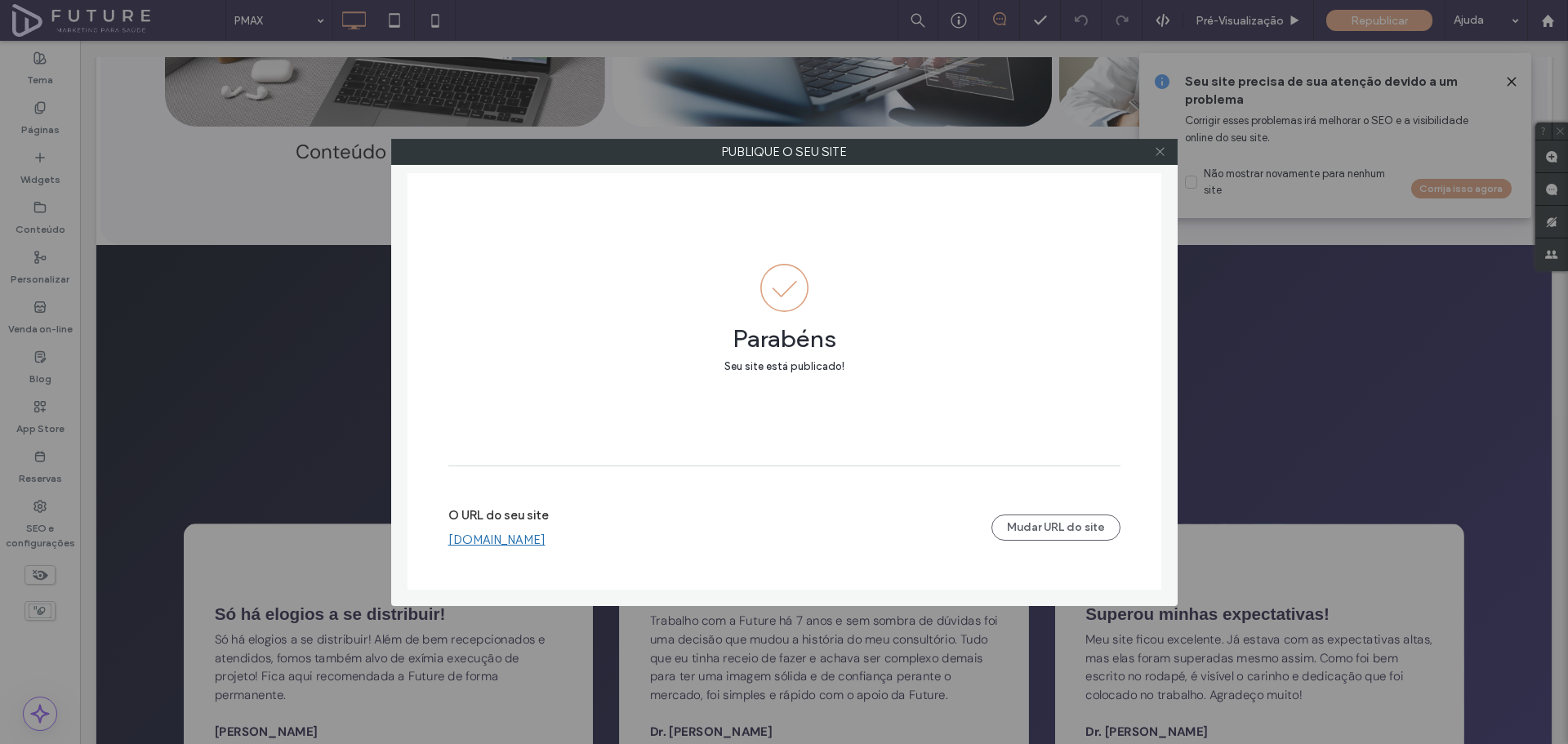
click at [1155, 145] on span at bounding box center [1160, 151] width 13 height 24
